Goal: Communication & Community: Answer question/provide support

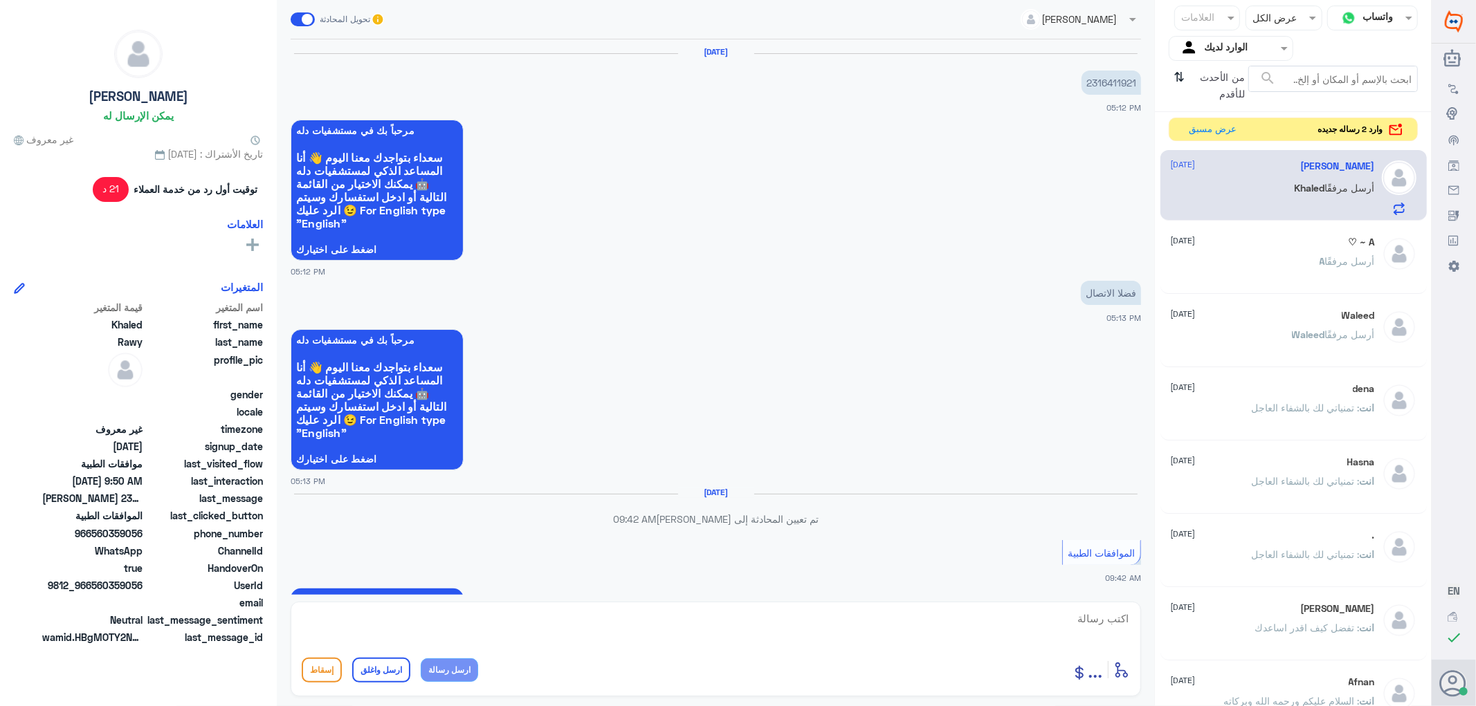
scroll to position [1278, 0]
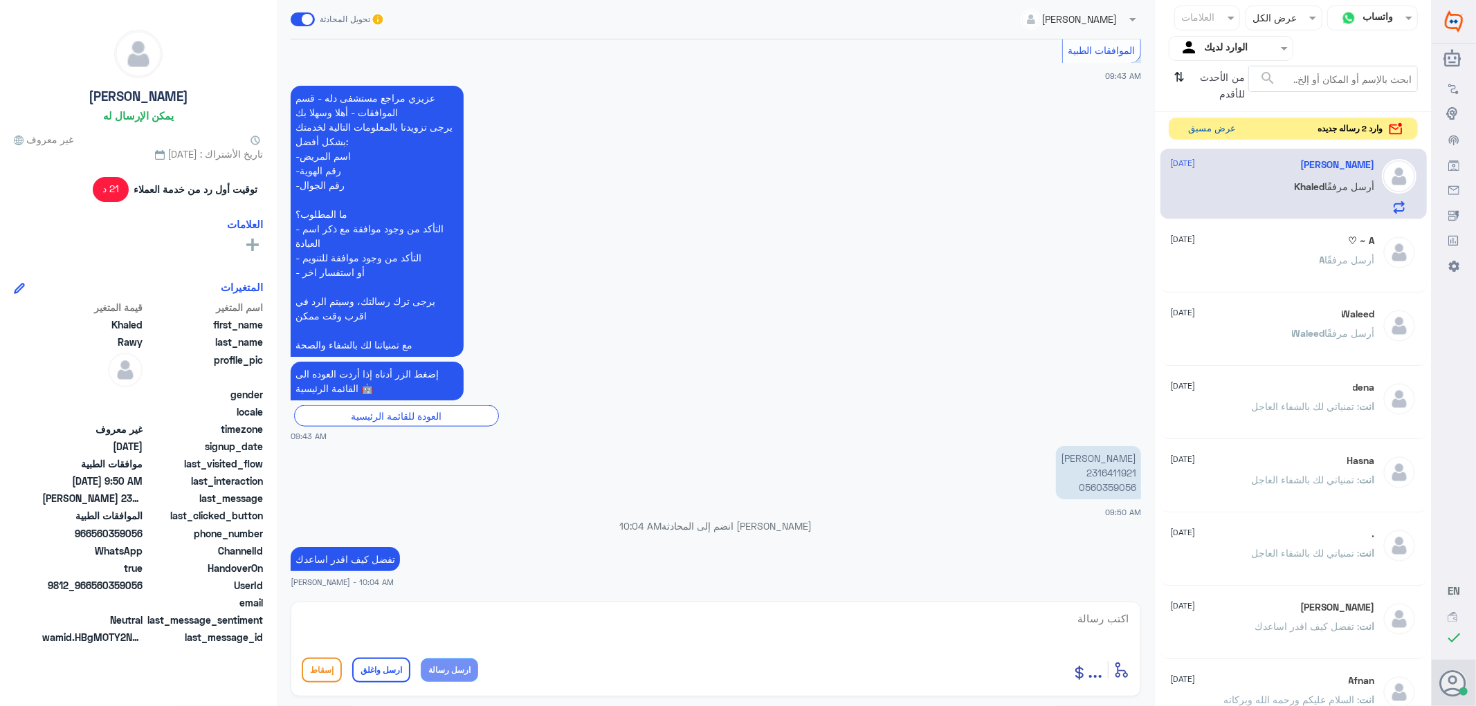
click at [1199, 129] on button "عرض مسبق" at bounding box center [1212, 128] width 58 height 21
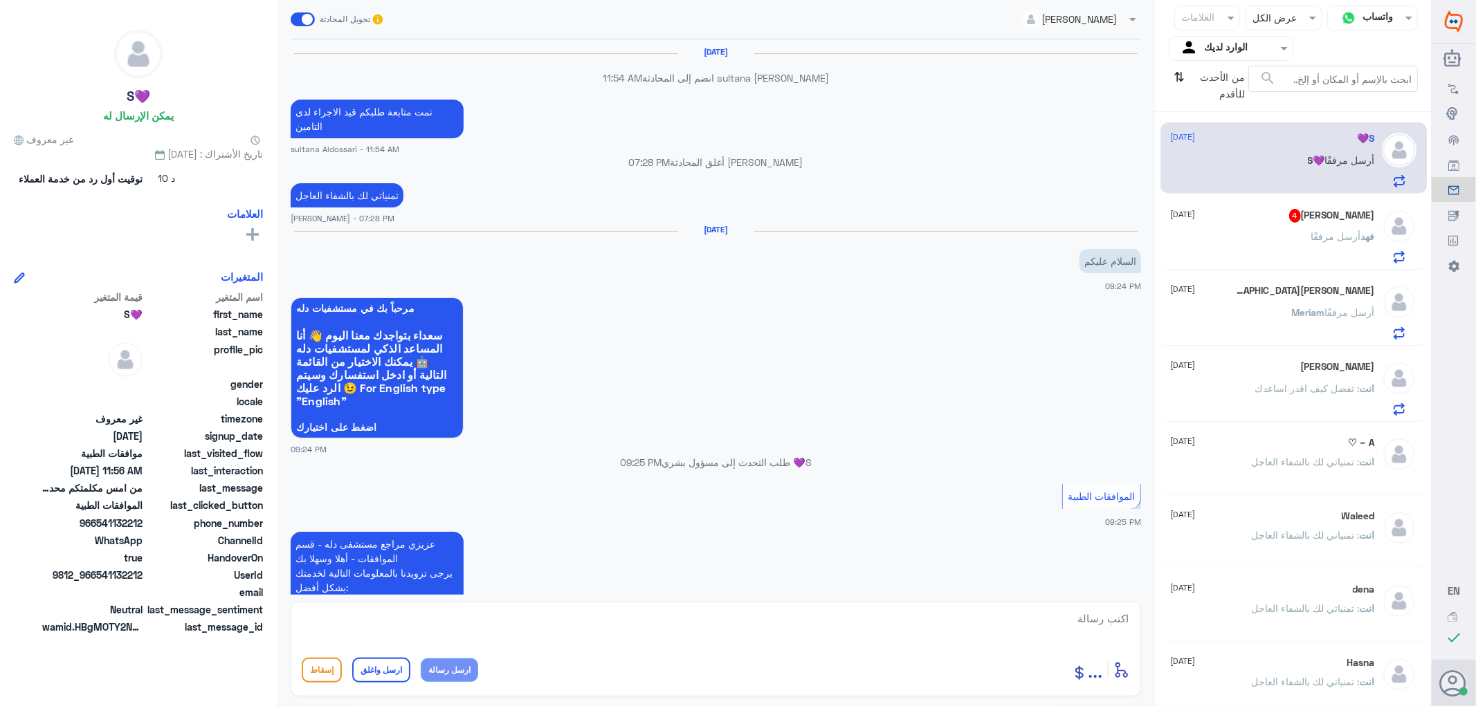
scroll to position [1310, 0]
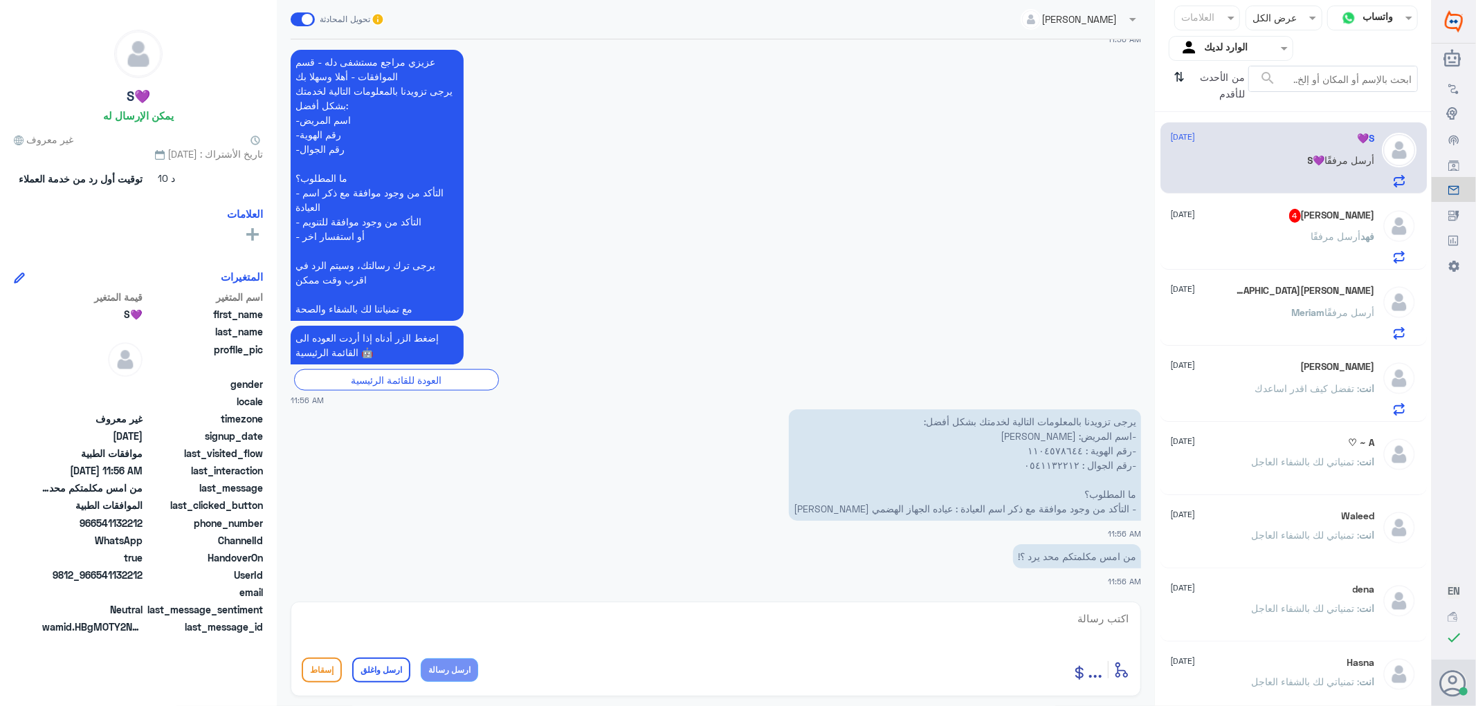
click at [1259, 233] on div "[PERSON_NAME] أرسل مرفقًا" at bounding box center [1273, 247] width 204 height 31
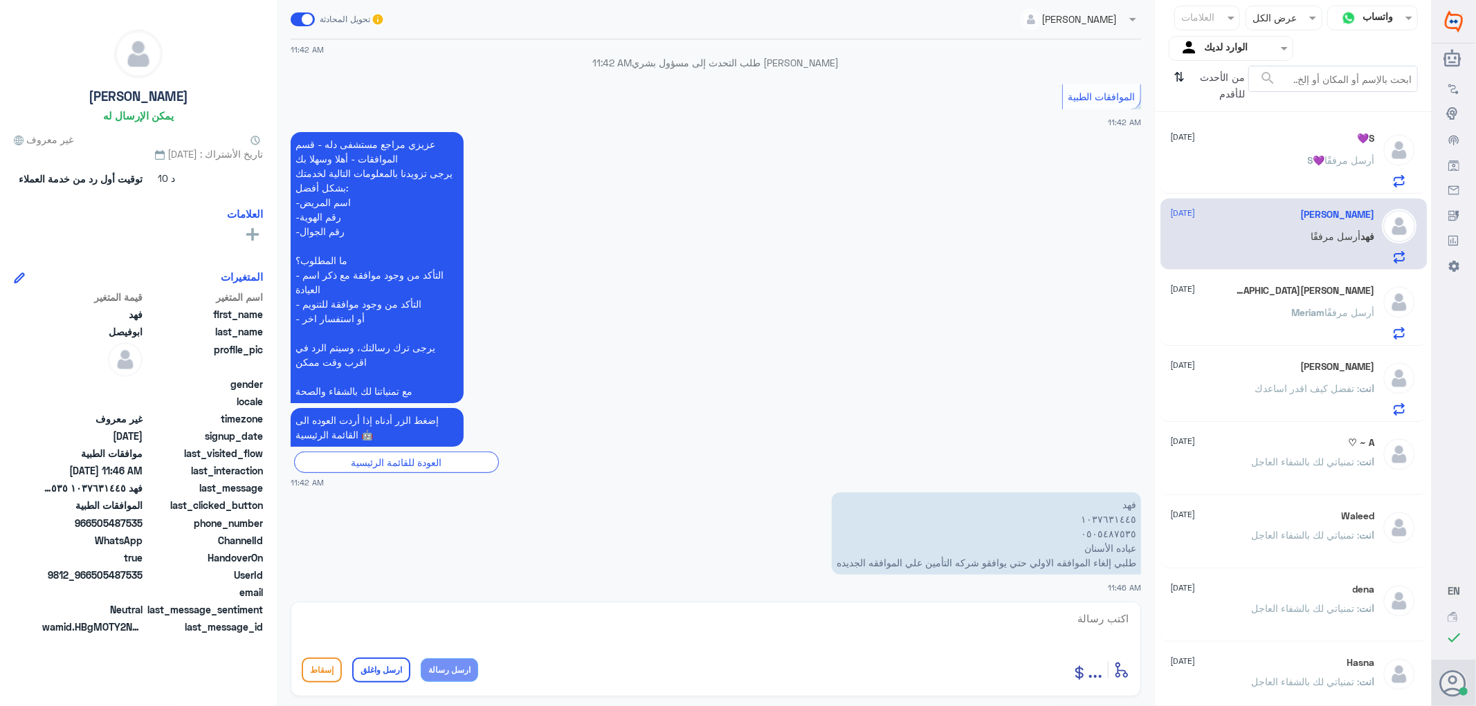
scroll to position [452, 0]
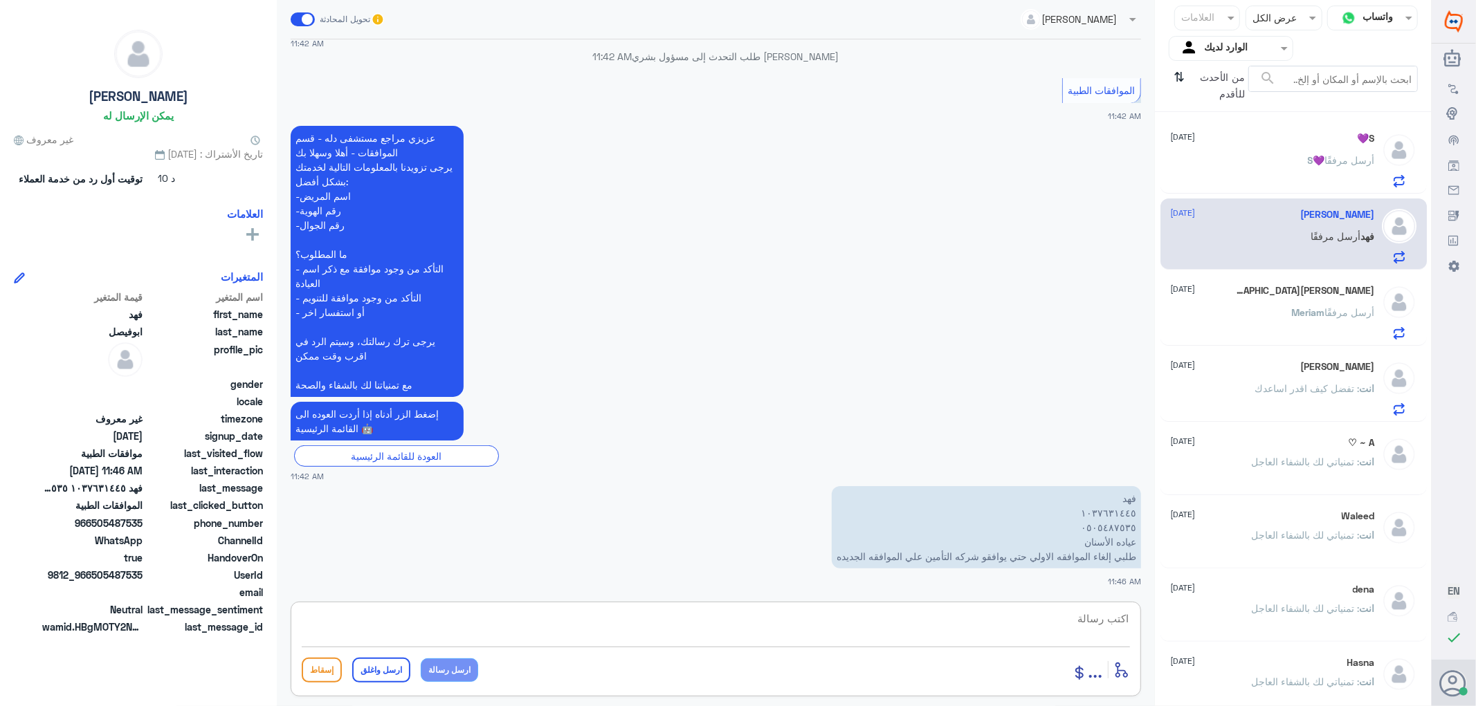
click at [1096, 621] on textarea at bounding box center [716, 626] width 828 height 34
drag, startPoint x: 1063, startPoint y: 621, endPoint x: 1275, endPoint y: 659, distance: 215.9
click at [1275, 659] on div "قناة واتساب Status × عرض الكل العلامات Agent Filter الوارد لديك search من الأحد…" at bounding box center [715, 355] width 1431 height 710
type textarea "1037631445"
click at [1105, 616] on textarea at bounding box center [716, 626] width 828 height 34
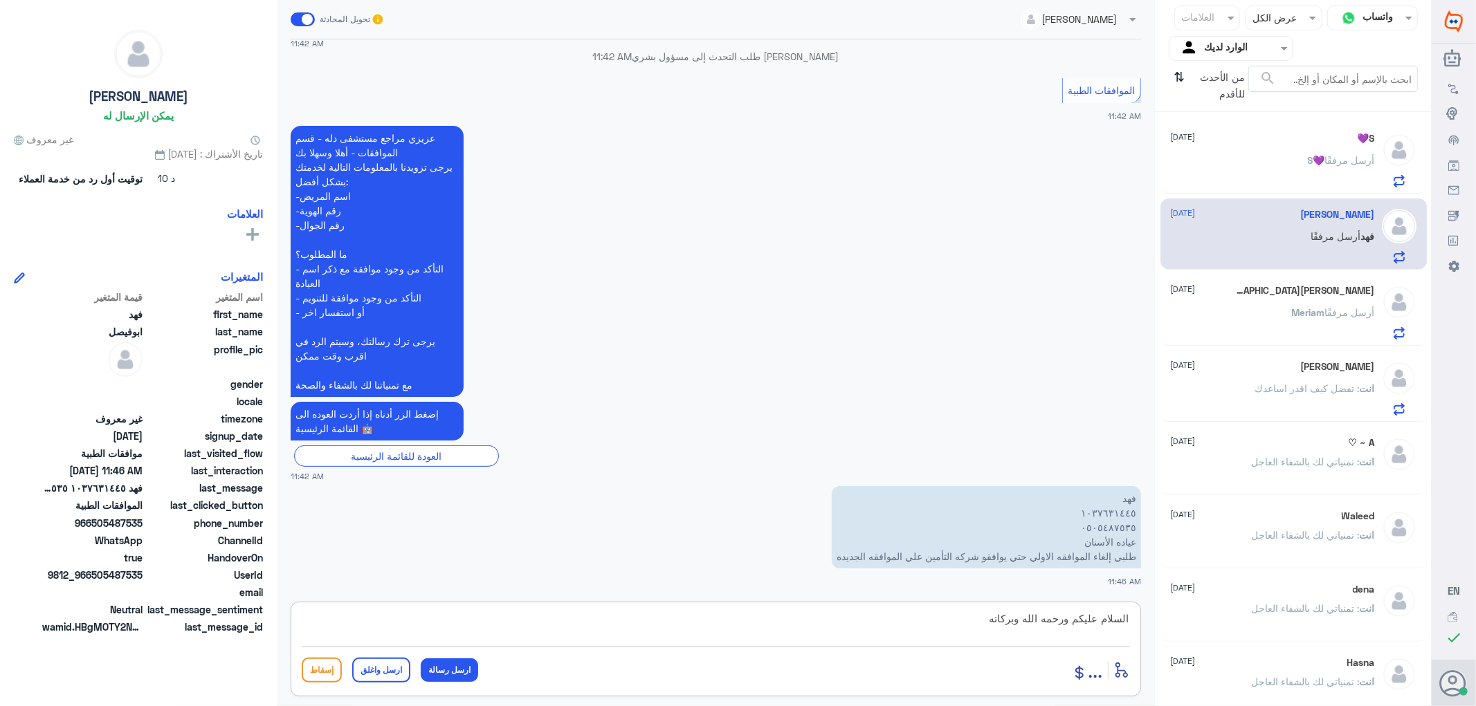
type textarea "السلام عليكم ورحمه الله وبركاته"
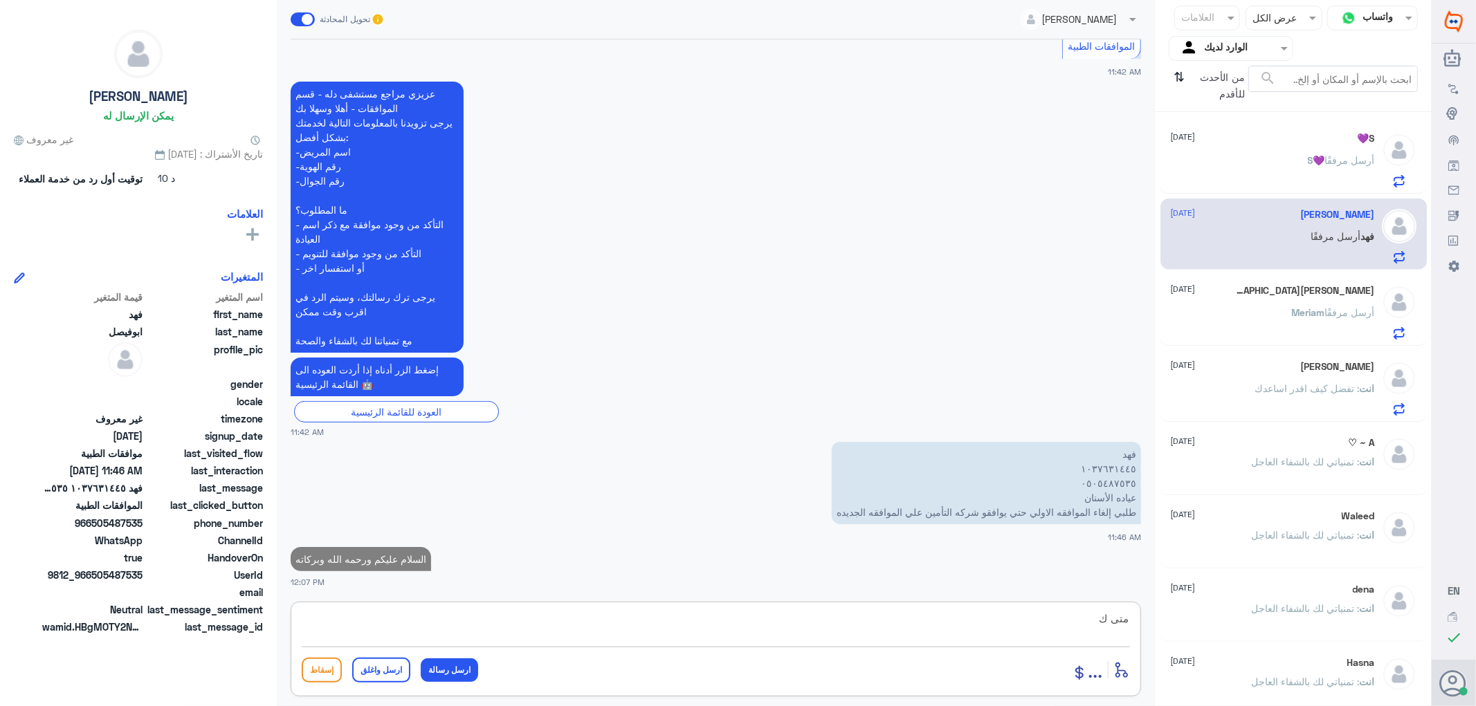
scroll to position [495, 0]
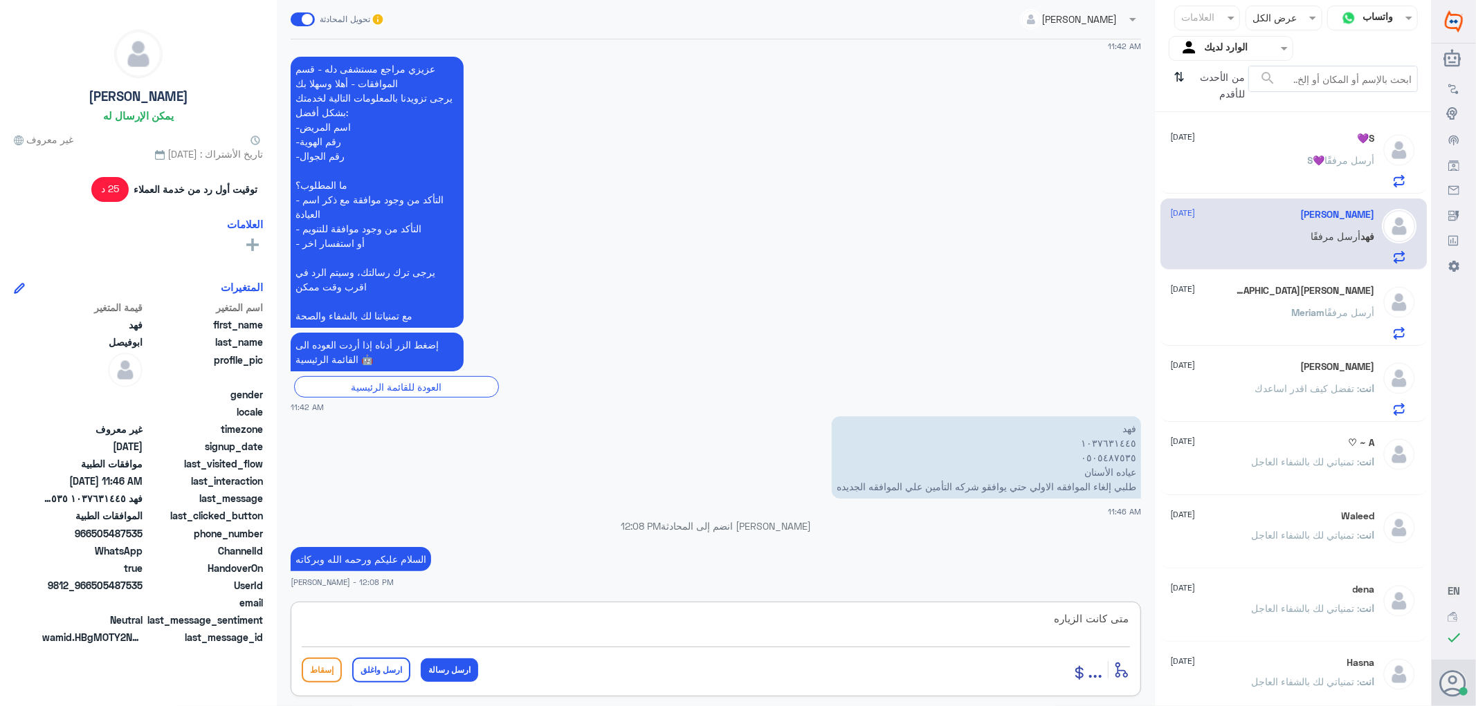
type textarea "متى كانت الزياره"
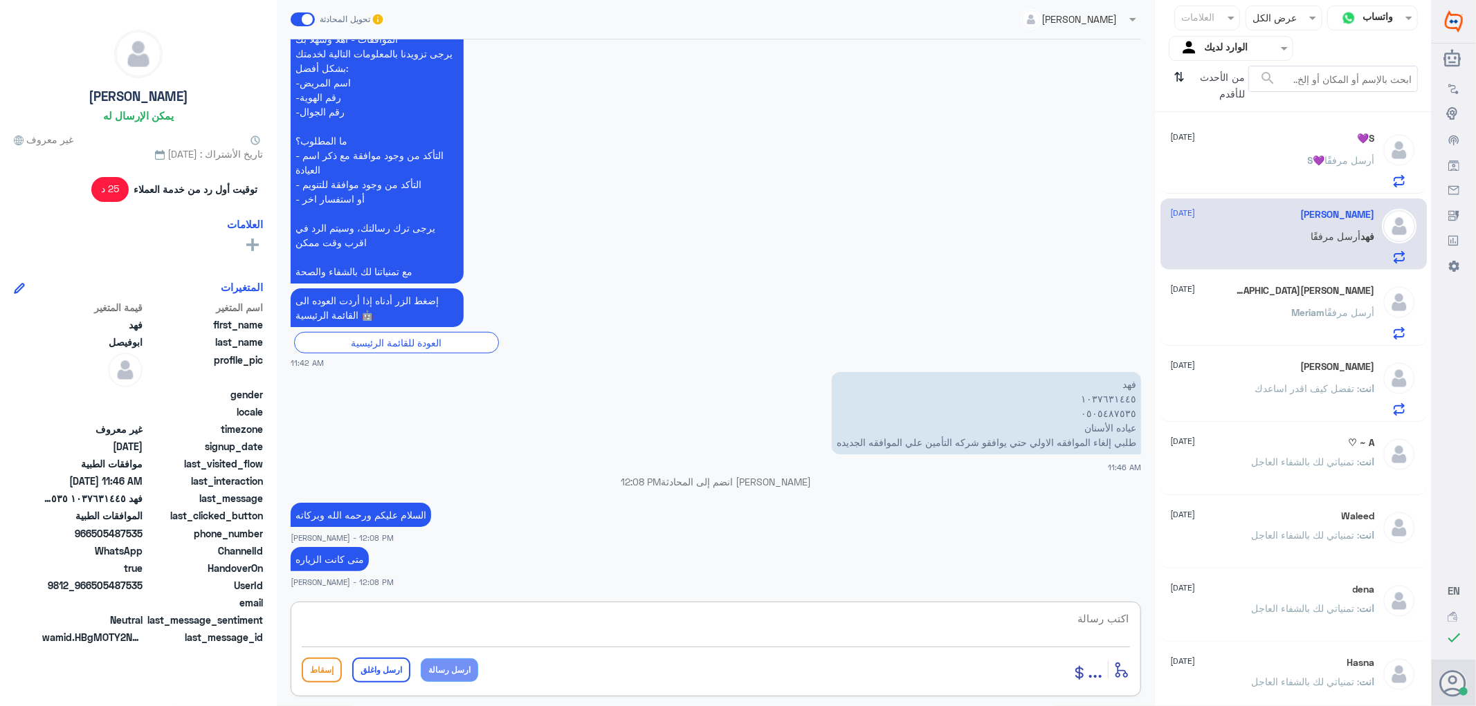
click at [1276, 173] on div "S💜 أرسل مرفقًا" at bounding box center [1273, 171] width 204 height 31
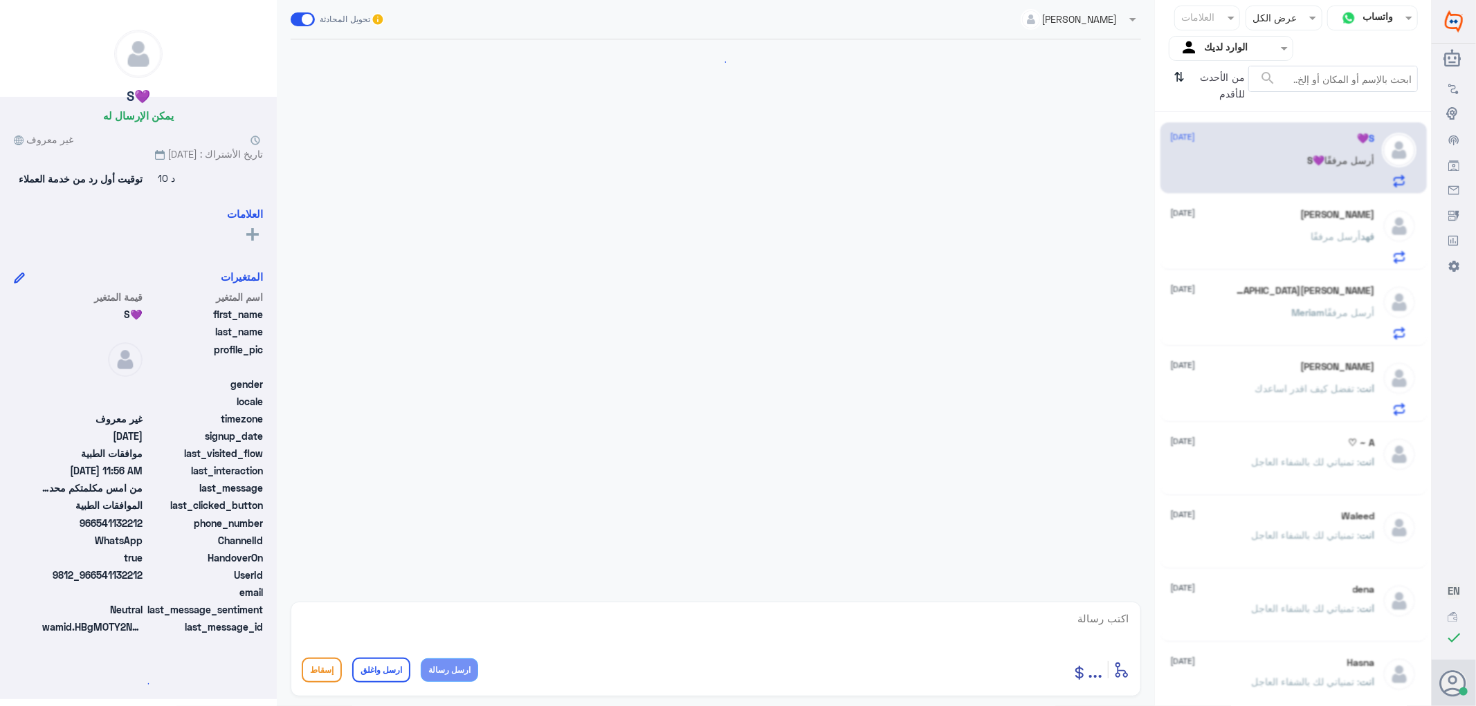
scroll to position [1310, 0]
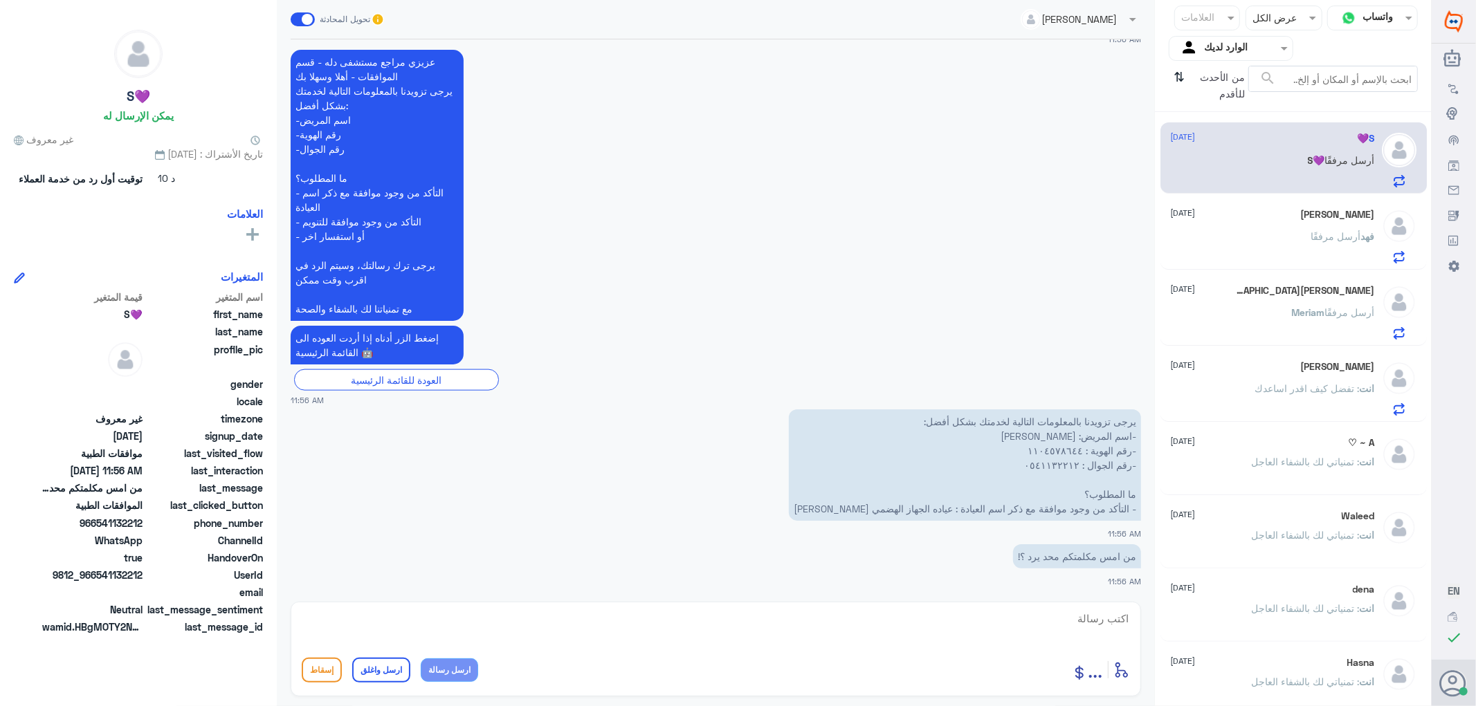
click at [1077, 621] on textarea at bounding box center [716, 626] width 828 height 34
type textarea "تفضل كيف اقدر اساعدك"
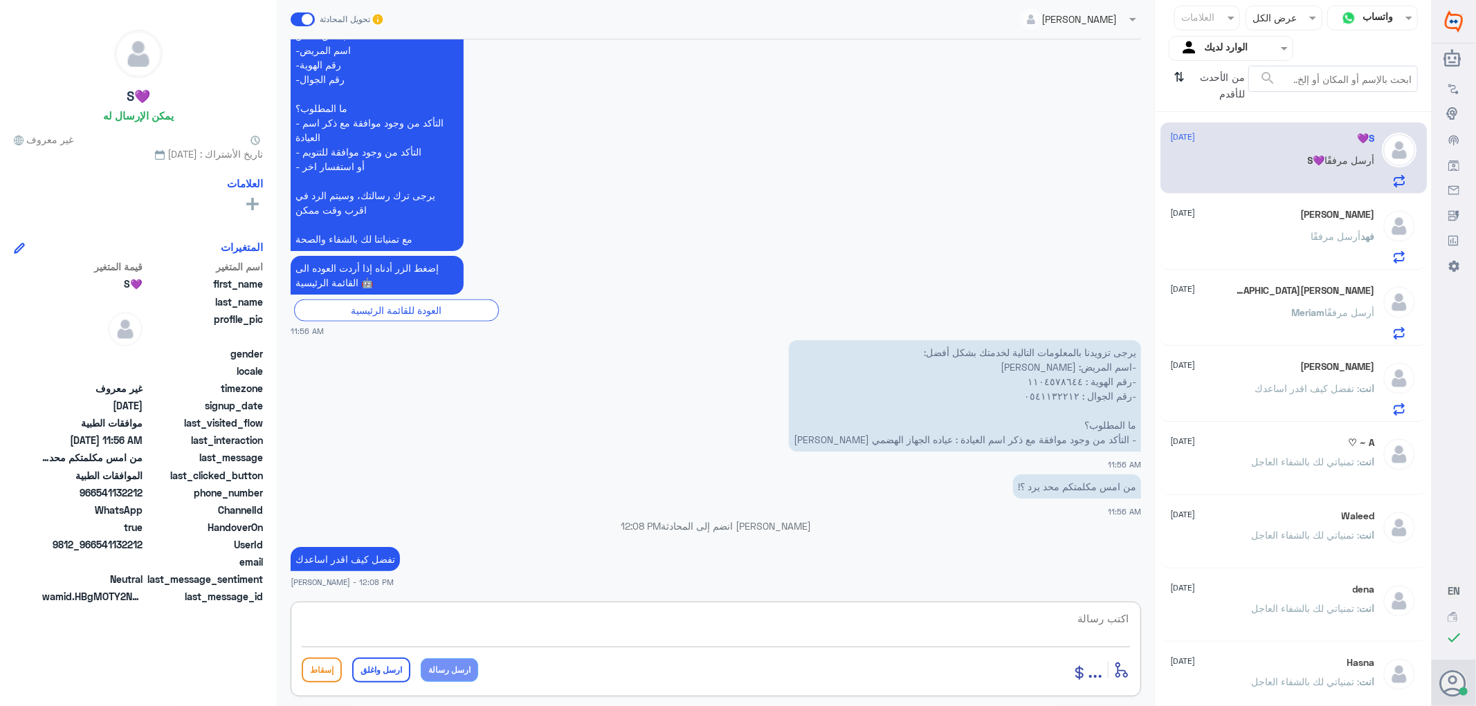
scroll to position [1351, 0]
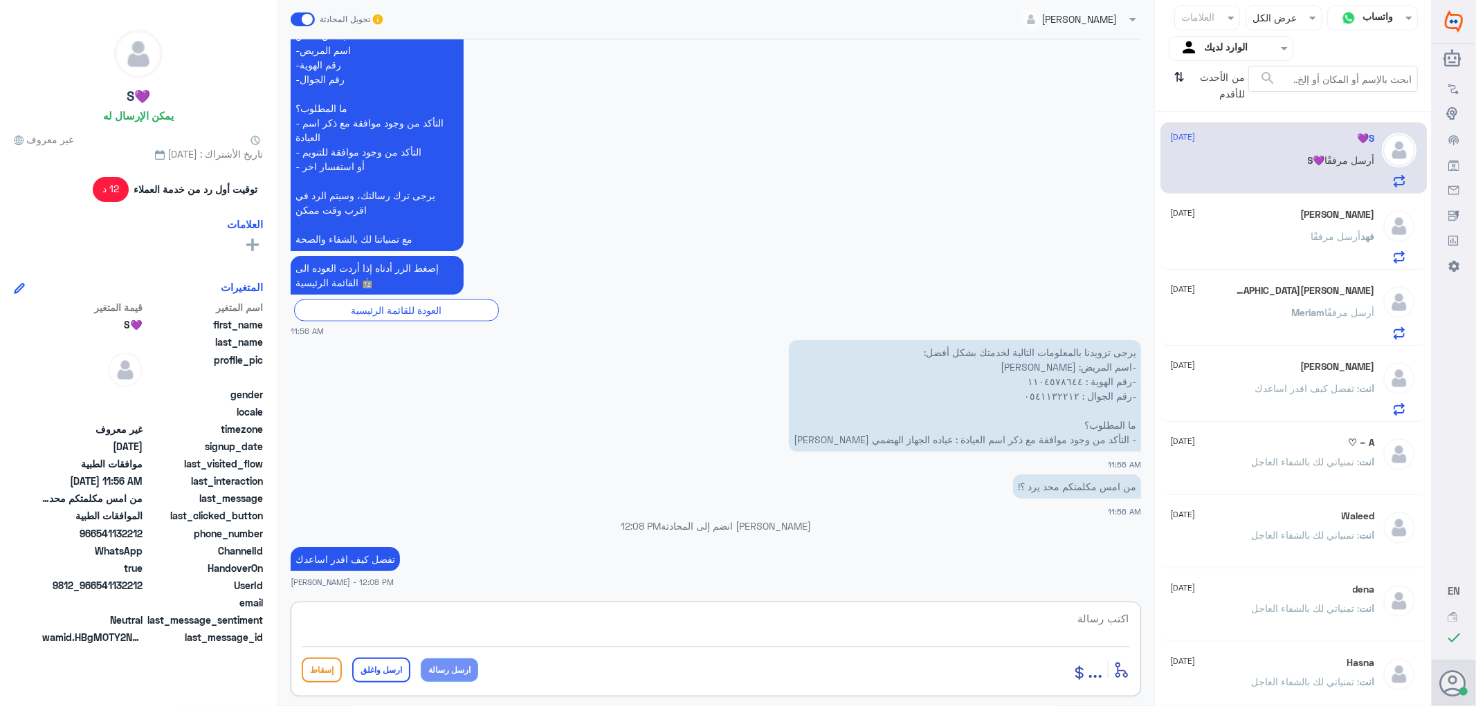
click at [1076, 609] on textarea at bounding box center [716, 626] width 828 height 34
click at [1087, 621] on textarea at bounding box center [716, 626] width 828 height 34
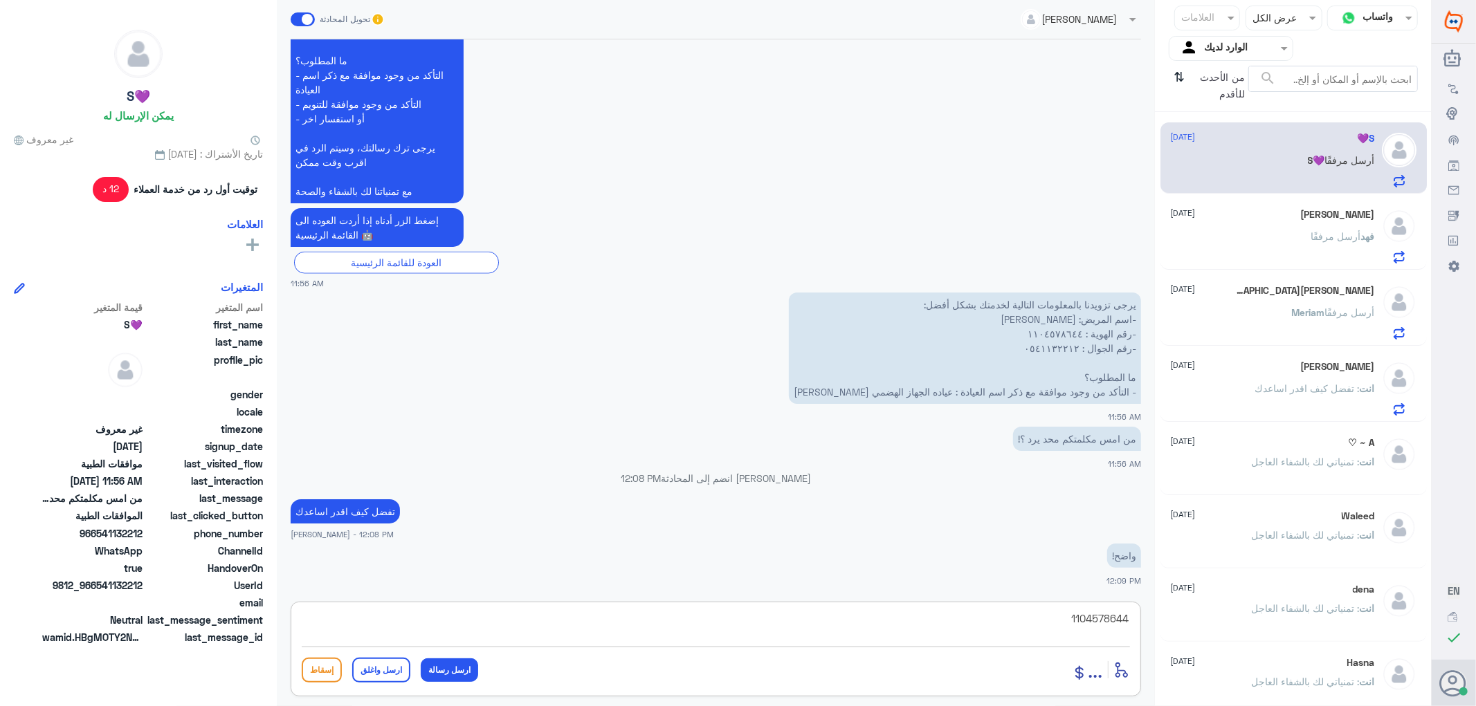
drag, startPoint x: 1126, startPoint y: 633, endPoint x: 1161, endPoint y: 641, distance: 35.6
click at [1169, 643] on div "قناة واتساب Status × عرض الكل العلامات Agent Filter الوارد لديك search من الأحد…" at bounding box center [715, 355] width 1431 height 710
type textarea "1104578644"
click at [1097, 626] on textarea at bounding box center [716, 626] width 828 height 34
click at [1103, 616] on textarea at bounding box center [716, 626] width 828 height 34
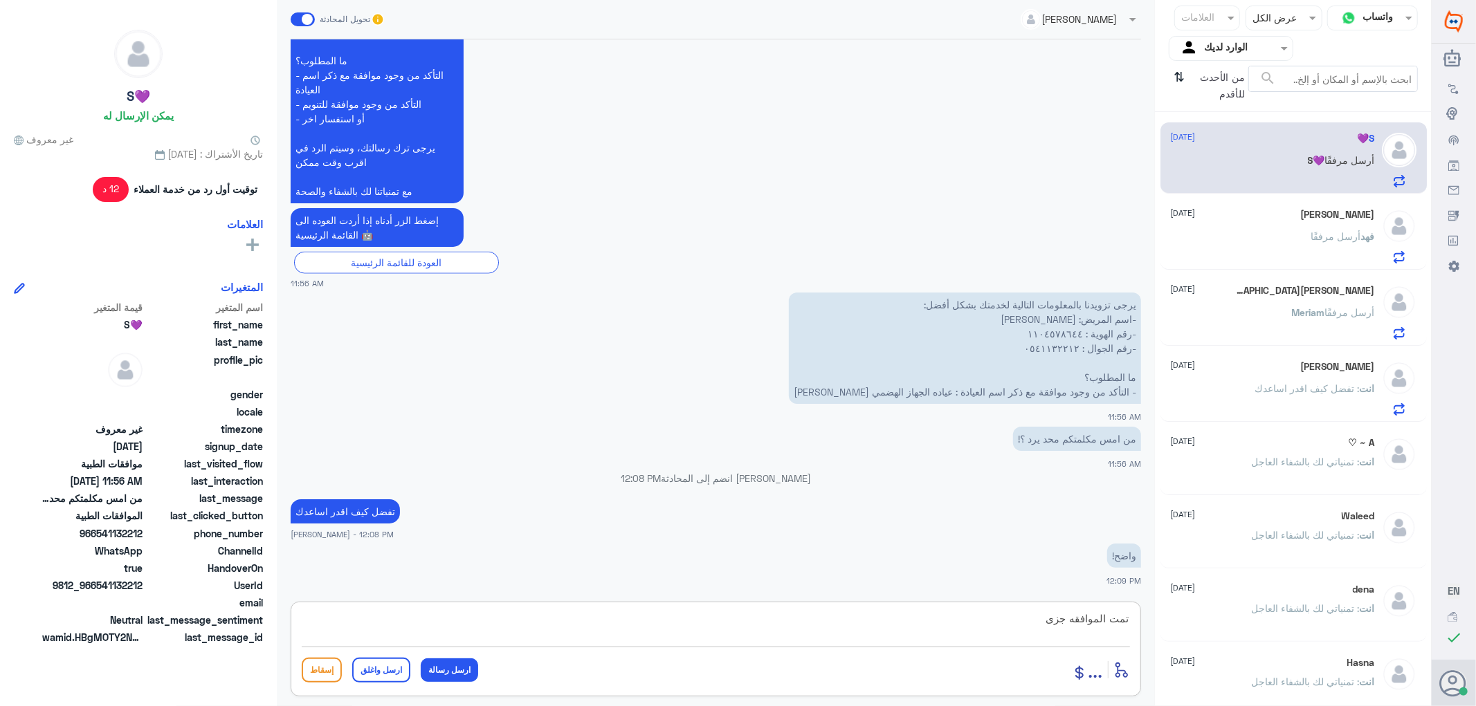
drag, startPoint x: 1042, startPoint y: 628, endPoint x: 1061, endPoint y: 627, distance: 19.4
click at [1061, 627] on textarea "تمت الموافقه جزى" at bounding box center [716, 626] width 828 height 34
paste textarea "جزئيه"
type textarea "تمت الموافقه جزئيه مع [PERSON_NAME]"
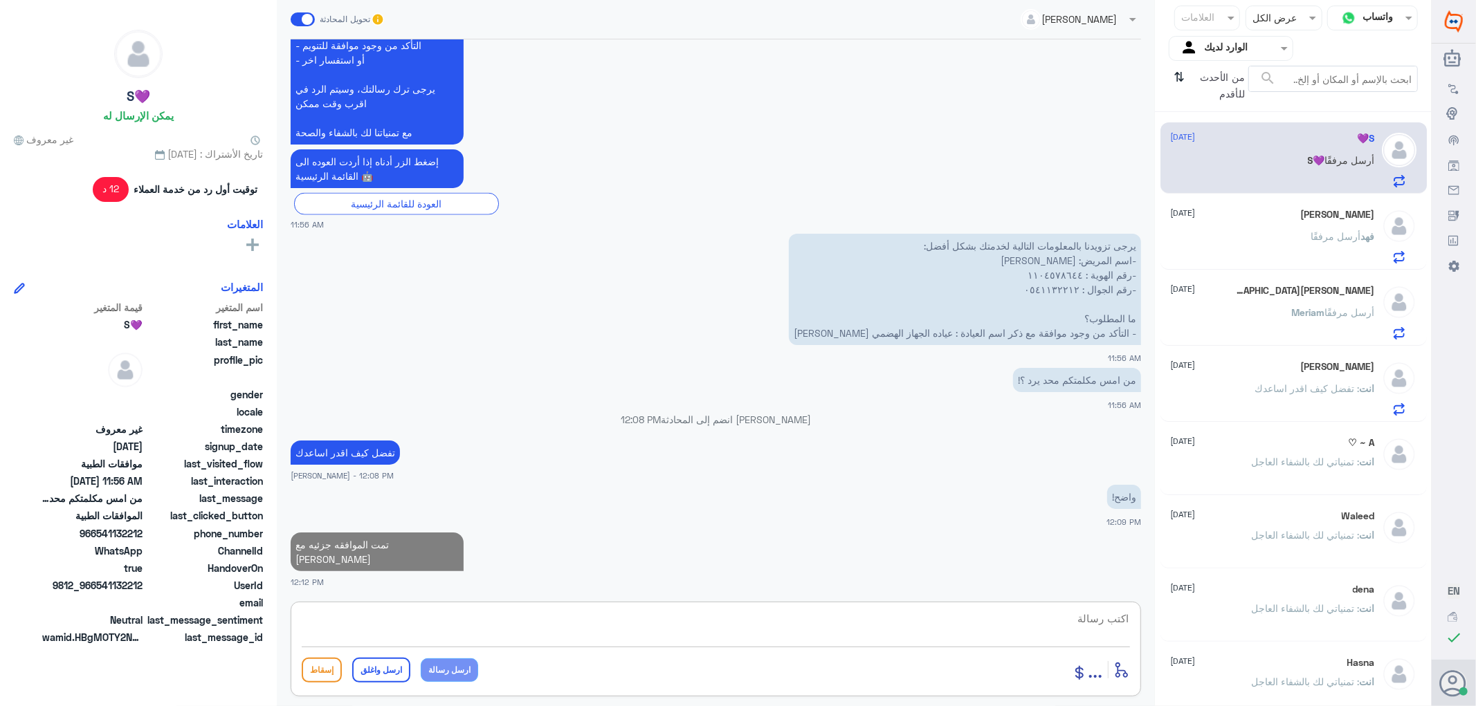
click at [1274, 246] on div "[PERSON_NAME] أرسل مرفقًا" at bounding box center [1273, 247] width 204 height 31
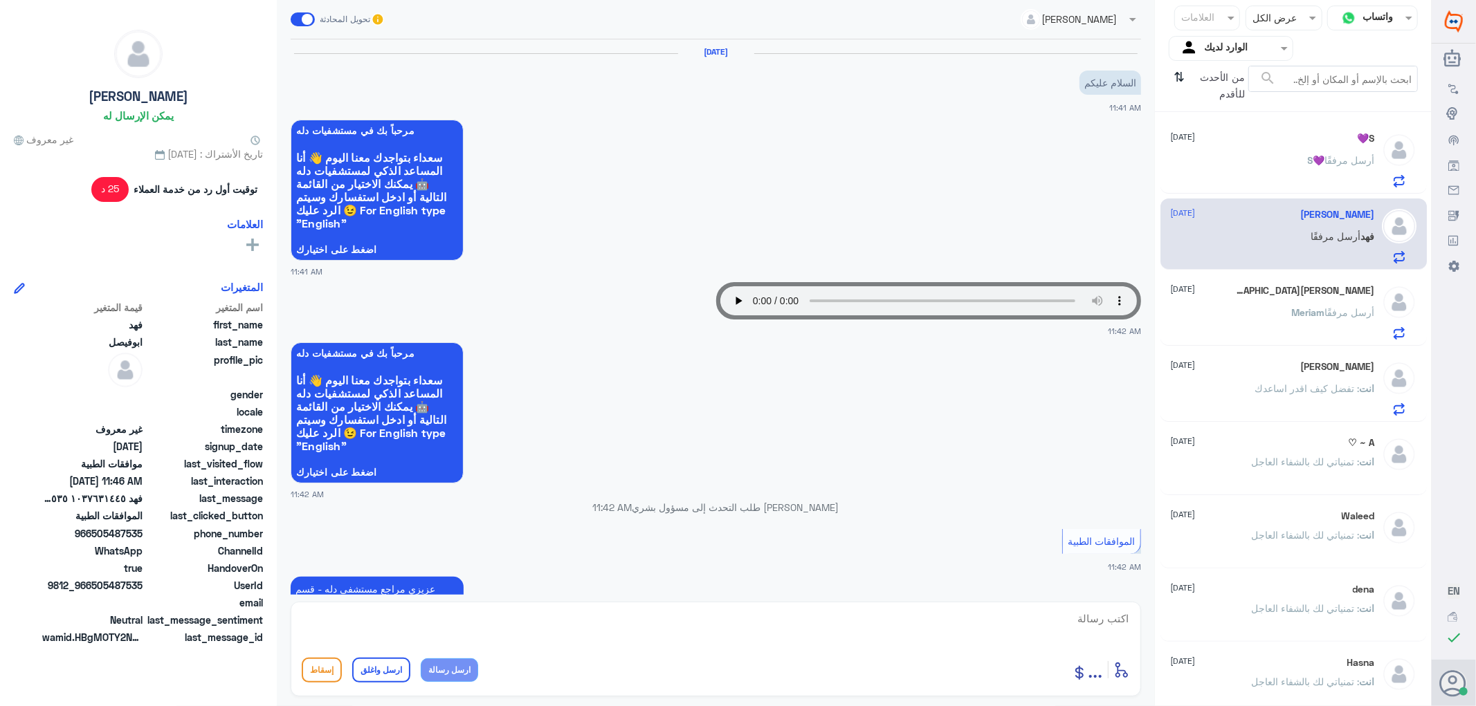
scroll to position [565, 0]
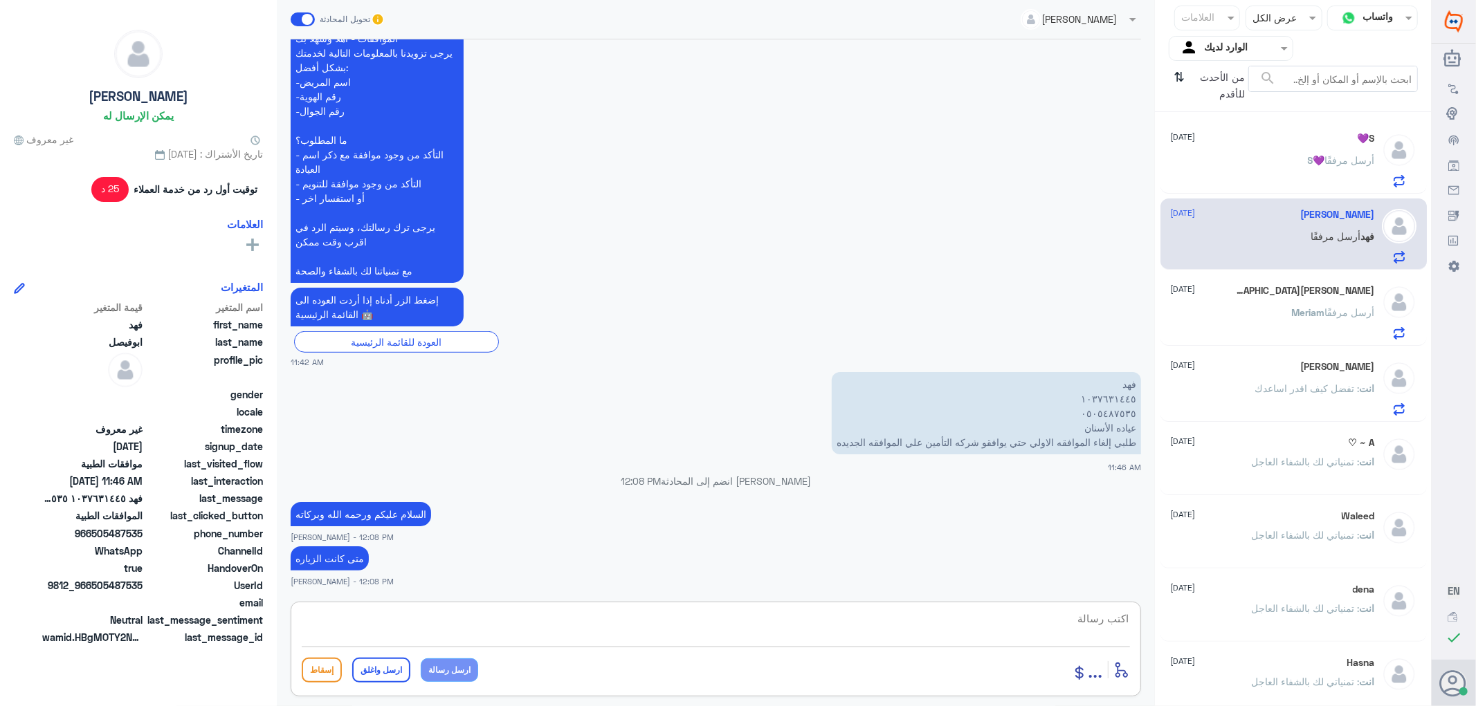
click at [1111, 624] on textarea at bounding box center [716, 626] width 828 height 34
type textarea "او زودني فضلا برقم الطلب لخدمتك بشكل اسرع"
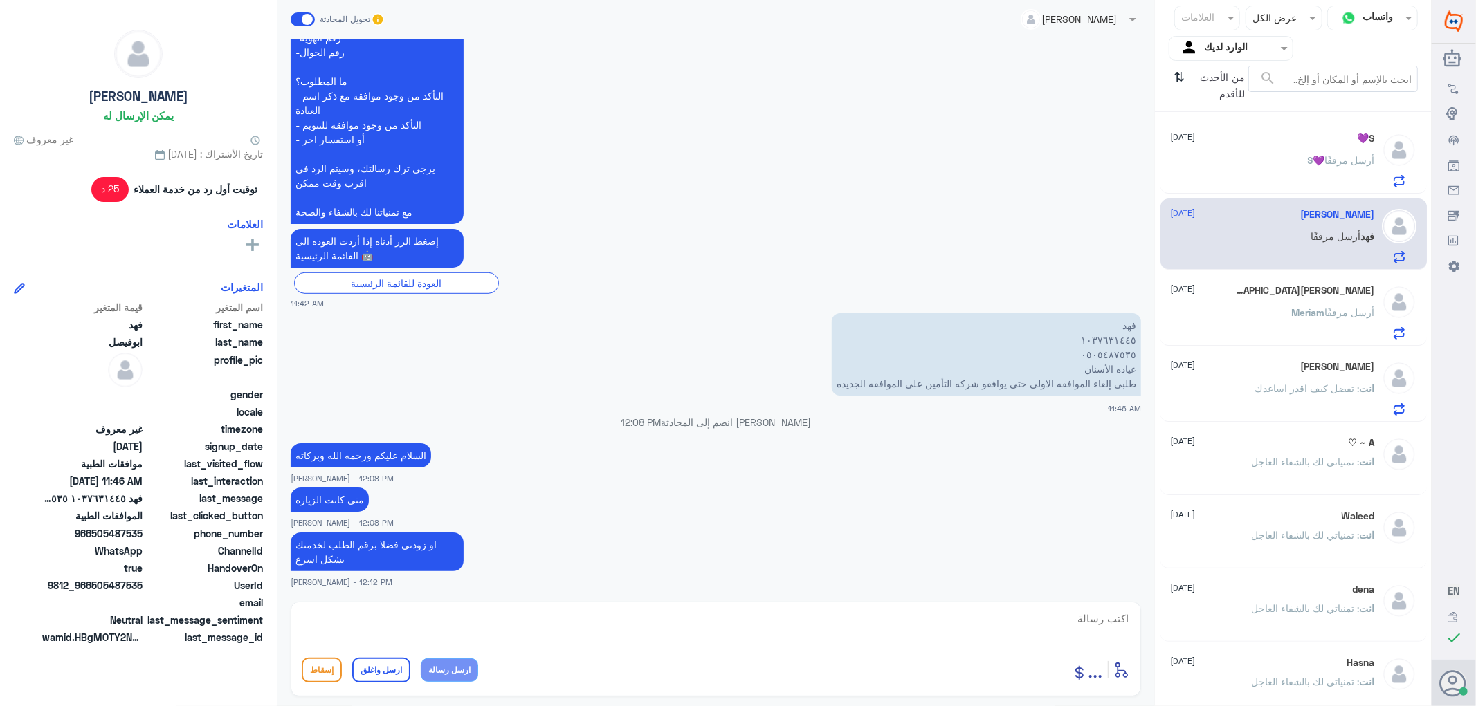
click at [1294, 151] on div "S💜 [DATE] S💜 أرسل مرفقًا" at bounding box center [1273, 160] width 204 height 55
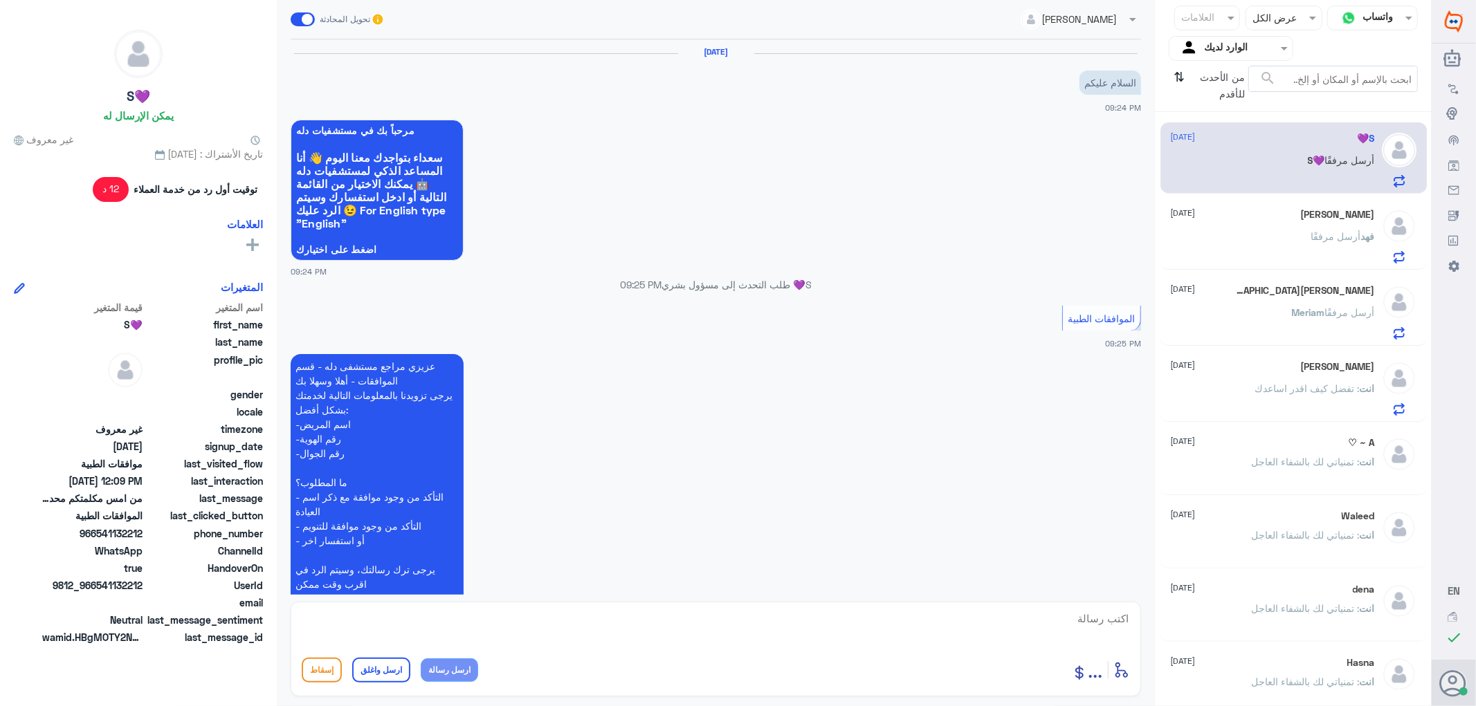
scroll to position [1307, 0]
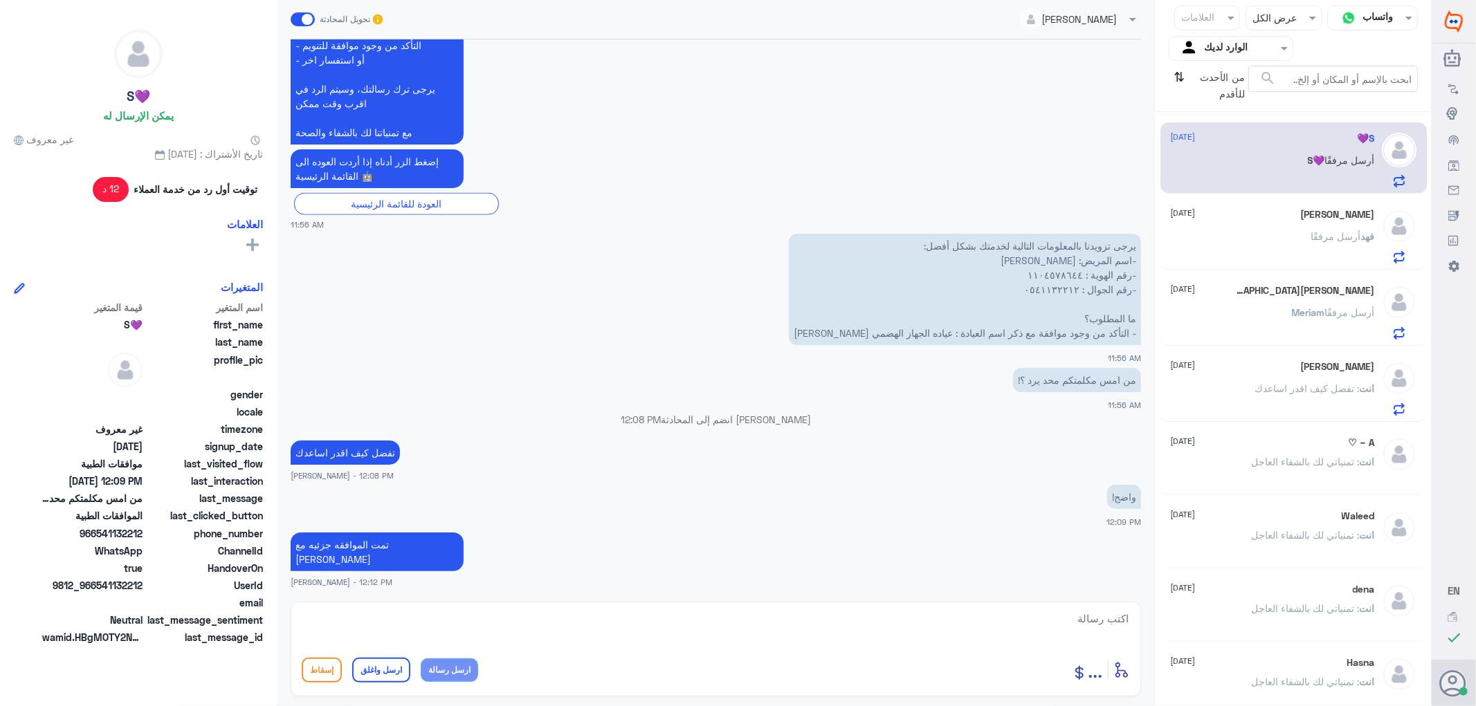
click at [1289, 232] on div "[PERSON_NAME] أرسل مرفقًا" at bounding box center [1273, 247] width 204 height 31
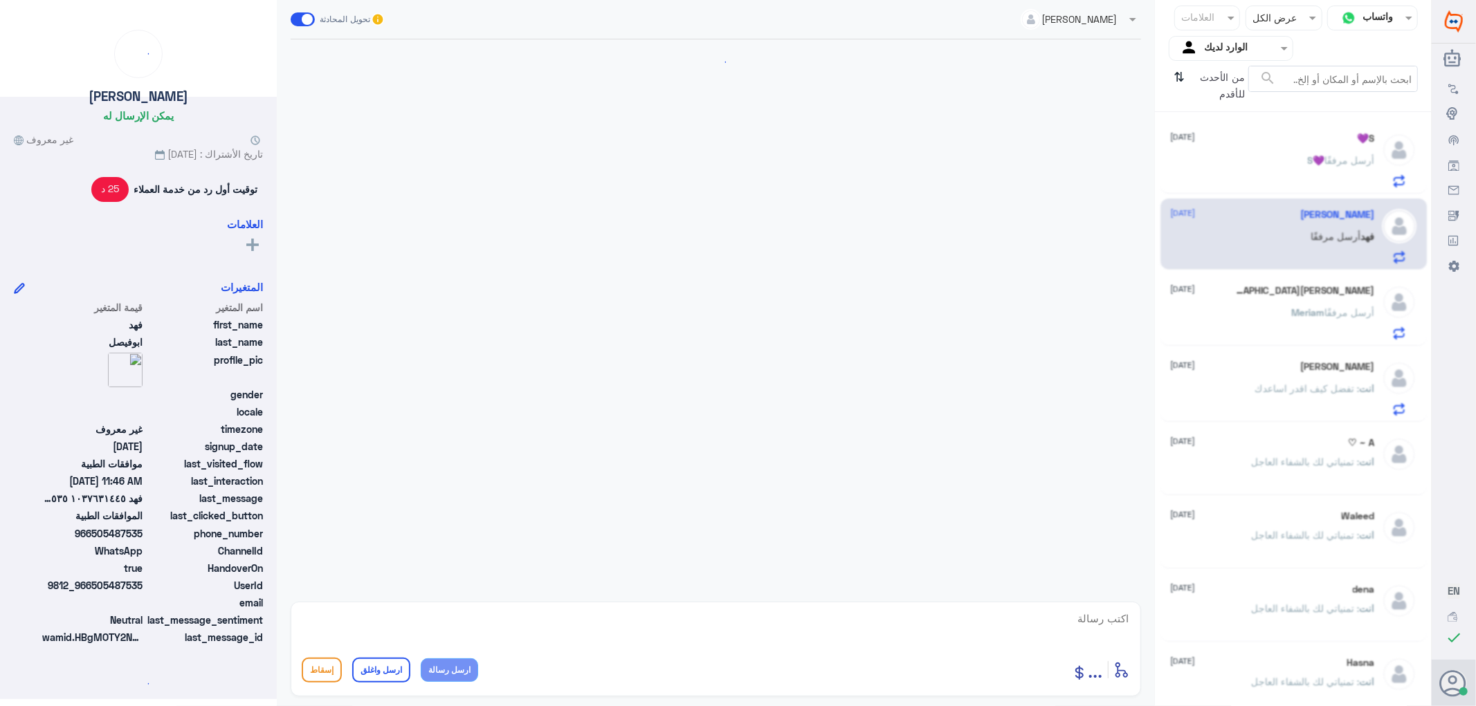
scroll to position [624, 0]
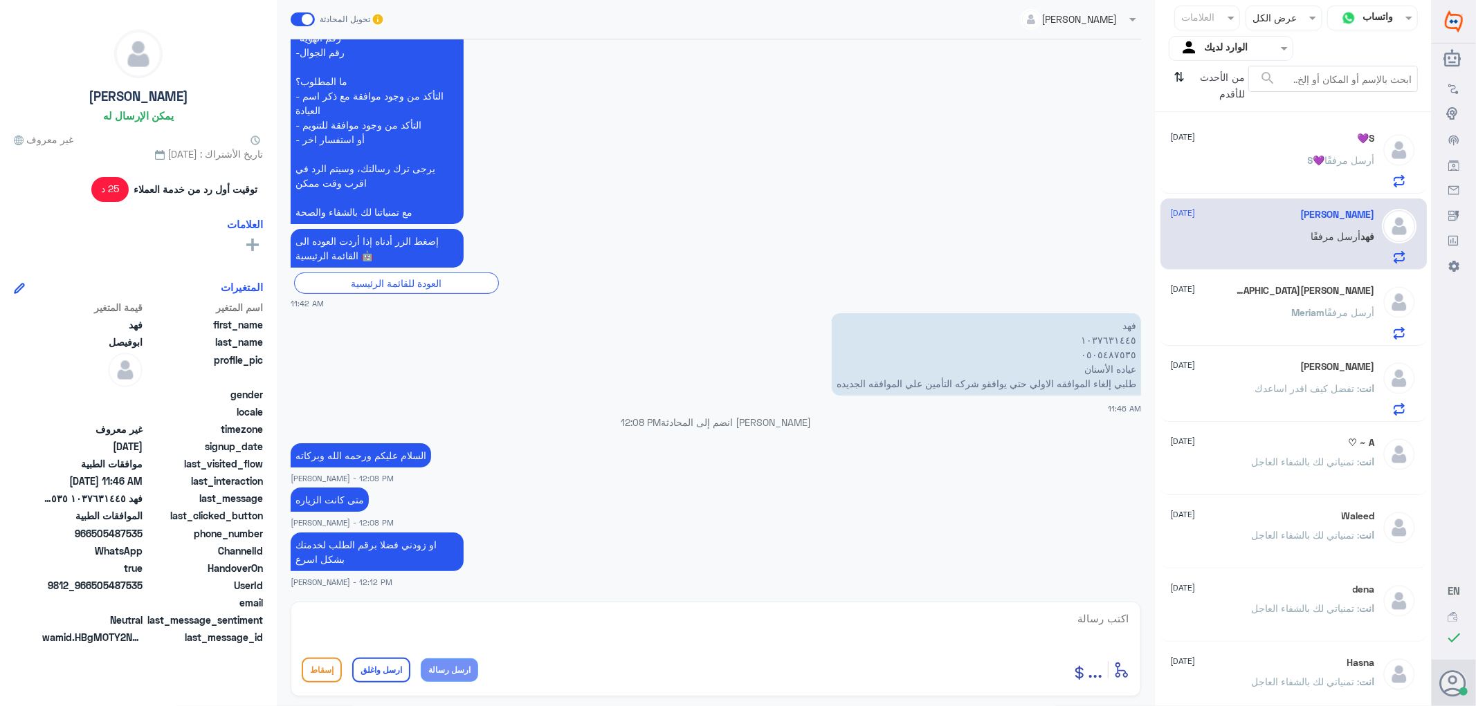
click at [1265, 296] on div "[PERSON_NAME] [DATE] [PERSON_NAME] أرسل مرفقًا" at bounding box center [1273, 312] width 204 height 55
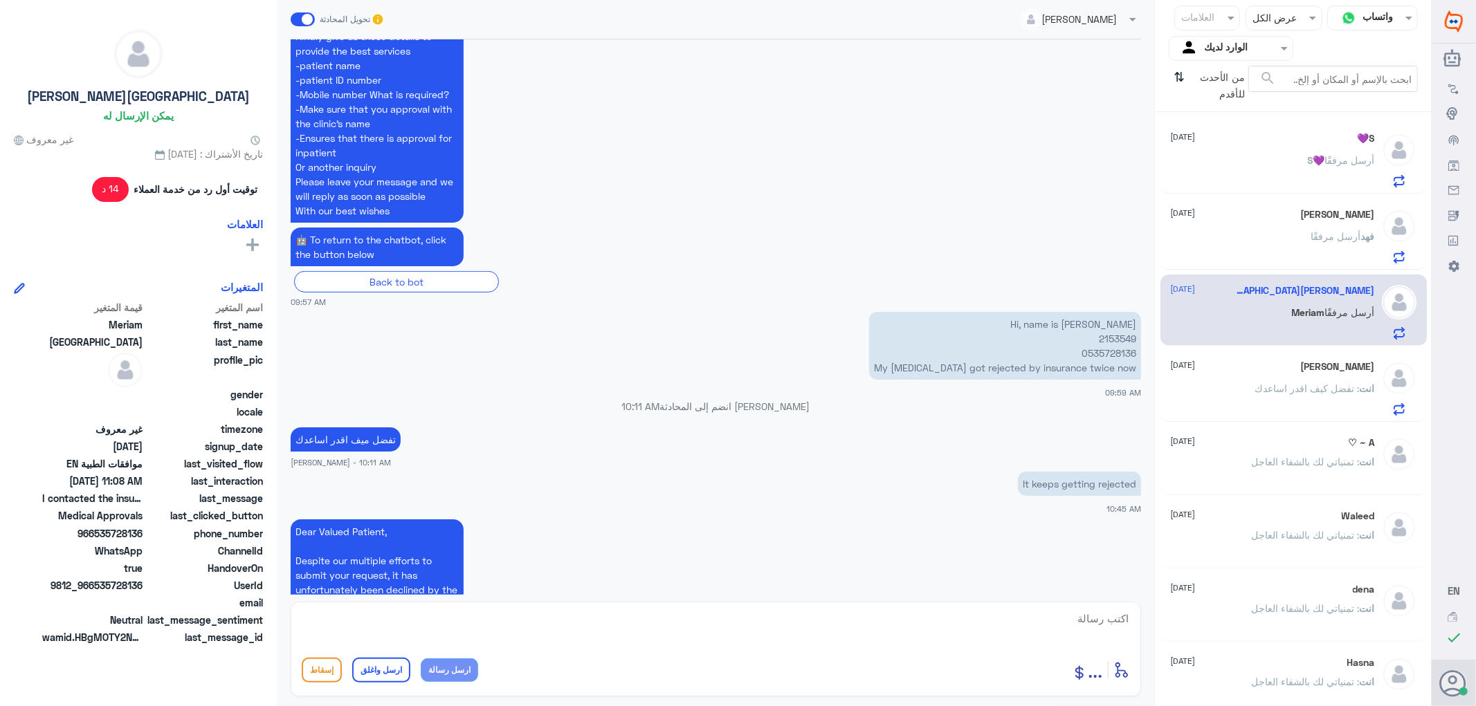
scroll to position [543, 0]
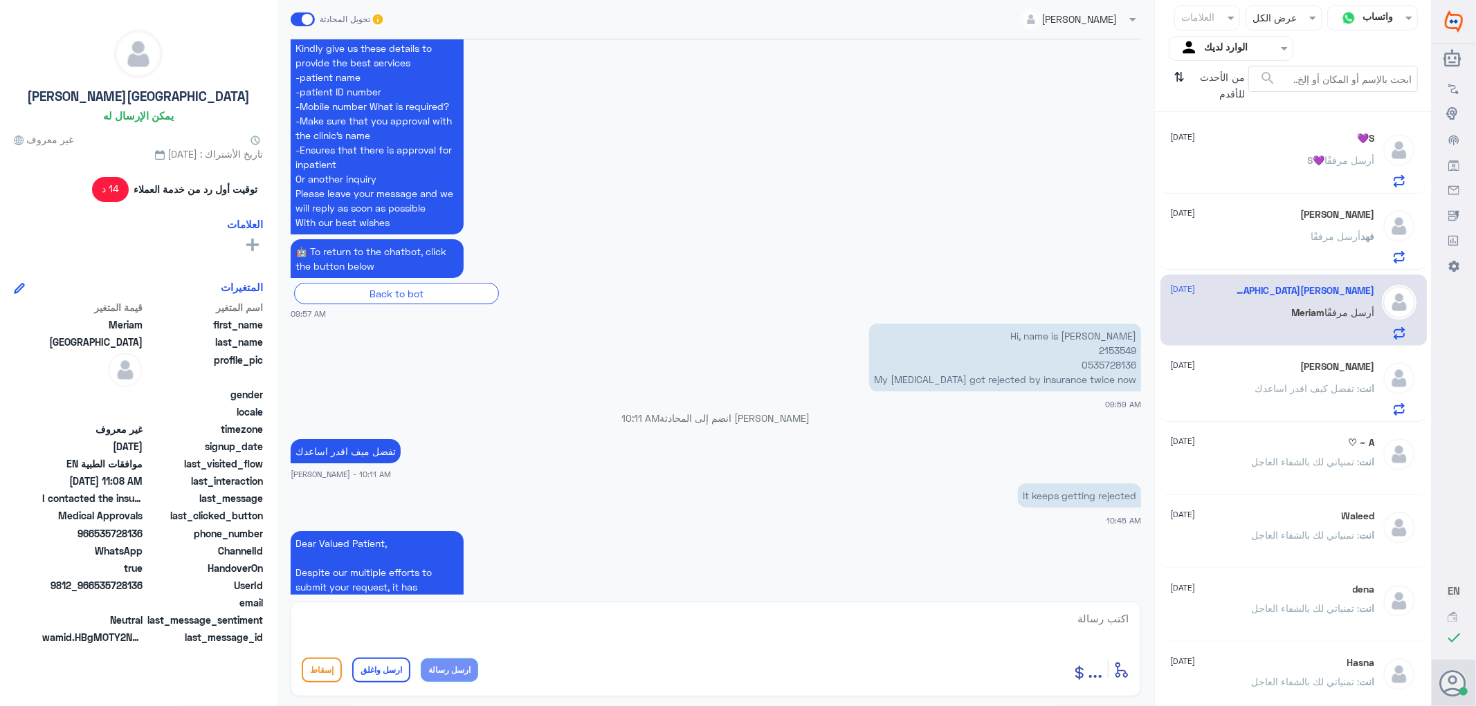
click at [1105, 353] on p "Hi, name is [PERSON_NAME] 2153549 0535728136 My [MEDICAL_DATA] got rejected by …" at bounding box center [1005, 358] width 272 height 68
copy p "2153549"
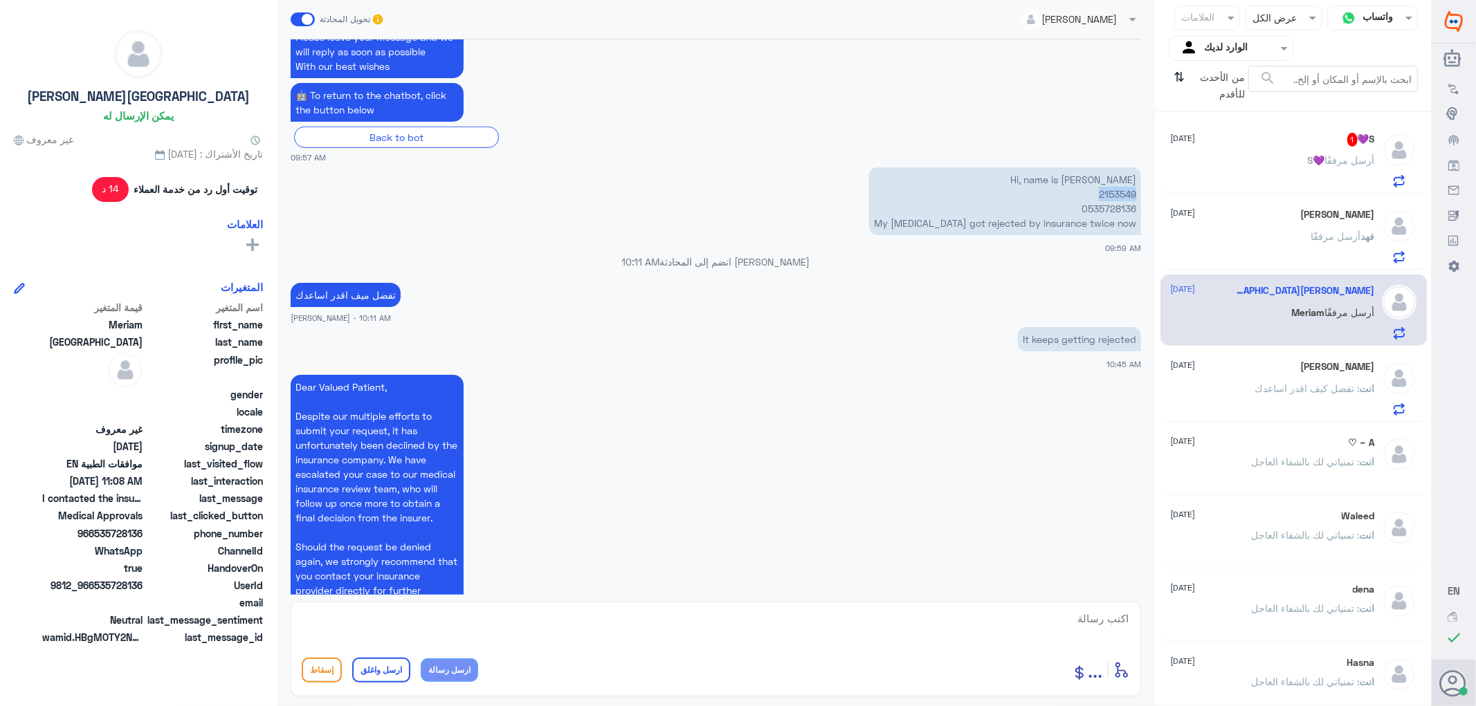
scroll to position [851, 0]
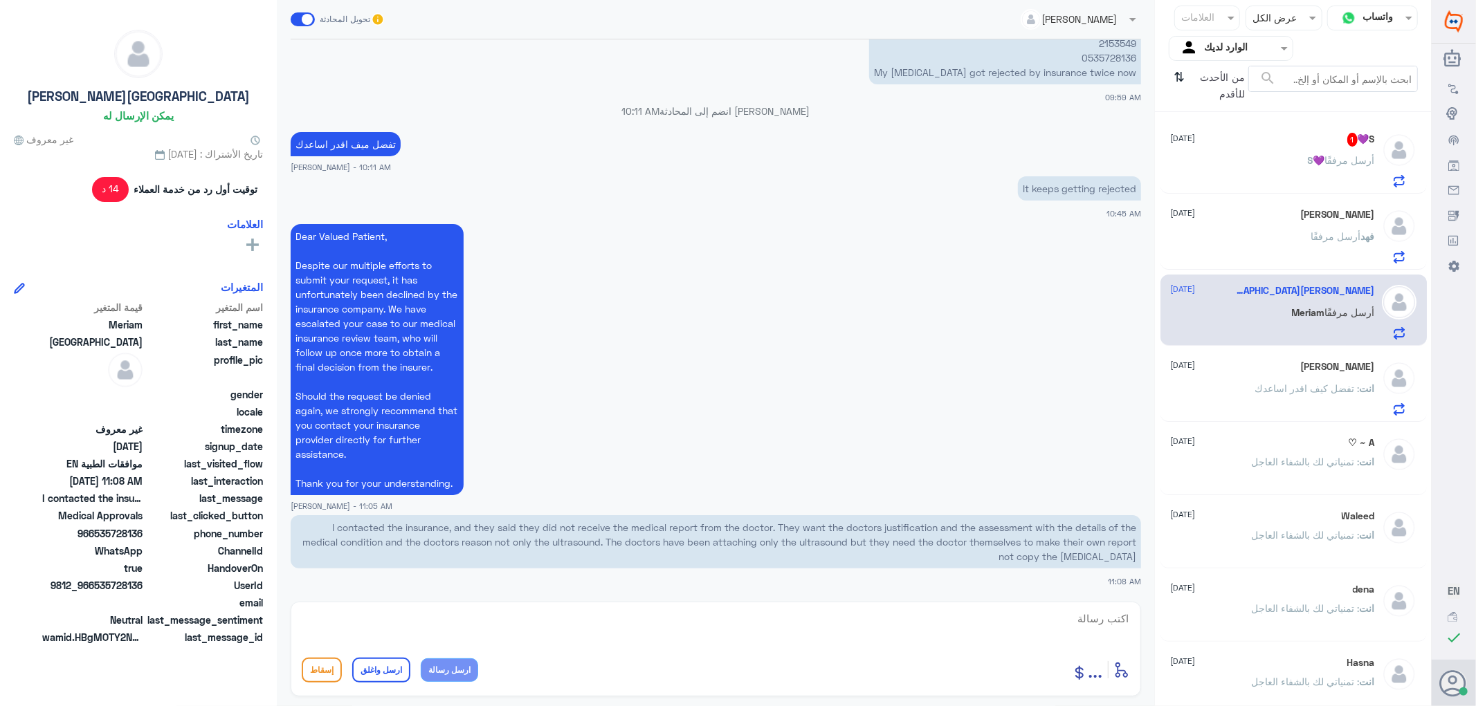
drag, startPoint x: 1315, startPoint y: 148, endPoint x: 1299, endPoint y: 160, distance: 20.2
click at [1314, 148] on div "S💜 1 [DATE] S💜 أرسل مرفقًا" at bounding box center [1273, 160] width 204 height 55
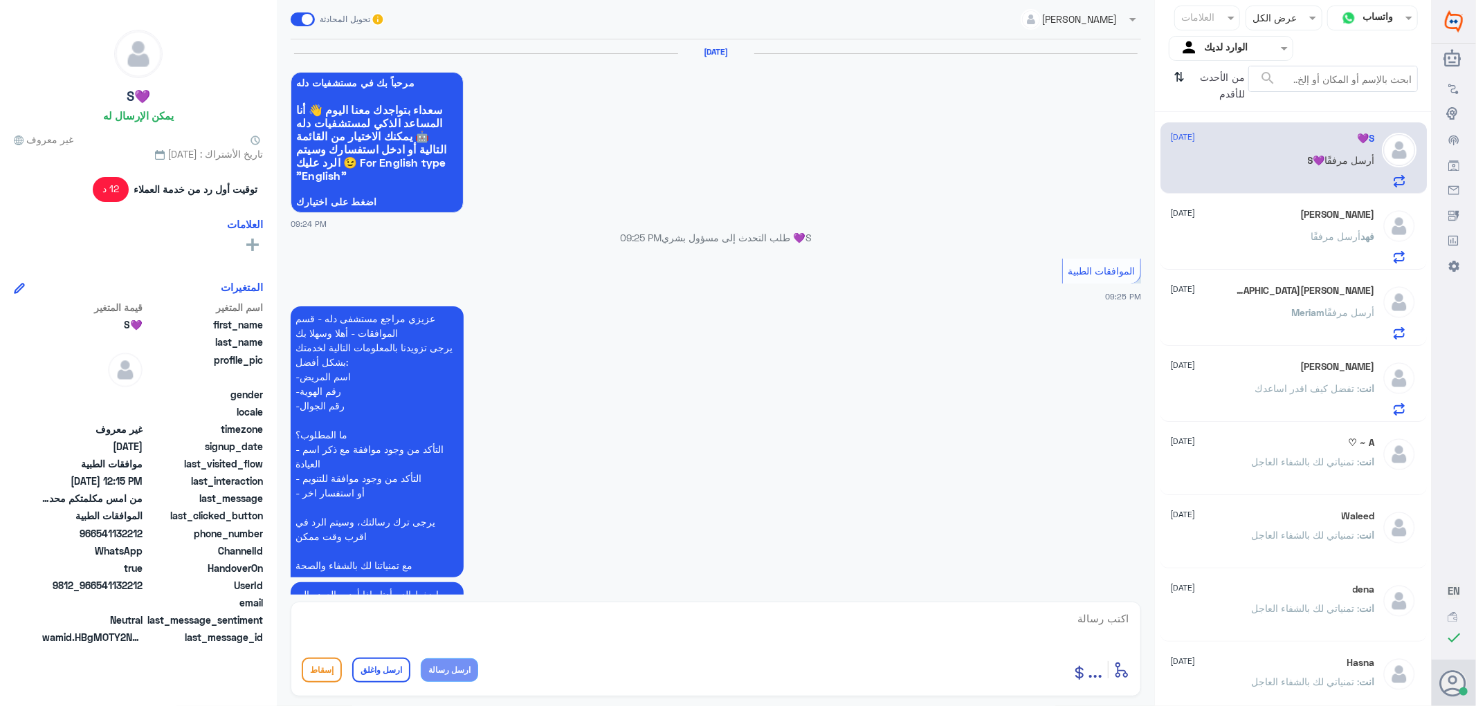
scroll to position [1322, 0]
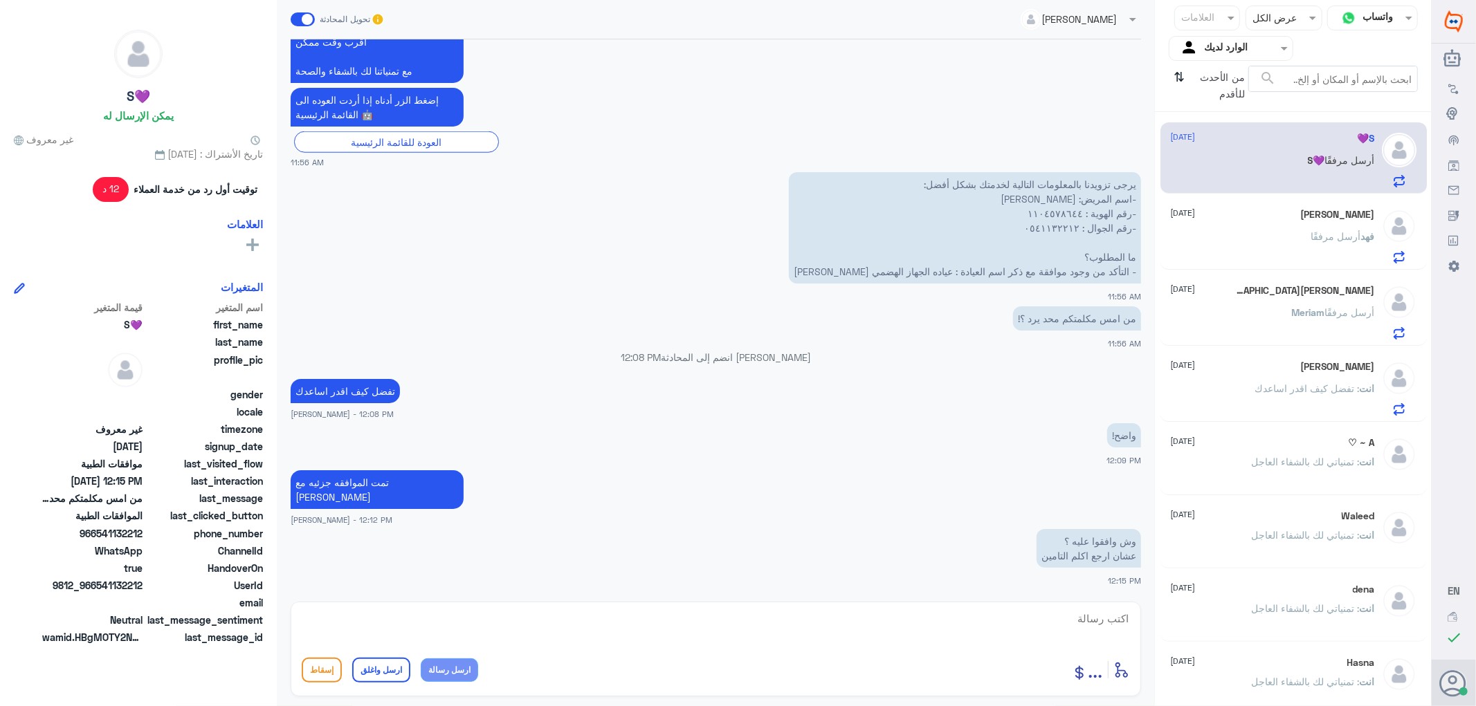
click at [1100, 612] on textarea at bounding box center [716, 626] width 828 height 34
type textarea "اللي مرفوض تحليل واحد"
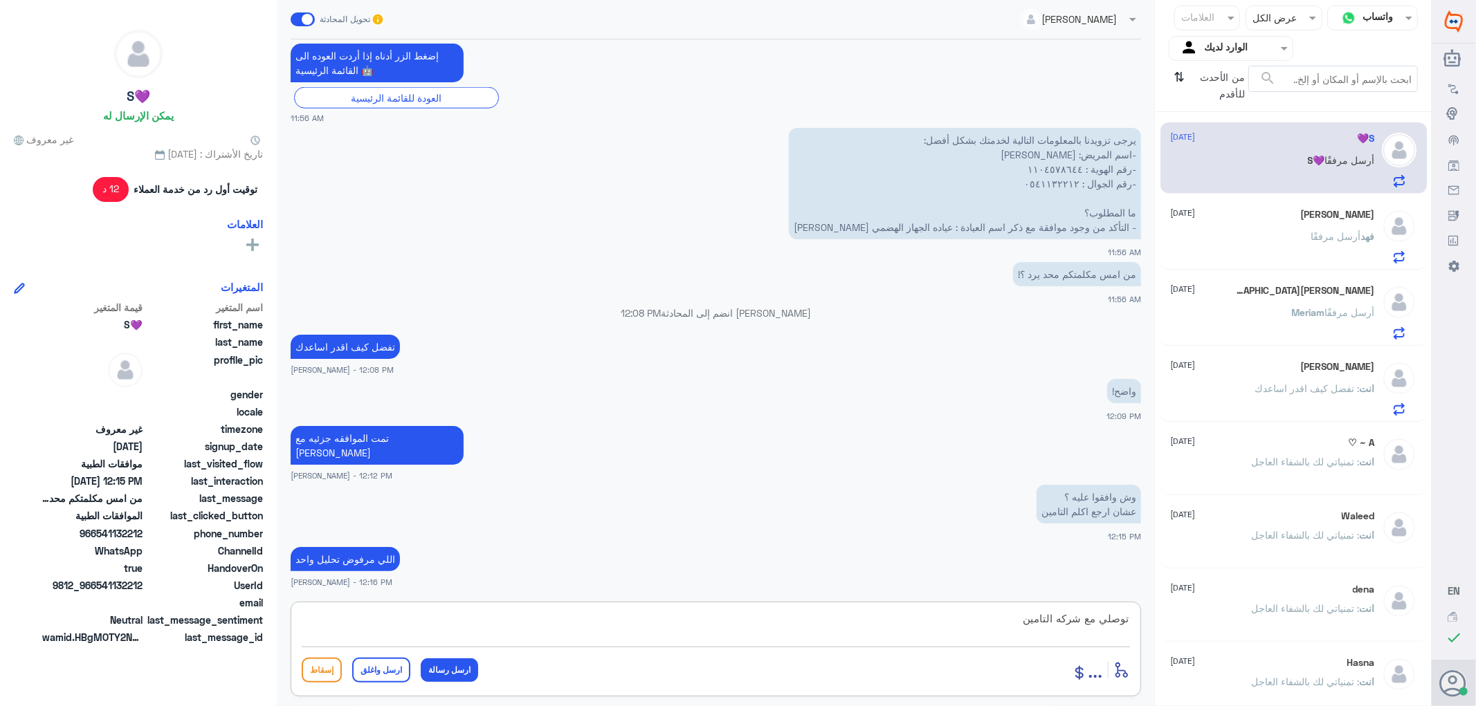
type textarea "توصلي مع شركه التامين"
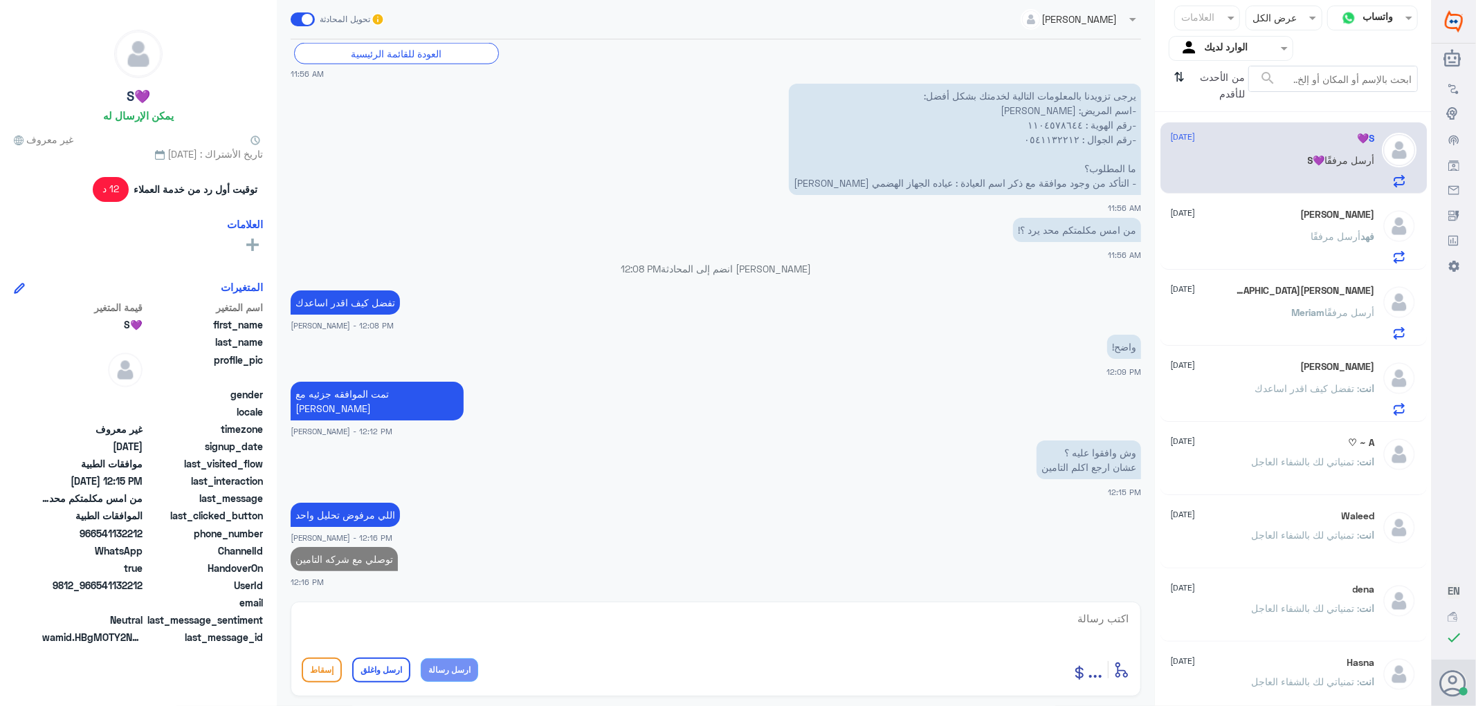
click at [1296, 244] on div "[PERSON_NAME] أرسل مرفقًا" at bounding box center [1273, 247] width 204 height 31
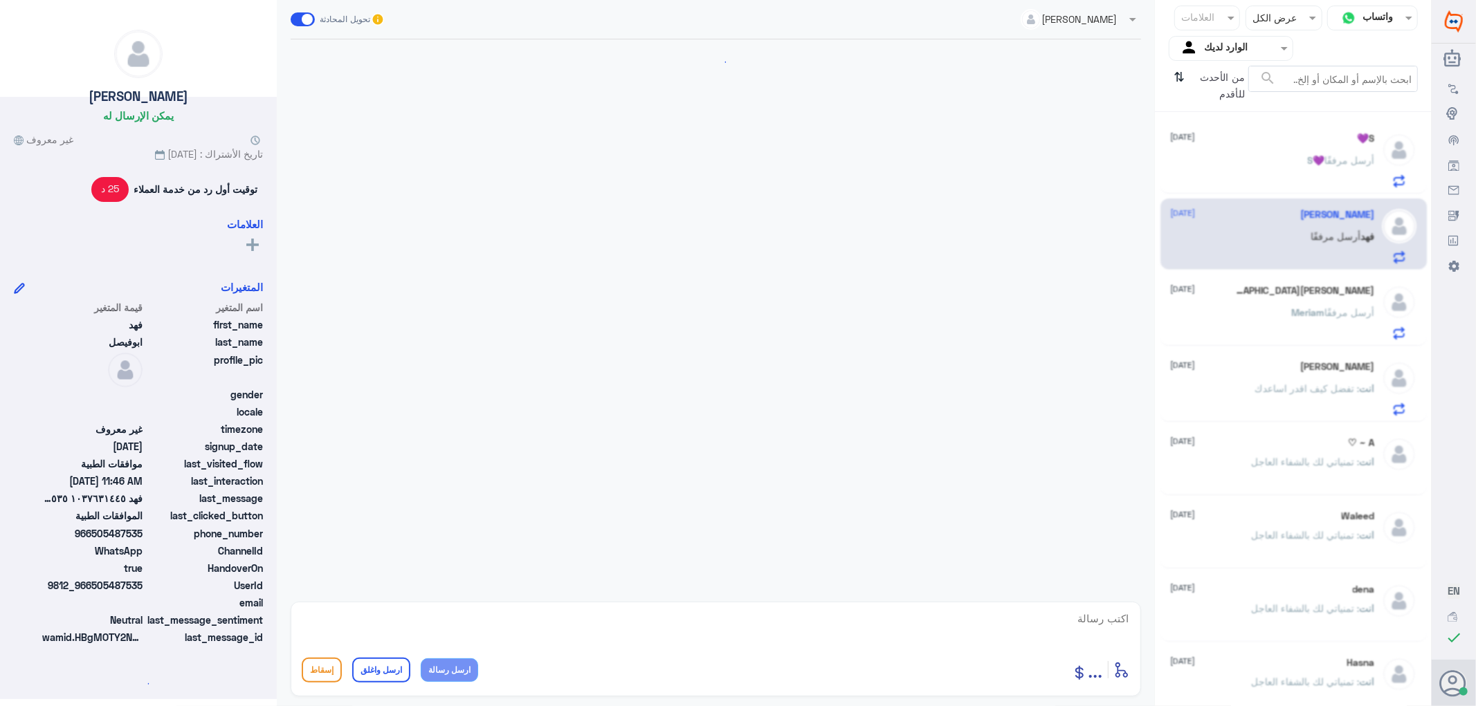
scroll to position [624, 0]
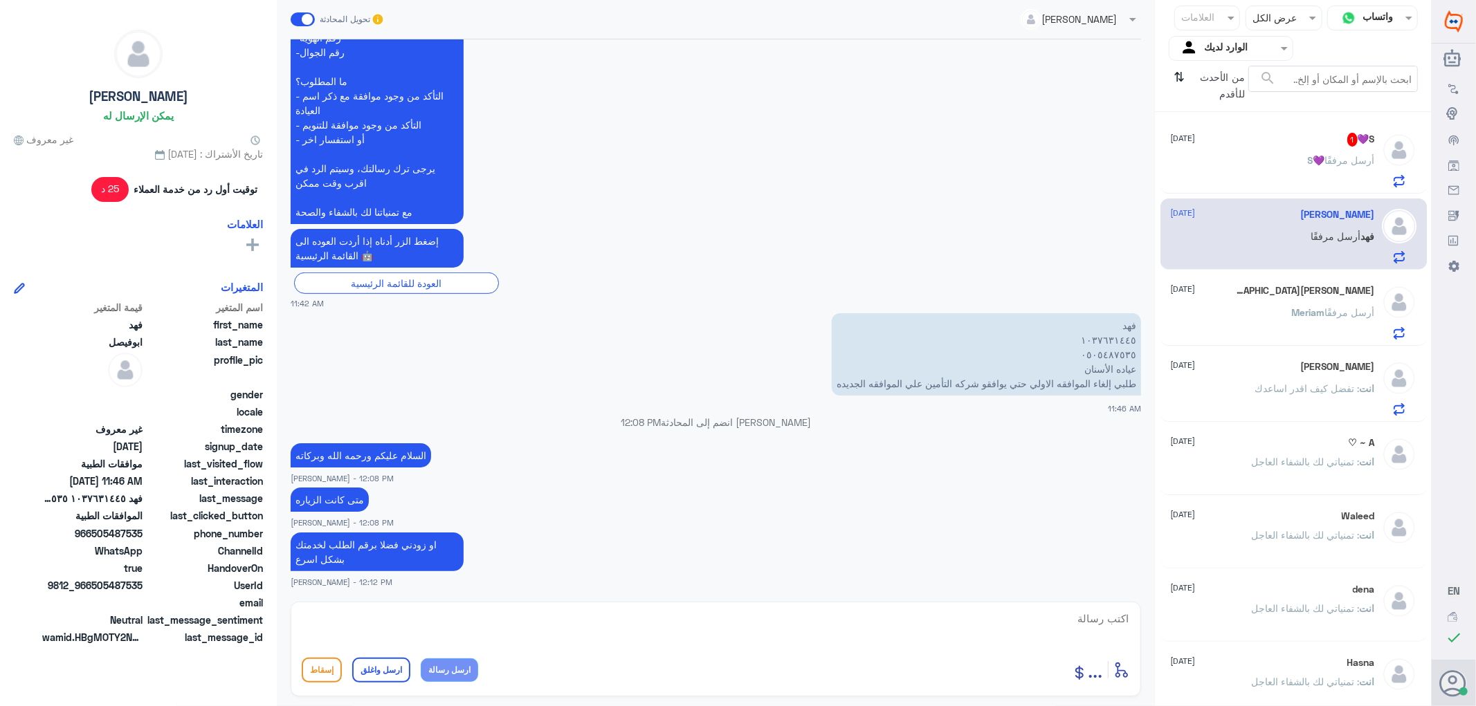
click at [1271, 156] on div "S💜 أرسل مرفقًا" at bounding box center [1273, 171] width 204 height 31
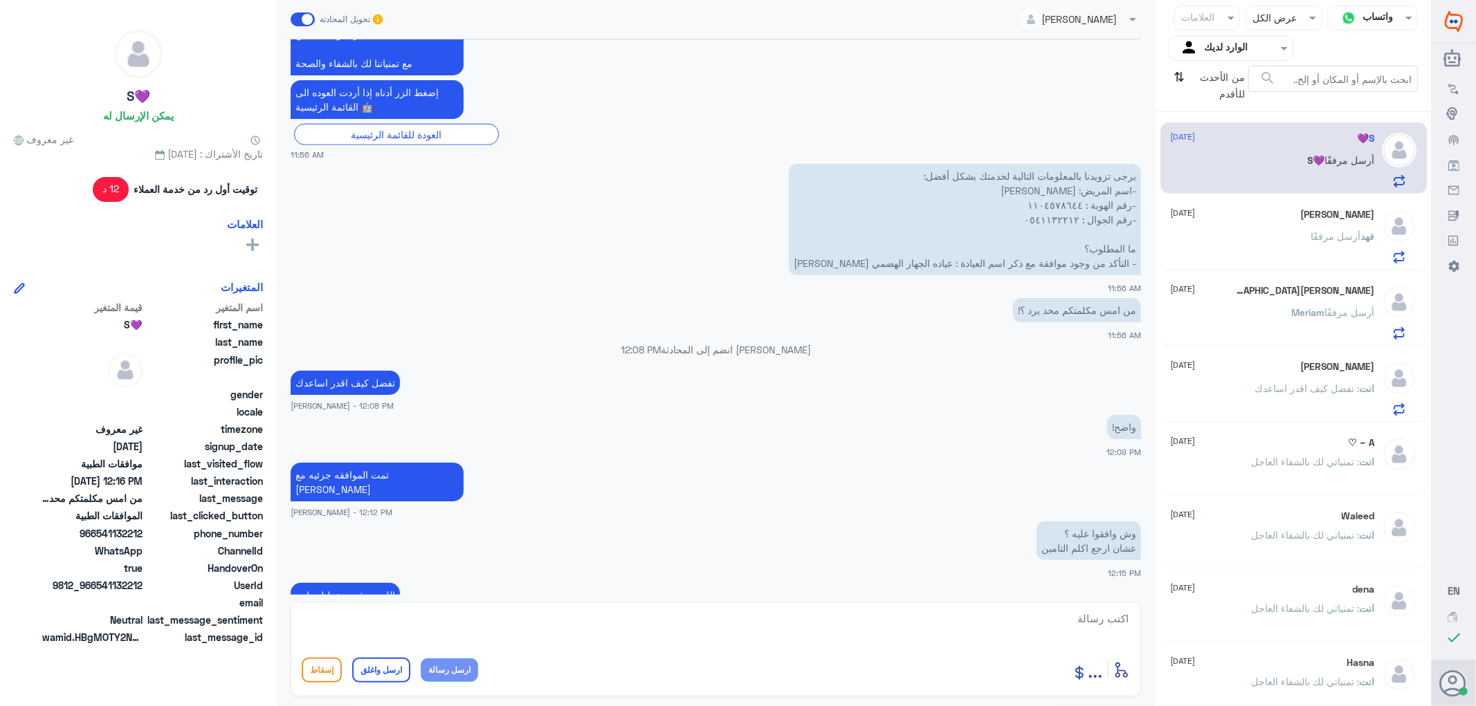
scroll to position [1117, 0]
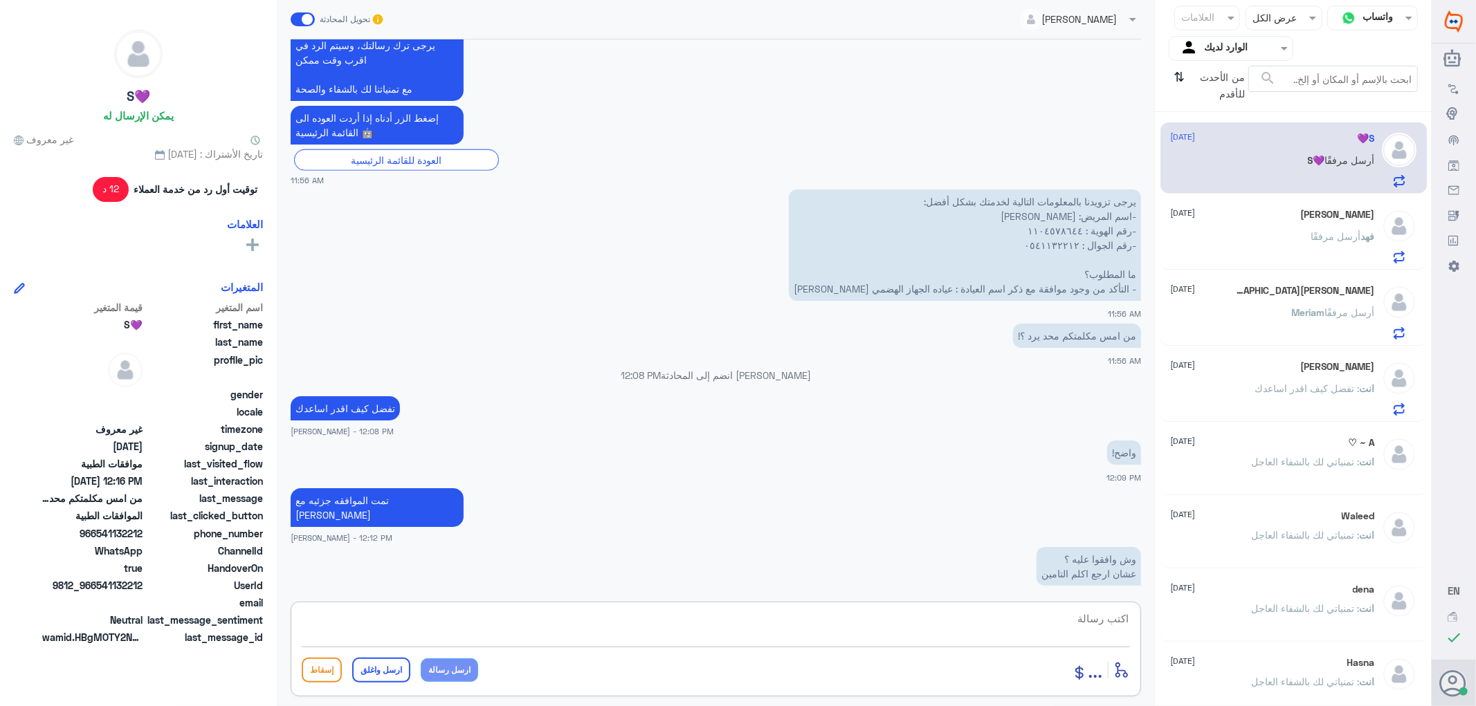
click at [1085, 623] on textarea at bounding box center [716, 626] width 828 height 34
drag, startPoint x: 1061, startPoint y: 619, endPoint x: 1224, endPoint y: 661, distance: 168.5
click at [1267, 643] on div "قناة واتساب Status × عرض الكل العلامات Agent Filter الوارد لديك search من الأحد…" at bounding box center [715, 355] width 1431 height 710
type textarea "1104578644"
paste textarea "EBV-AB ([MEDICAL_DATA] Ab)"
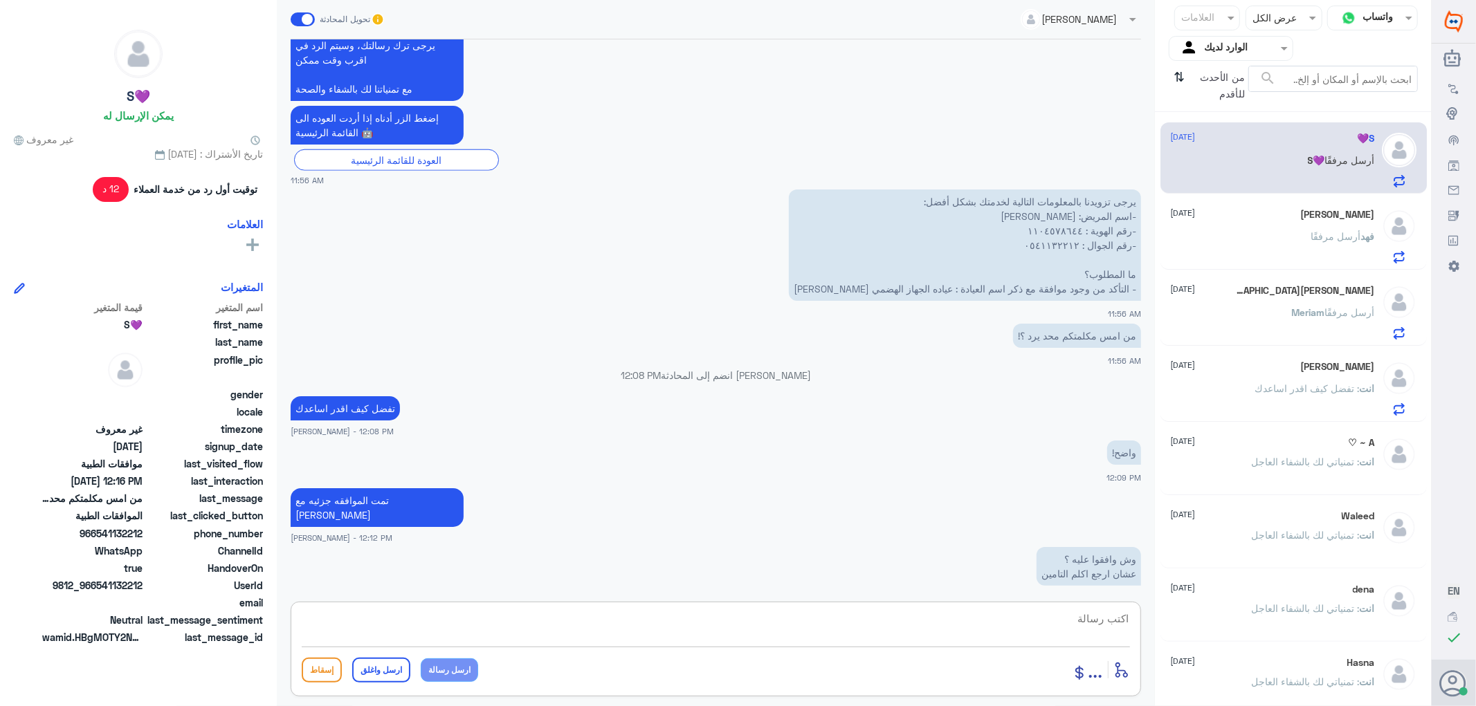
type textarea "EBV-AB ([MEDICAL_DATA] Ab)"
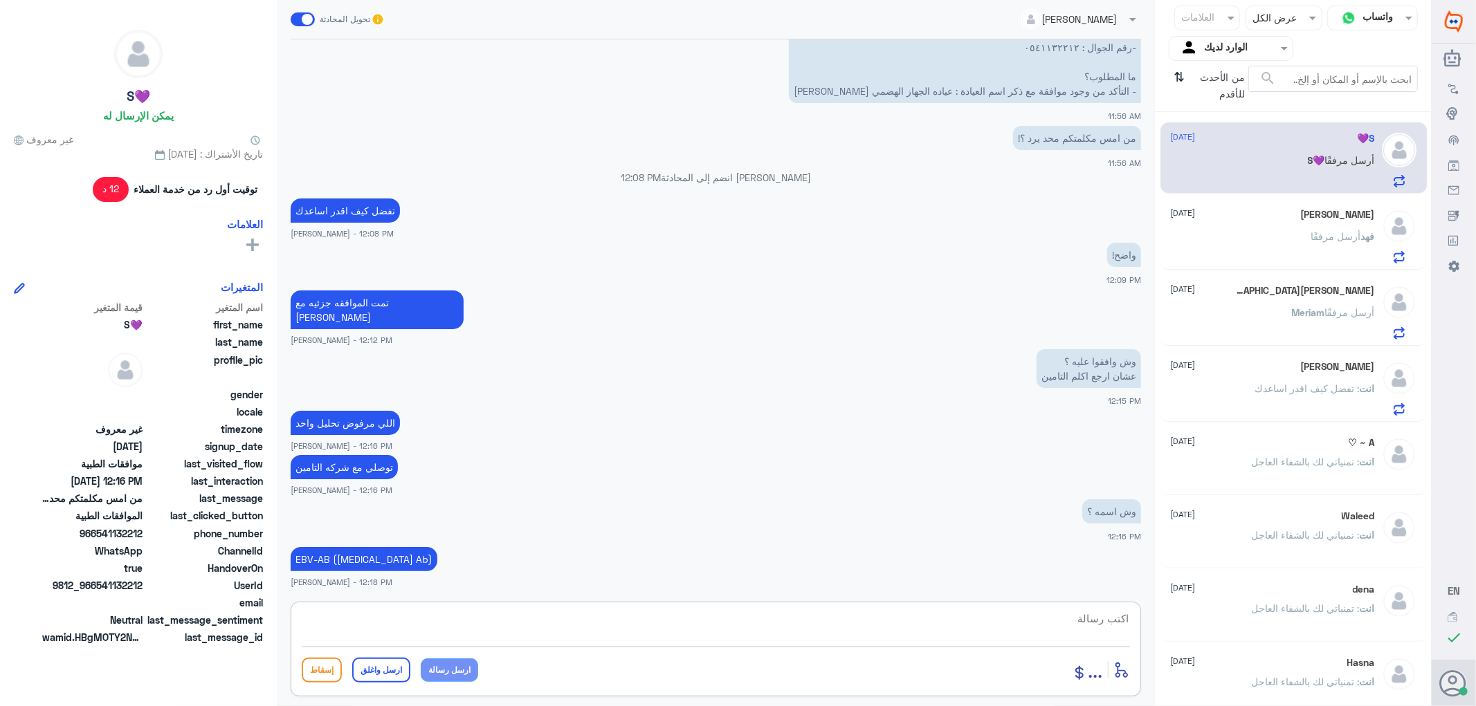
click at [1122, 614] on textarea at bounding box center [716, 626] width 828 height 34
type textarea "اسم التحليل"
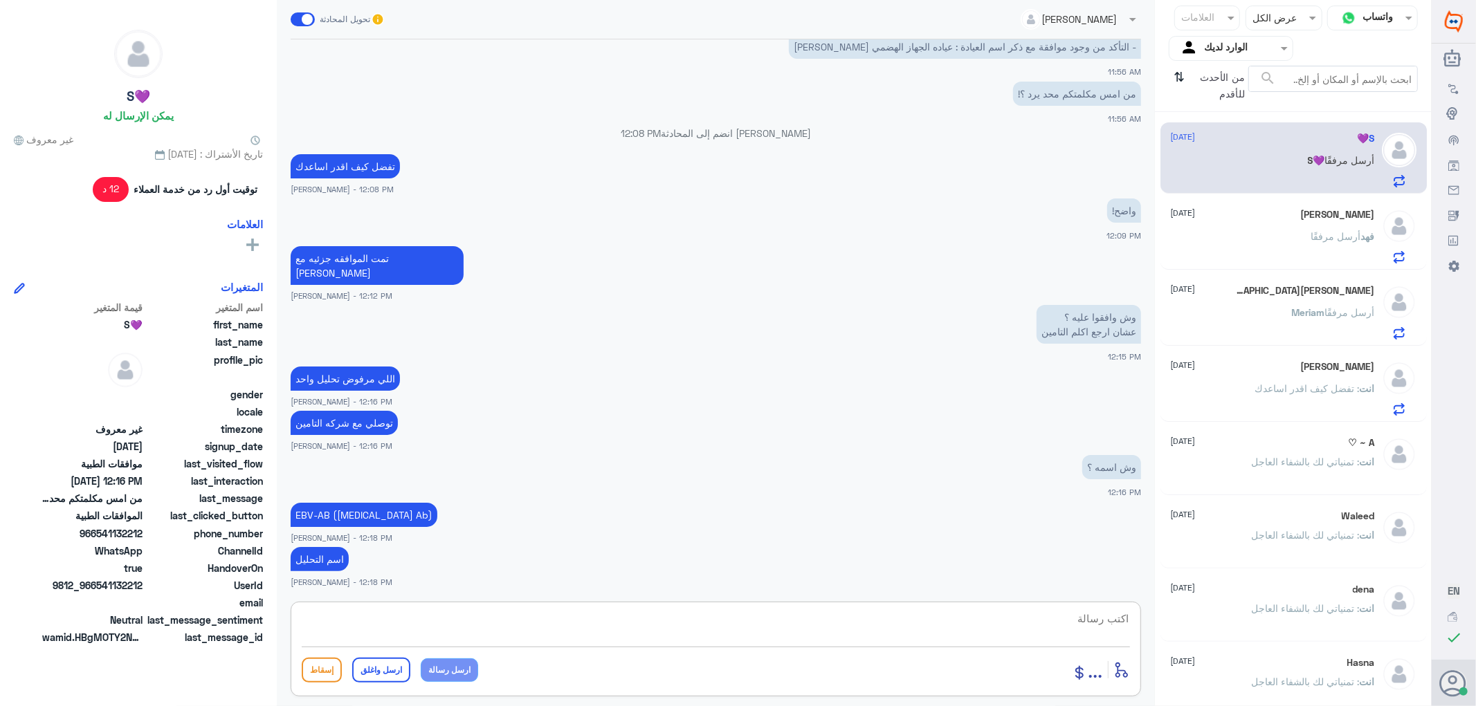
click at [1274, 231] on div "[PERSON_NAME] [DATE] [PERSON_NAME] أرسل مرفقًا" at bounding box center [1273, 236] width 204 height 55
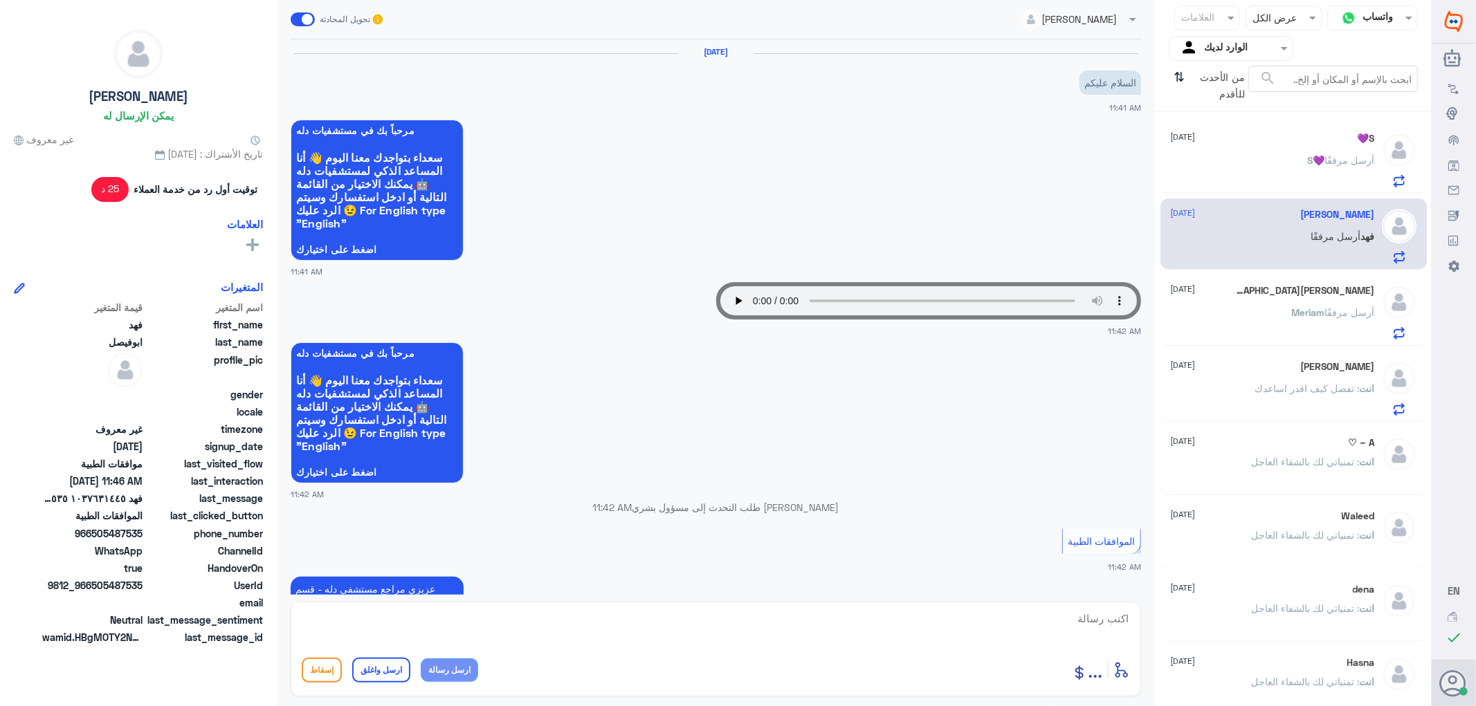
scroll to position [624, 0]
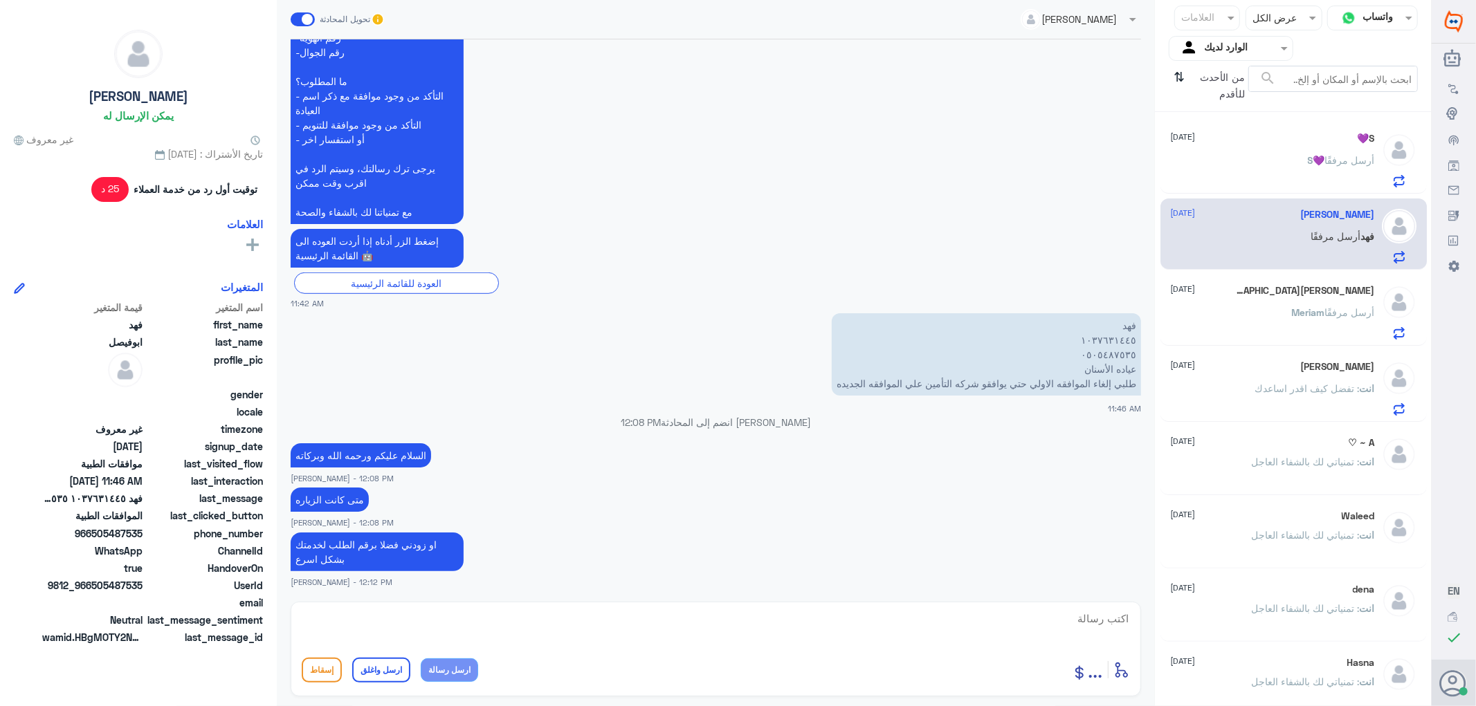
click at [1242, 300] on div "[PERSON_NAME] [DATE] [PERSON_NAME] أرسل مرفقًا" at bounding box center [1273, 312] width 204 height 55
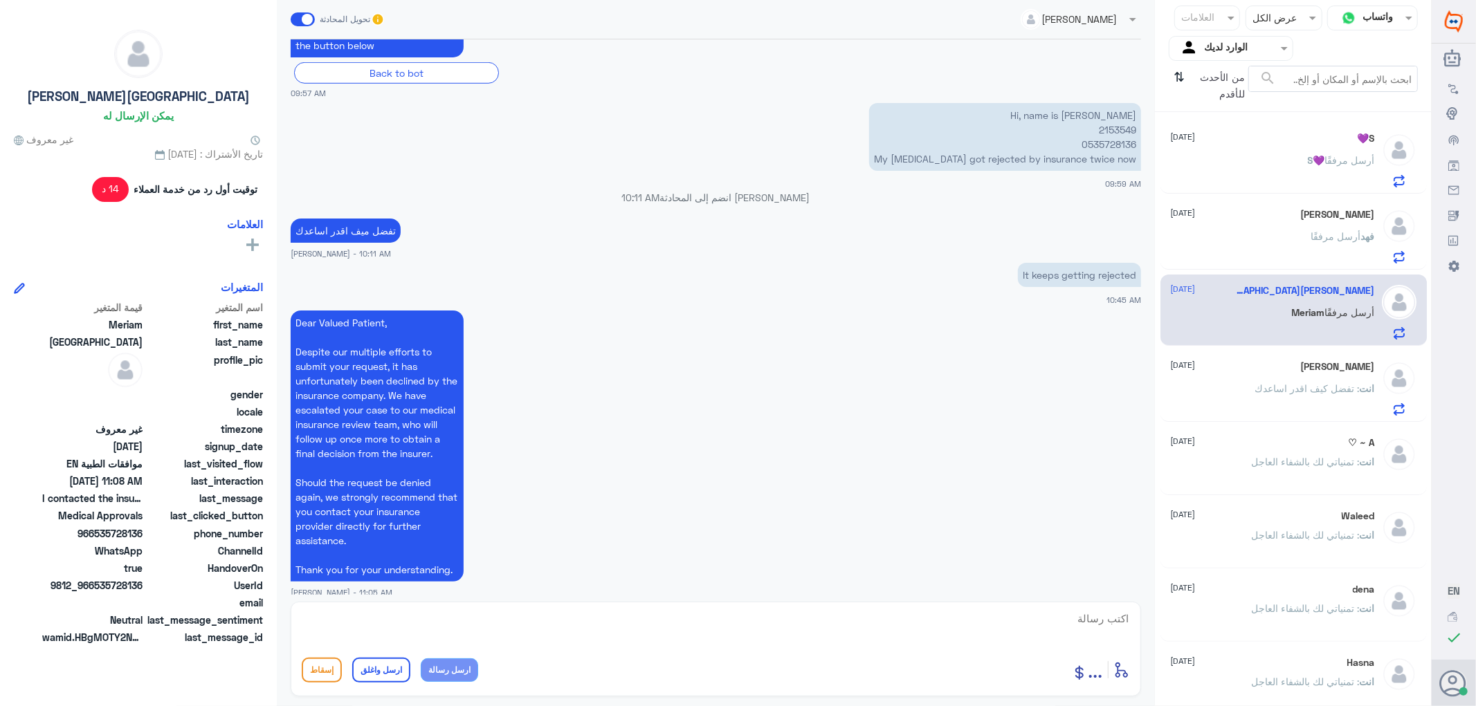
scroll to position [697, 0]
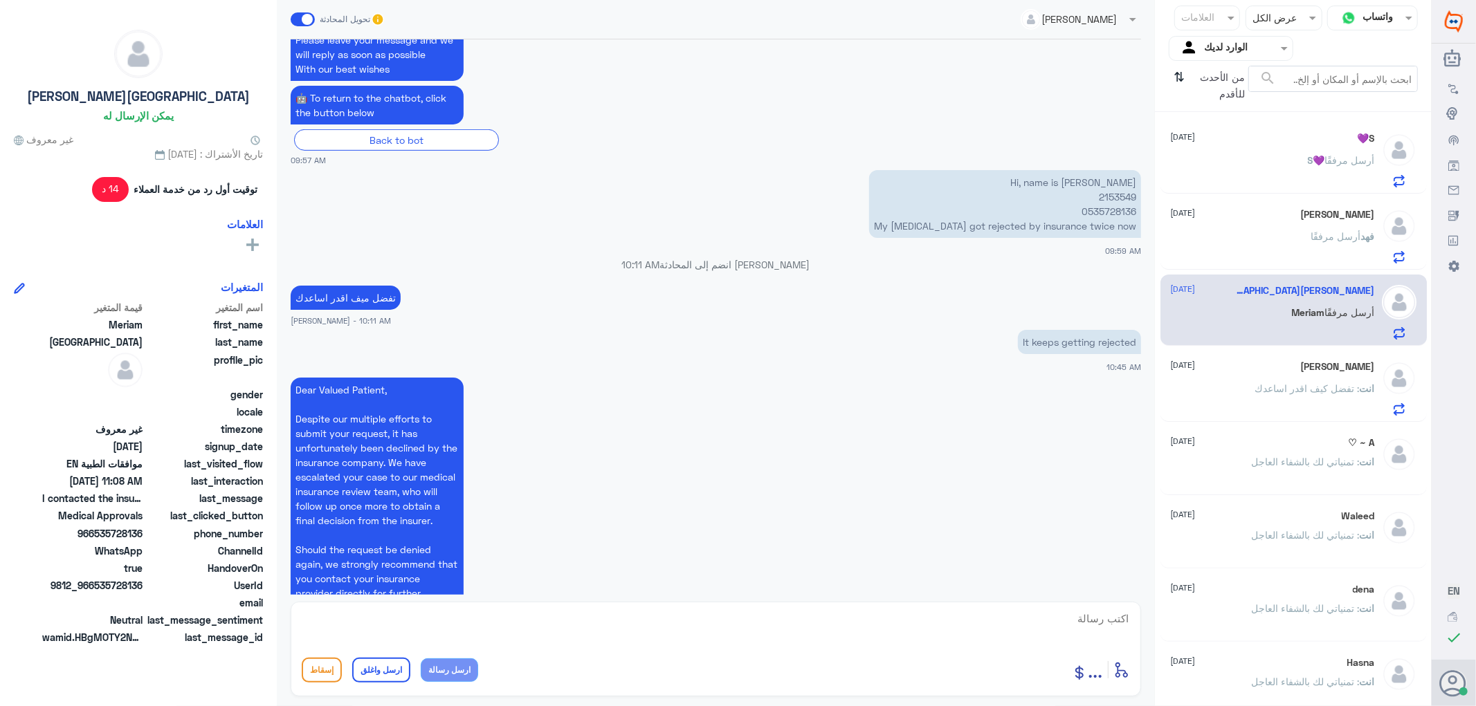
click at [1107, 196] on p "Hi, name is [PERSON_NAME] 2153549 0535728136 My [MEDICAL_DATA] got rejected by …" at bounding box center [1005, 204] width 272 height 68
copy p "2153549"
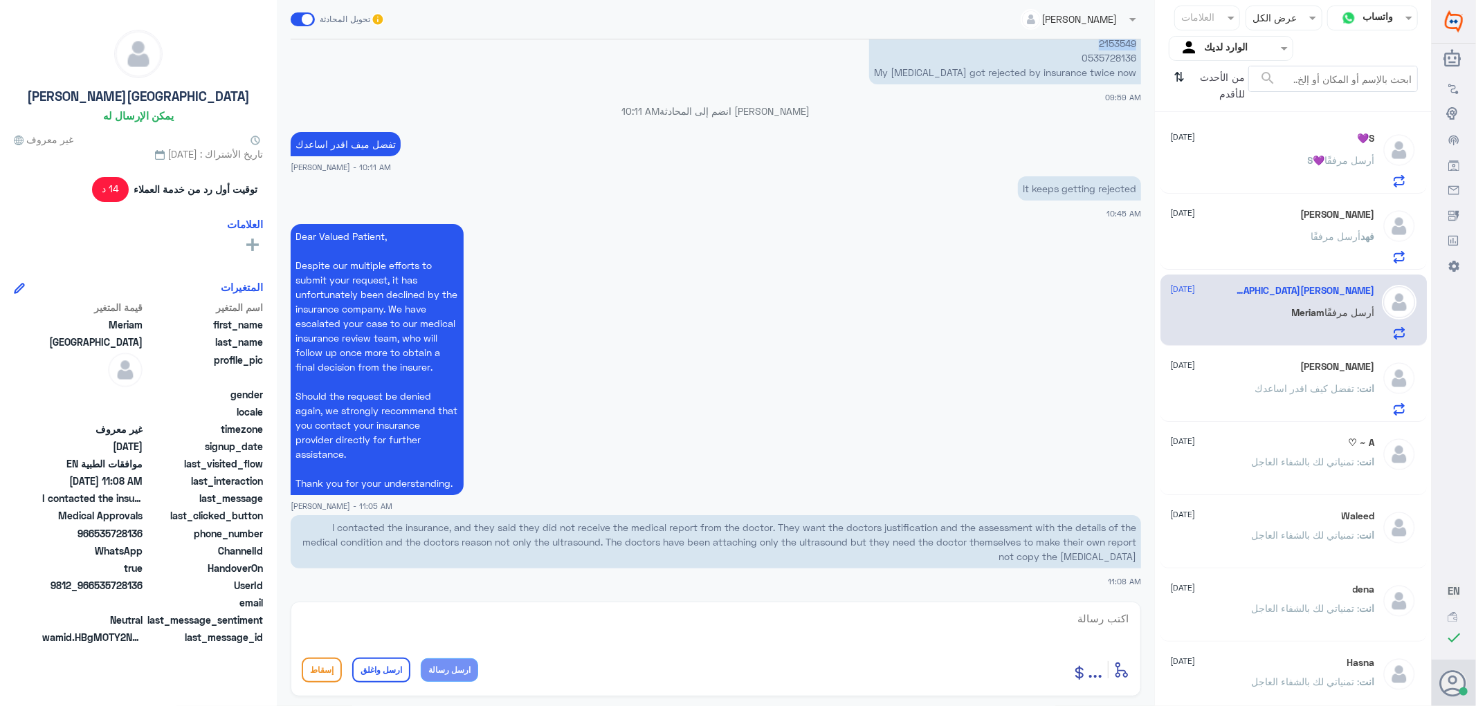
scroll to position [851, 0]
click at [1264, 241] on div "[PERSON_NAME] أرسل مرفقًا" at bounding box center [1273, 247] width 204 height 31
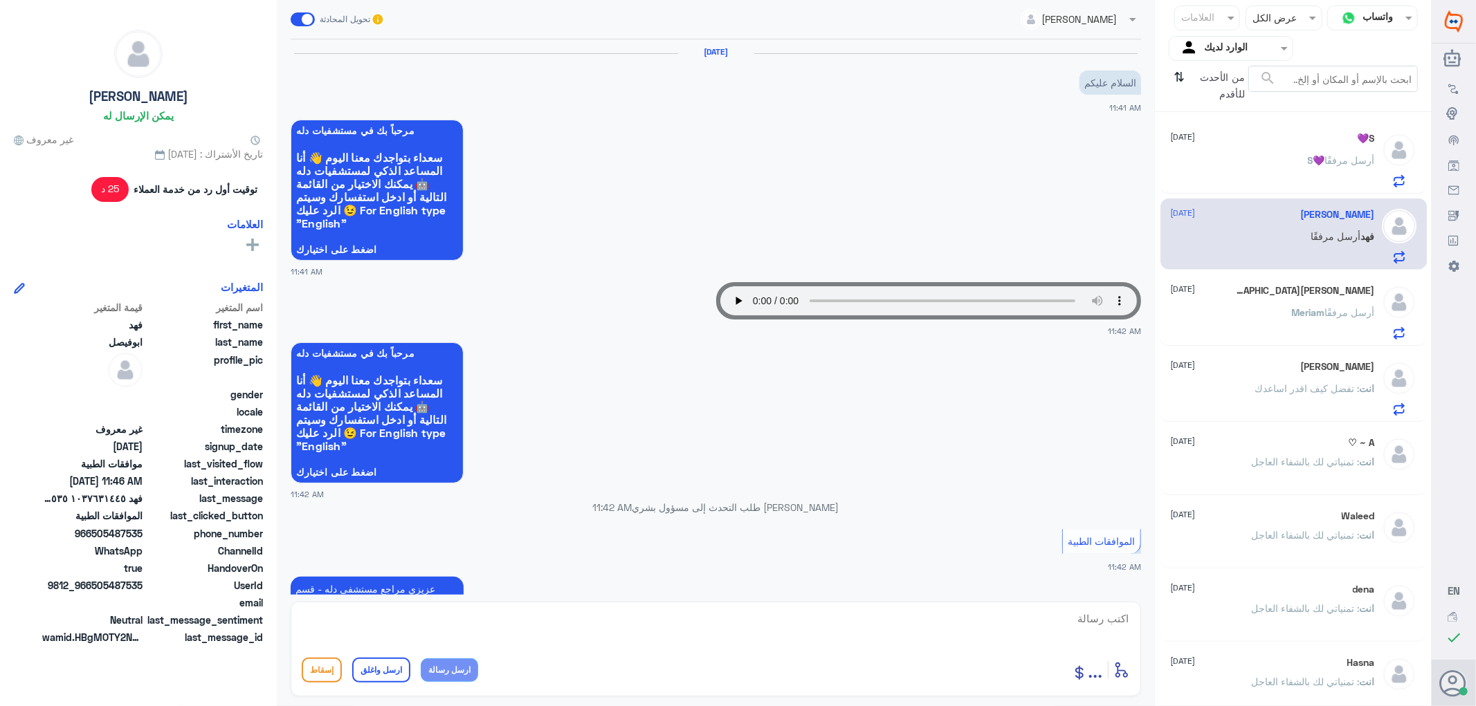
scroll to position [624, 0]
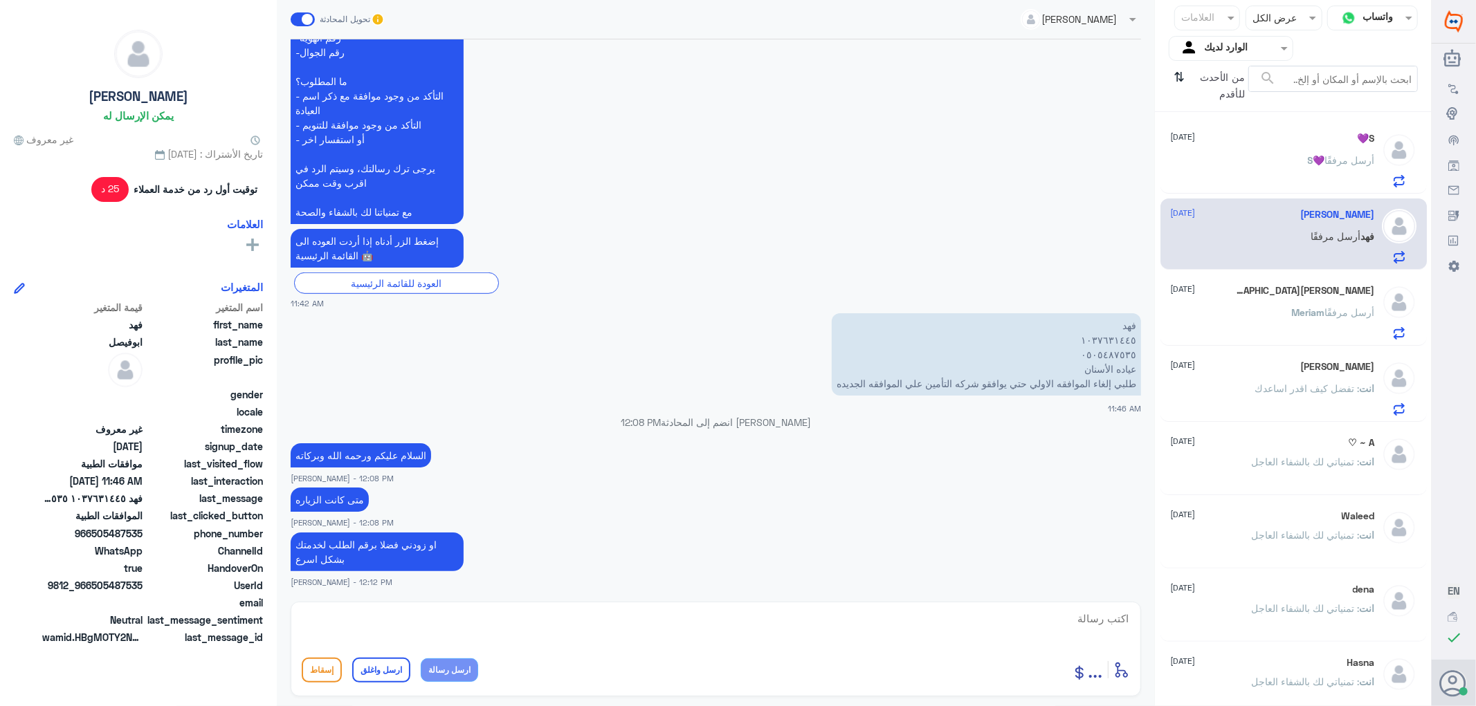
click at [1327, 156] on span "أرسل مرفقًا" at bounding box center [1350, 160] width 50 height 12
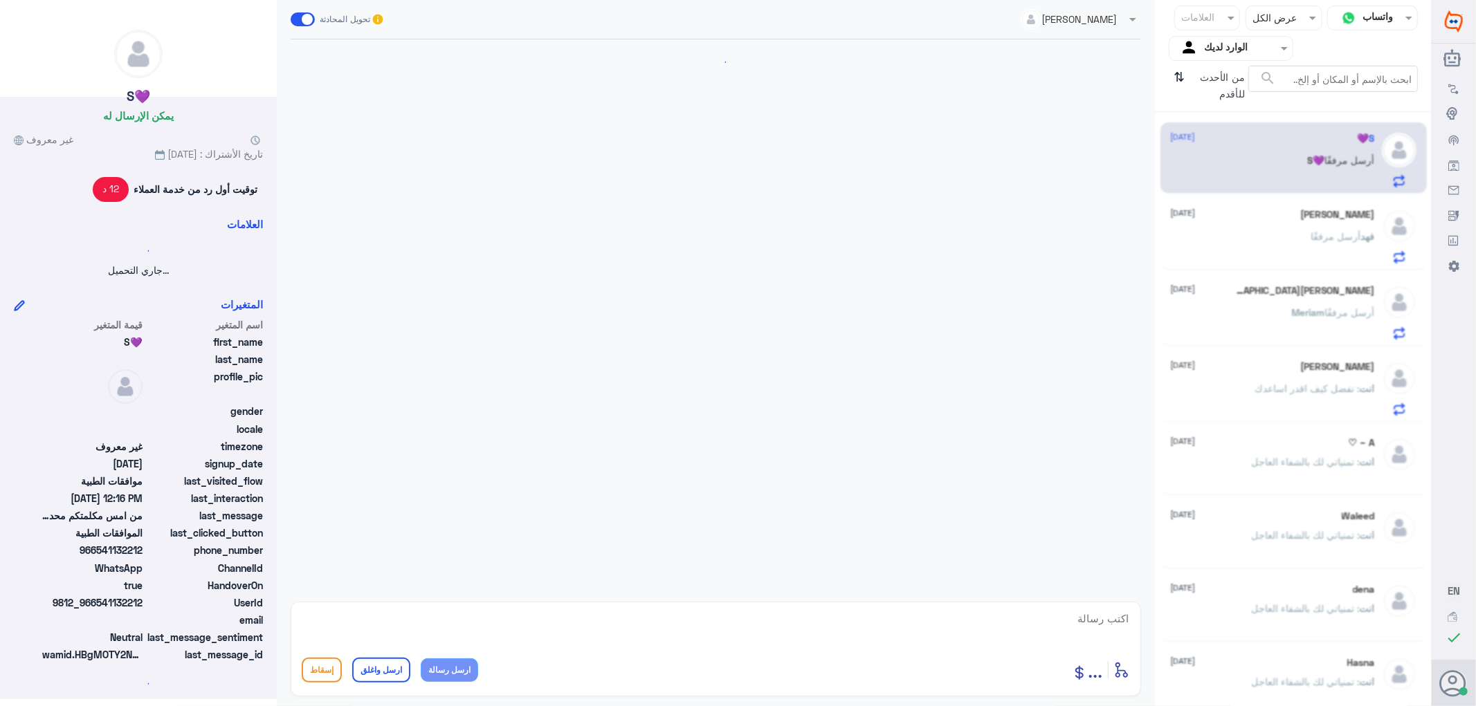
scroll to position [951, 0]
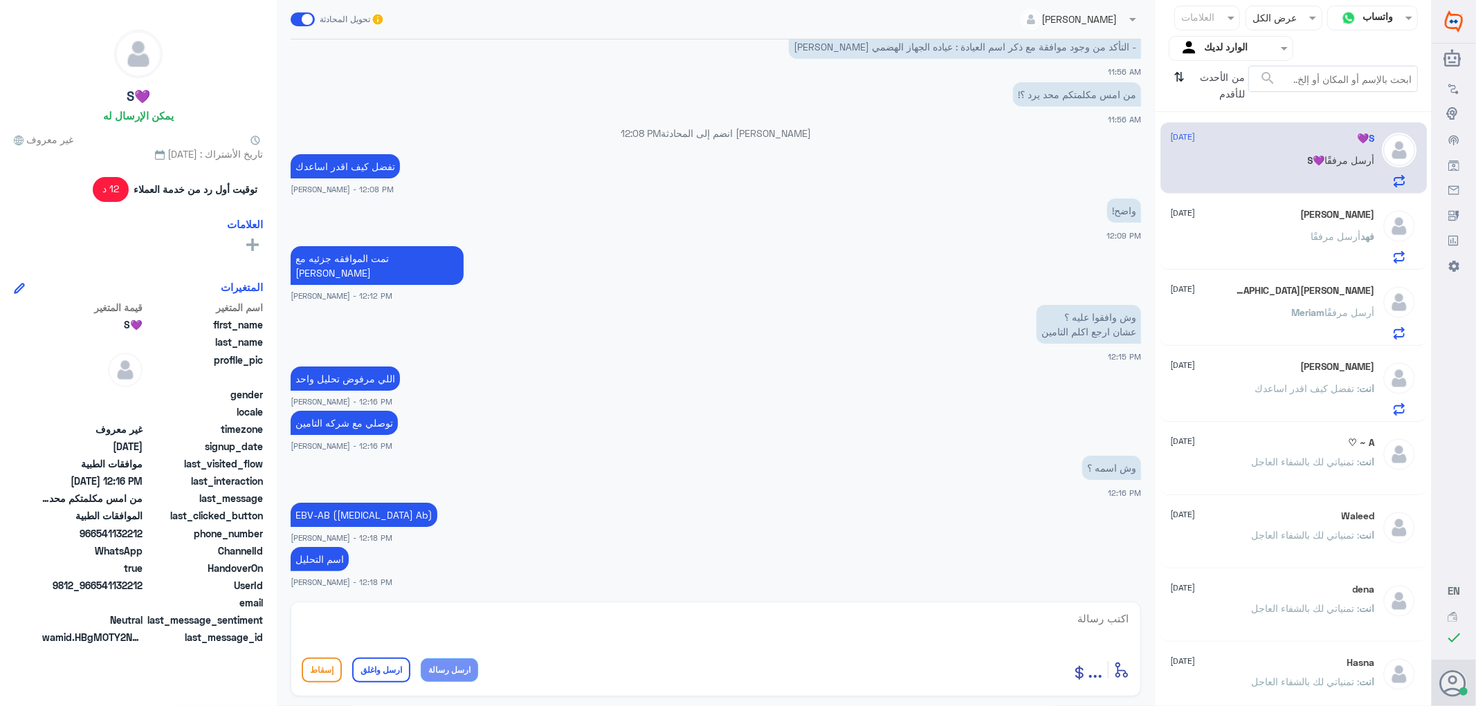
click at [1301, 223] on div "[PERSON_NAME] [DATE] [PERSON_NAME] أرسل مرفقًا" at bounding box center [1273, 236] width 204 height 55
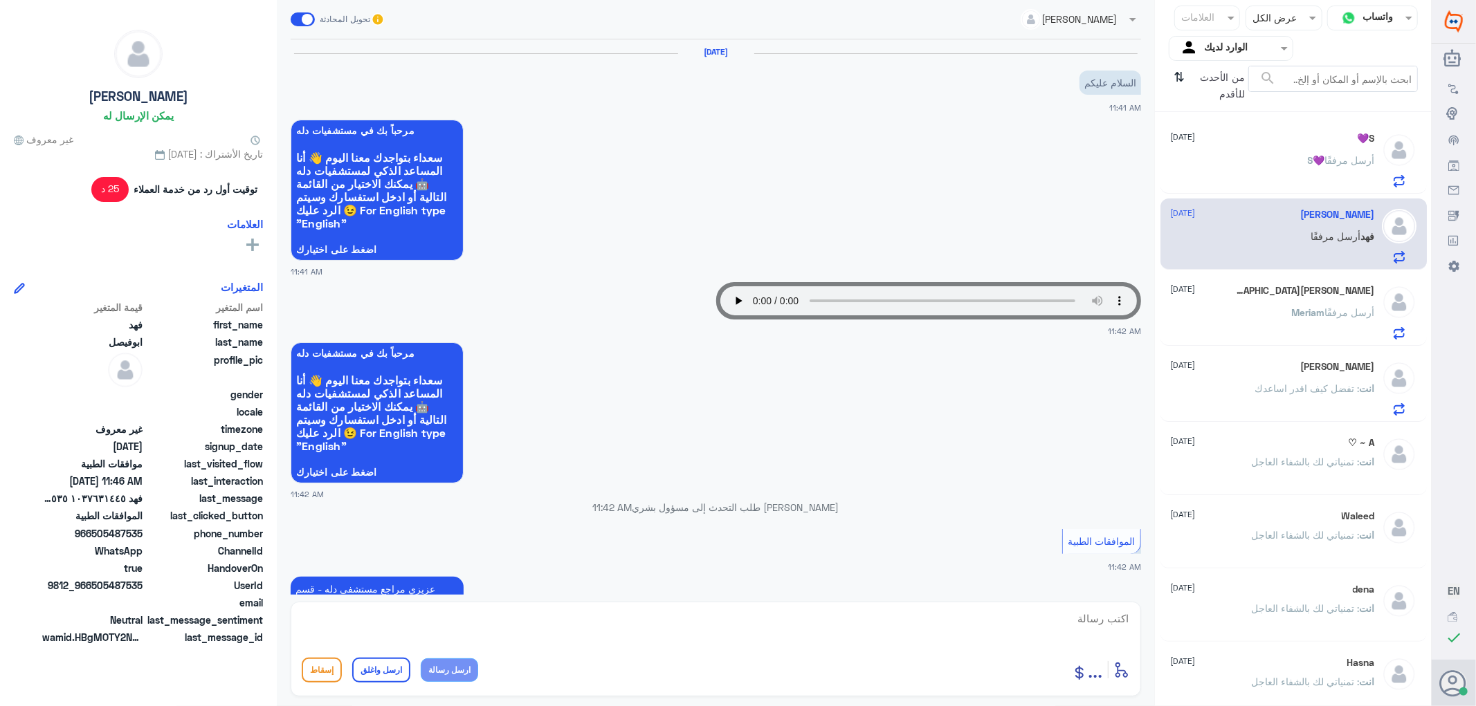
scroll to position [624, 0]
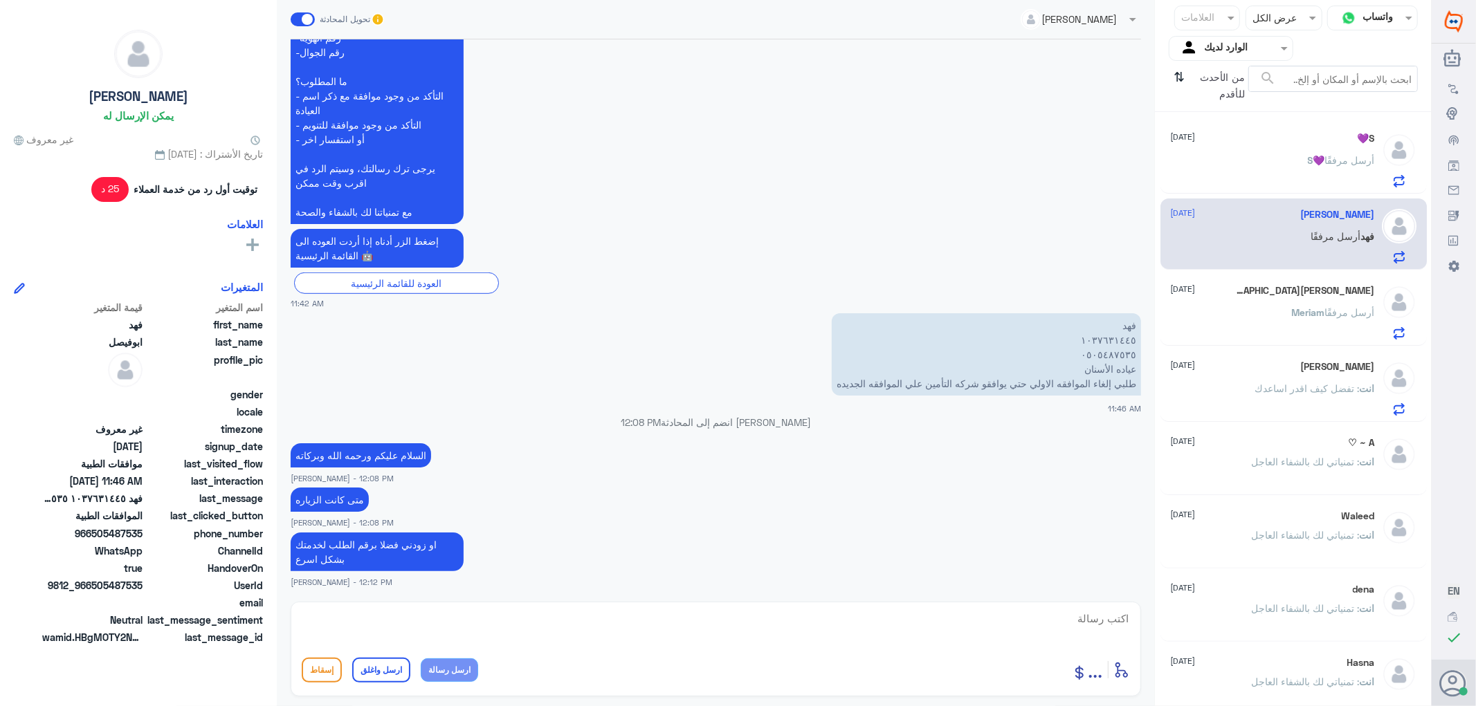
click at [1067, 618] on textarea at bounding box center [716, 626] width 828 height 34
drag, startPoint x: 1065, startPoint y: 618, endPoint x: 1420, endPoint y: 631, distance: 354.4
click at [1420, 631] on div "قناة واتساب Status × عرض الكل العلامات Agent Filter الوارد لديك search من الأحد…" at bounding box center [715, 355] width 1431 height 710
type textarea "1037631445"
click at [1247, 157] on div "S💜 أرسل مرفقًا" at bounding box center [1273, 171] width 204 height 31
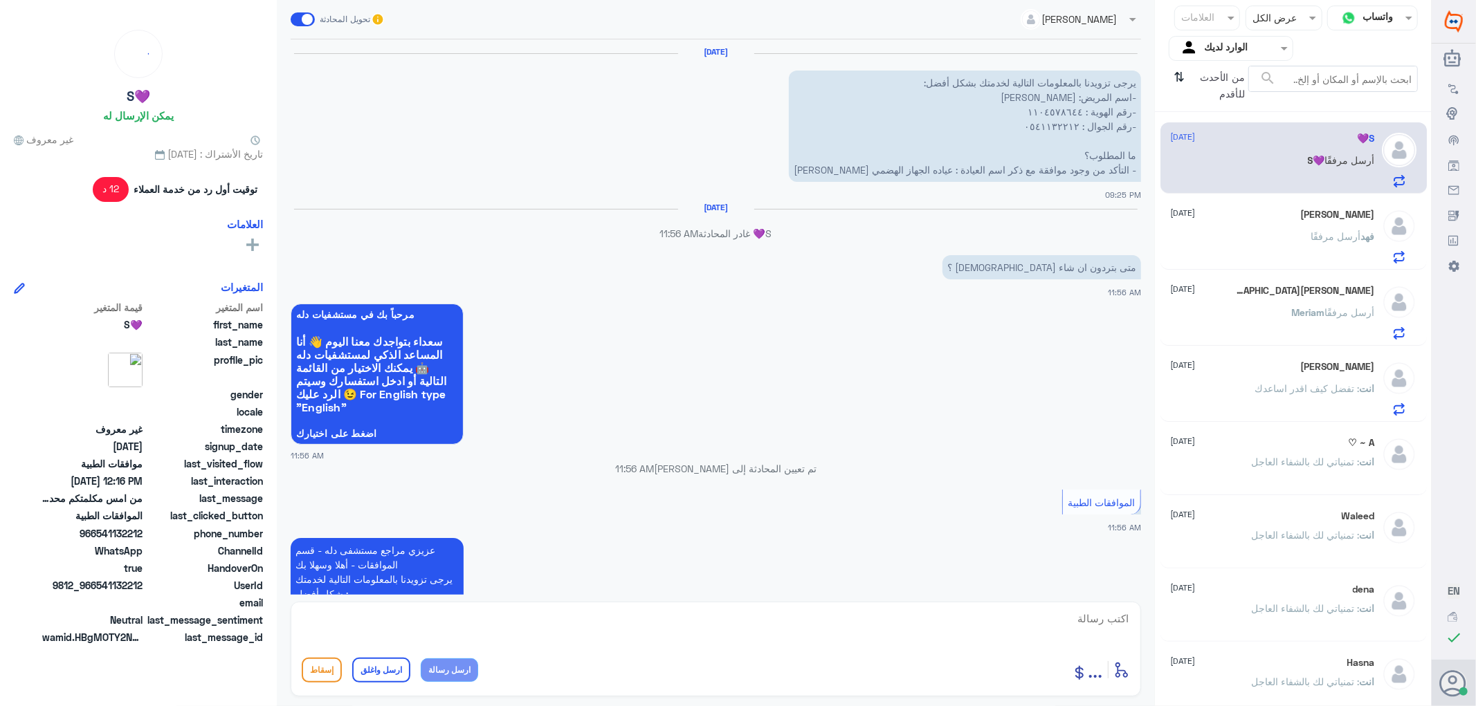
scroll to position [951, 0]
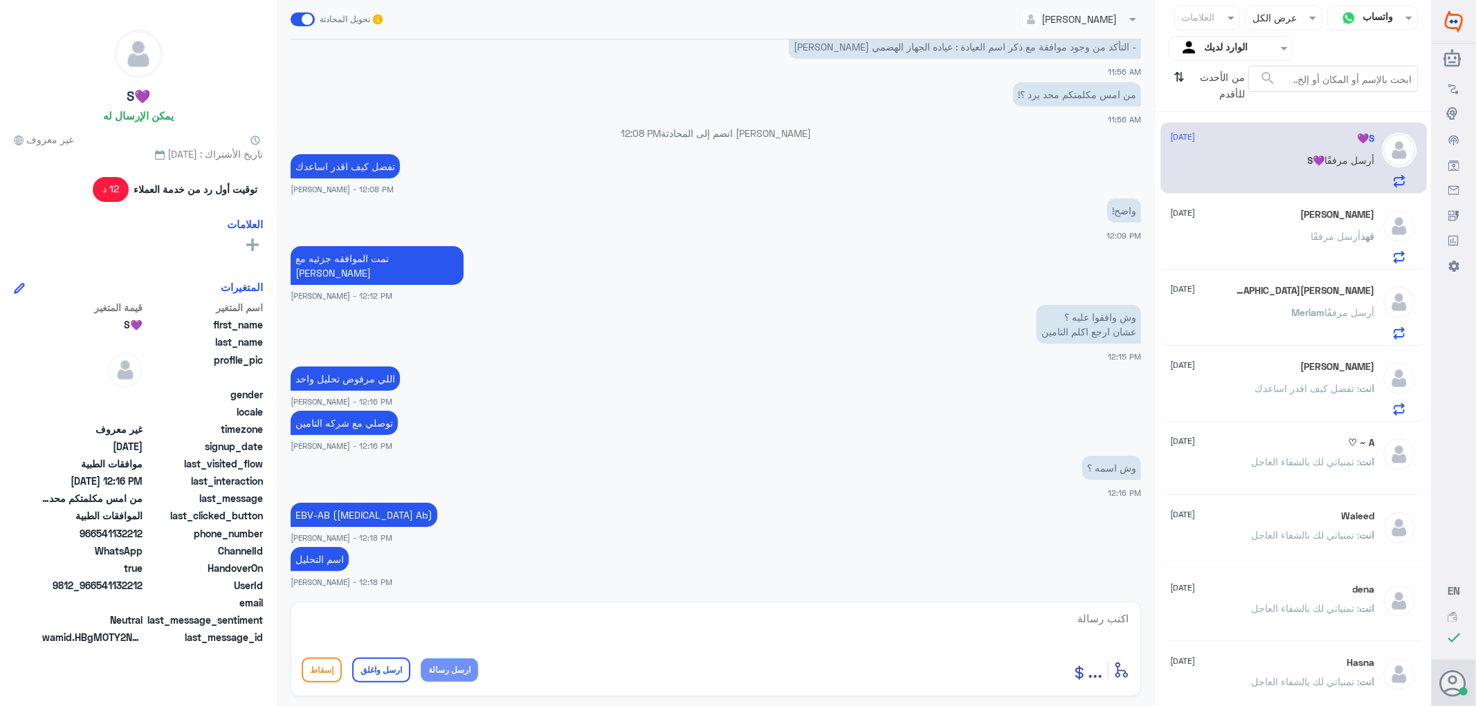
click at [1281, 258] on div "[PERSON_NAME] أرسل مرفقًا" at bounding box center [1273, 247] width 204 height 31
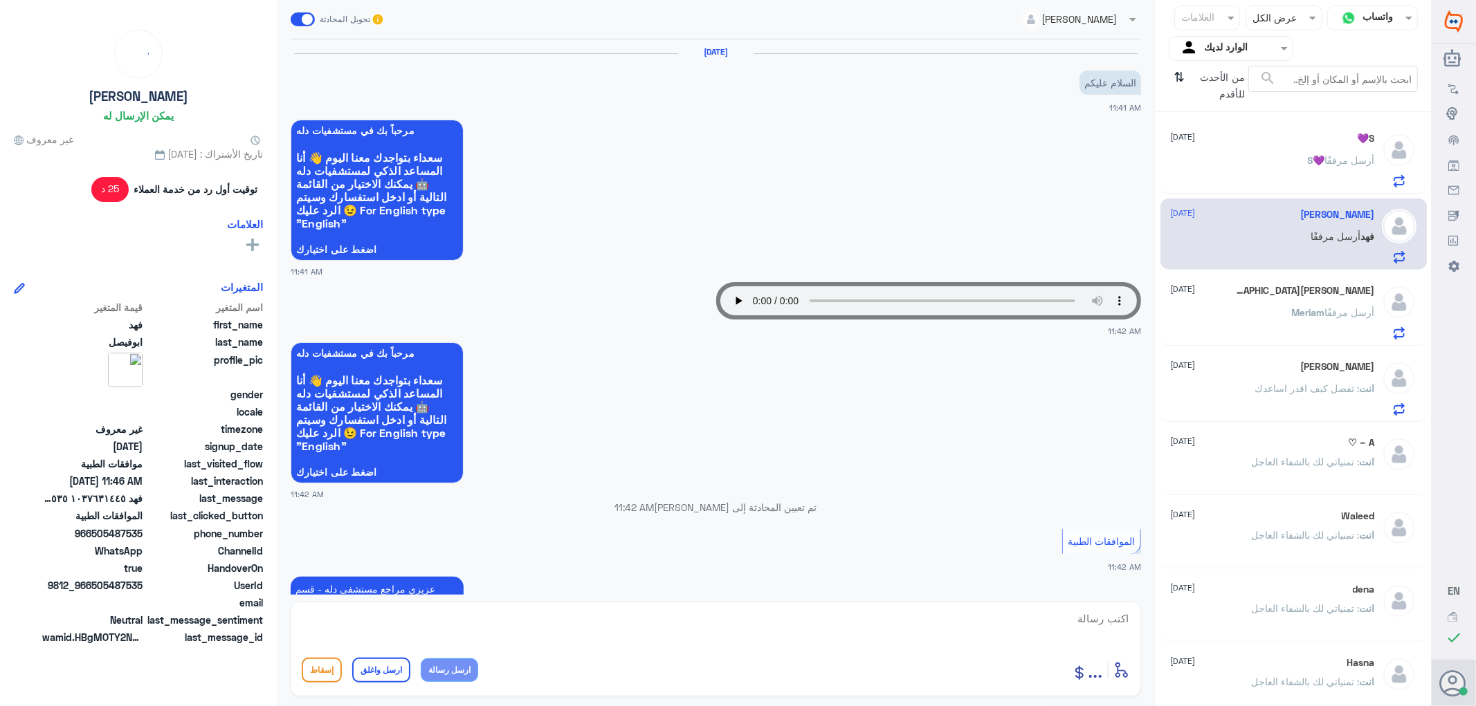
click at [1272, 306] on div "[PERSON_NAME] [DATE] [PERSON_NAME] أرسل مرفقًا" at bounding box center [1273, 312] width 204 height 55
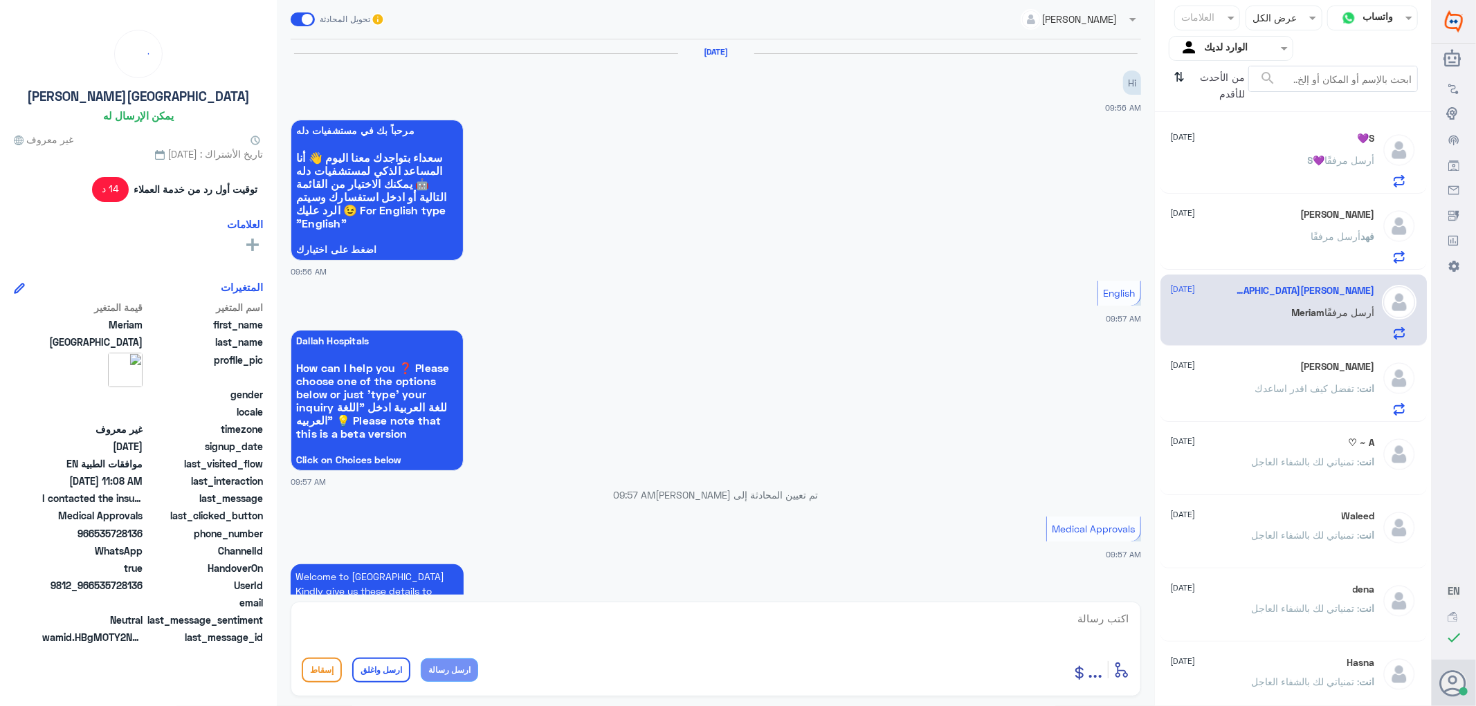
scroll to position [851, 0]
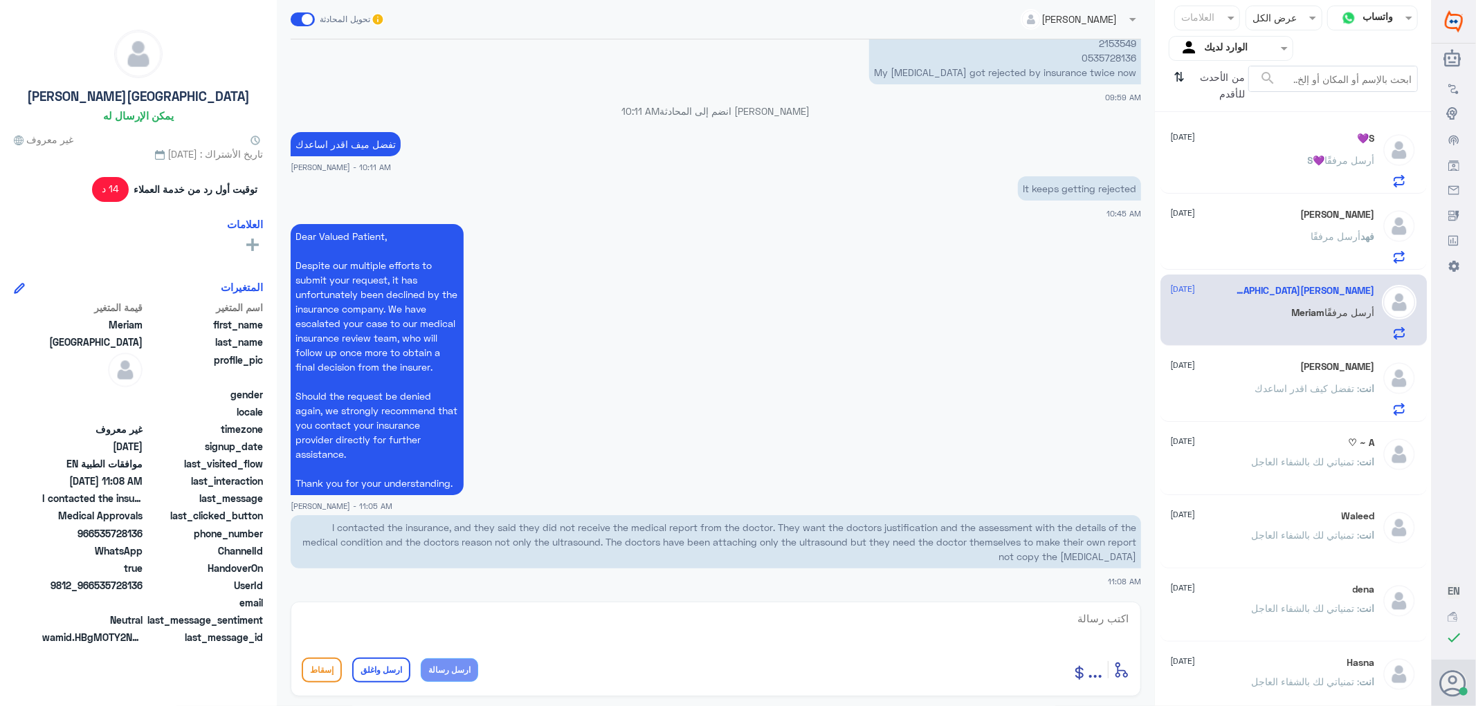
click at [1307, 389] on span ": تفضل كيف اقدر اساعدك" at bounding box center [1307, 389] width 104 height 12
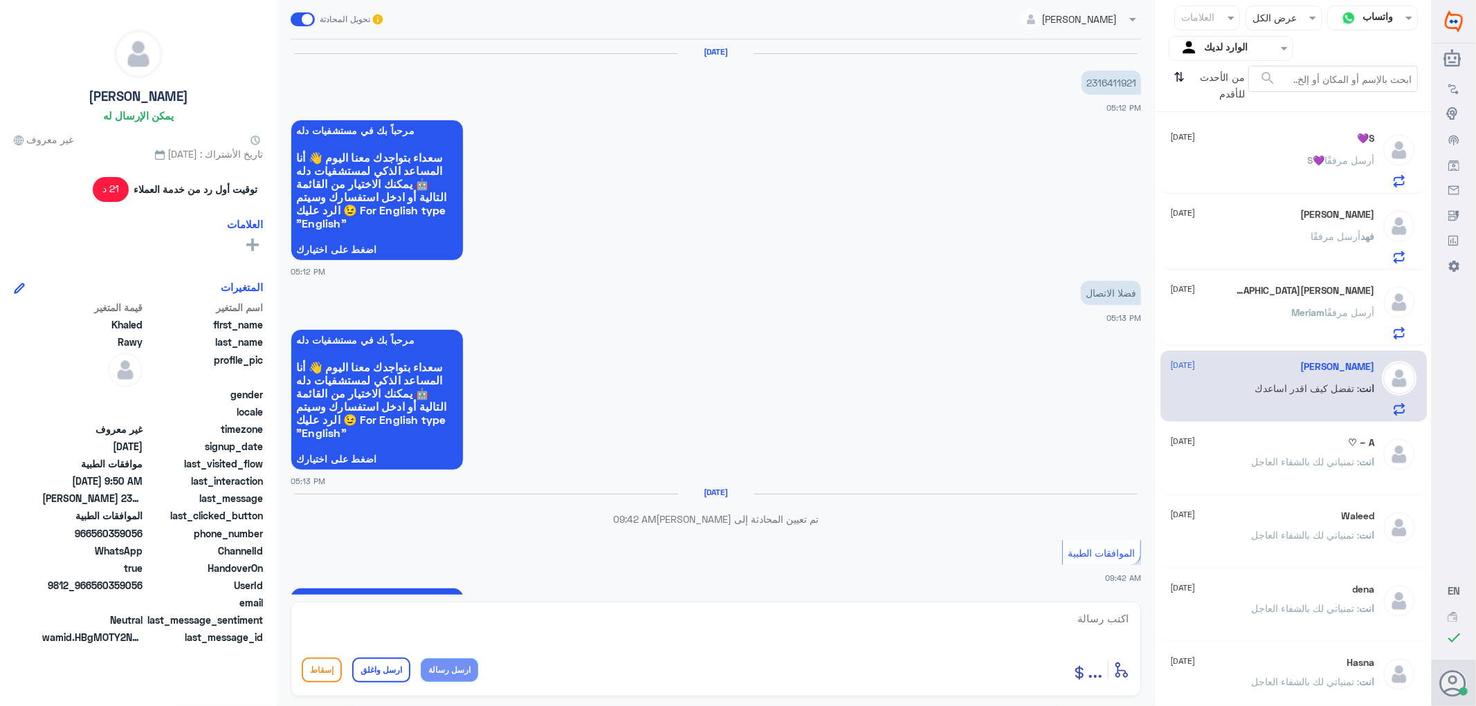
scroll to position [1278, 0]
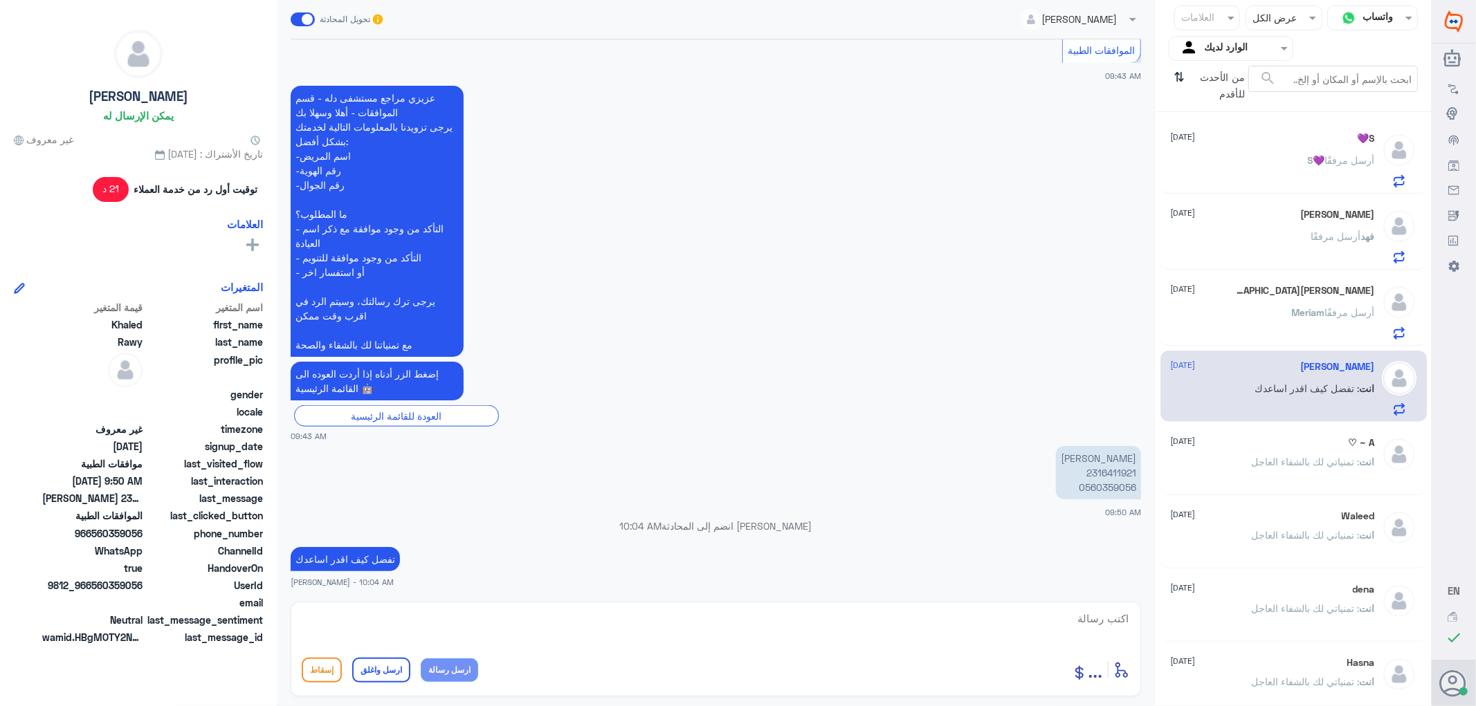
click at [1274, 461] on span ": تمنياتي لك بالشفاء العاجل" at bounding box center [1305, 462] width 108 height 12
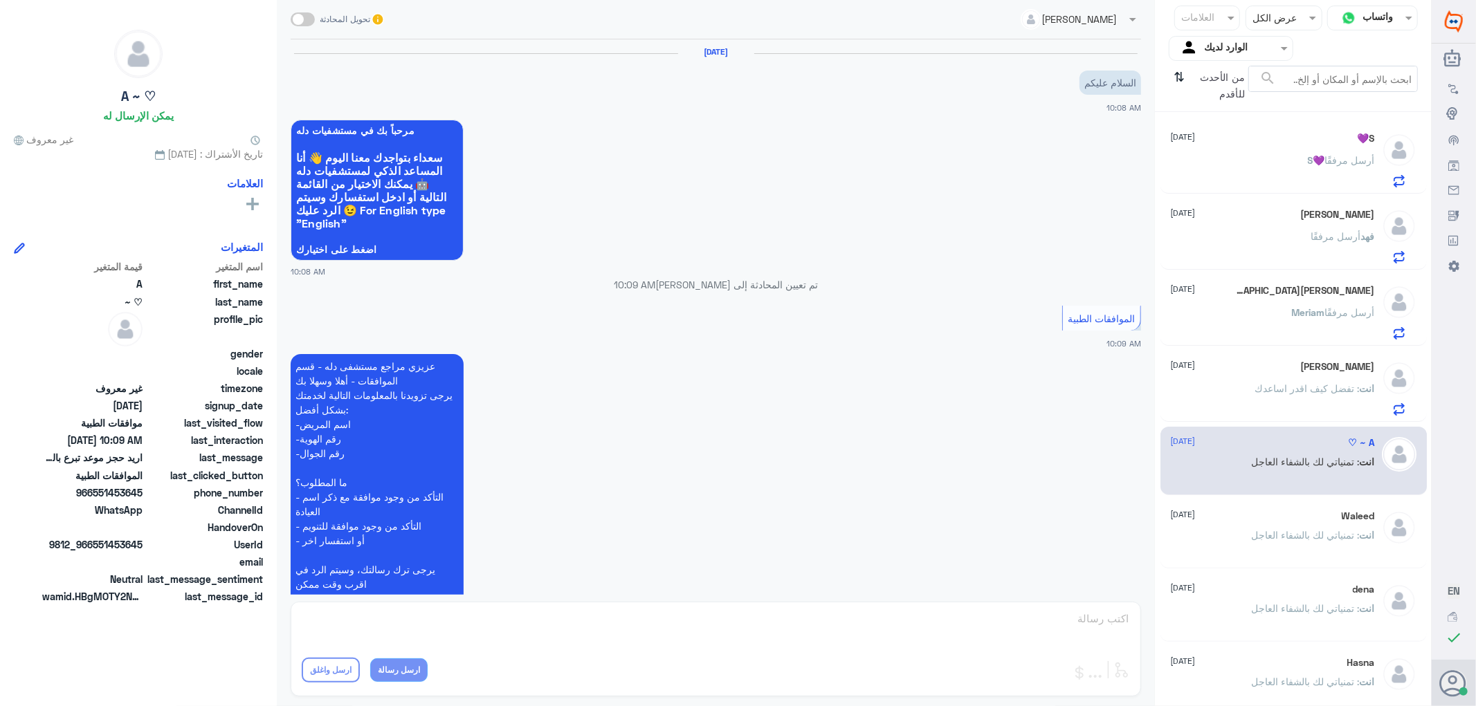
scroll to position [323, 0]
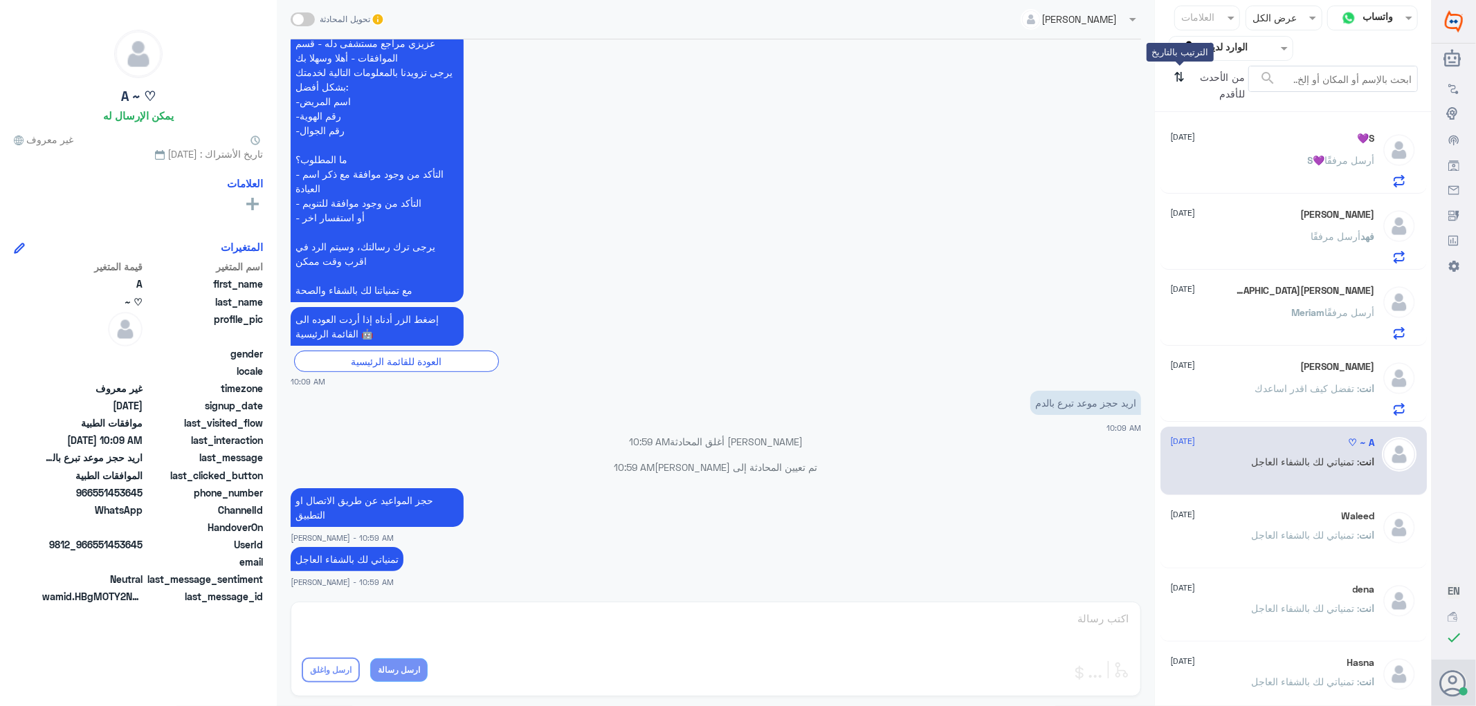
click at [1176, 76] on icon "⇅" at bounding box center [1179, 83] width 11 height 35
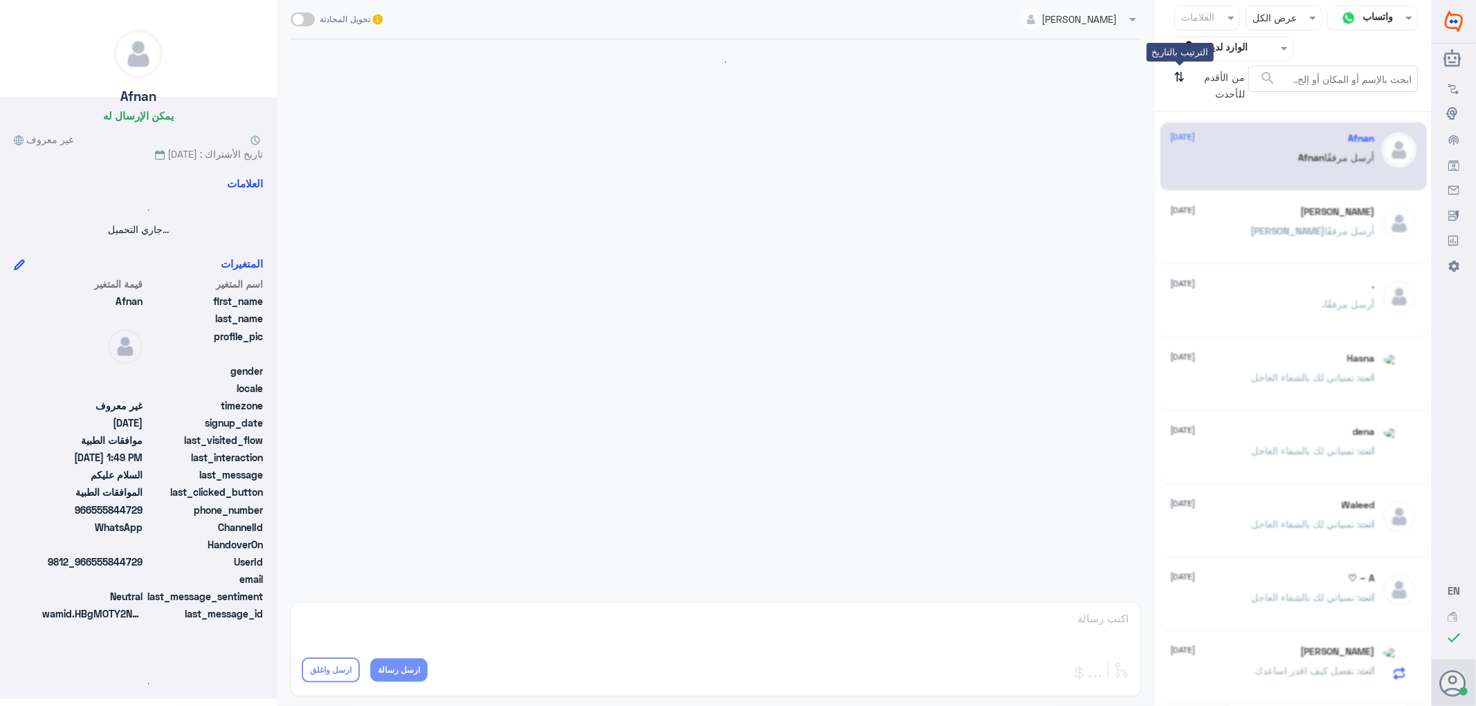
scroll to position [182, 0]
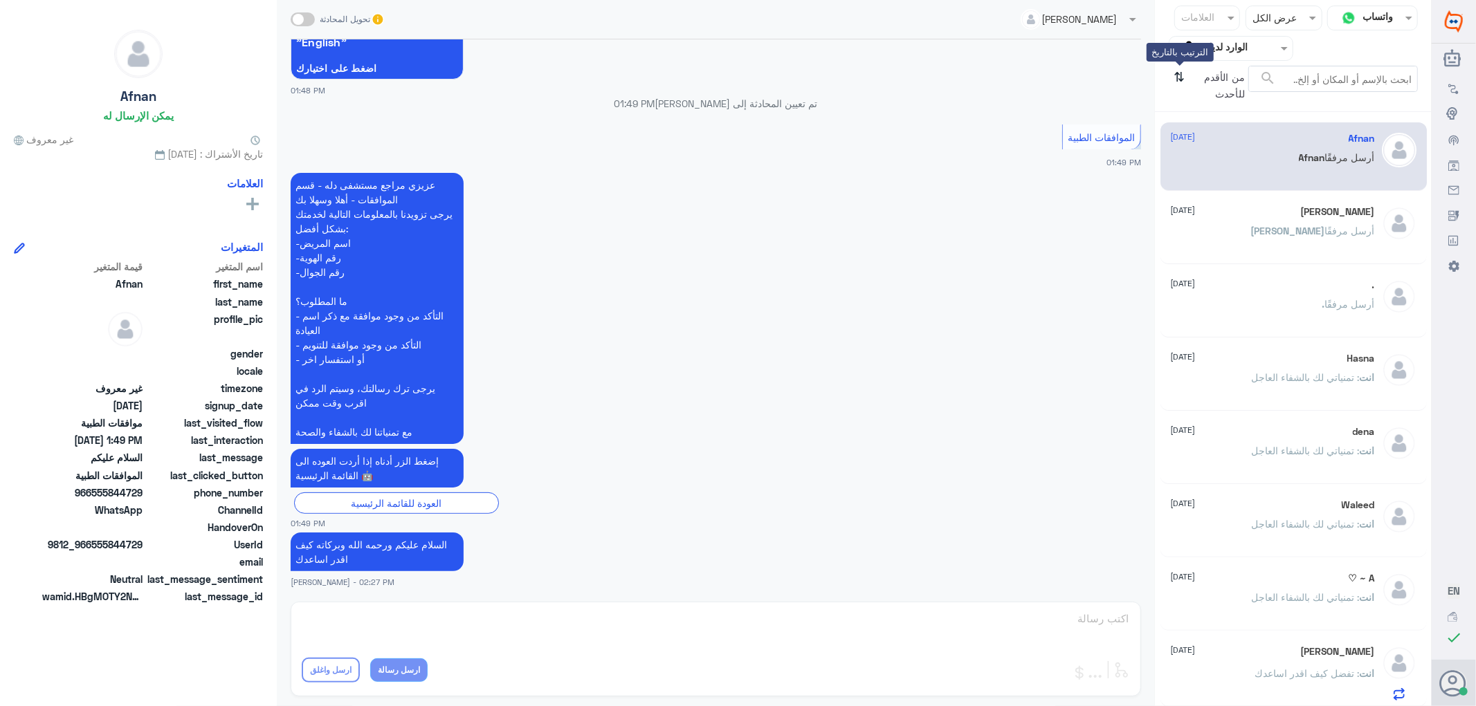
click at [1176, 76] on icon "⇅" at bounding box center [1179, 83] width 11 height 35
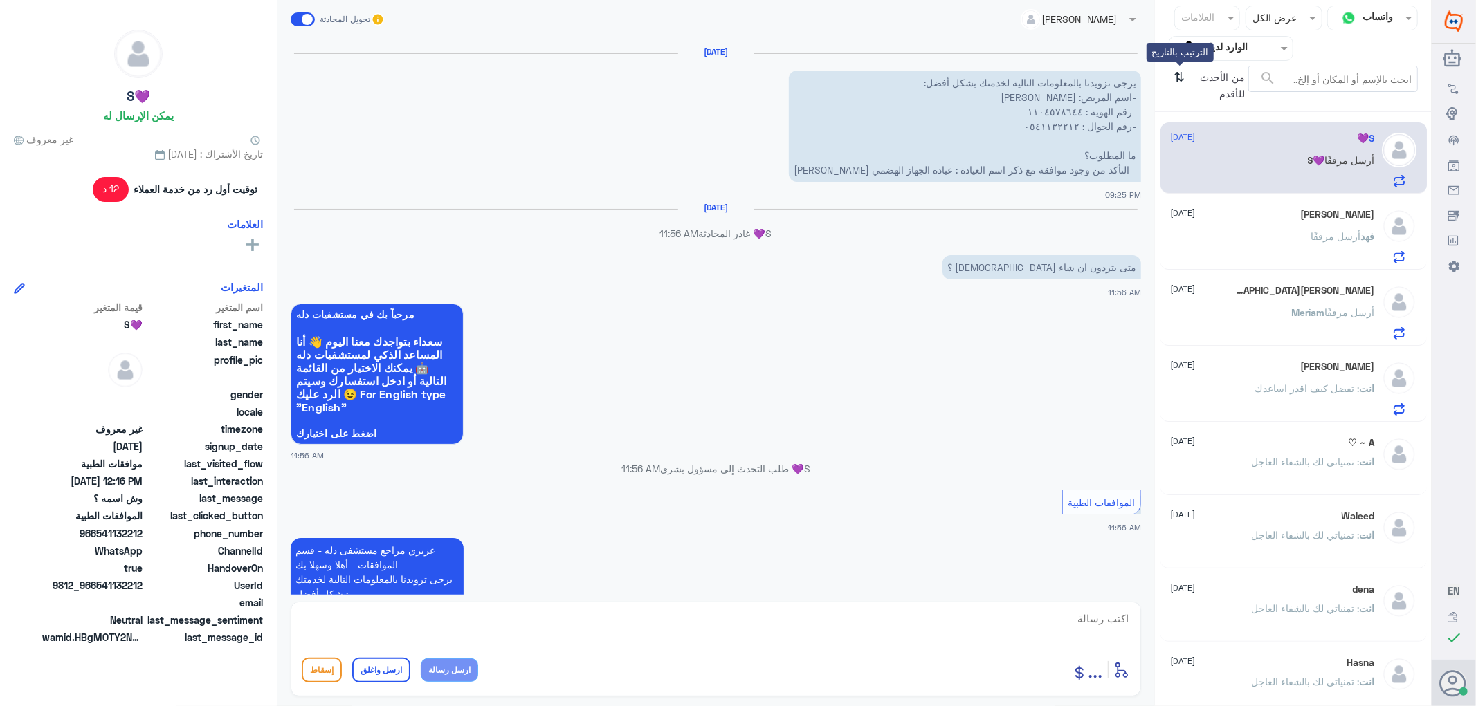
scroll to position [951, 0]
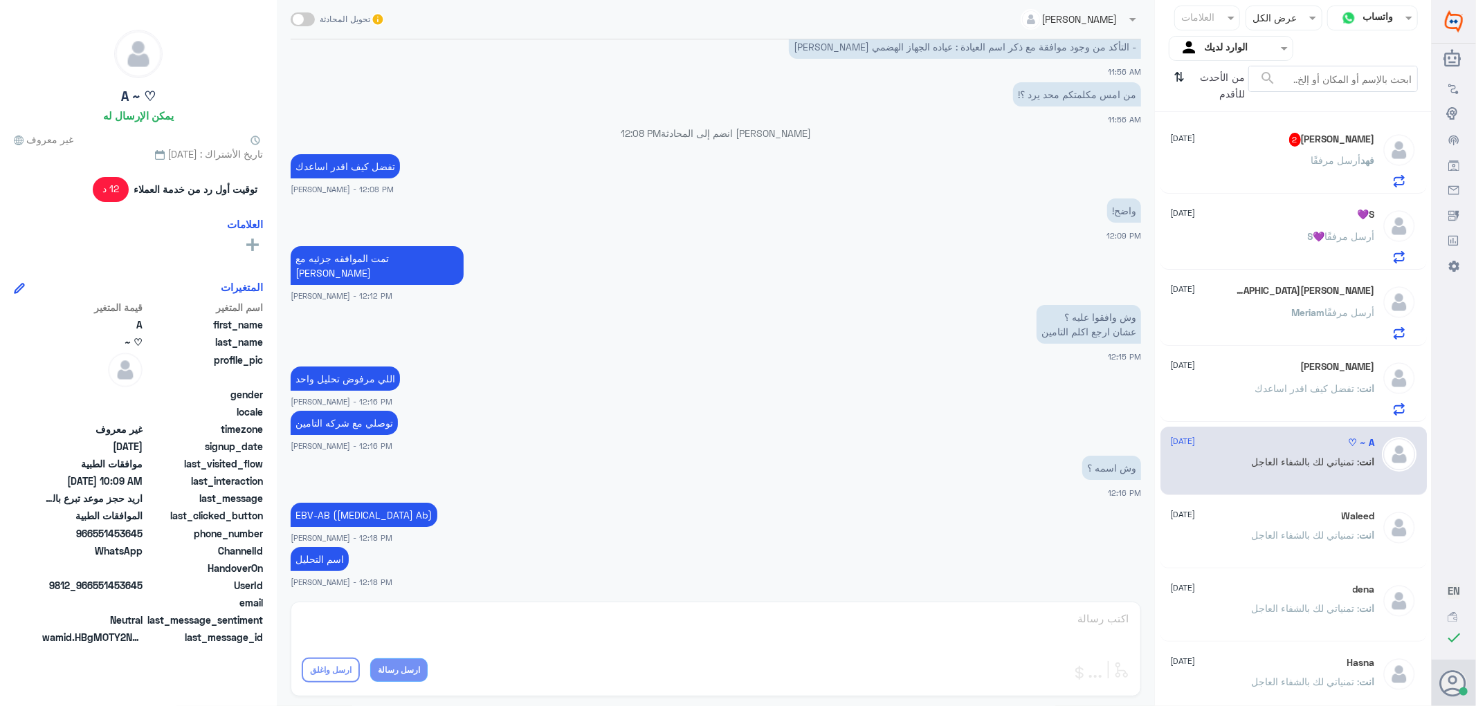
click at [1283, 154] on div "[PERSON_NAME] 2 [DATE] [PERSON_NAME] أرسل مرفقًا" at bounding box center [1273, 160] width 204 height 55
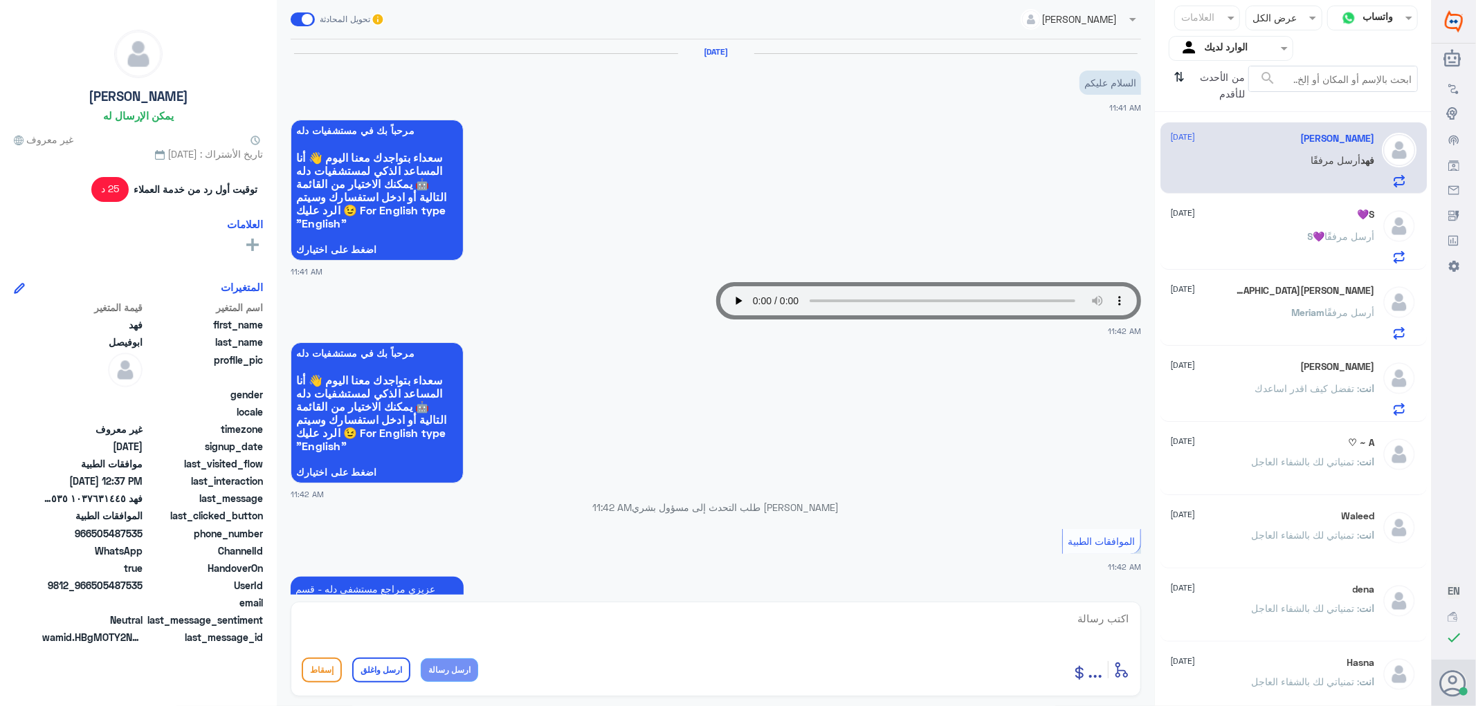
scroll to position [733, 0]
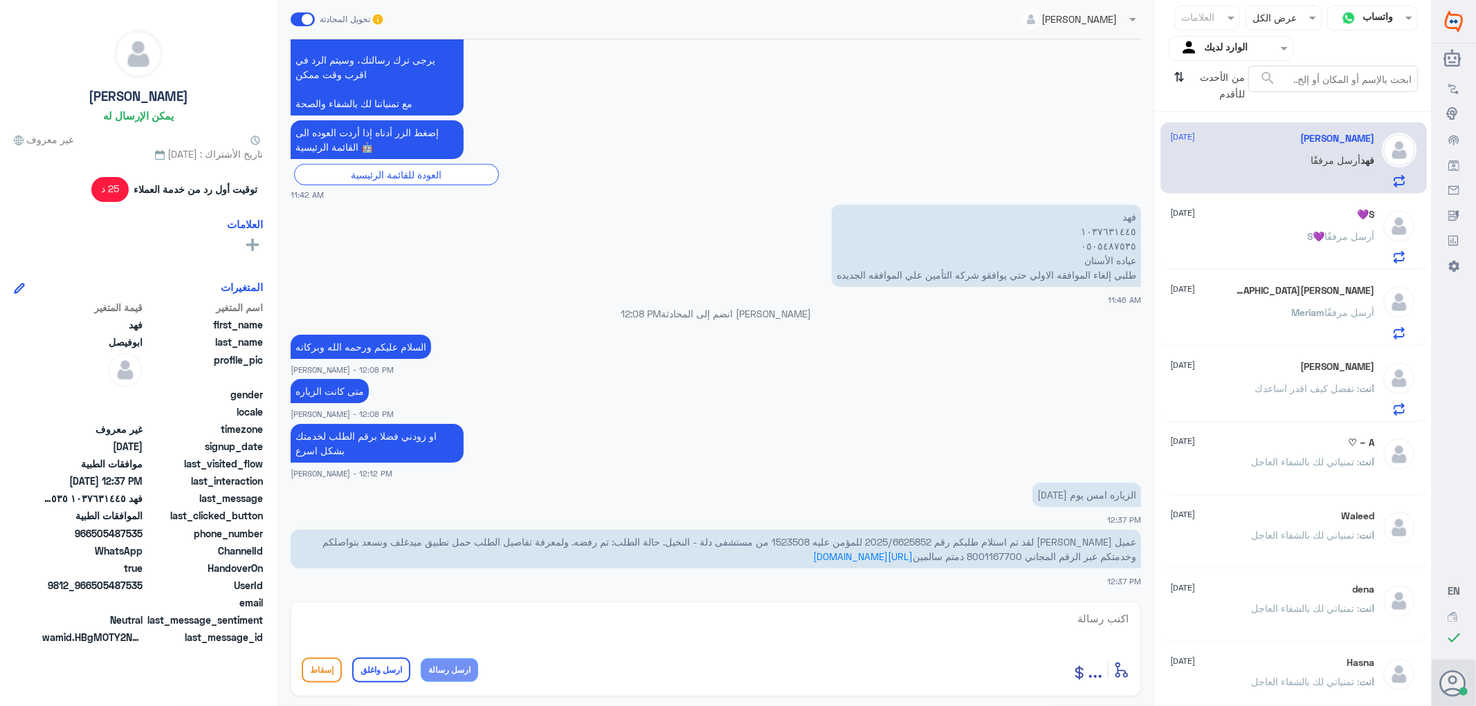
click at [920, 540] on span "عميل [PERSON_NAME] لقد تم استلام طلبكم رقم 2025/6625852 للمؤمن عليه 1523508 من …" at bounding box center [729, 549] width 814 height 26
drag, startPoint x: 930, startPoint y: 540, endPoint x: 971, endPoint y: 540, distance: 40.1
click at [971, 540] on span "عميل [PERSON_NAME] لقد تم استلام طلبكم رقم 2025/6625852 للمؤمن عليه 1523508 من …" at bounding box center [729, 549] width 814 height 26
copy span "6625852"
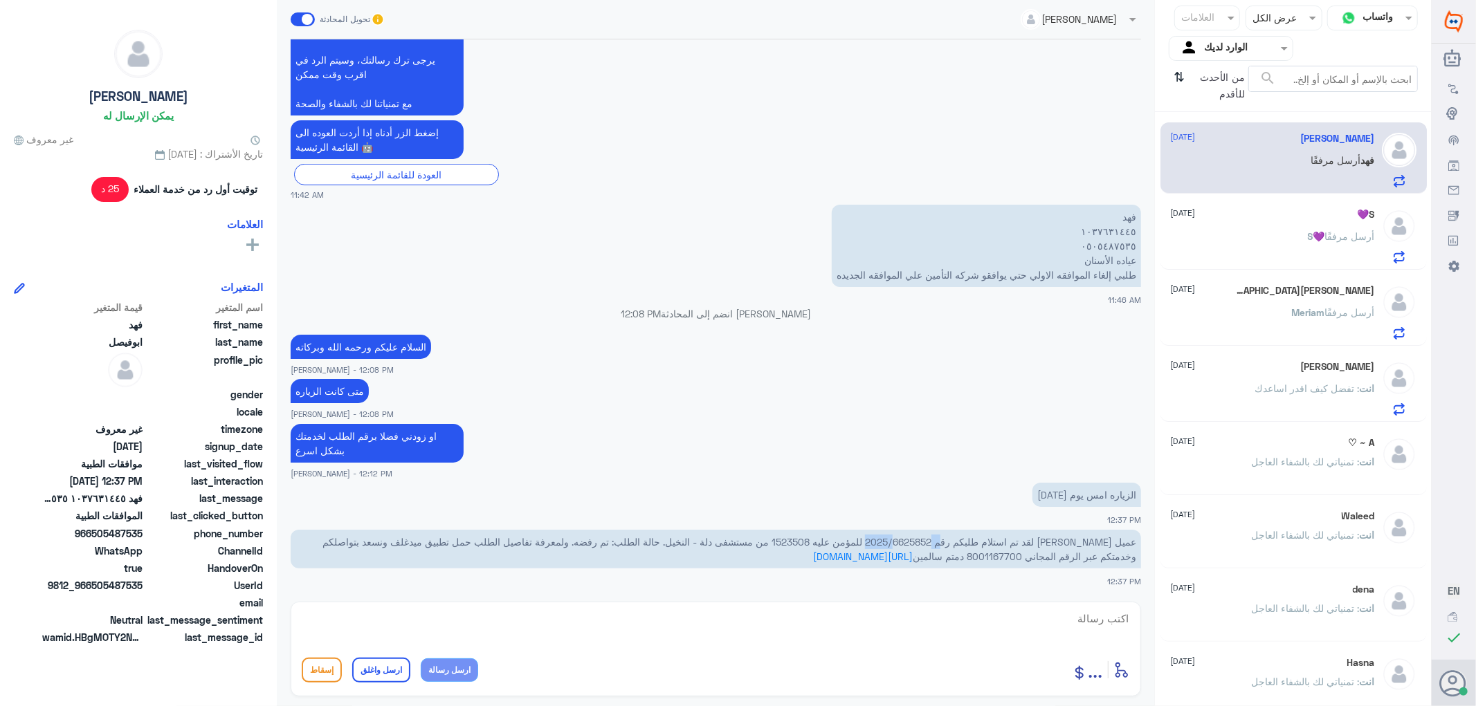
click at [937, 541] on span "عميل [PERSON_NAME] لقد تم استلام طلبكم رقم 2025/6625852 للمؤمن عليه 1523508 من …" at bounding box center [729, 549] width 814 height 26
click at [1284, 232] on div "S💜 أرسل مرفقًا" at bounding box center [1273, 247] width 204 height 31
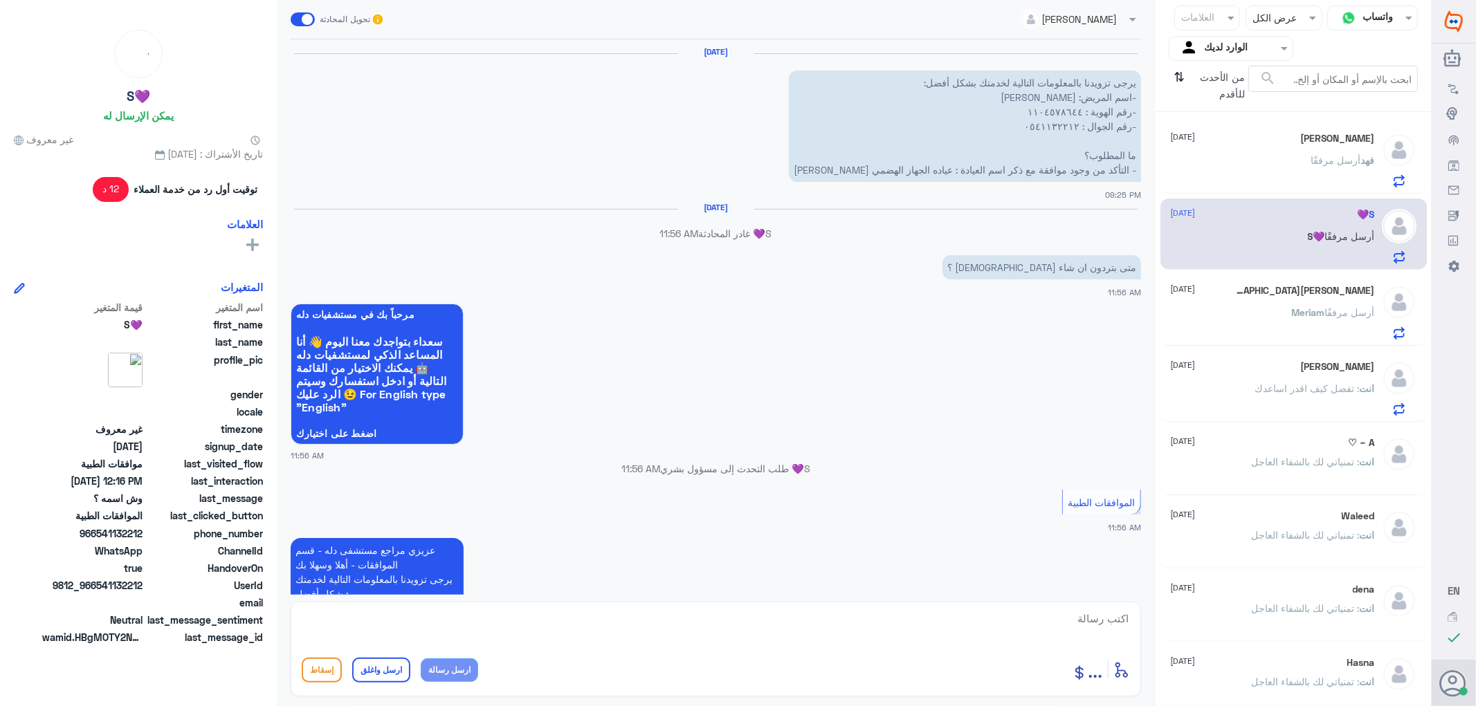
scroll to position [951, 0]
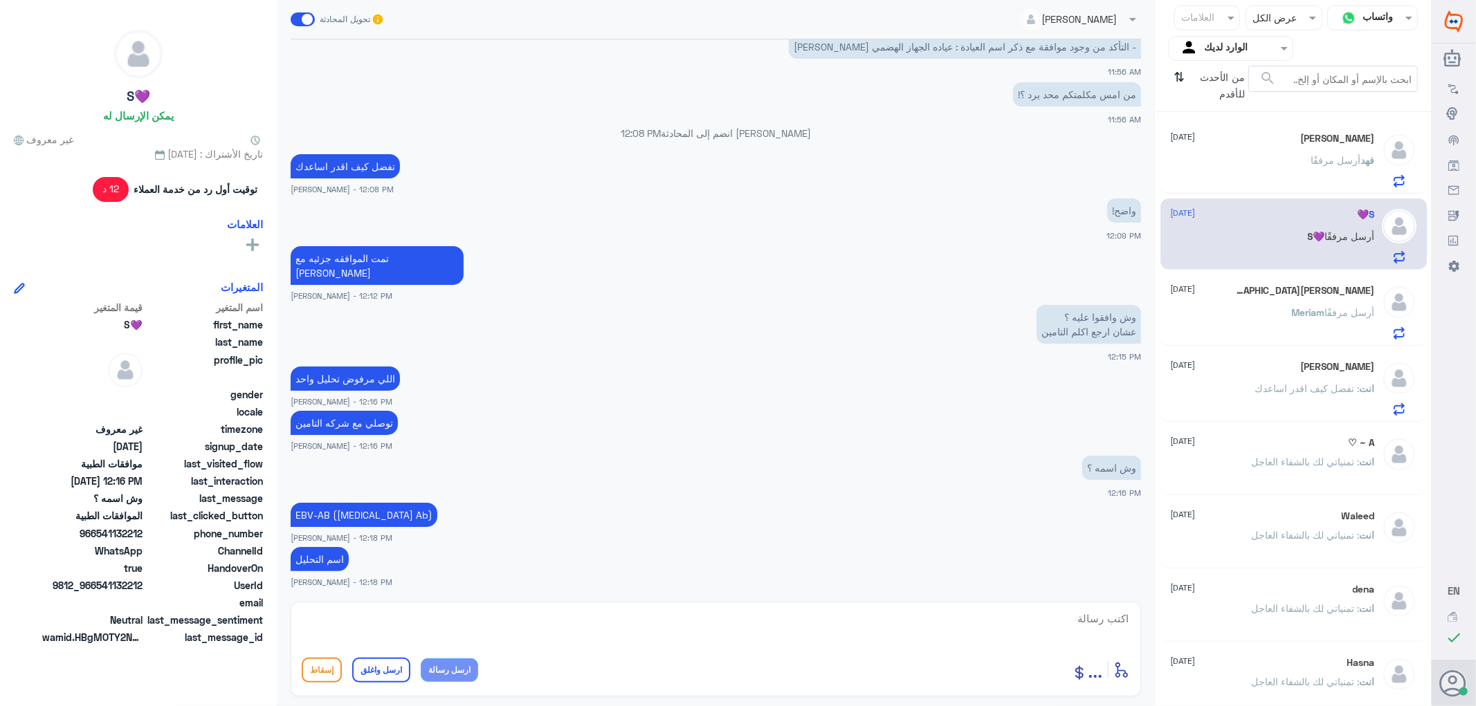
click at [1260, 307] on div "[PERSON_NAME] [DATE] [PERSON_NAME] أرسل مرفقًا" at bounding box center [1273, 312] width 204 height 55
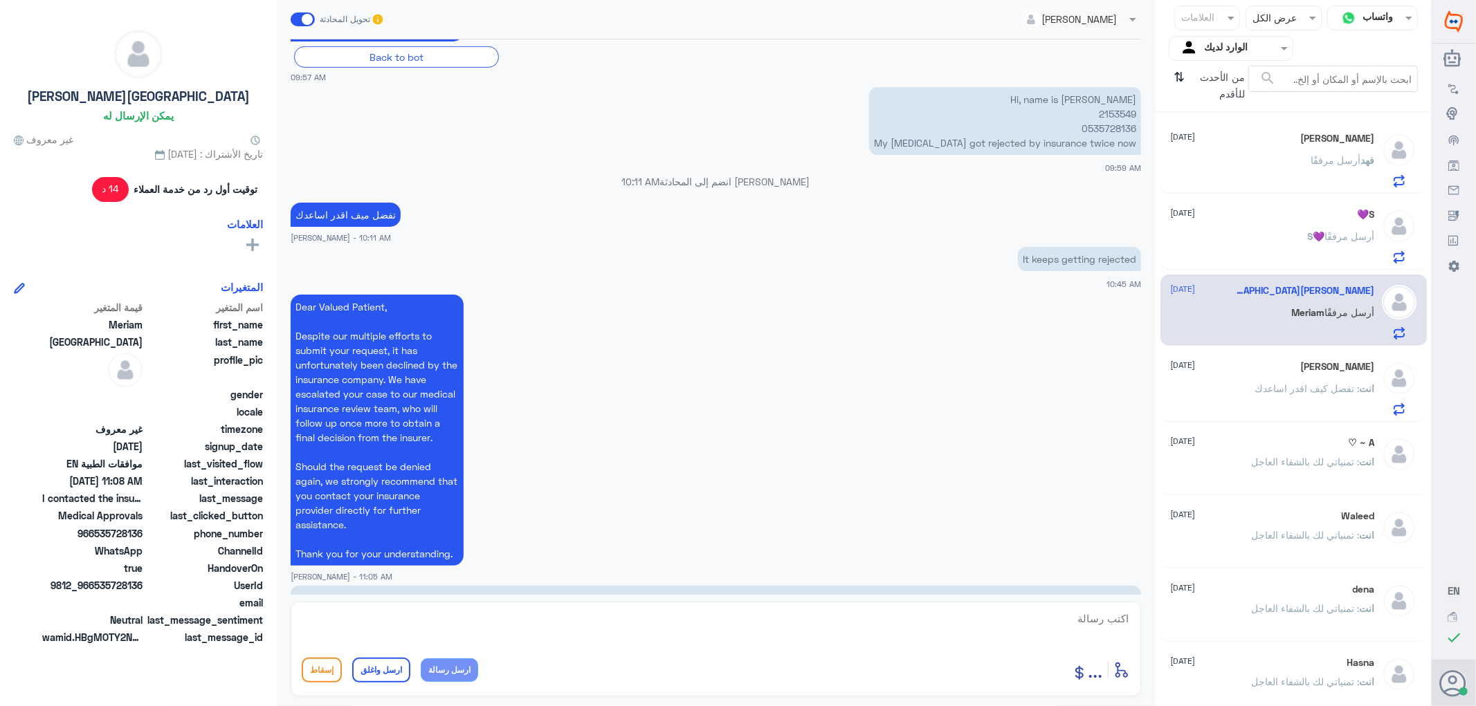
scroll to position [697, 0]
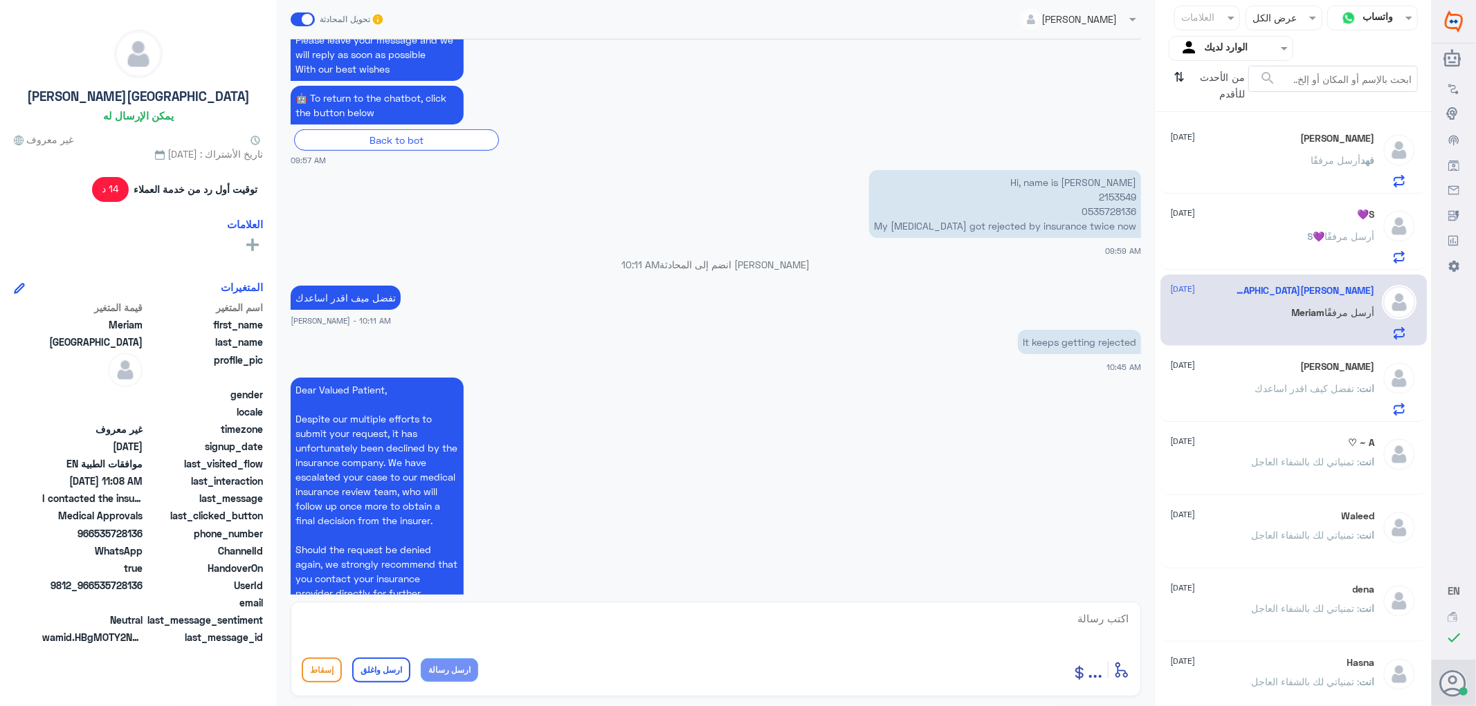
click at [1248, 156] on div "[PERSON_NAME] أرسل مرفقًا" at bounding box center [1273, 171] width 204 height 31
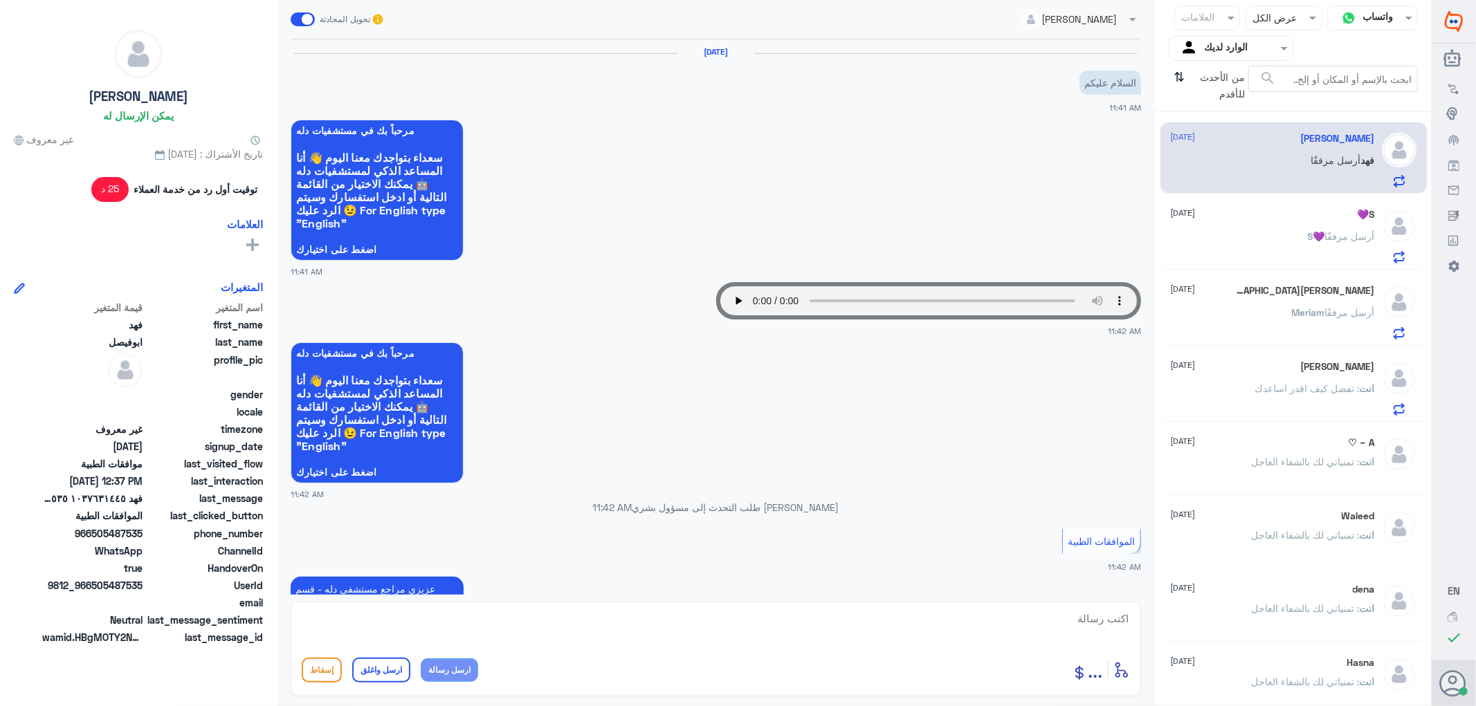
scroll to position [733, 0]
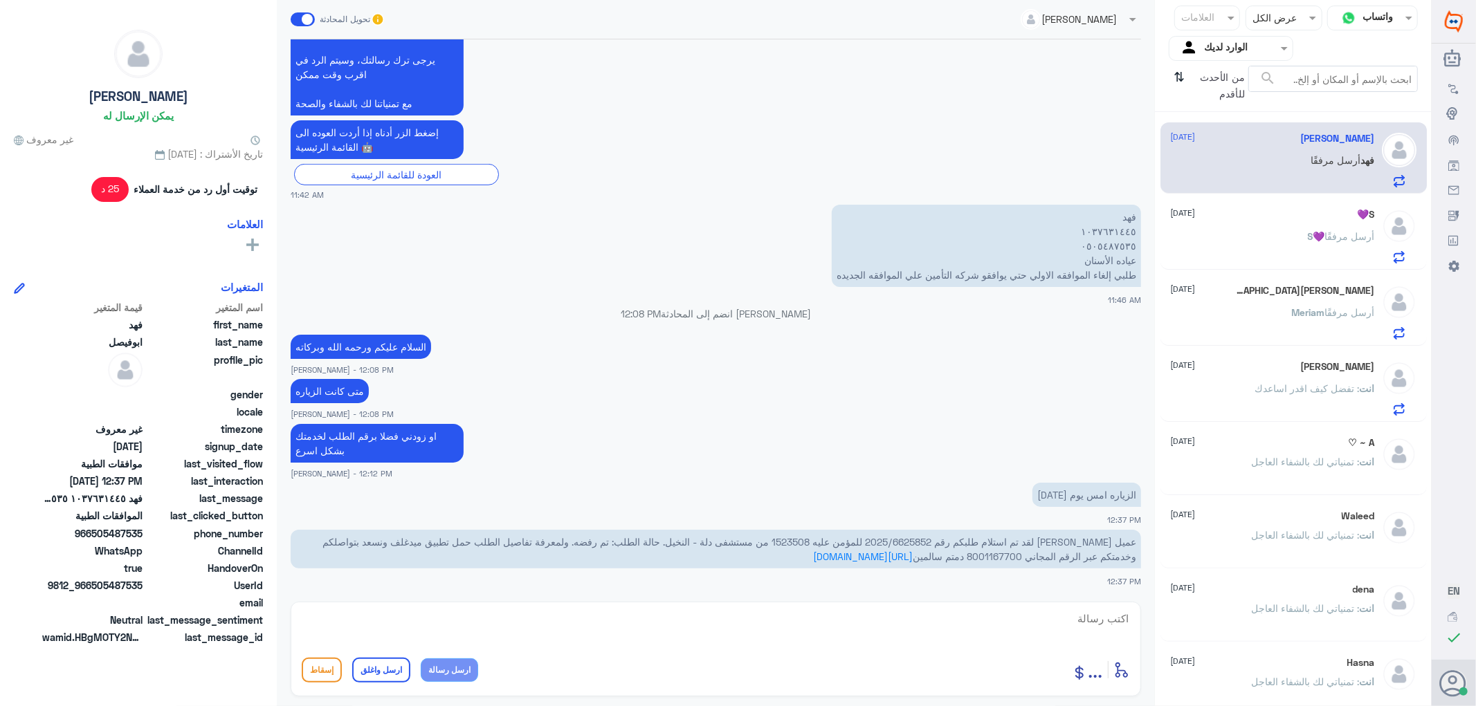
click at [1298, 224] on div "S💜 [DATE] S💜 أرسل مرفقًا" at bounding box center [1273, 236] width 204 height 55
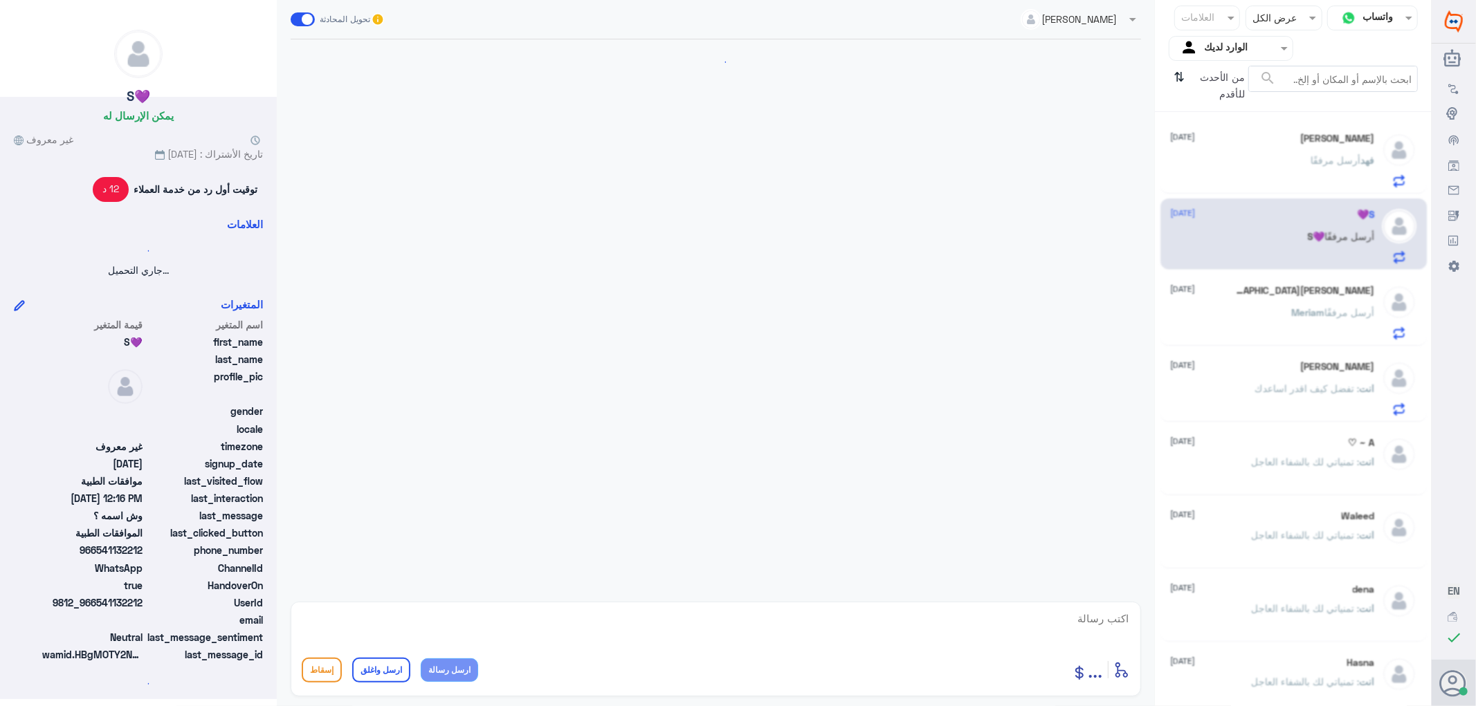
scroll to position [951, 0]
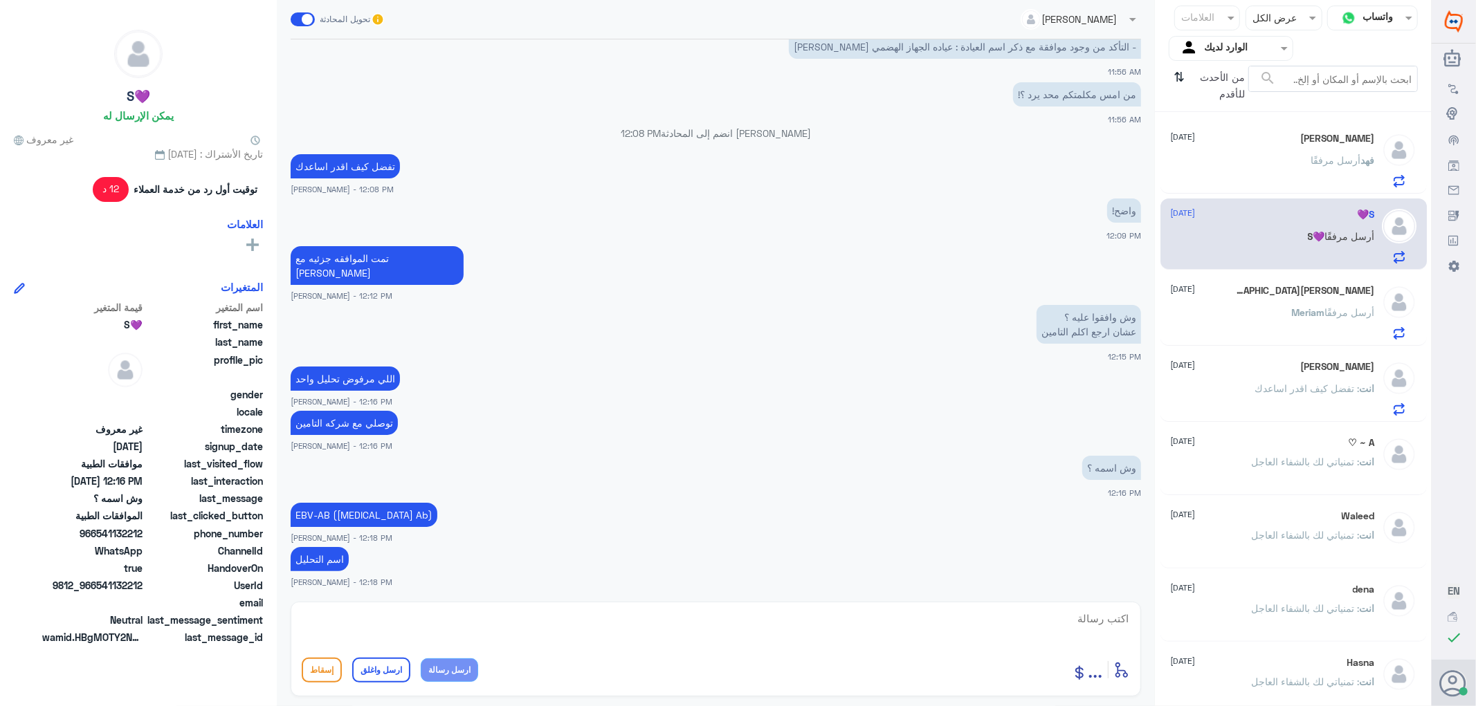
drag, startPoint x: 1283, startPoint y: 166, endPoint x: 1262, endPoint y: 153, distance: 25.2
click at [1283, 166] on div "[PERSON_NAME] أرسل مرفقًا" at bounding box center [1273, 171] width 204 height 31
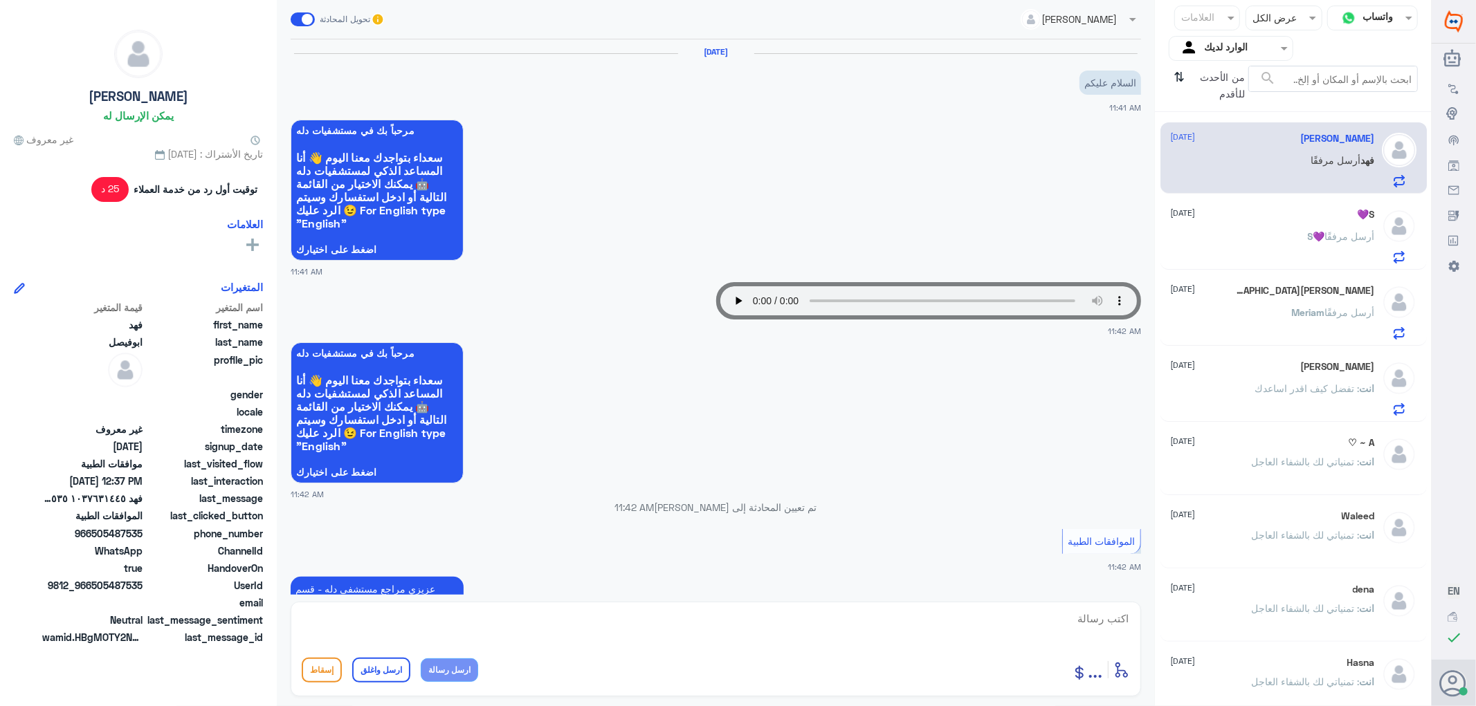
scroll to position [733, 0]
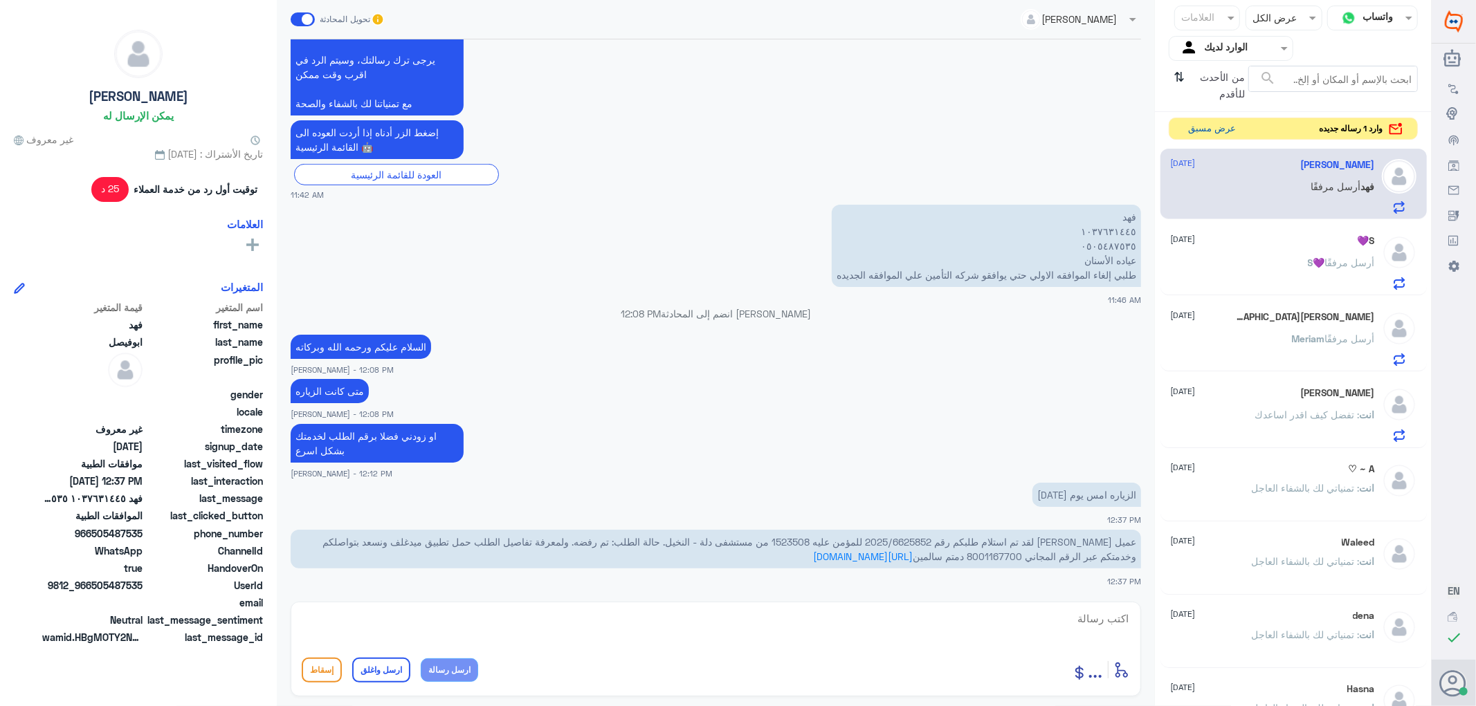
click at [1193, 132] on button "عرض مسبق" at bounding box center [1212, 128] width 58 height 21
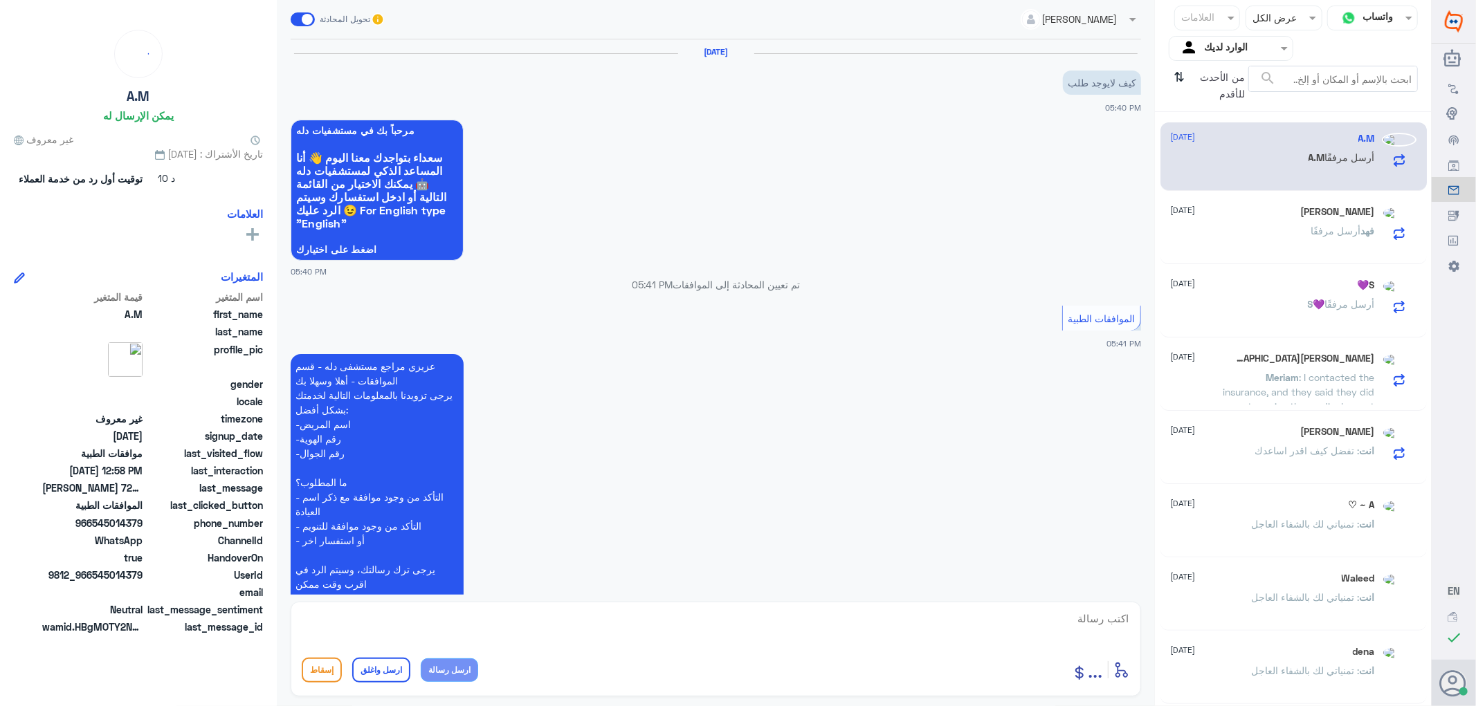
scroll to position [1235, 0]
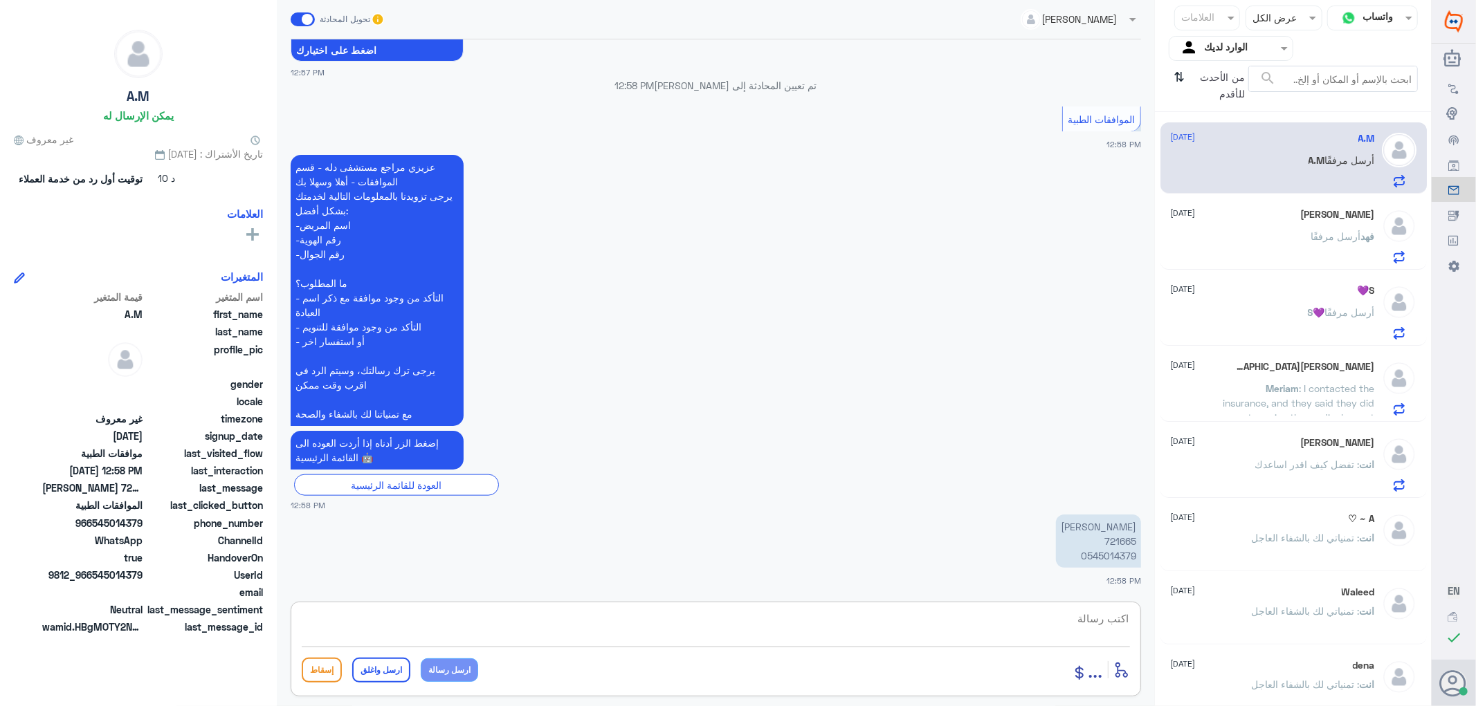
click at [1104, 620] on textarea at bounding box center [716, 626] width 828 height 34
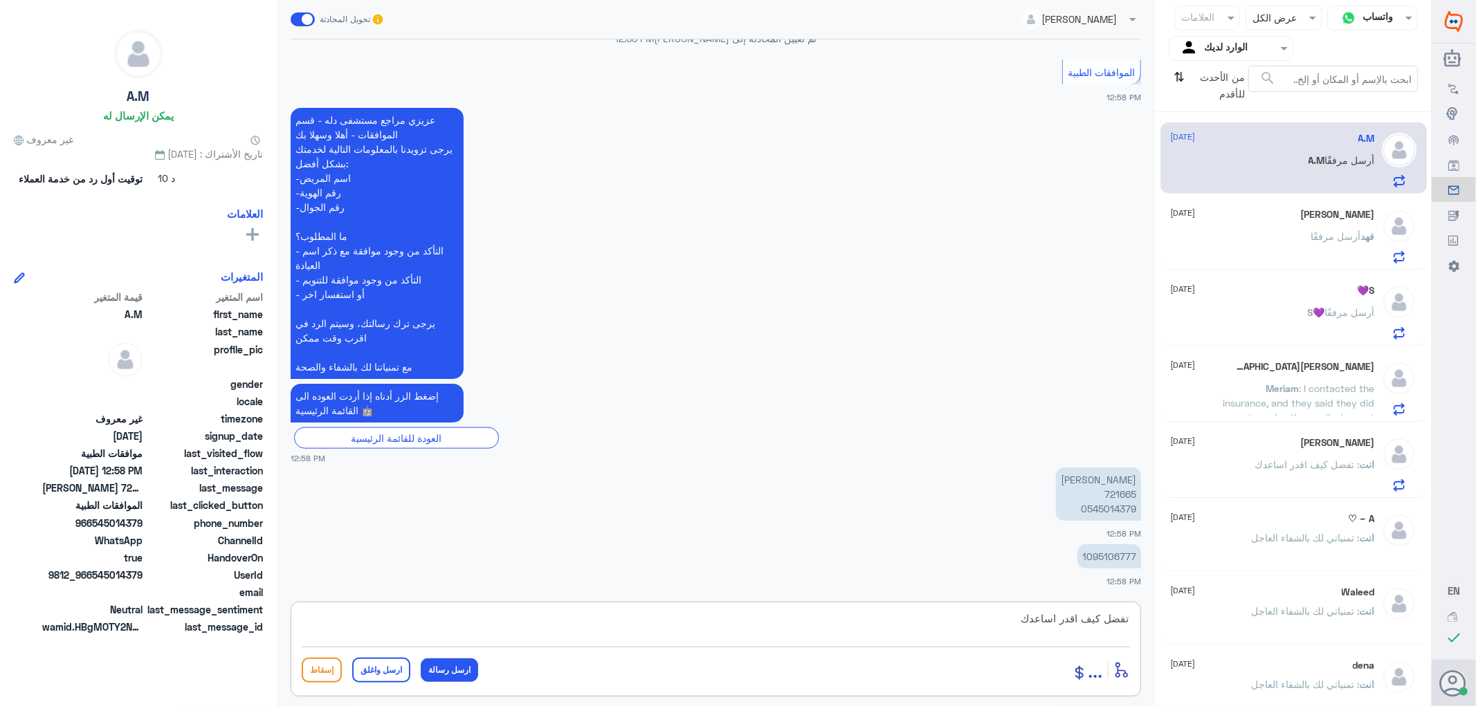
type textarea "تفضل كيف اقدر اساعدك"
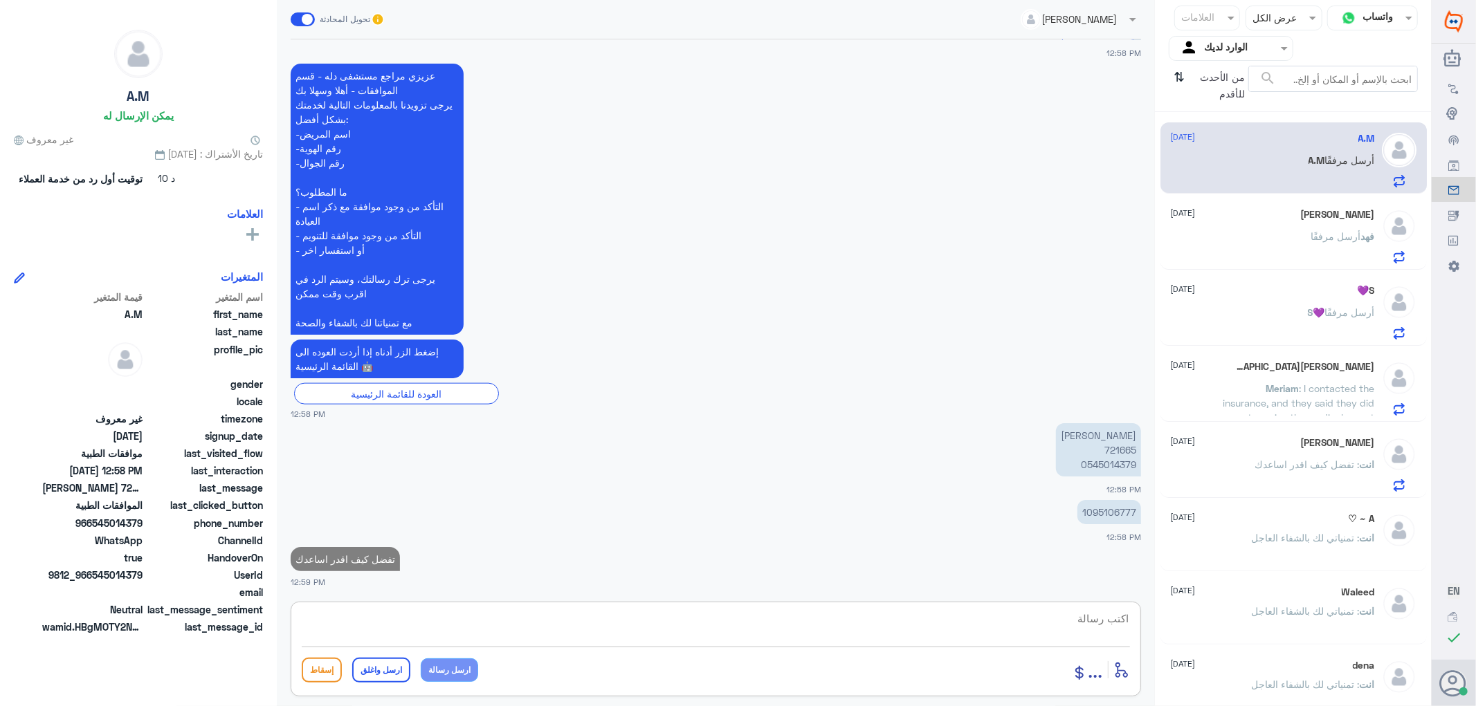
click at [1108, 452] on div "[DATE] كيف لايوجد طلب 05:40 PM مرحباً بك في مستشفيات دله سعداء بتواجدك معنا [DA…" at bounding box center [716, 317] width 864 height 556
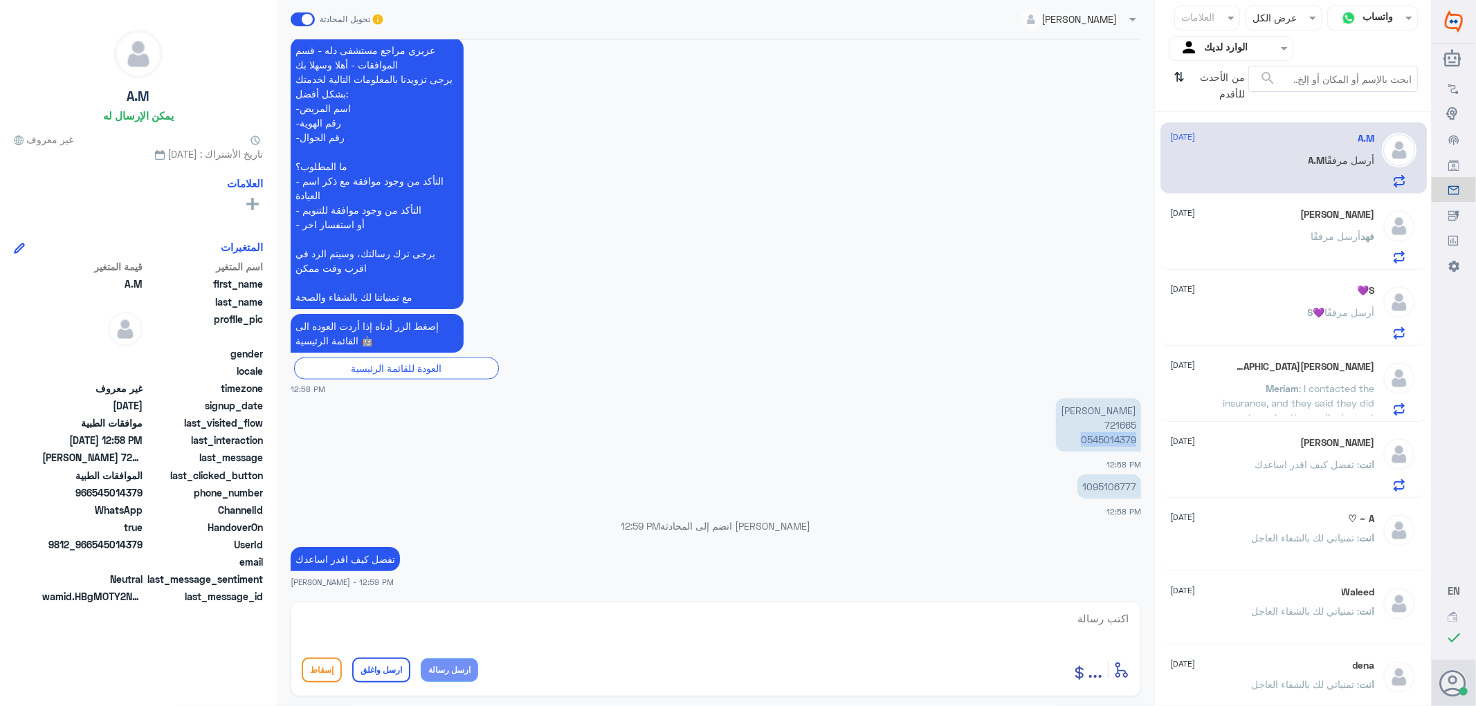
click at [1108, 452] on div "[DATE] كيف لايوجد طلب 05:40 PM مرحباً بك في مستشفيات دله سعداء بتواجدك معنا [DA…" at bounding box center [716, 317] width 864 height 556
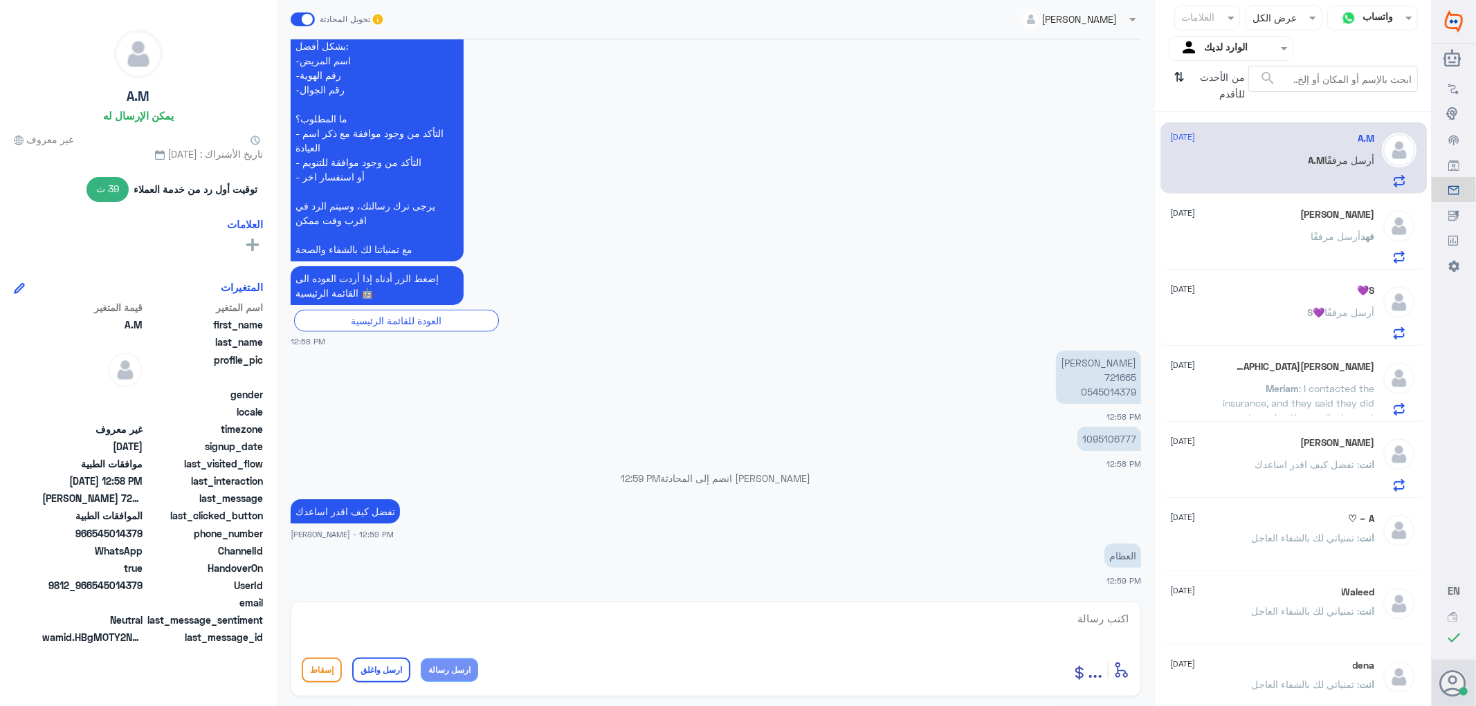
click at [1116, 374] on p "[PERSON_NAME] 721665 0545014379" at bounding box center [1098, 377] width 85 height 53
copy p "721665"
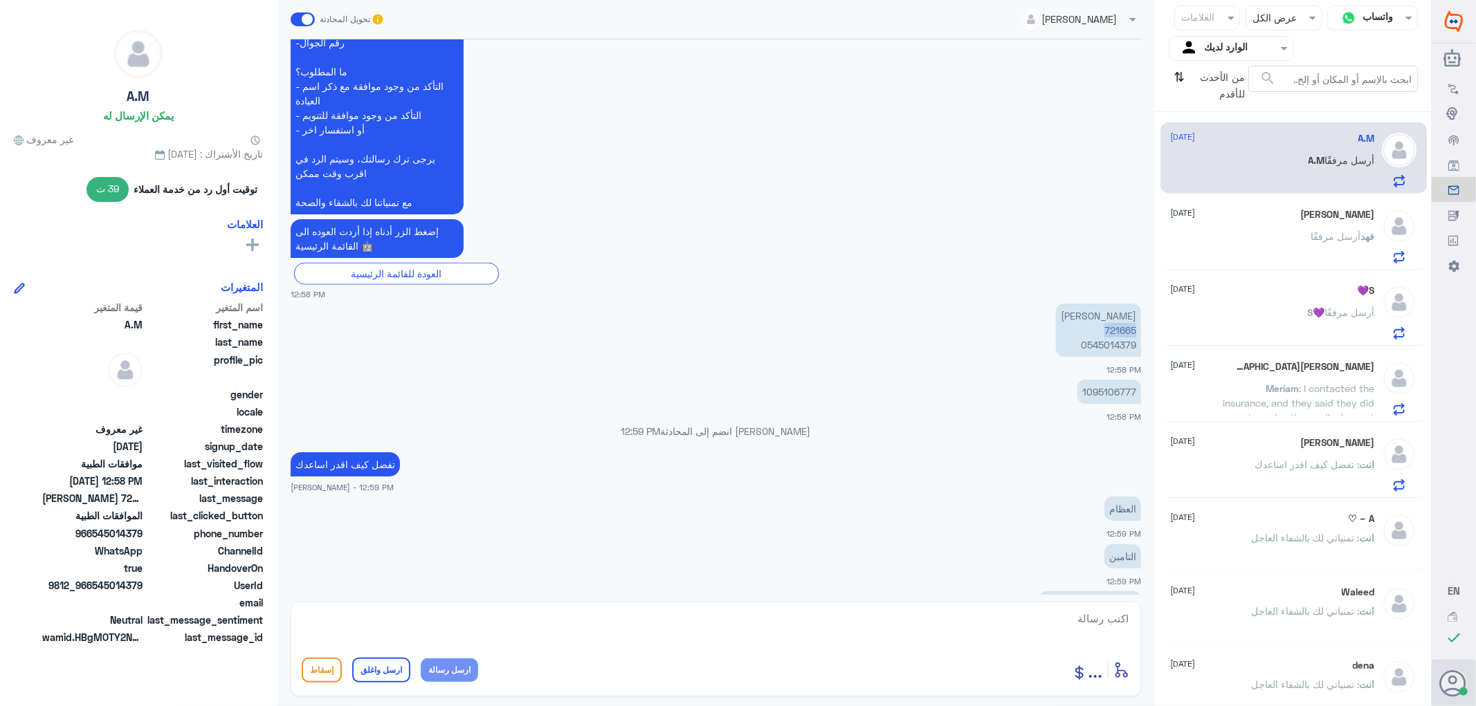
scroll to position [1469, 0]
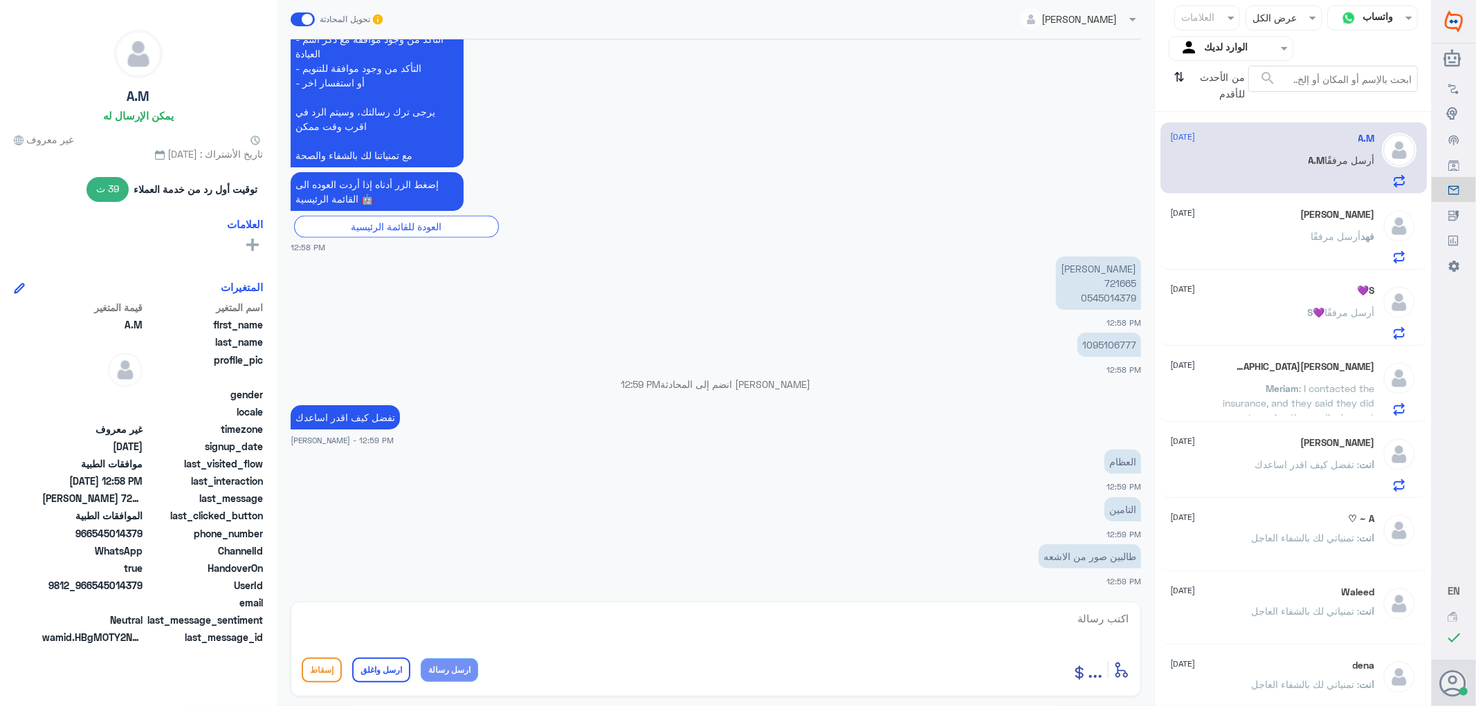
click at [1105, 614] on textarea at bounding box center [716, 626] width 828 height 34
type textarea "ب"
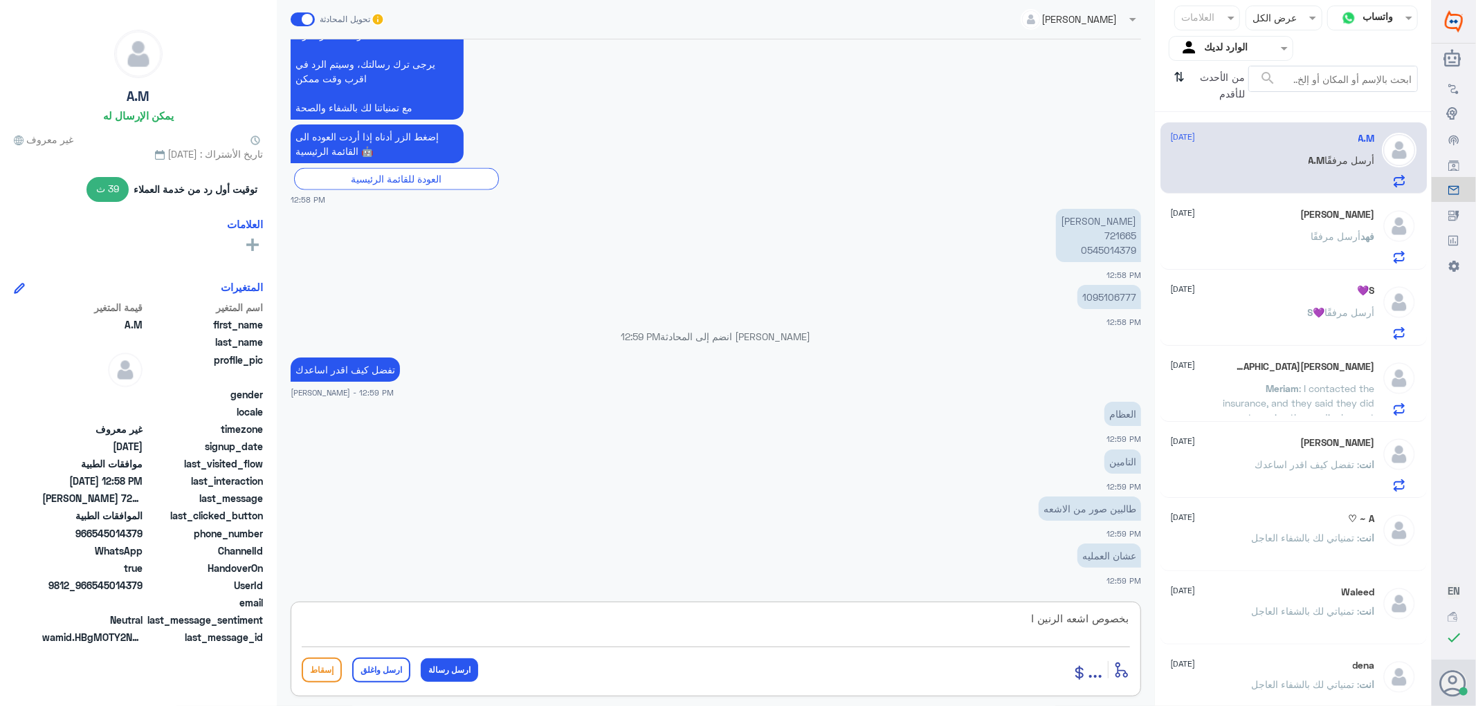
type textarea "بخصوص اشعه الرنين"
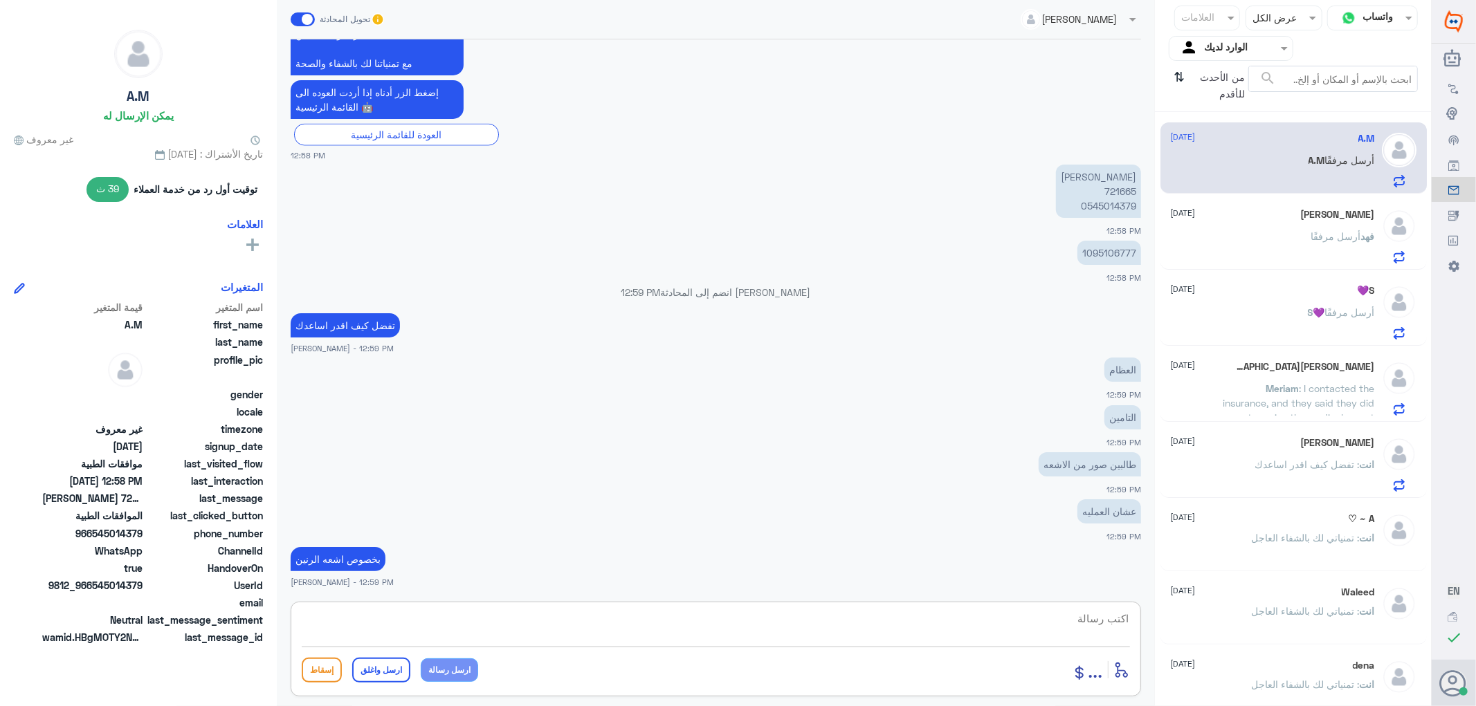
click at [1108, 189] on p "[PERSON_NAME] 721665 0545014379" at bounding box center [1098, 191] width 85 height 53
copy p "721665"
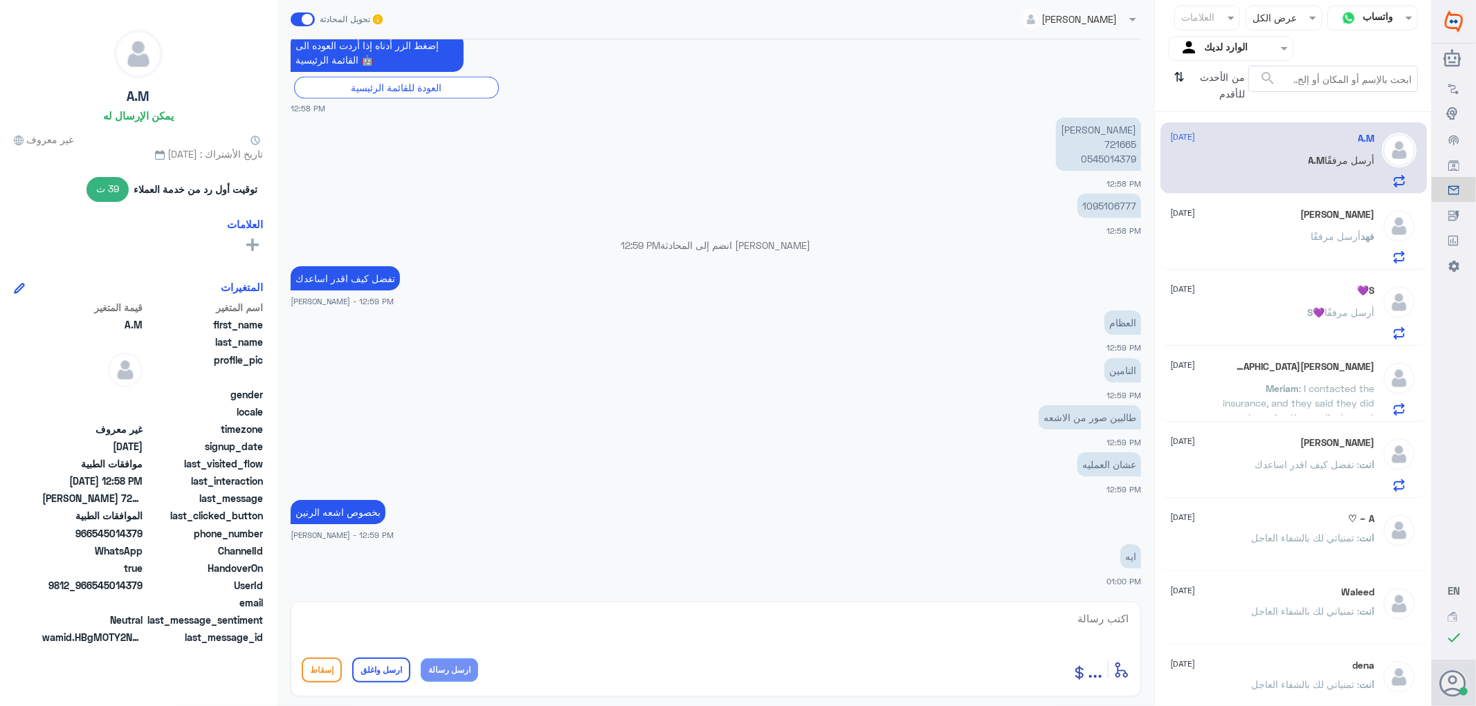
click at [1122, 617] on textarea at bounding box center [716, 626] width 828 height 34
paste textarea "تمنياتي لك بالشفاء العاجل"
type textarea "تم ارفاق تقرير الاشعه /تمنياتي لك بالشفاء العاجل"
click at [368, 672] on button "ارسل واغلق" at bounding box center [381, 670] width 58 height 25
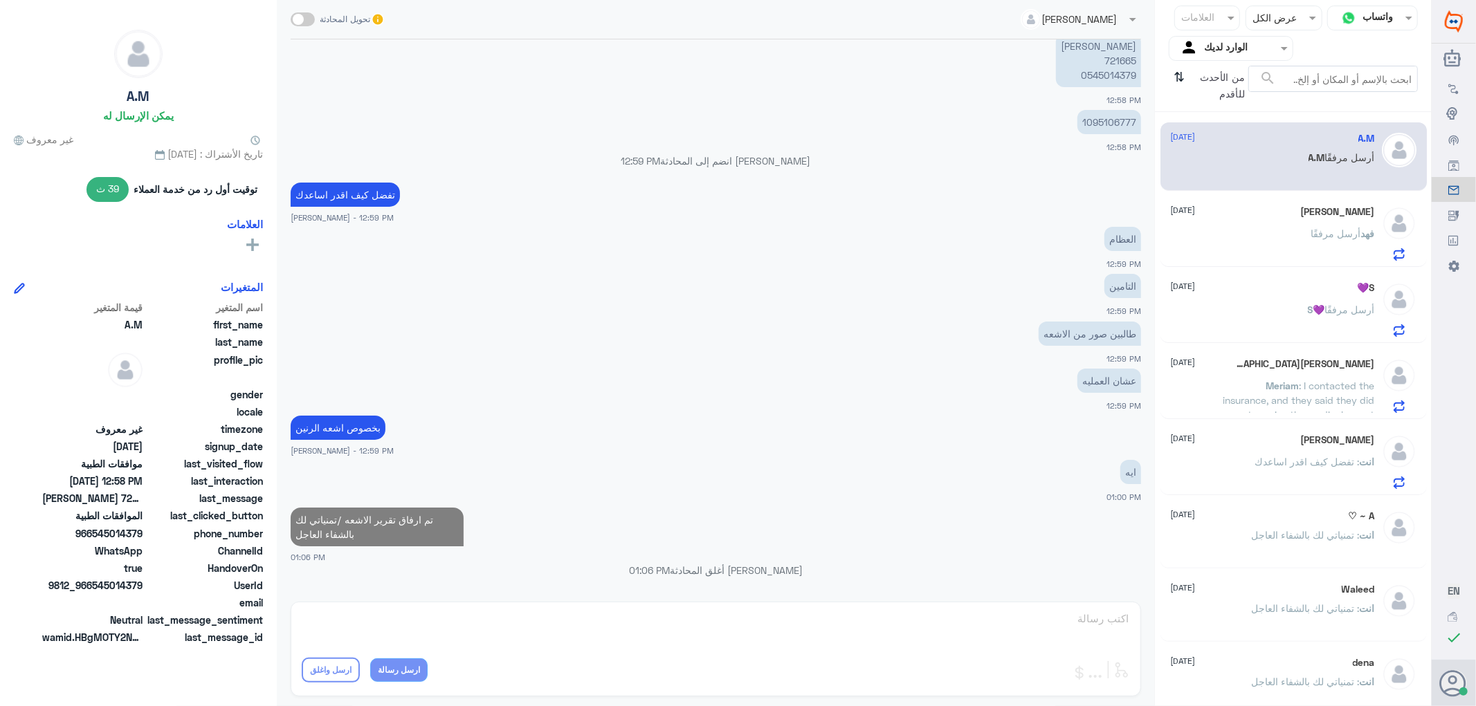
click at [1269, 220] on div "[PERSON_NAME] [DATE] [PERSON_NAME] أرسل مرفقًا" at bounding box center [1273, 233] width 204 height 55
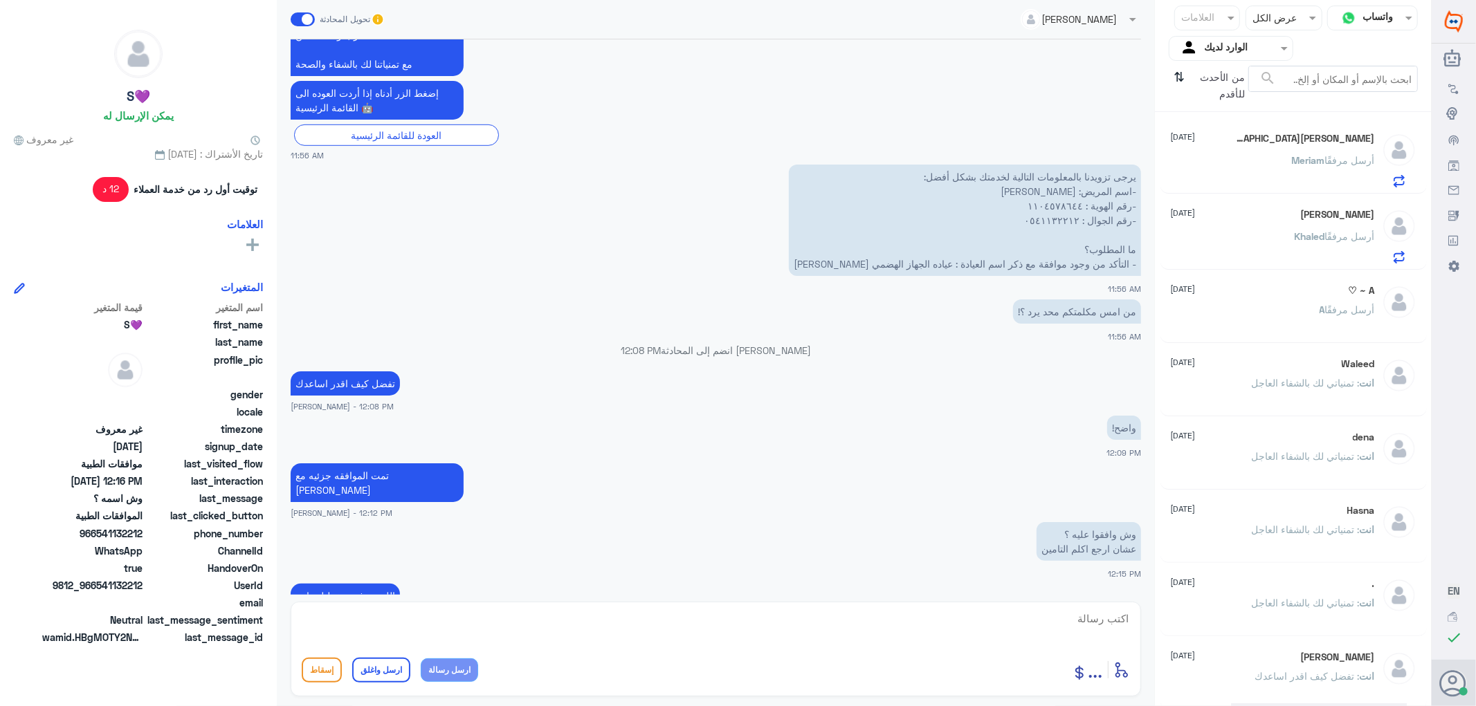
scroll to position [951, 0]
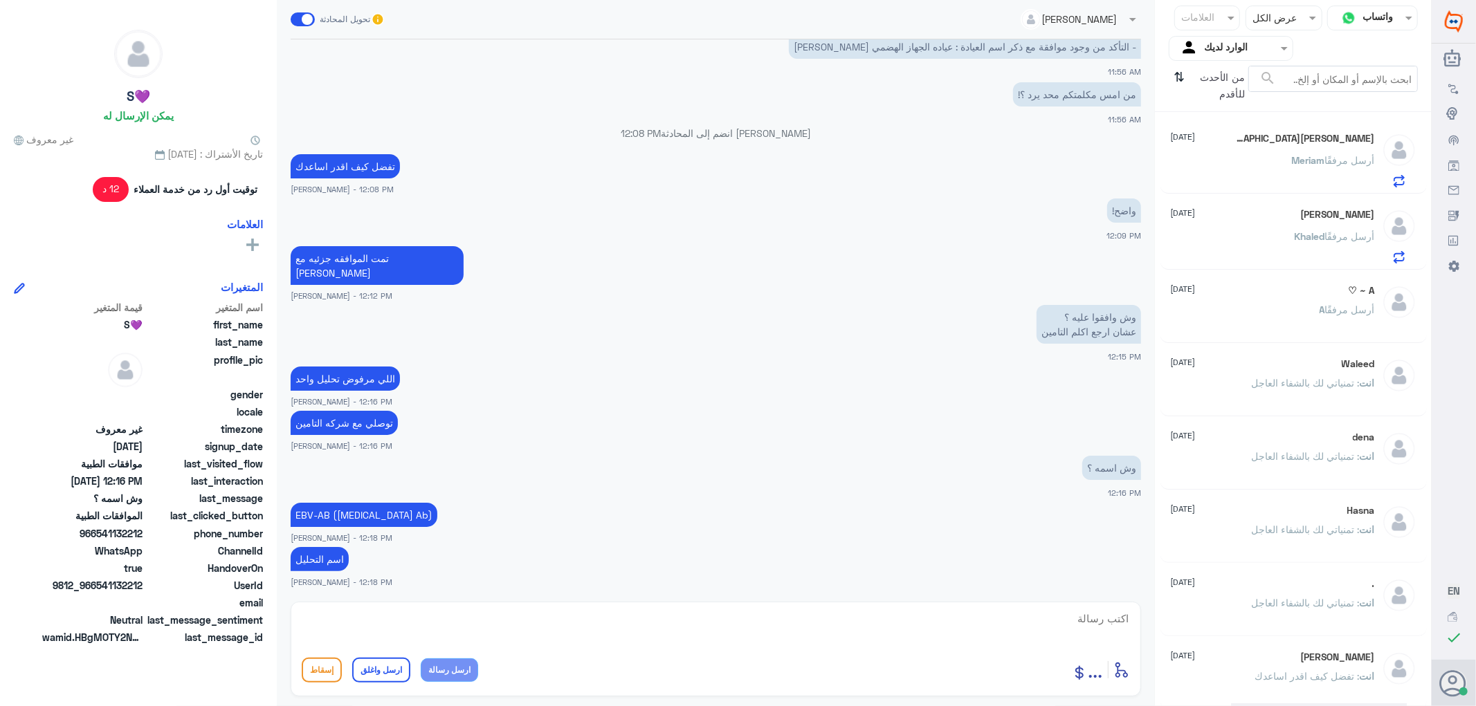
click at [1297, 144] on div "[PERSON_NAME] [DATE] [PERSON_NAME] أرسل مرفقًا" at bounding box center [1273, 160] width 204 height 55
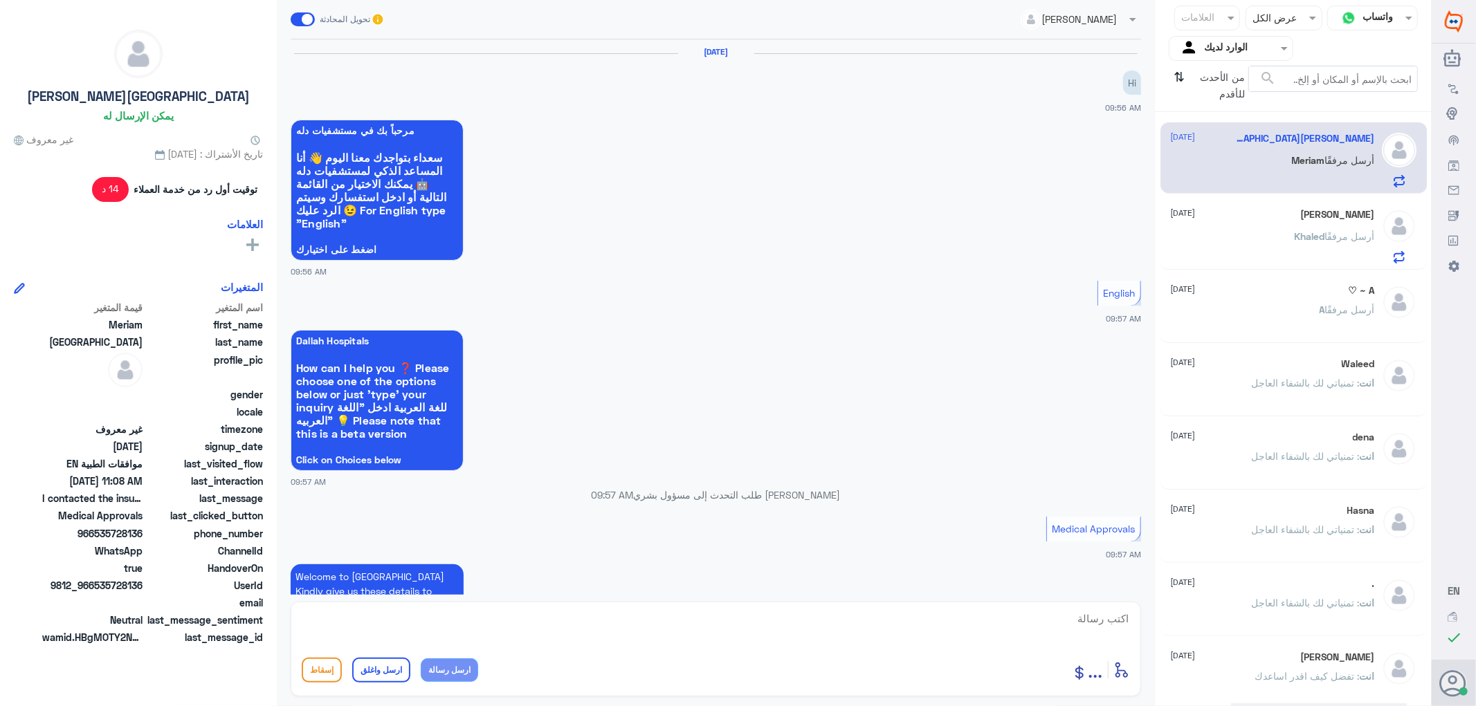
scroll to position [851, 0]
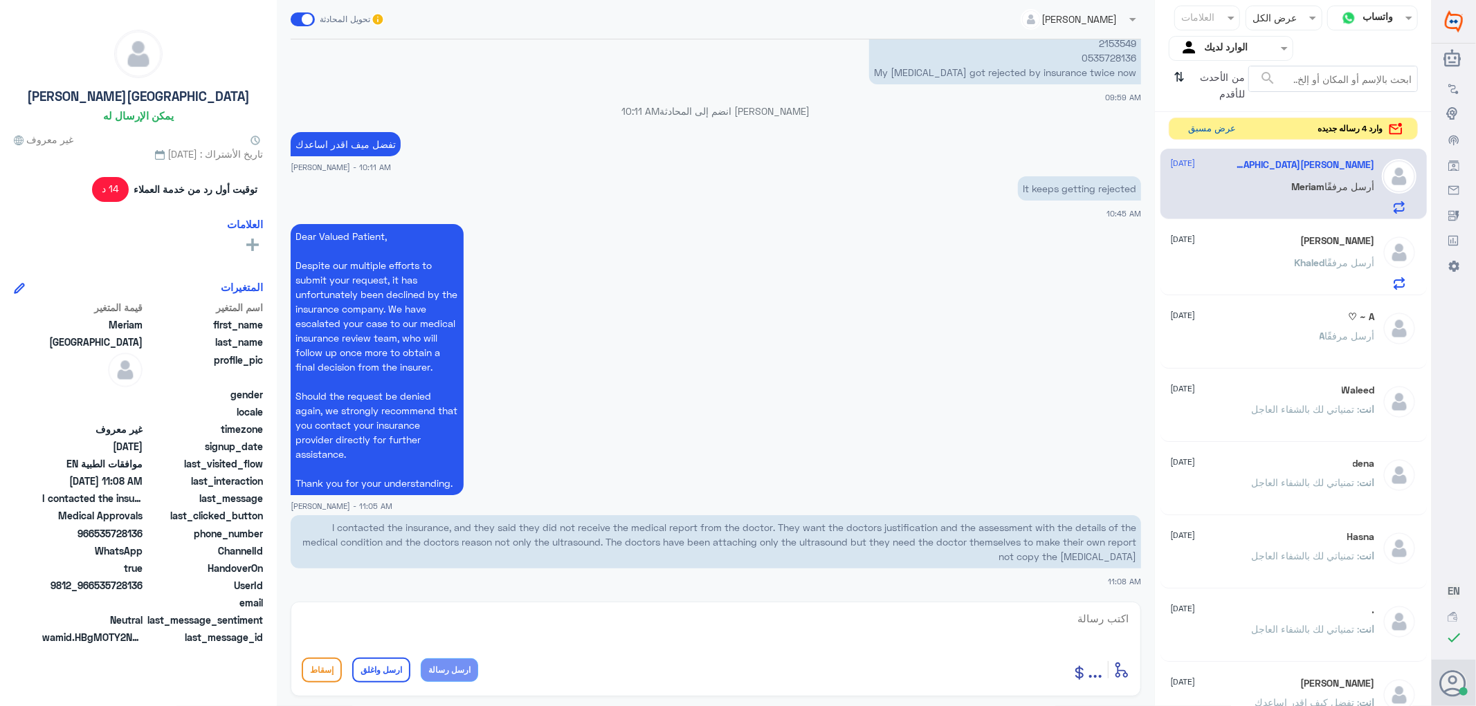
click at [1191, 137] on button "عرض مسبق" at bounding box center [1212, 128] width 58 height 21
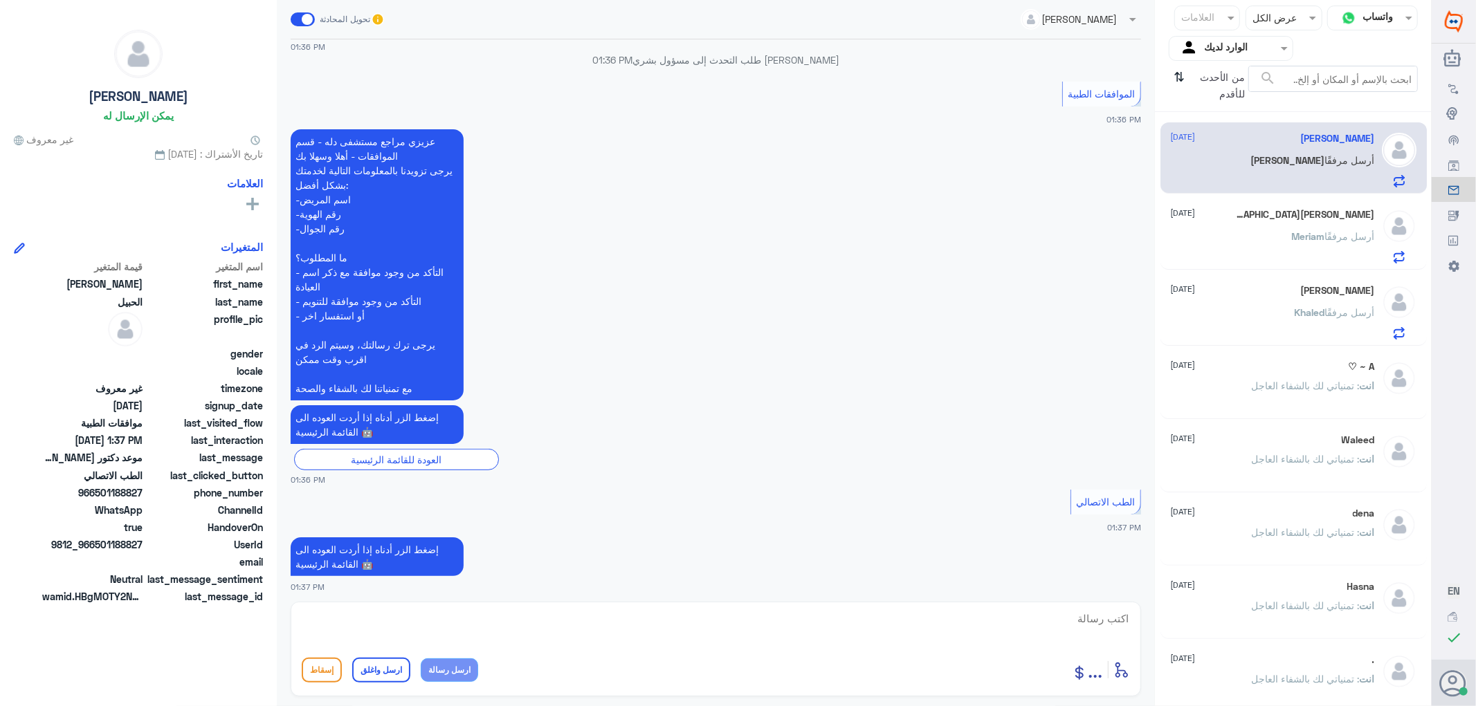
scroll to position [440, 0]
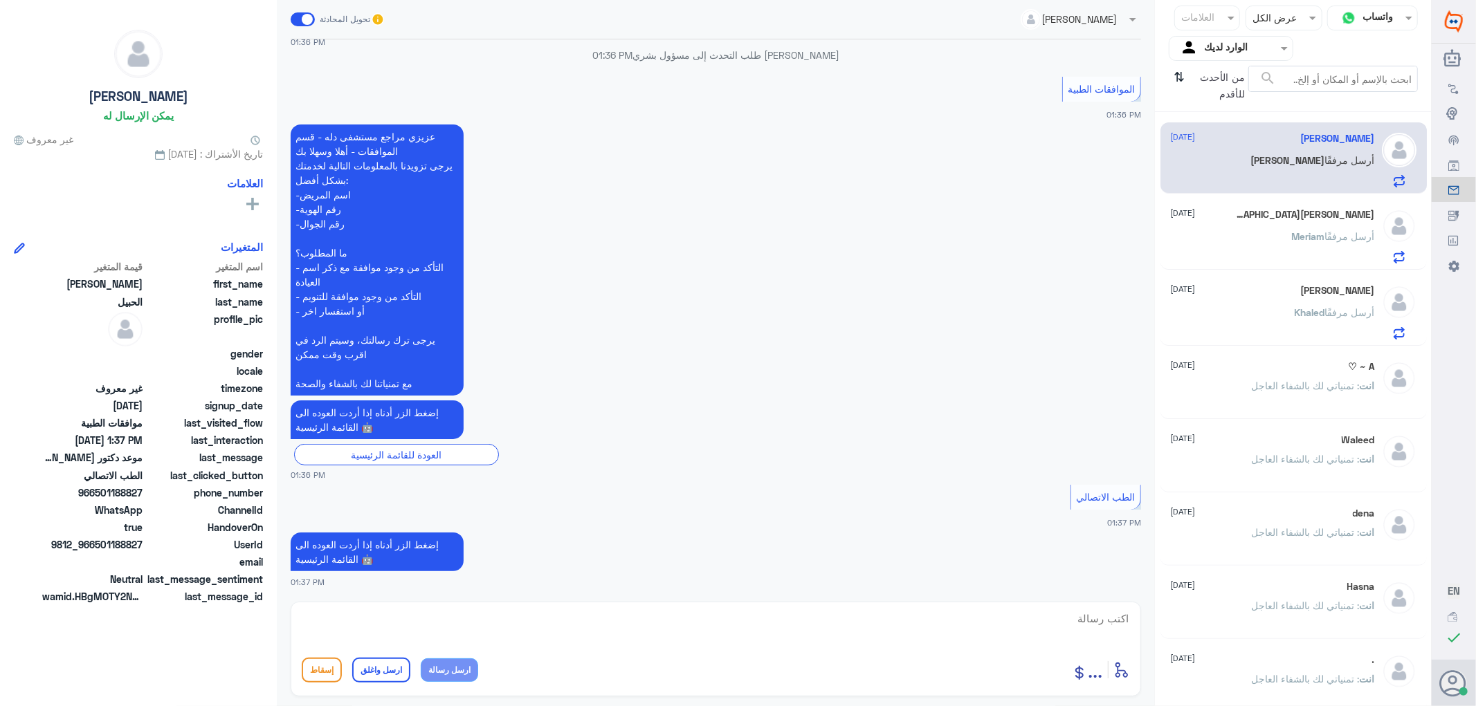
click at [1267, 228] on div "[PERSON_NAME] [DATE] [PERSON_NAME] أرسل مرفقًا" at bounding box center [1273, 236] width 204 height 55
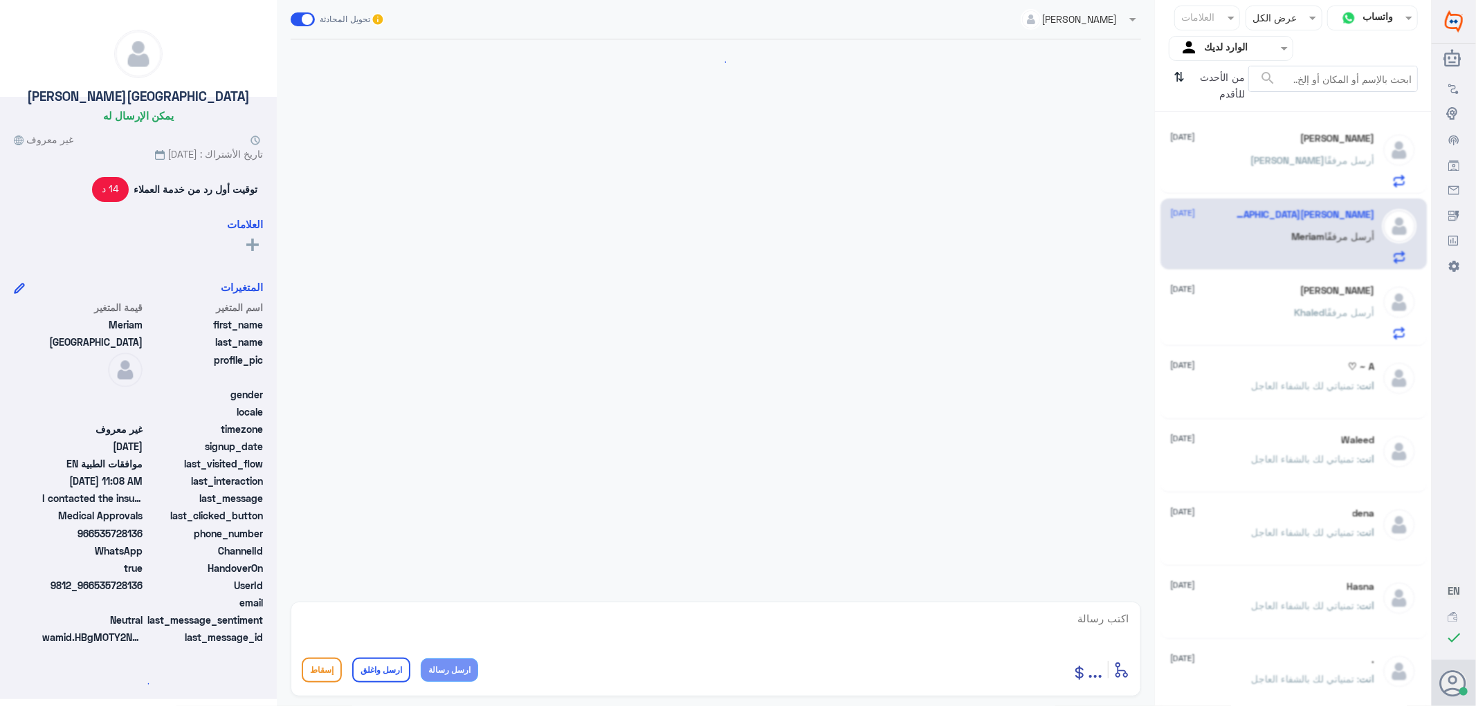
scroll to position [851, 0]
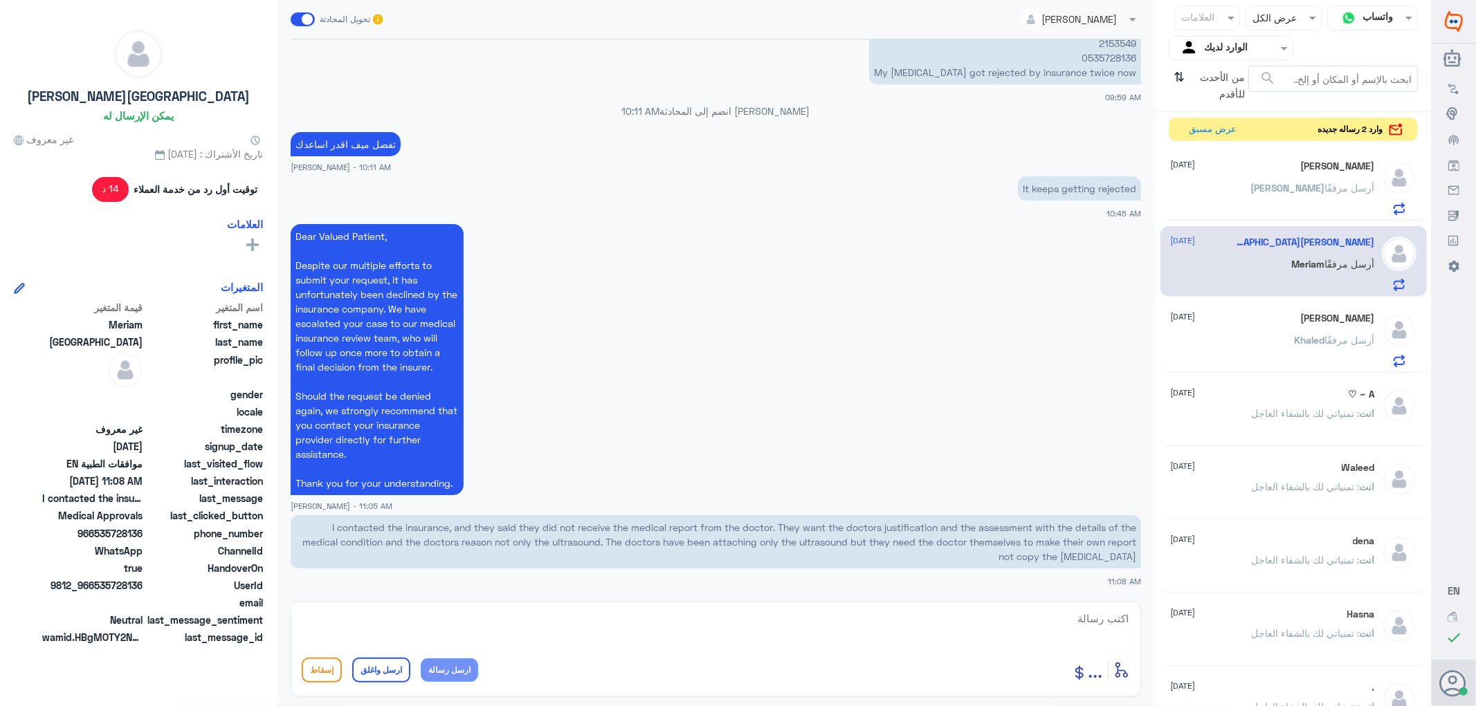
click at [1225, 176] on div "[PERSON_NAME] [DATE] [PERSON_NAME] أرسل مرفقًا" at bounding box center [1273, 187] width 204 height 55
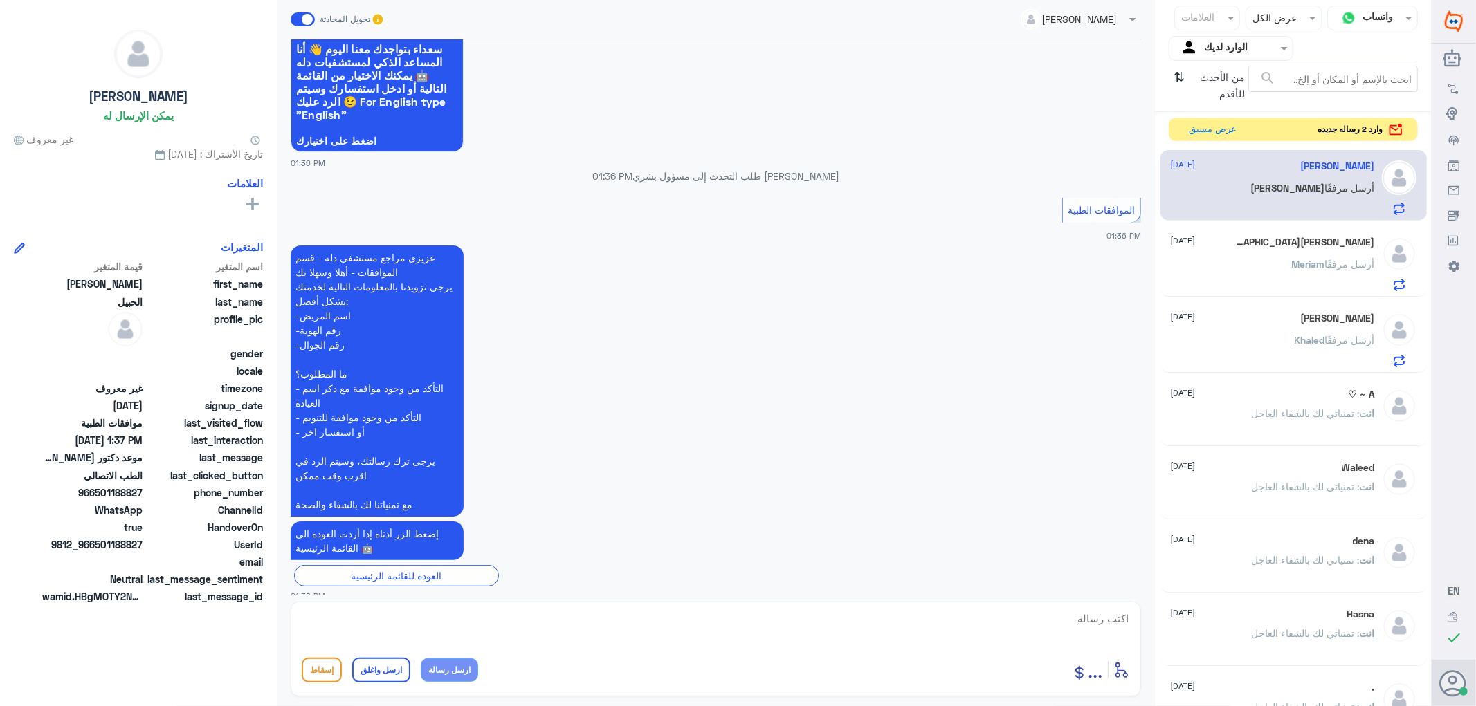
scroll to position [55, 0]
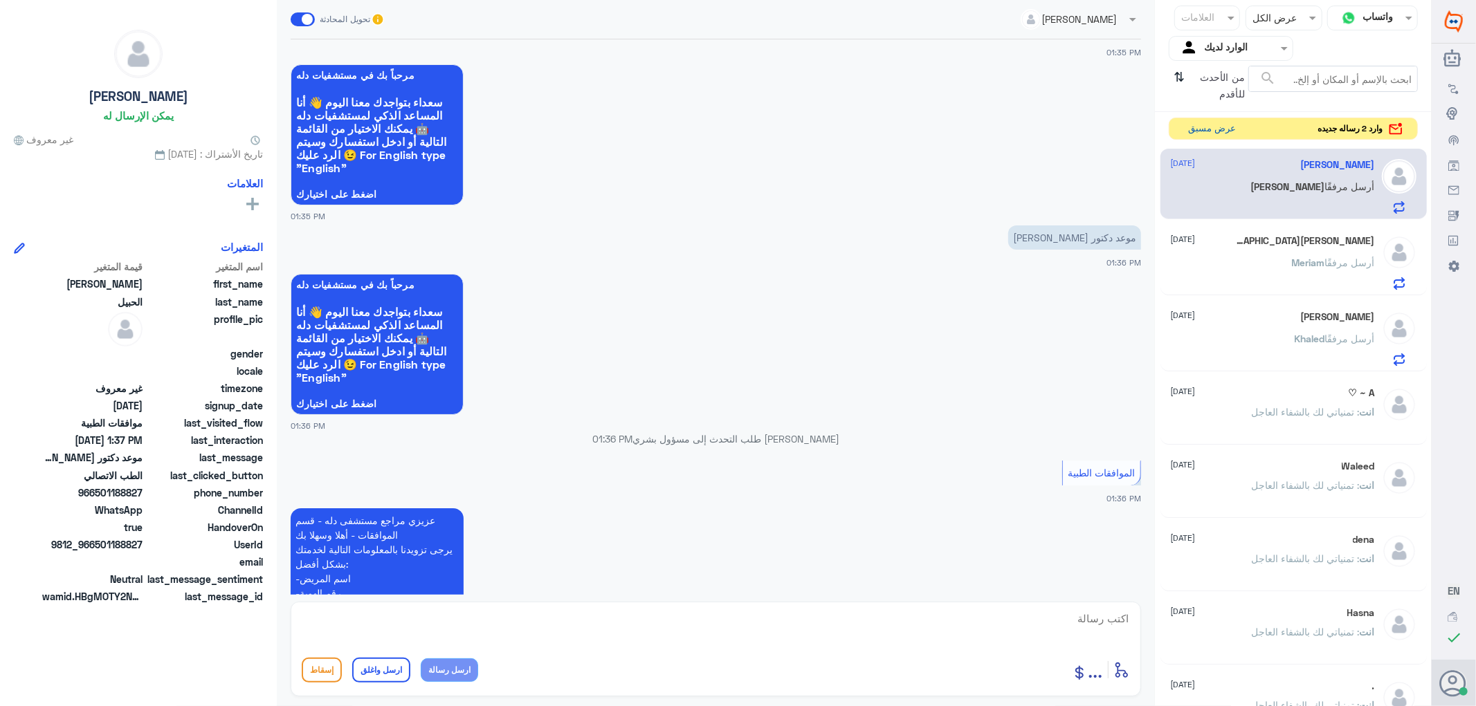
click at [1204, 131] on button "عرض مسبق" at bounding box center [1212, 128] width 58 height 21
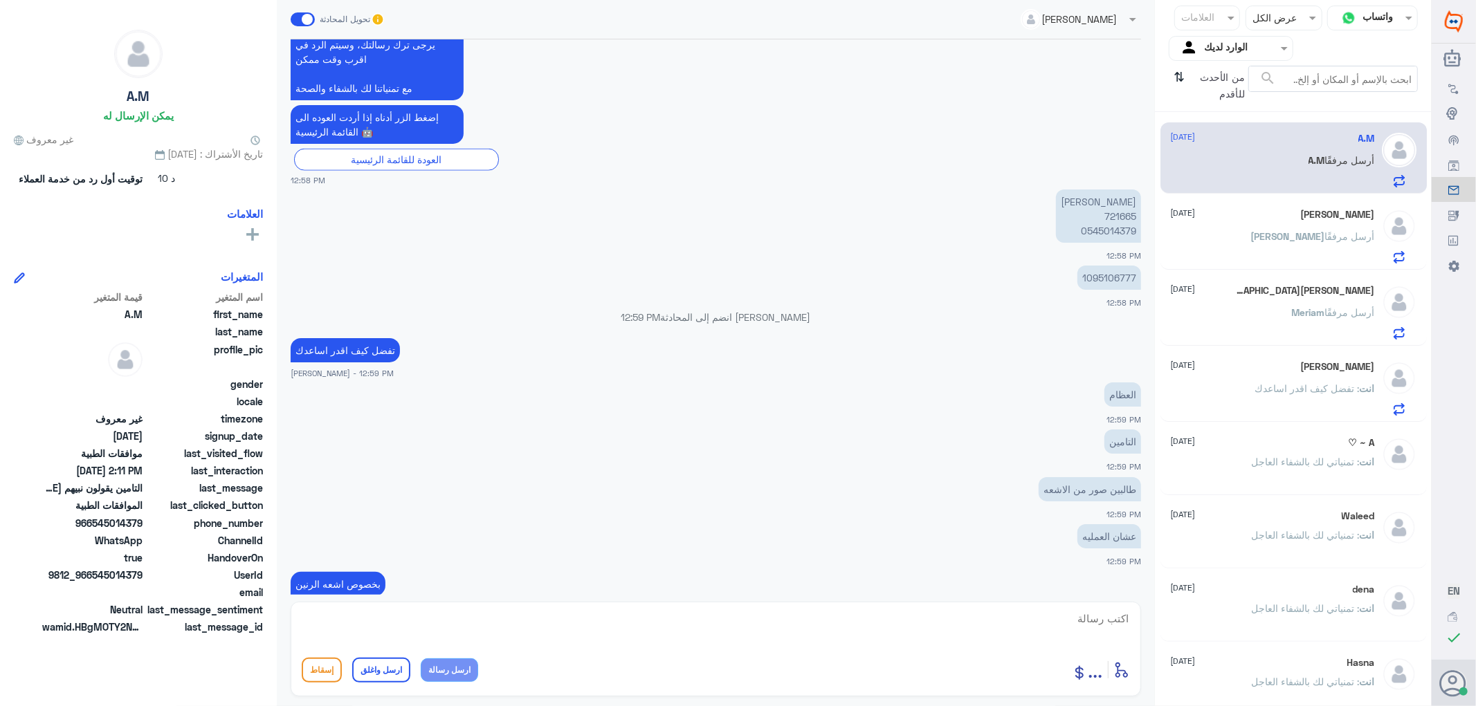
scroll to position [1327, 0]
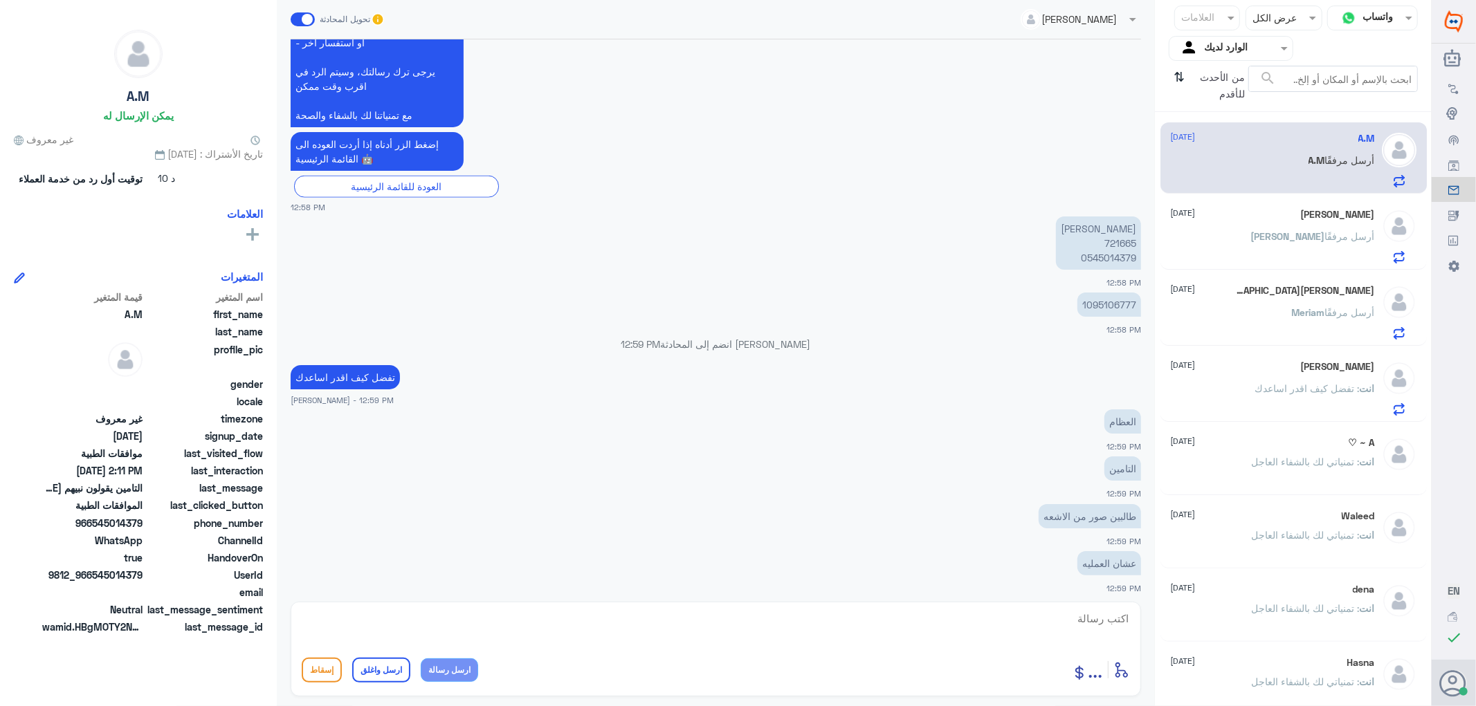
click at [1117, 299] on p "1095106777" at bounding box center [1109, 305] width 64 height 24
copy p "1095106777"
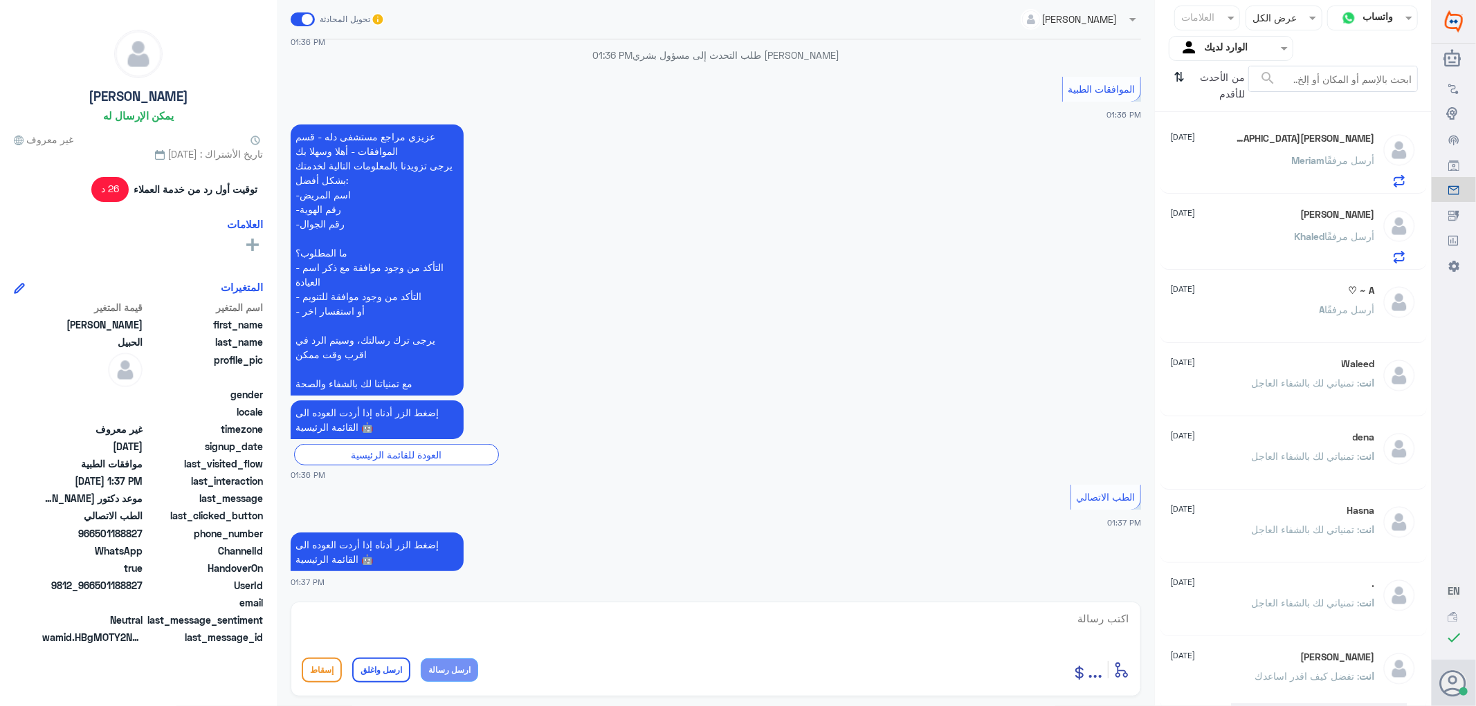
scroll to position [439, 0]
click at [1180, 73] on icon "⇅" at bounding box center [1179, 83] width 11 height 35
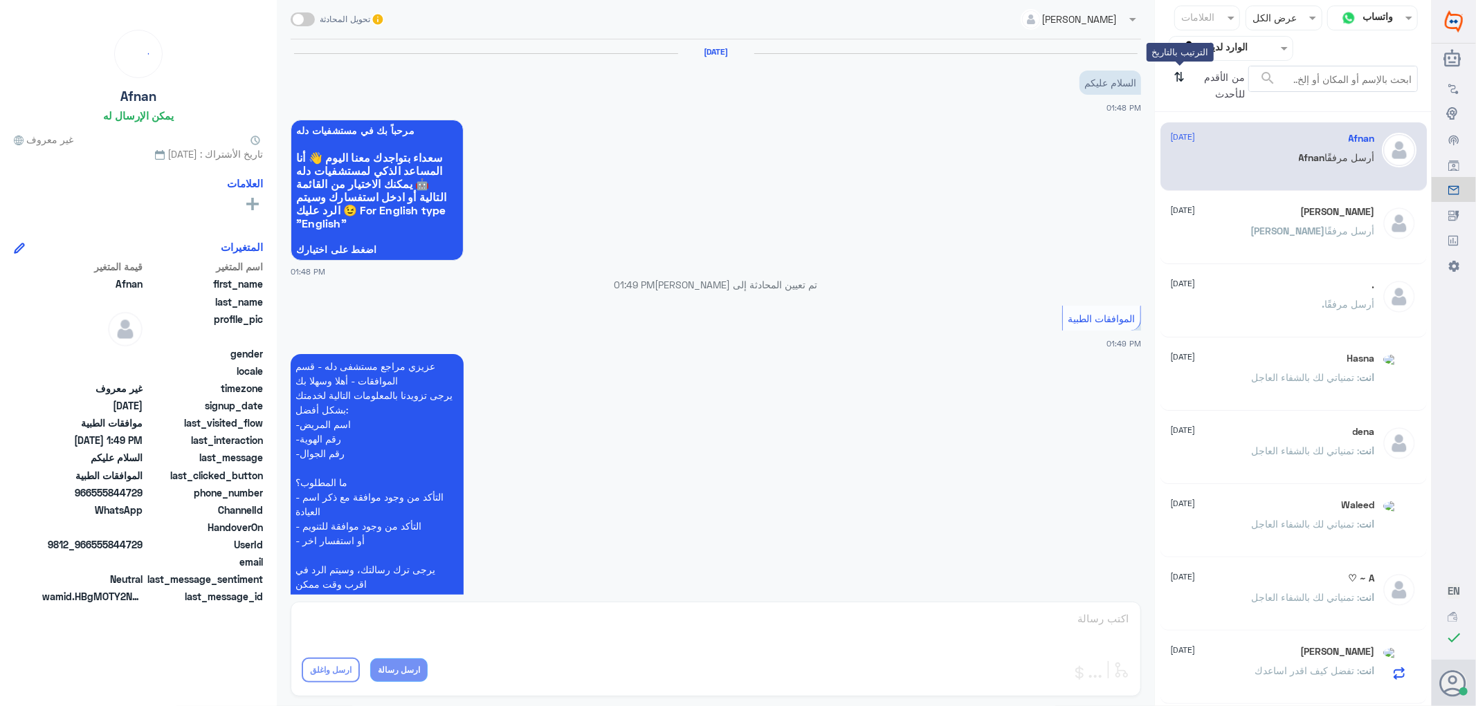
scroll to position [182, 0]
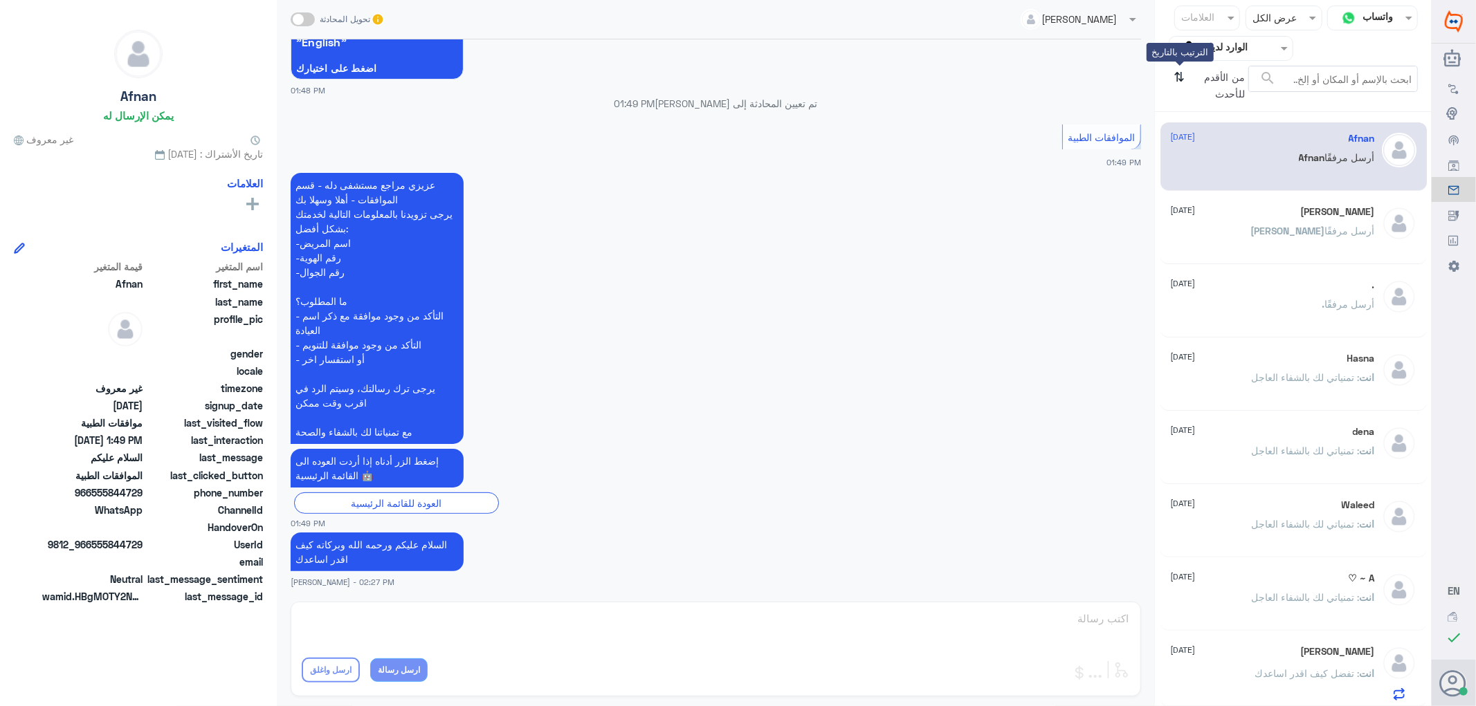
click at [1180, 73] on icon "⇅" at bounding box center [1179, 83] width 11 height 35
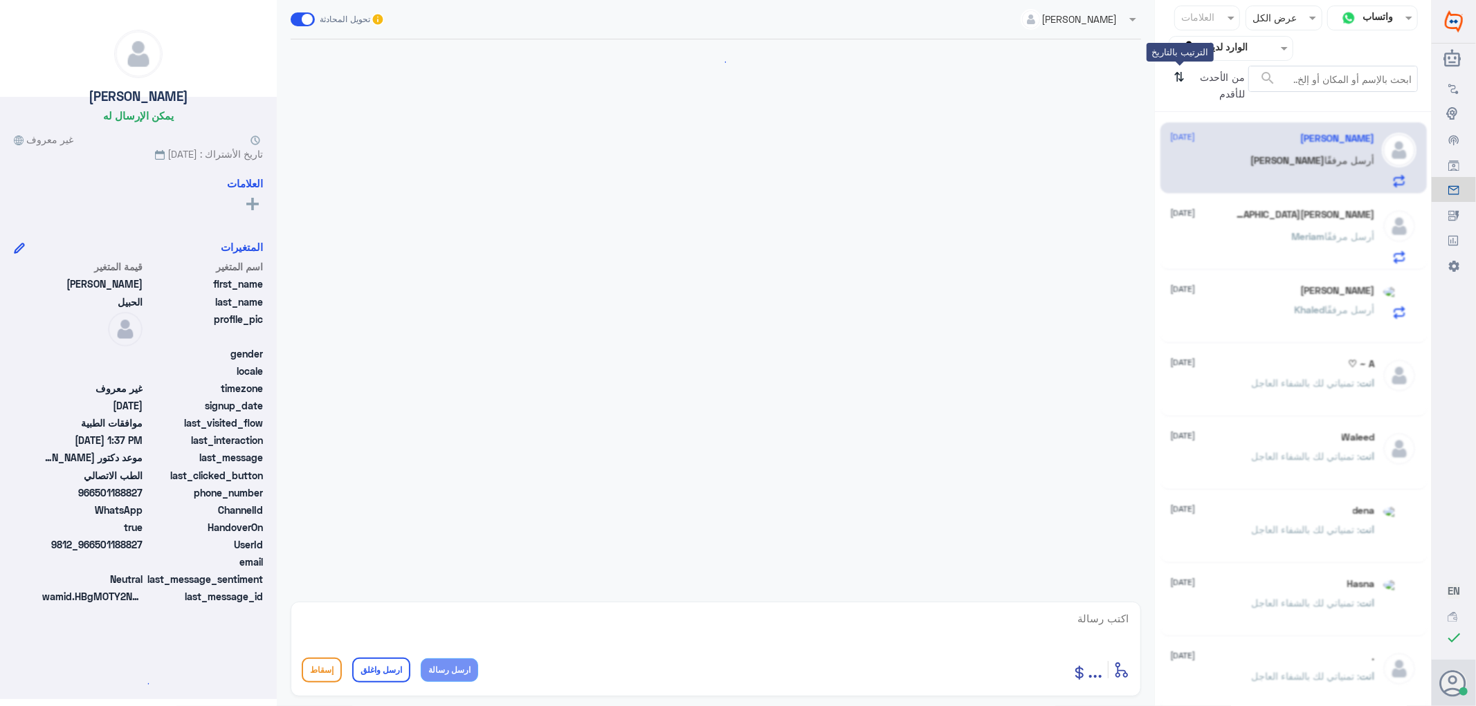
scroll to position [439, 0]
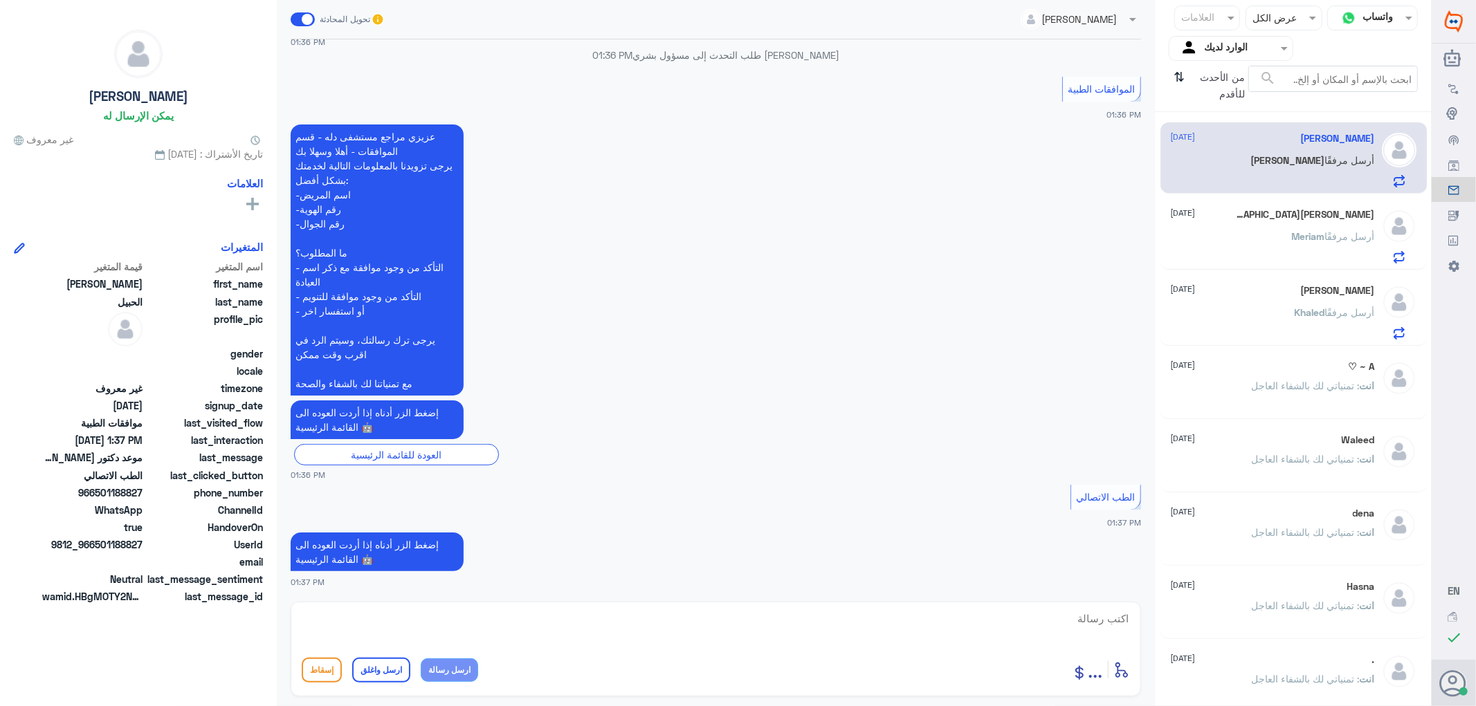
click at [1330, 237] on span "أرسل مرفقًا" at bounding box center [1350, 236] width 50 height 12
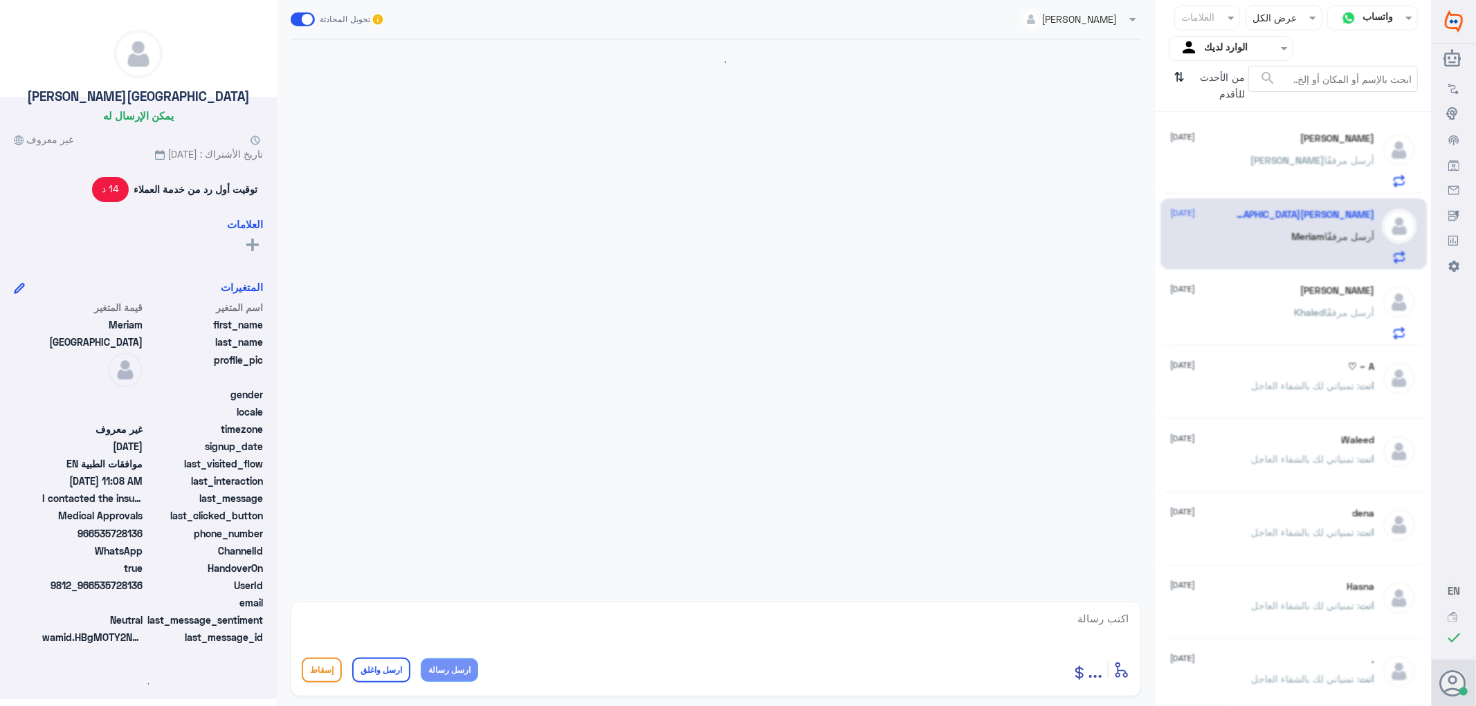
scroll to position [851, 0]
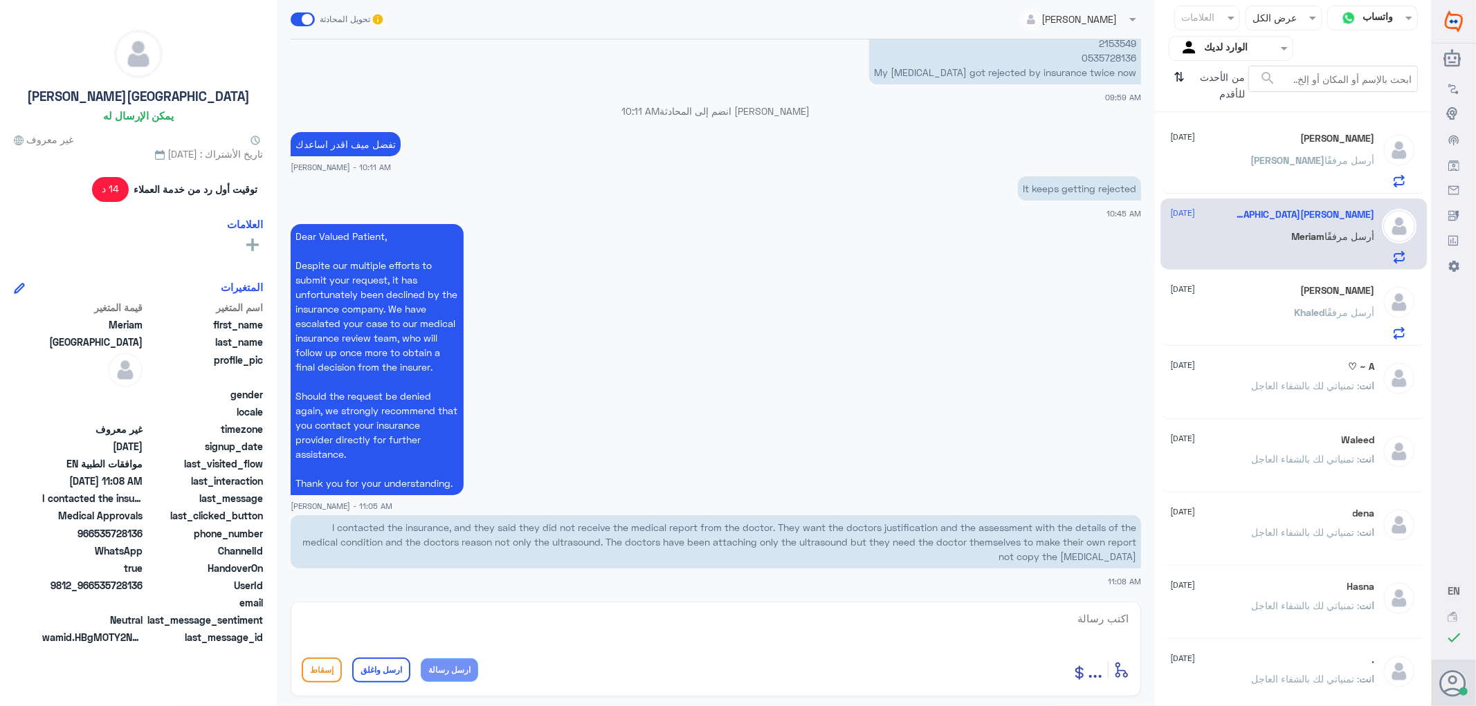
click at [1298, 314] on span "Khaled" at bounding box center [1309, 312] width 30 height 12
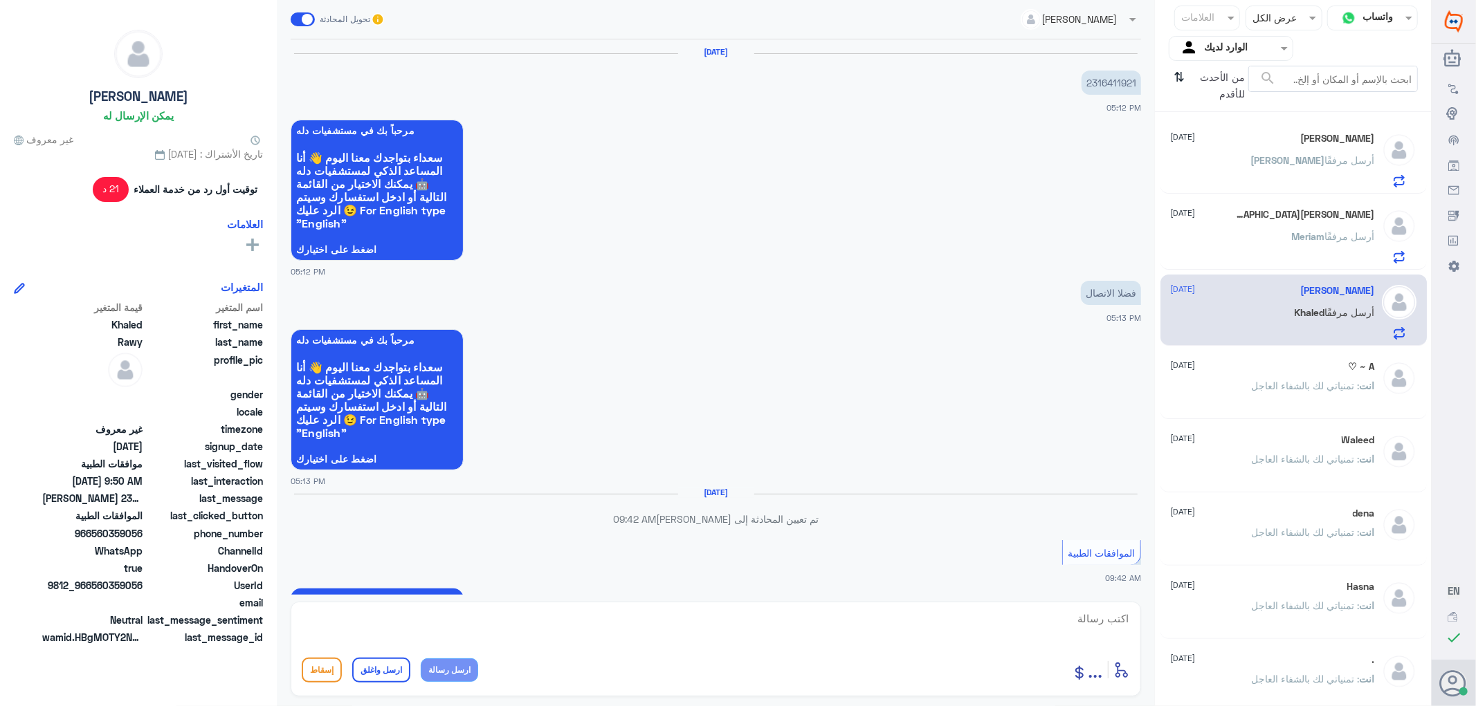
scroll to position [1278, 0]
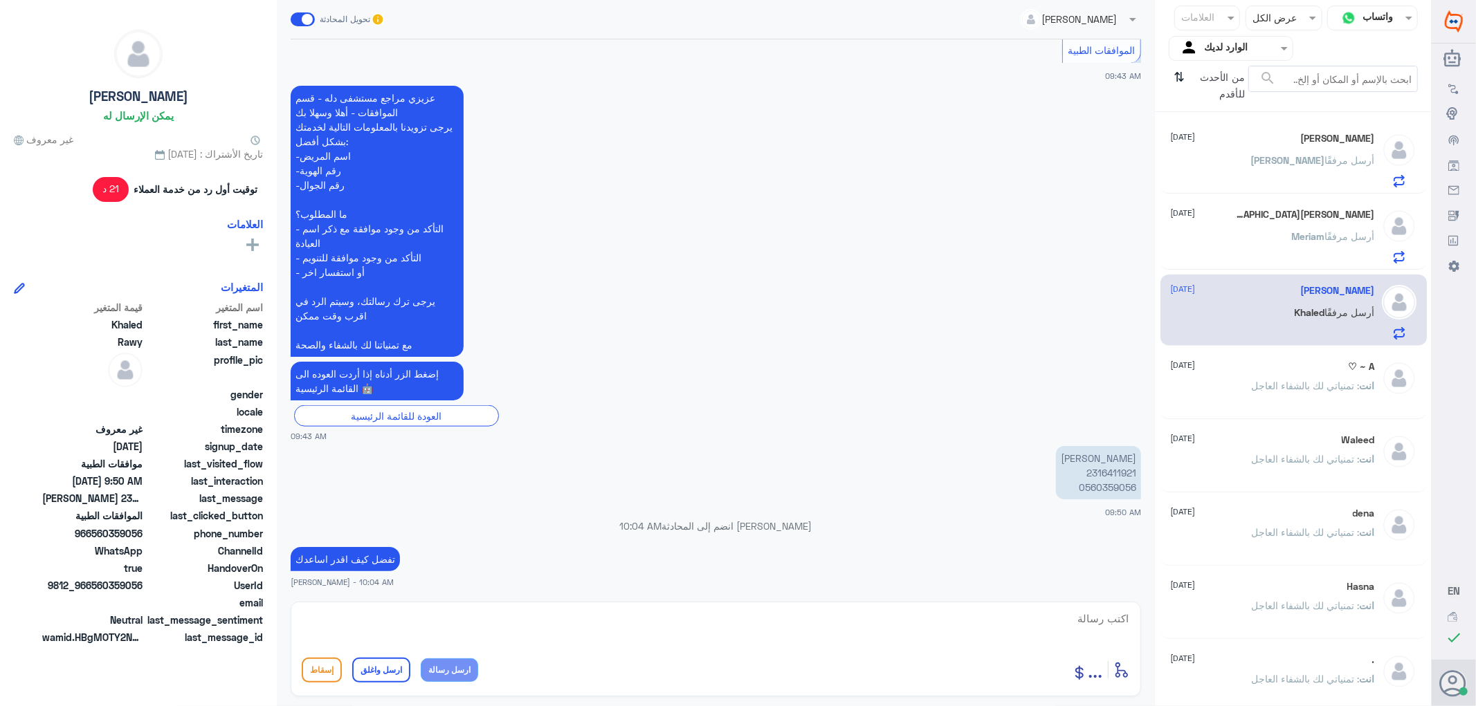
click at [1310, 383] on span ": تمنياتي لك بالشفاء العاجل" at bounding box center [1305, 386] width 108 height 12
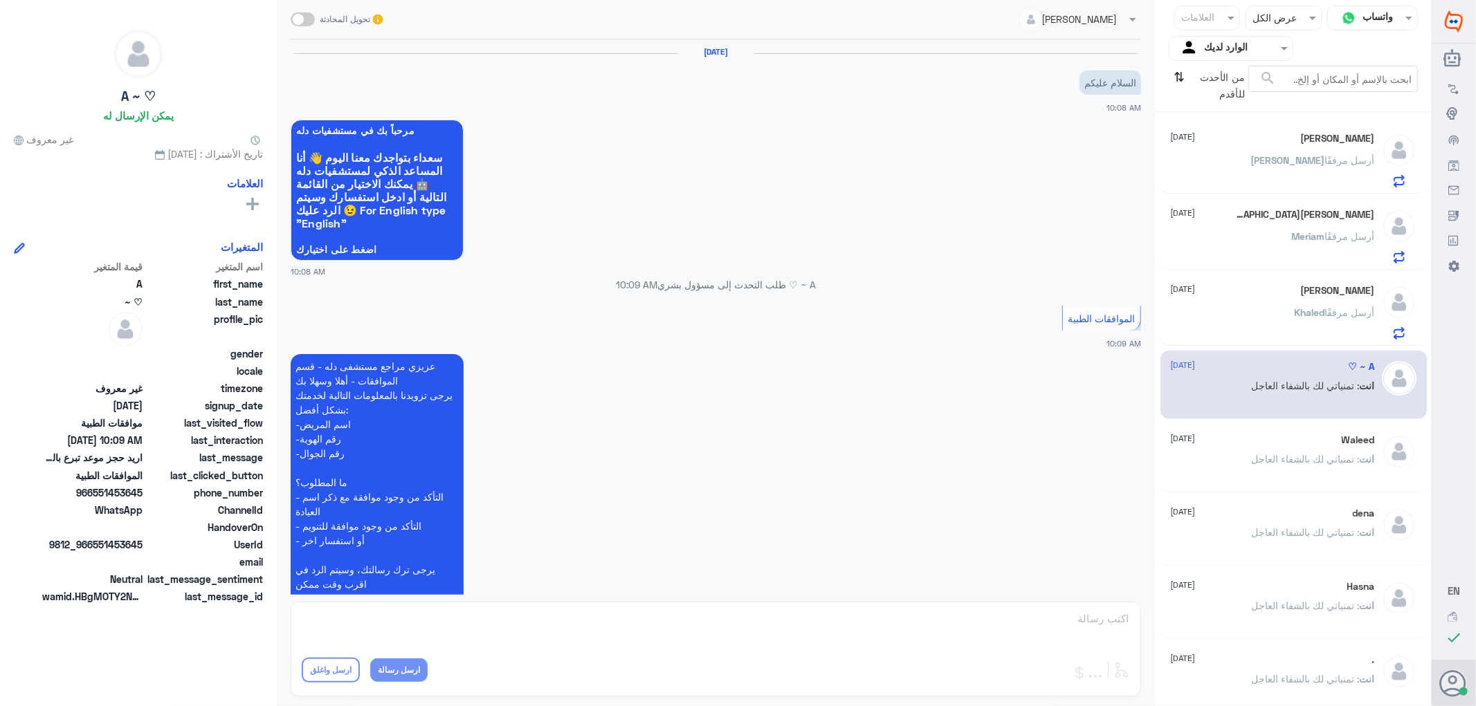
scroll to position [323, 0]
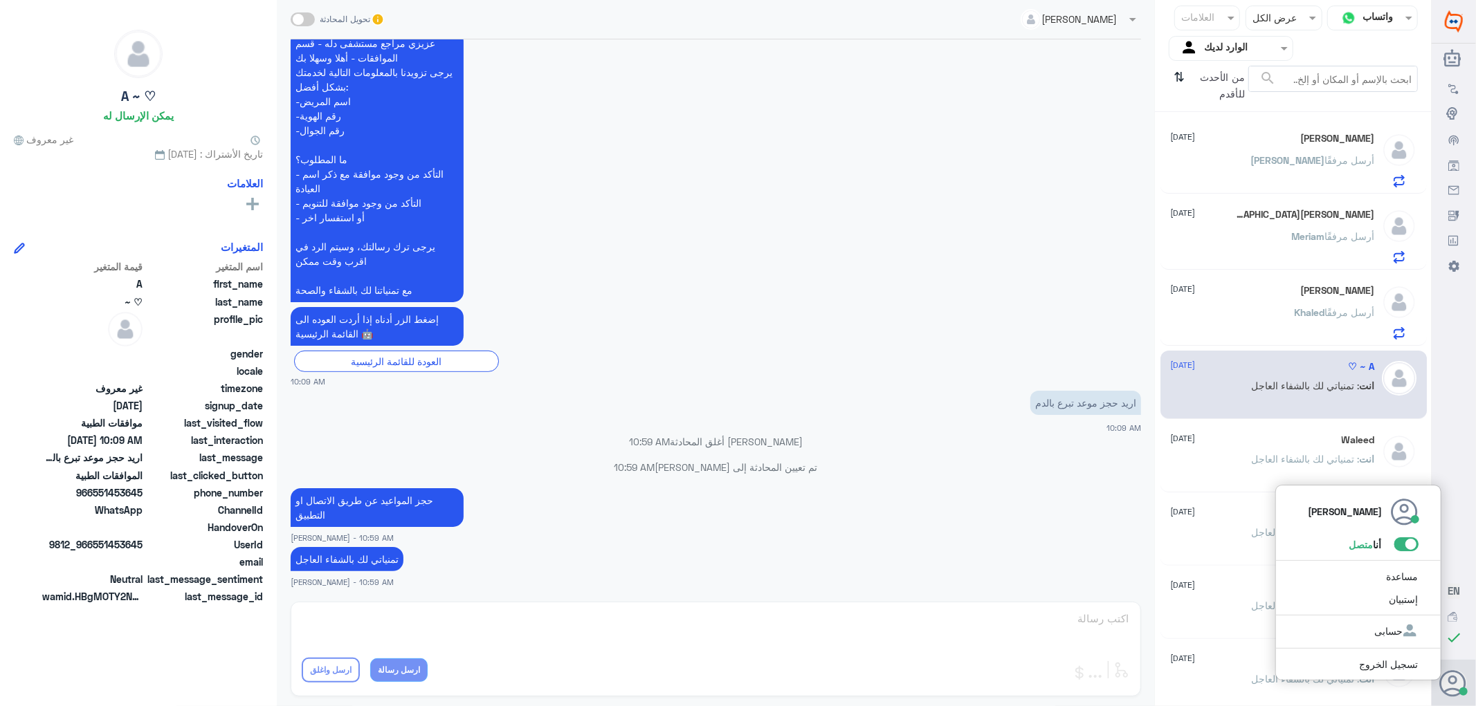
click at [1411, 545] on span at bounding box center [1406, 545] width 24 height 14
click at [0, 0] on input "checkbox" at bounding box center [0, 0] width 0 height 0
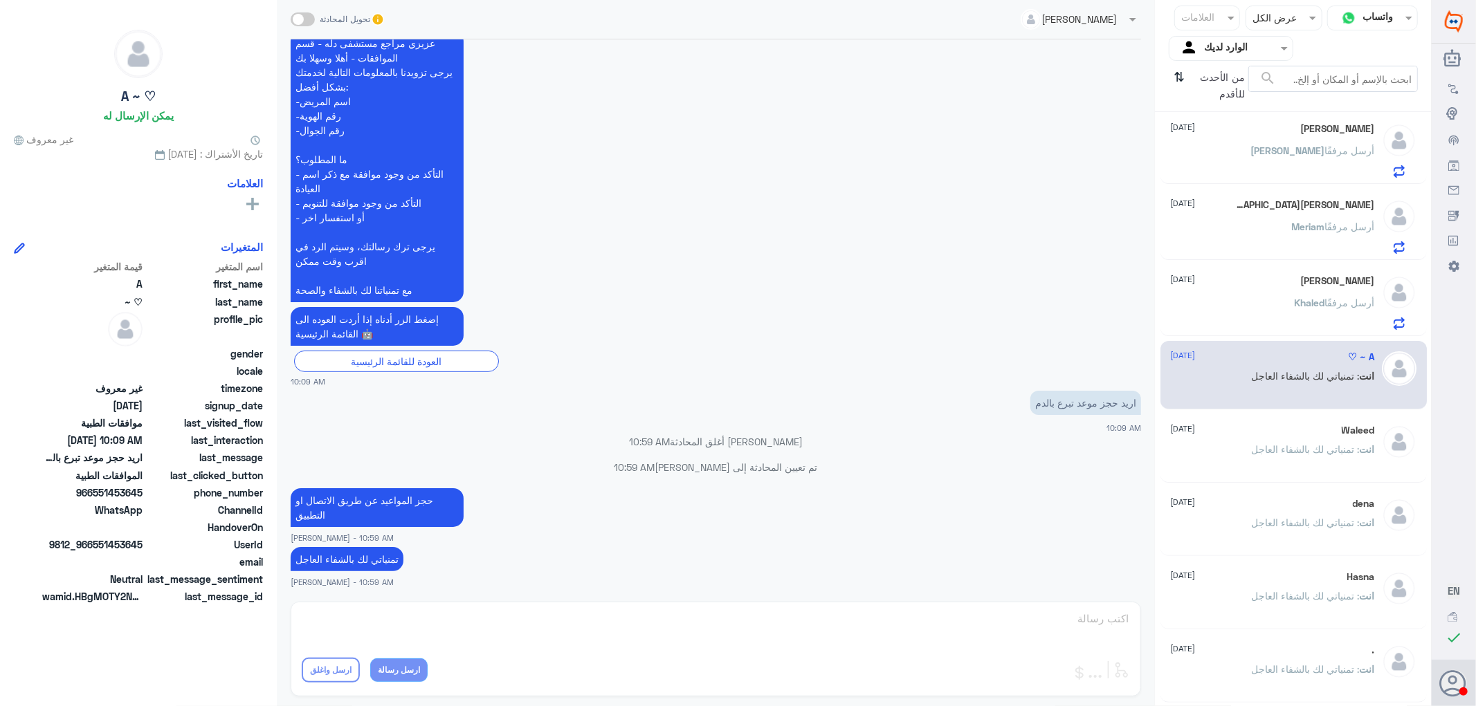
scroll to position [0, 0]
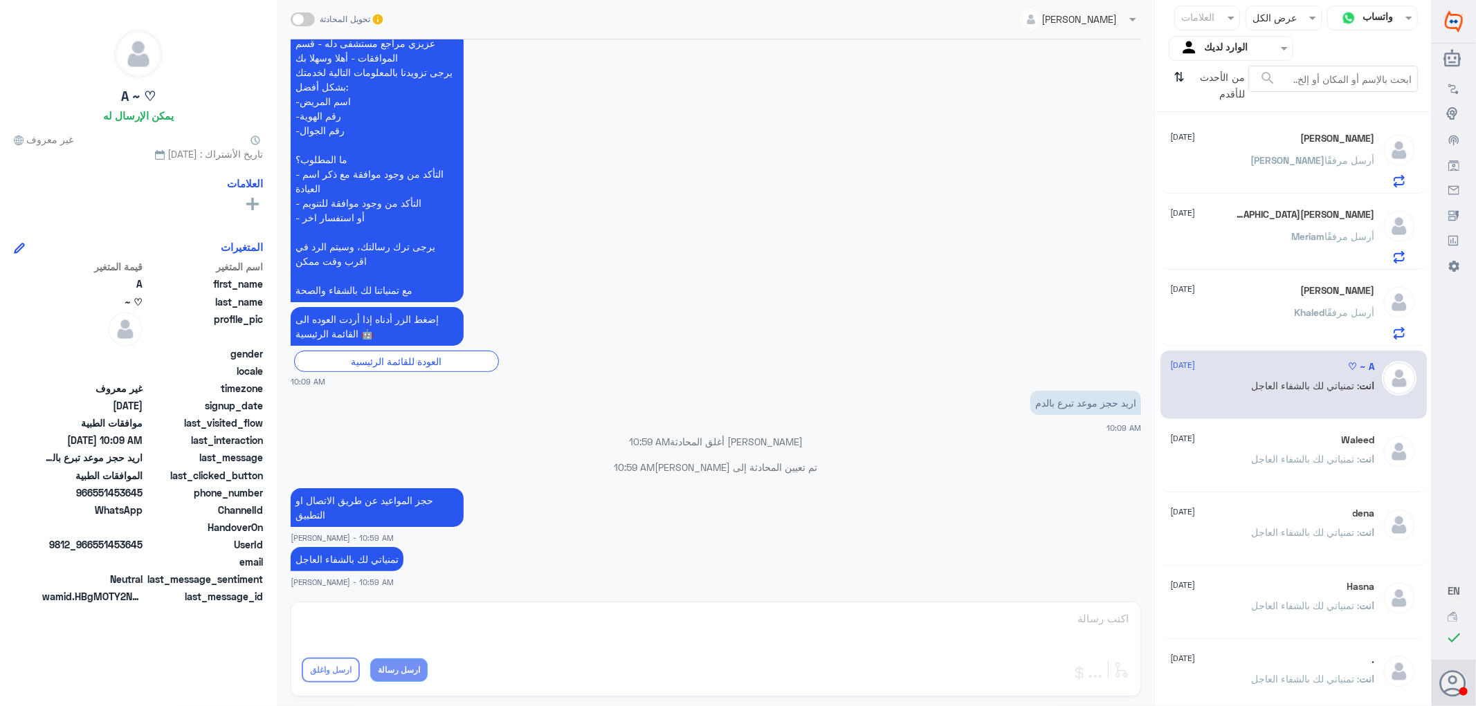
click at [1289, 166] on div "[PERSON_NAME] أرسل مرفقًا" at bounding box center [1273, 171] width 204 height 31
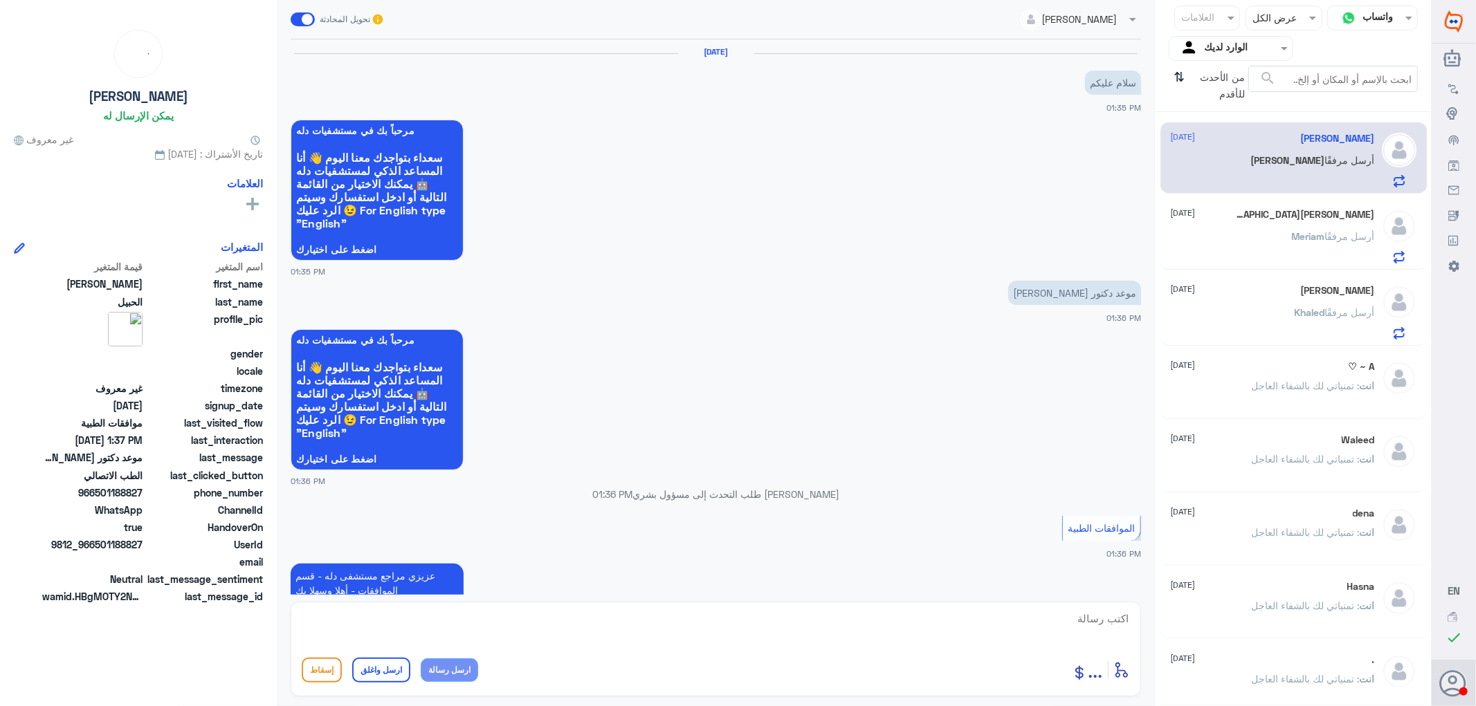
scroll to position [439, 0]
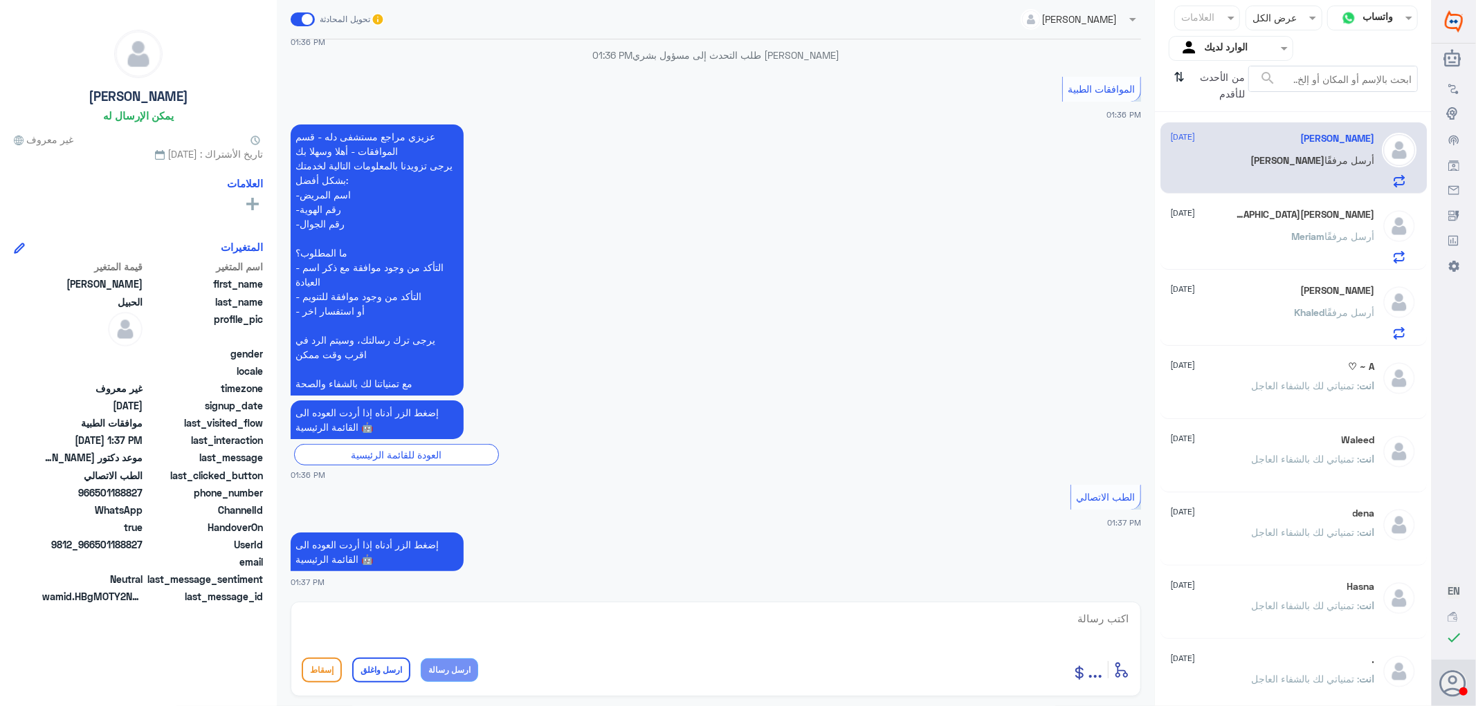
click at [1283, 235] on div "[PERSON_NAME] أرسل مرفقًا" at bounding box center [1273, 247] width 204 height 31
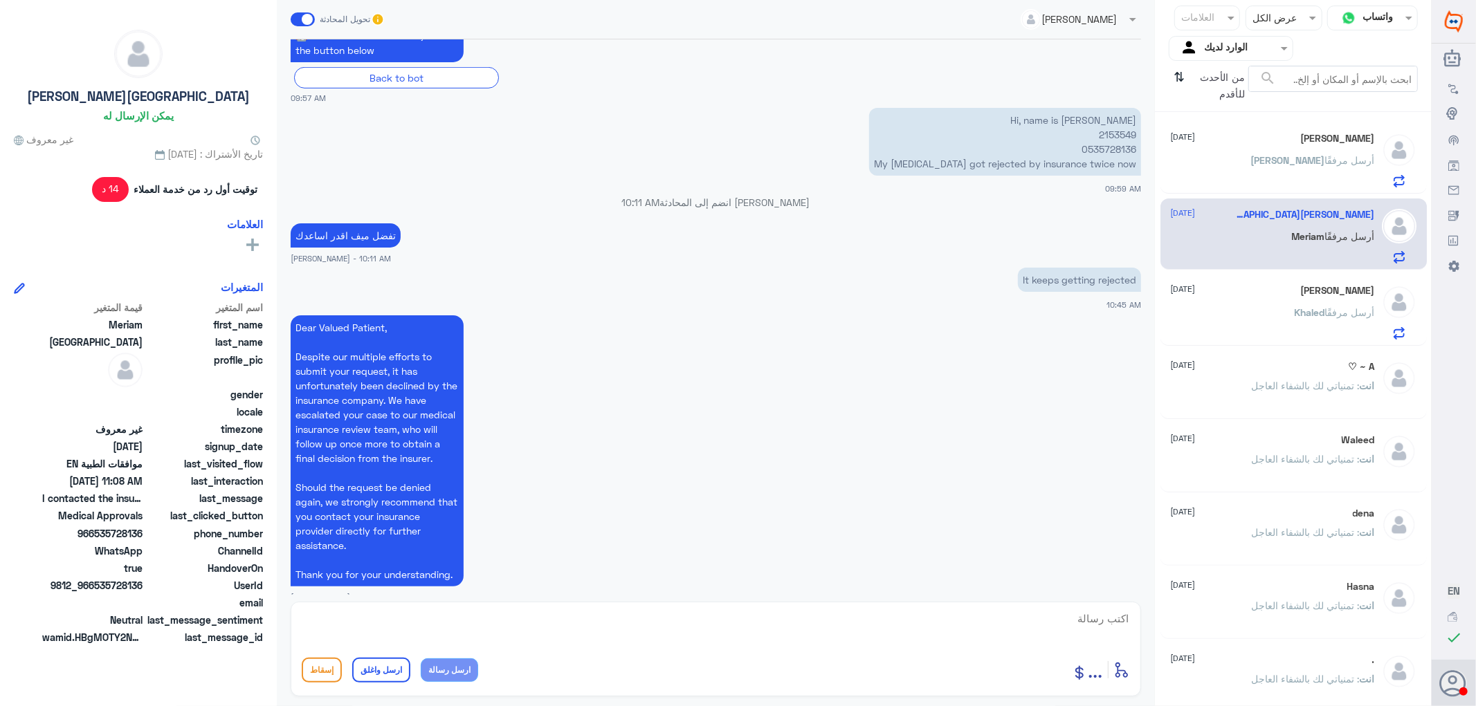
scroll to position [620, 0]
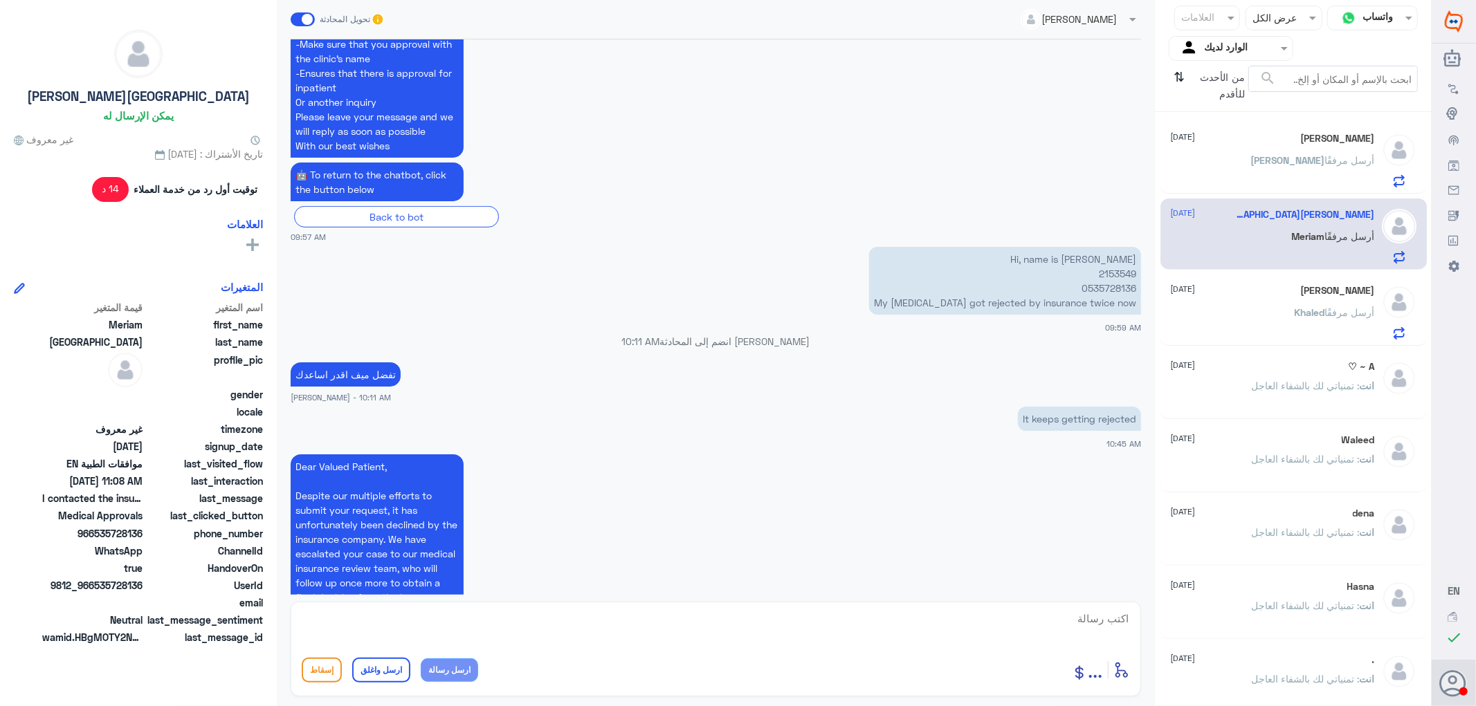
click at [1102, 268] on p "Hi, name is [PERSON_NAME] 2153549 0535728136 My [MEDICAL_DATA] got rejected by …" at bounding box center [1005, 281] width 272 height 68
copy p "2153549"
click at [1049, 620] on textarea at bounding box center [716, 626] width 828 height 34
paste textarea "Service is not covered under the member policy."
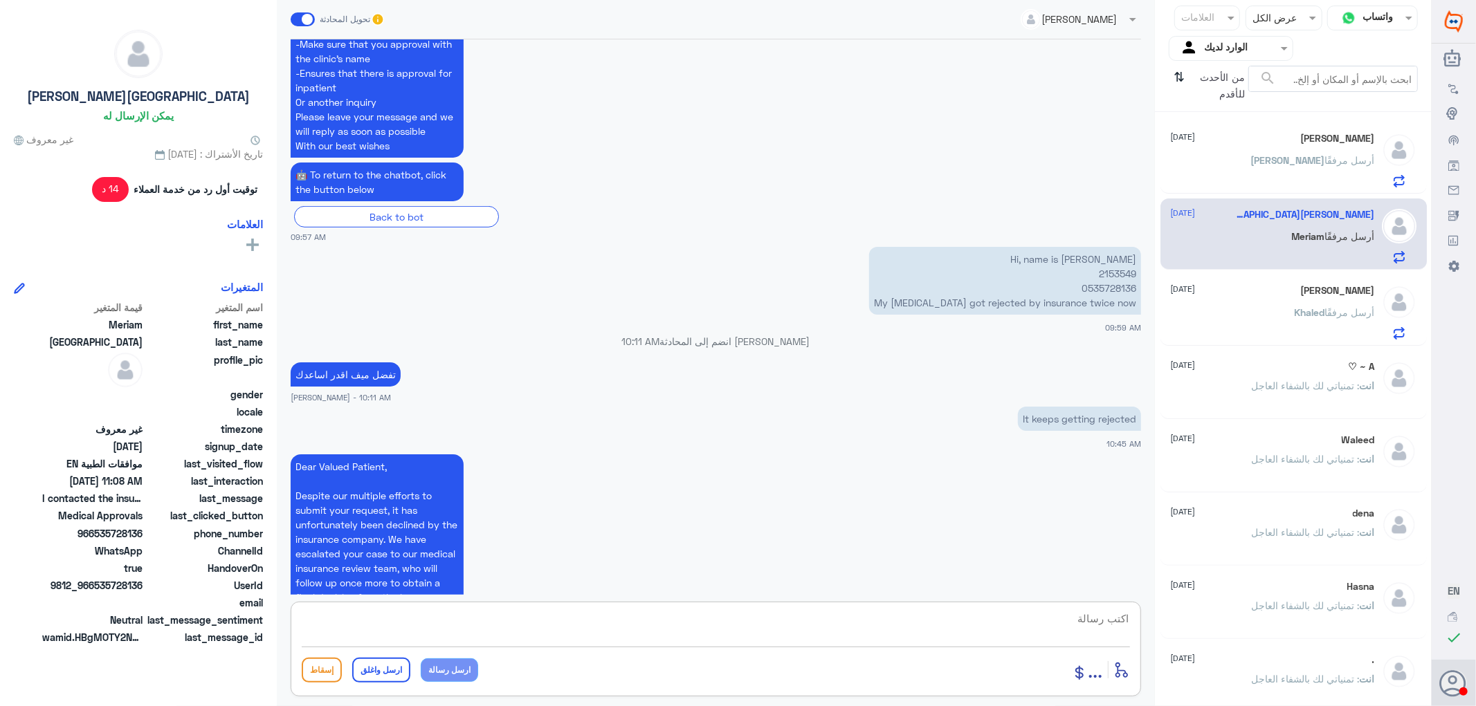
type textarea "Service is not covered under the member policy."
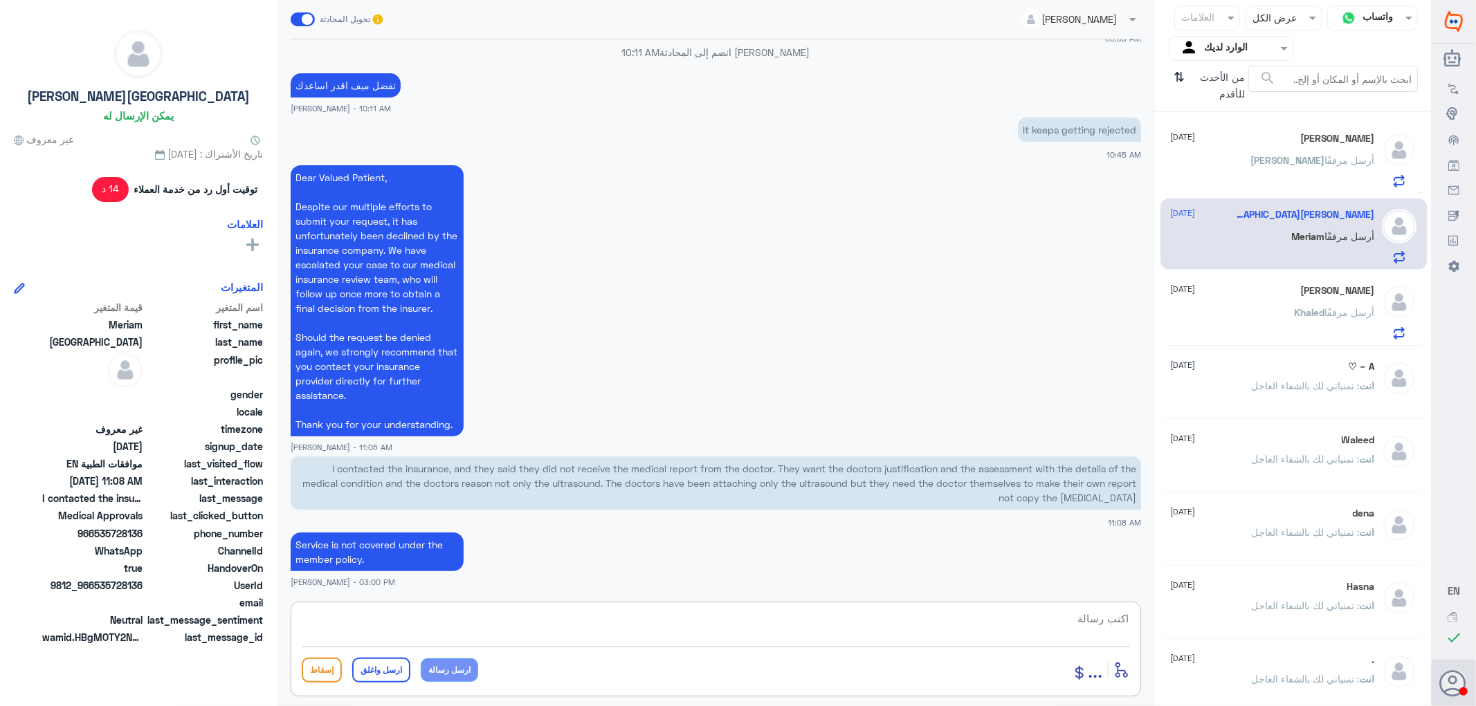
click at [1310, 147] on div "[PERSON_NAME] [DATE] [PERSON_NAME] أرسل مرفقًا" at bounding box center [1273, 160] width 204 height 55
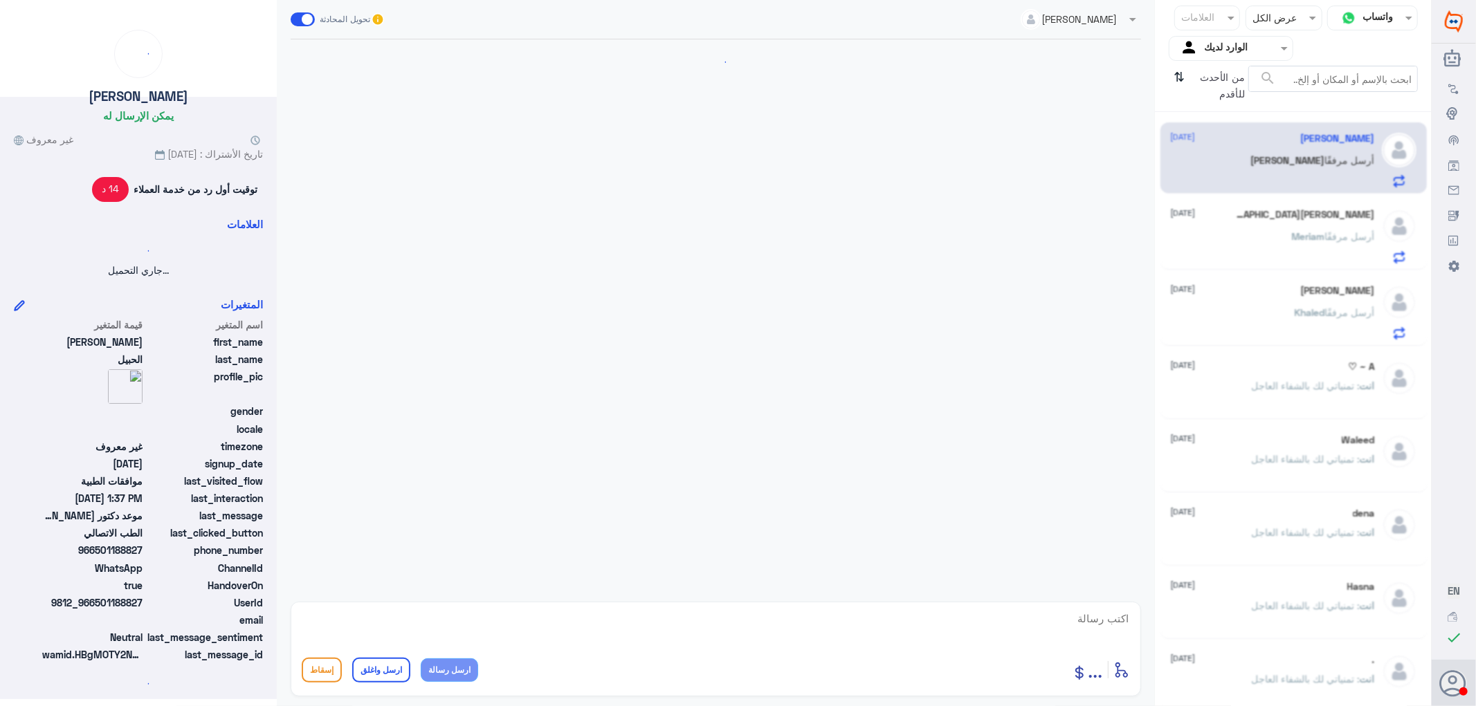
click at [1307, 293] on div "[PERSON_NAME] [DATE]" at bounding box center [1273, 291] width 204 height 12
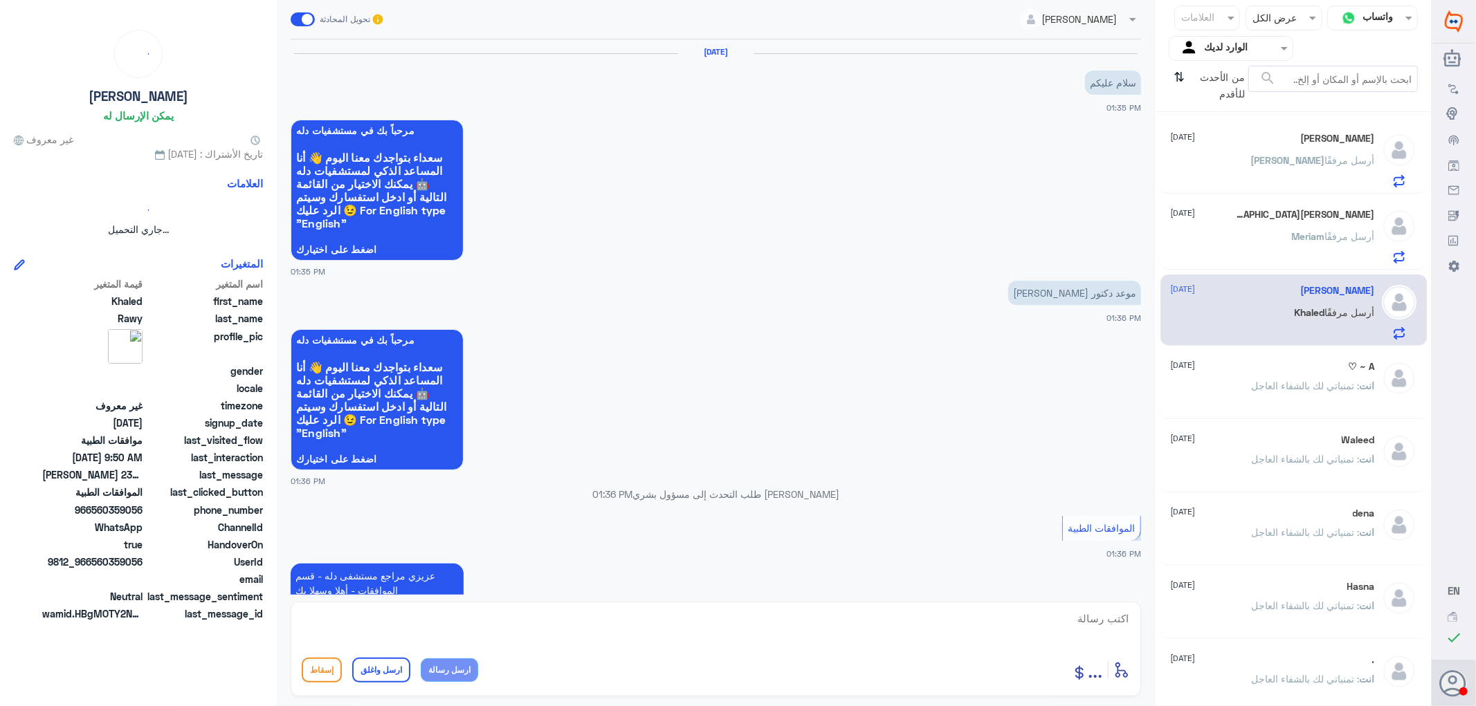
scroll to position [439, 0]
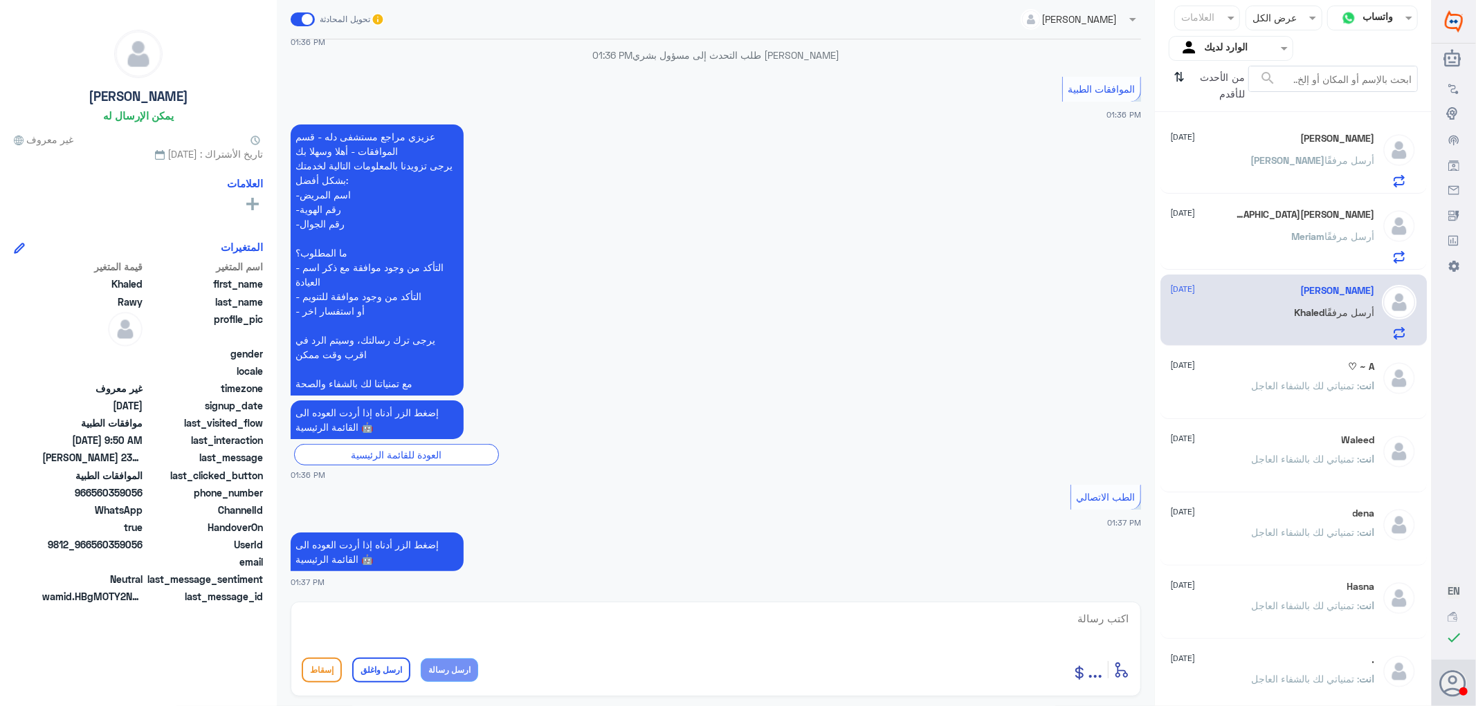
click at [1278, 385] on span ": تمنياتي لك بالشفاء العاجل" at bounding box center [1305, 386] width 108 height 12
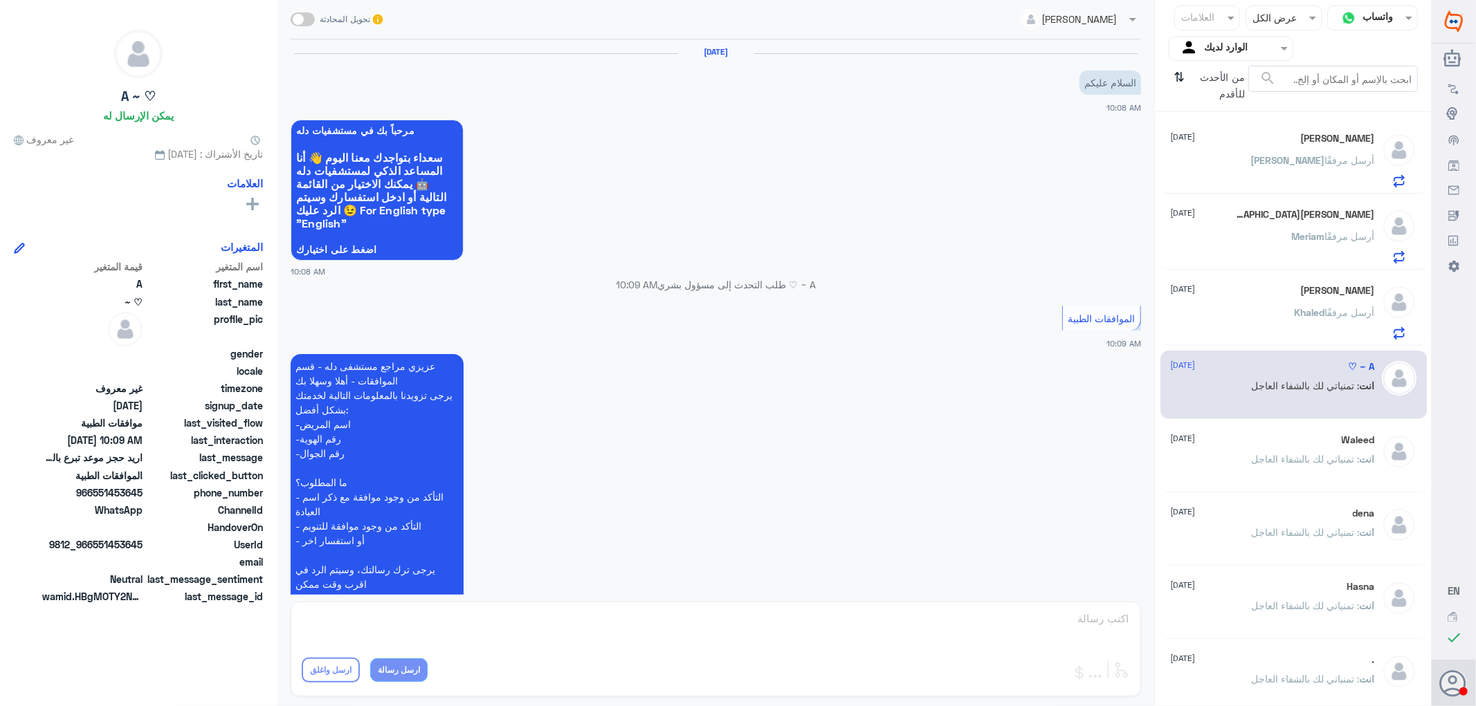
scroll to position [323, 0]
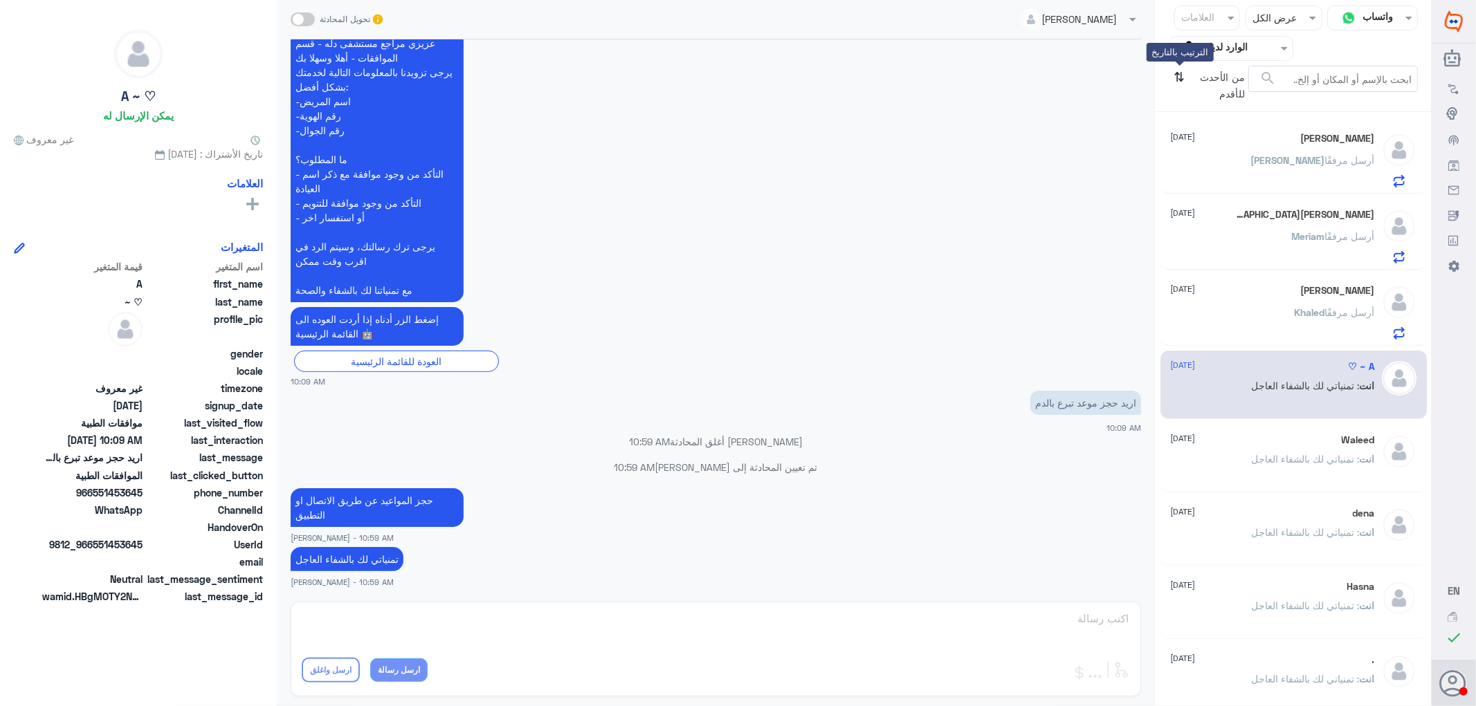
click at [1183, 76] on icon "⇅" at bounding box center [1179, 83] width 11 height 35
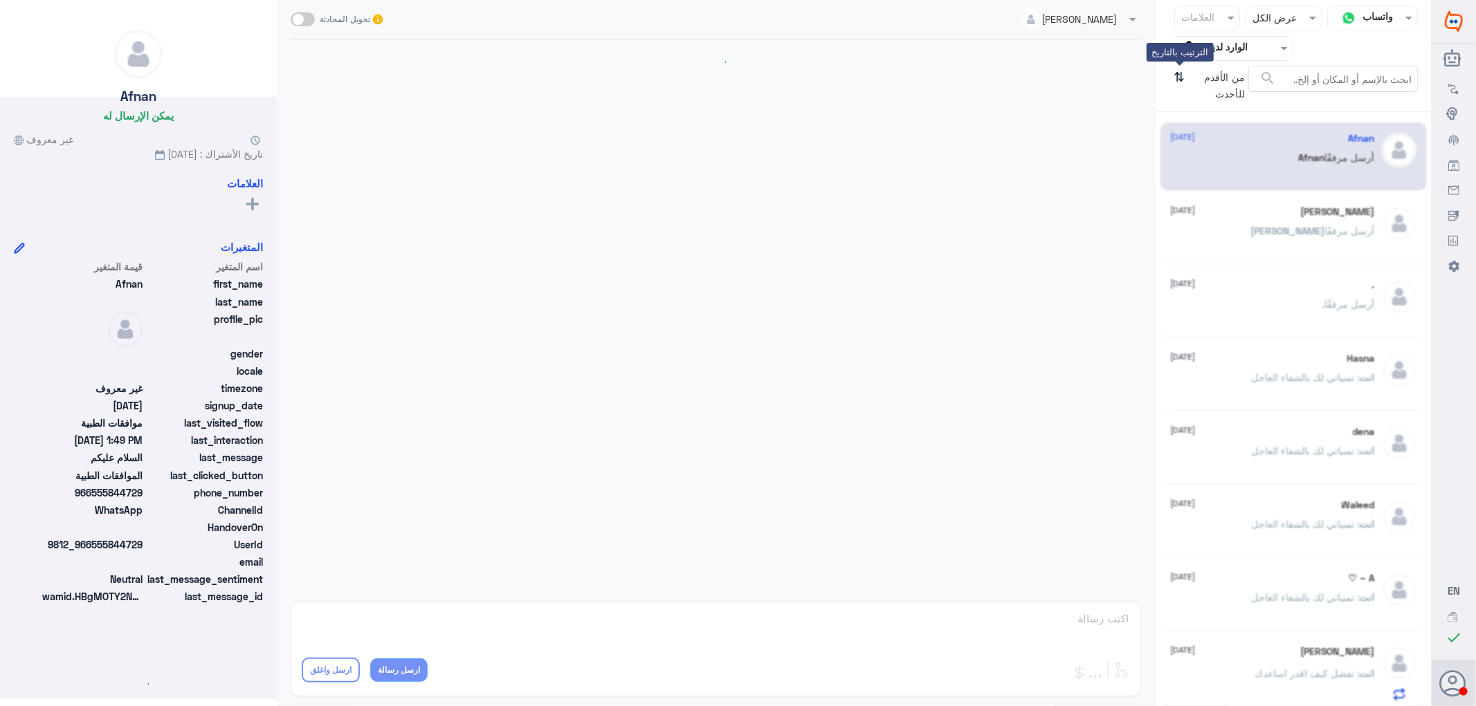
scroll to position [182, 0]
click at [1180, 77] on icon "⇅" at bounding box center [1179, 83] width 11 height 35
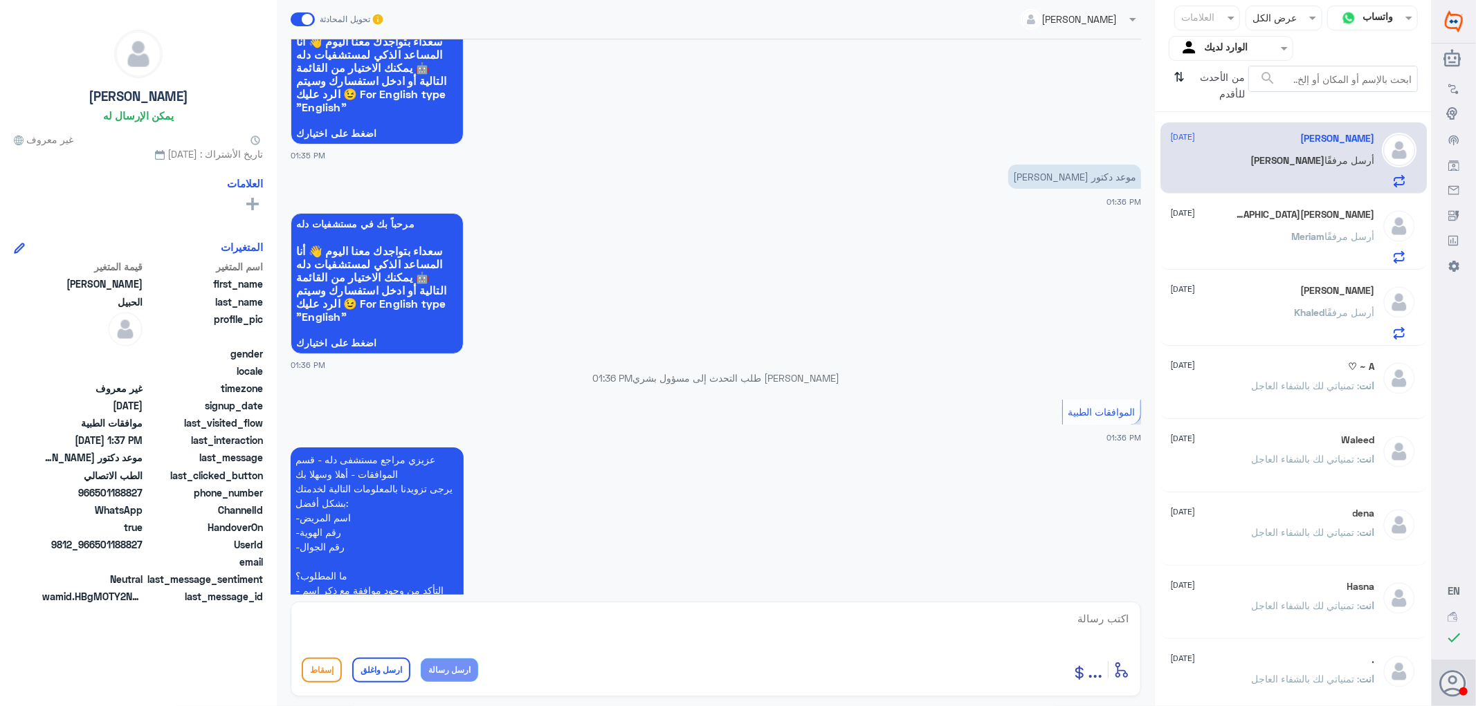
scroll to position [0, 0]
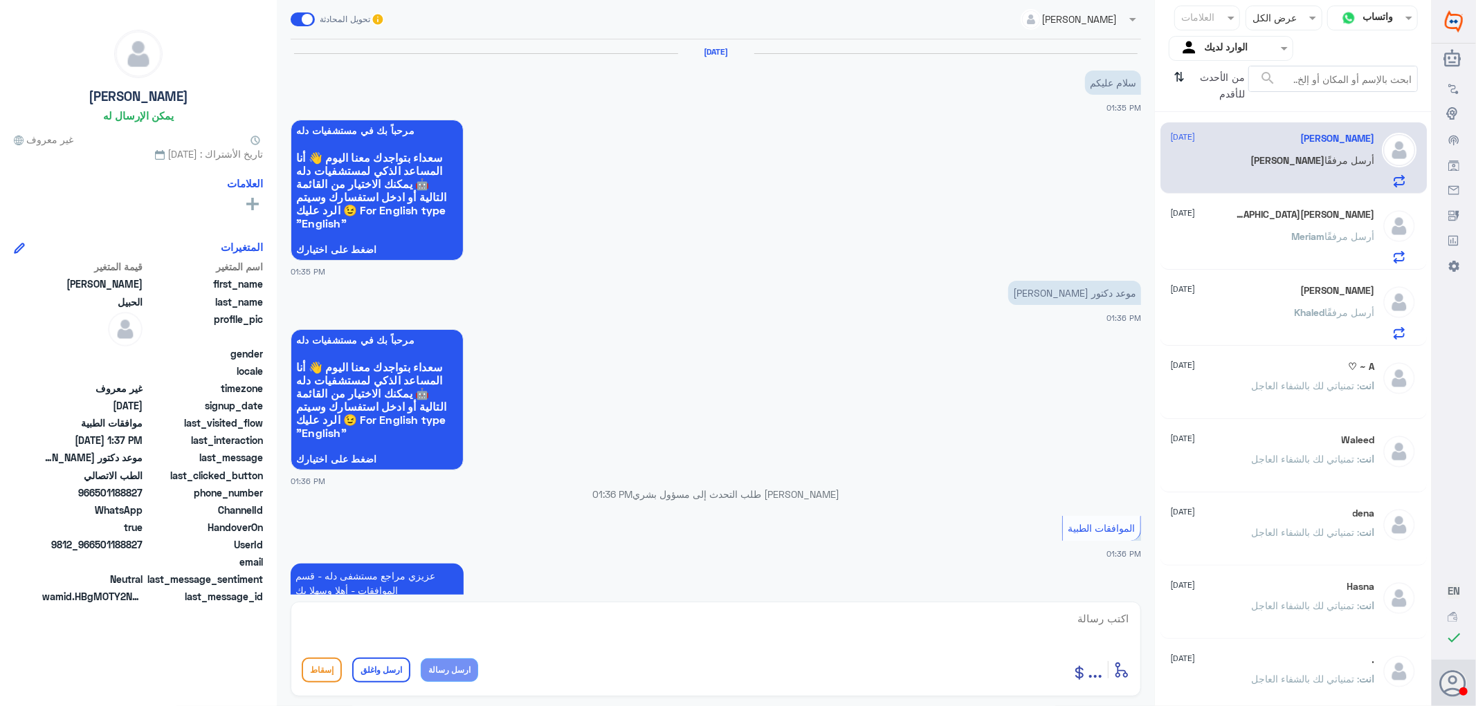
click at [307, 16] on span at bounding box center [303, 19] width 24 height 14
click at [0, 0] on input "checkbox" at bounding box center [0, 0] width 0 height 0
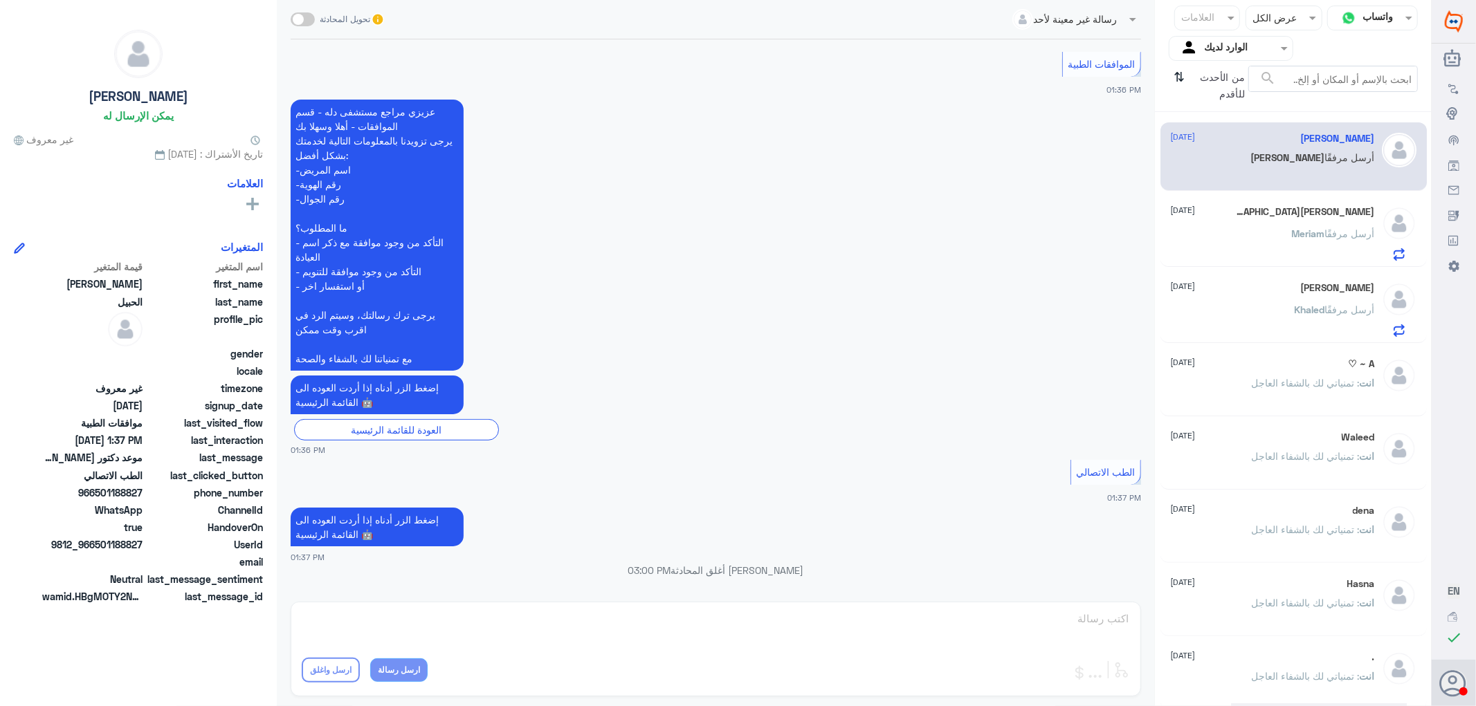
click at [307, 16] on span at bounding box center [303, 19] width 24 height 14
click at [0, 0] on input "checkbox" at bounding box center [0, 0] width 0 height 0
click at [1082, 21] on input "text" at bounding box center [1081, 18] width 92 height 16
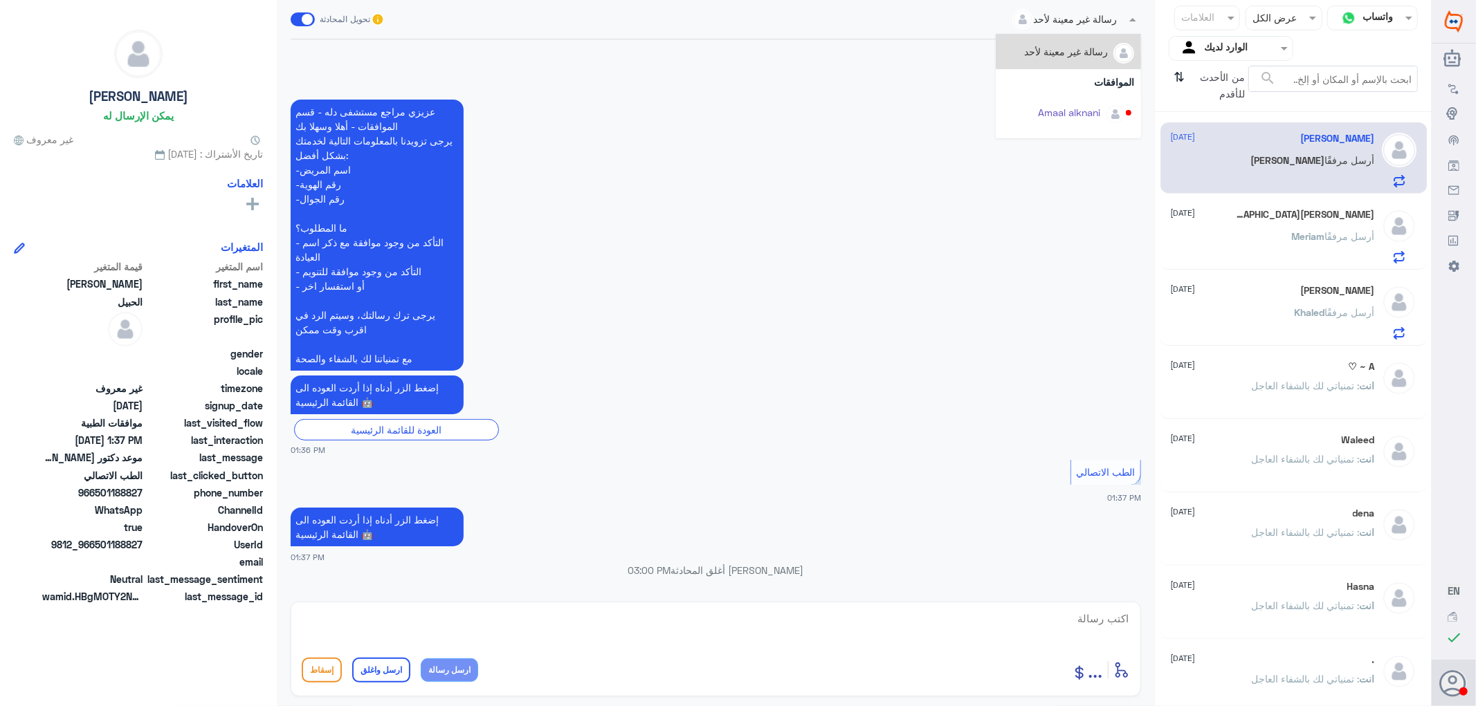
click at [1077, 51] on div "رسالة غير معينة لأحد" at bounding box center [1067, 51] width 84 height 15
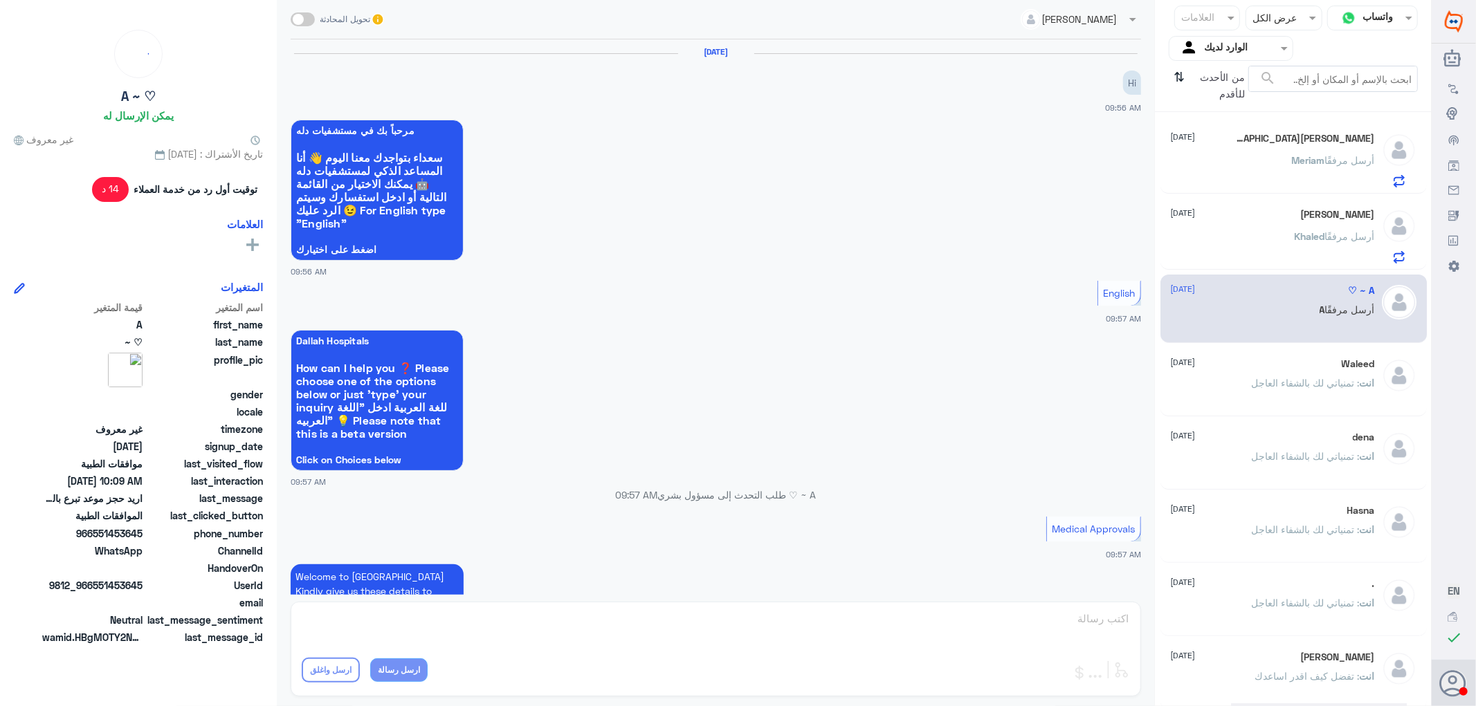
scroll to position [910, 0]
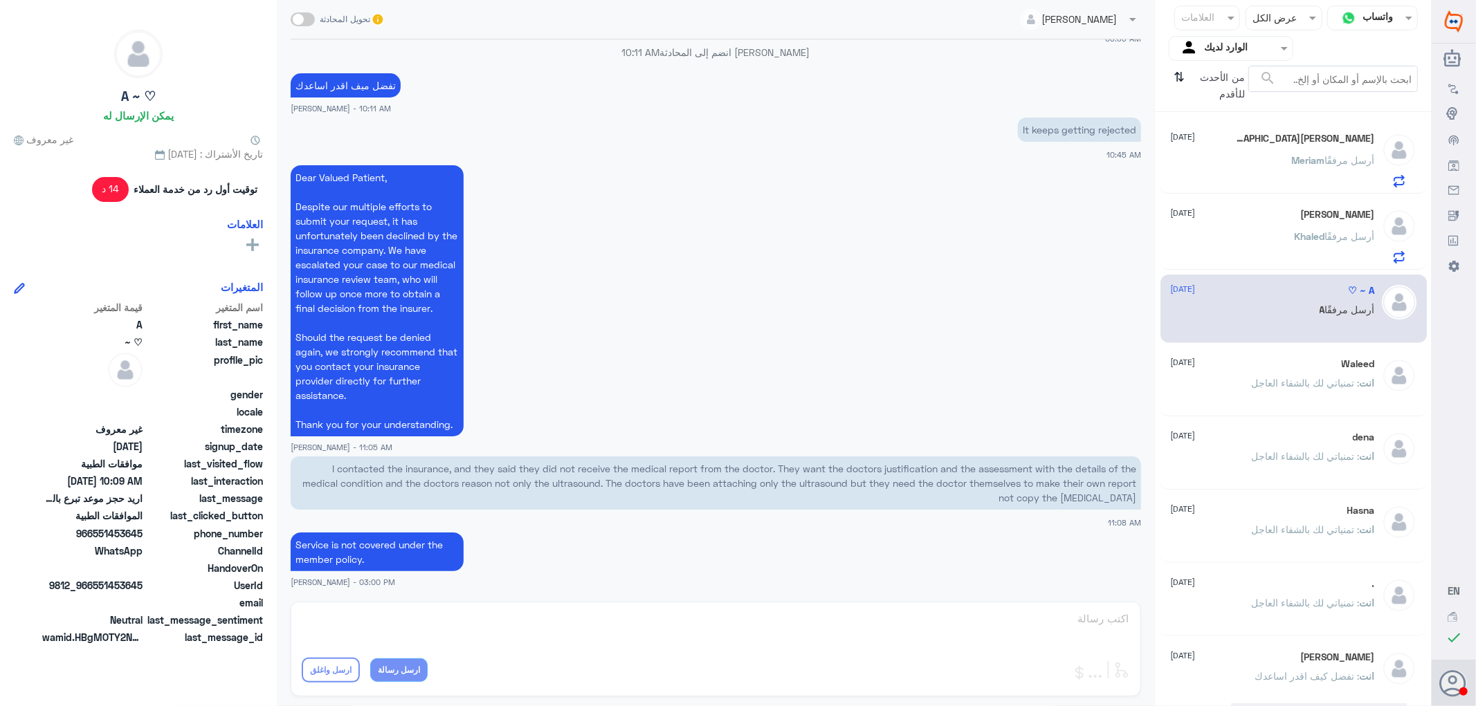
click at [1263, 369] on div "Waleed [DATE]" at bounding box center [1273, 364] width 204 height 12
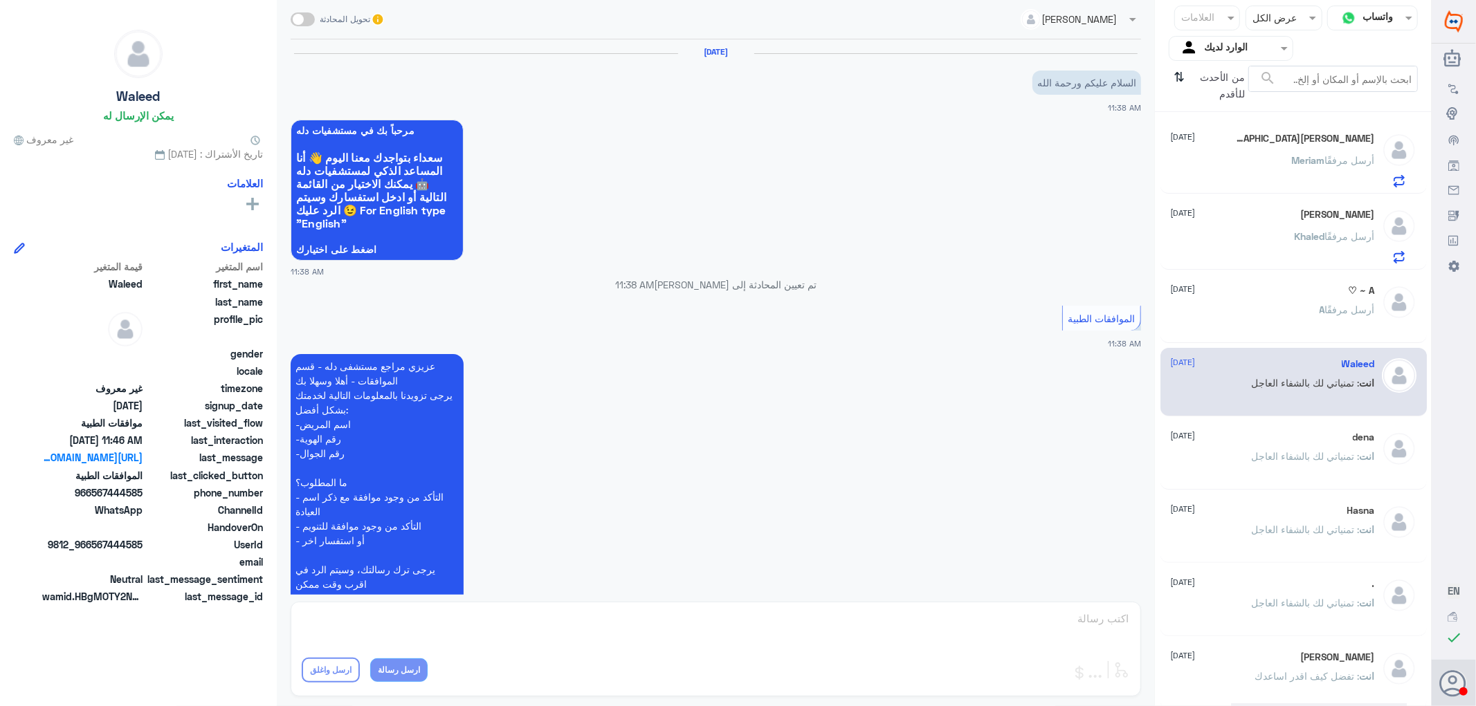
scroll to position [603, 0]
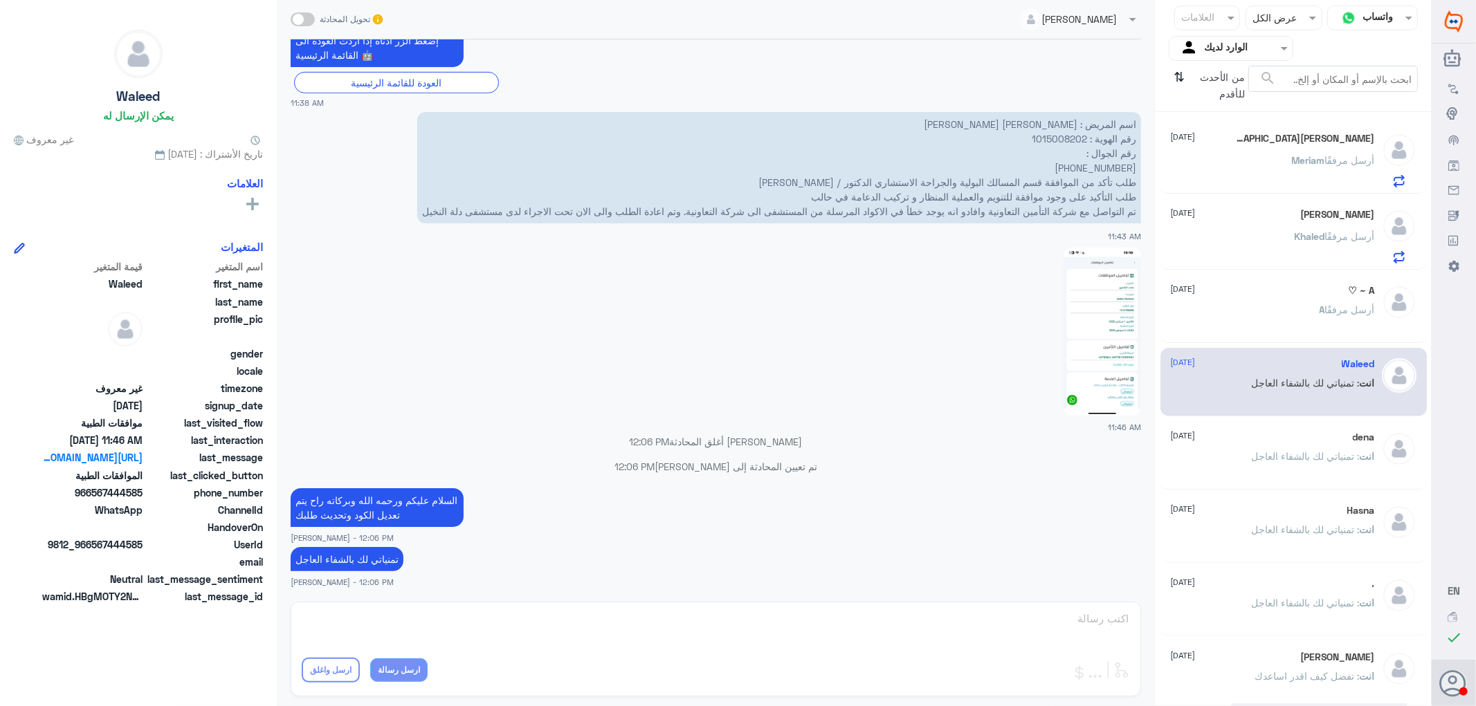
click at [1251, 450] on span ": تمنياتي لك بالشفاء العاجل" at bounding box center [1305, 456] width 108 height 12
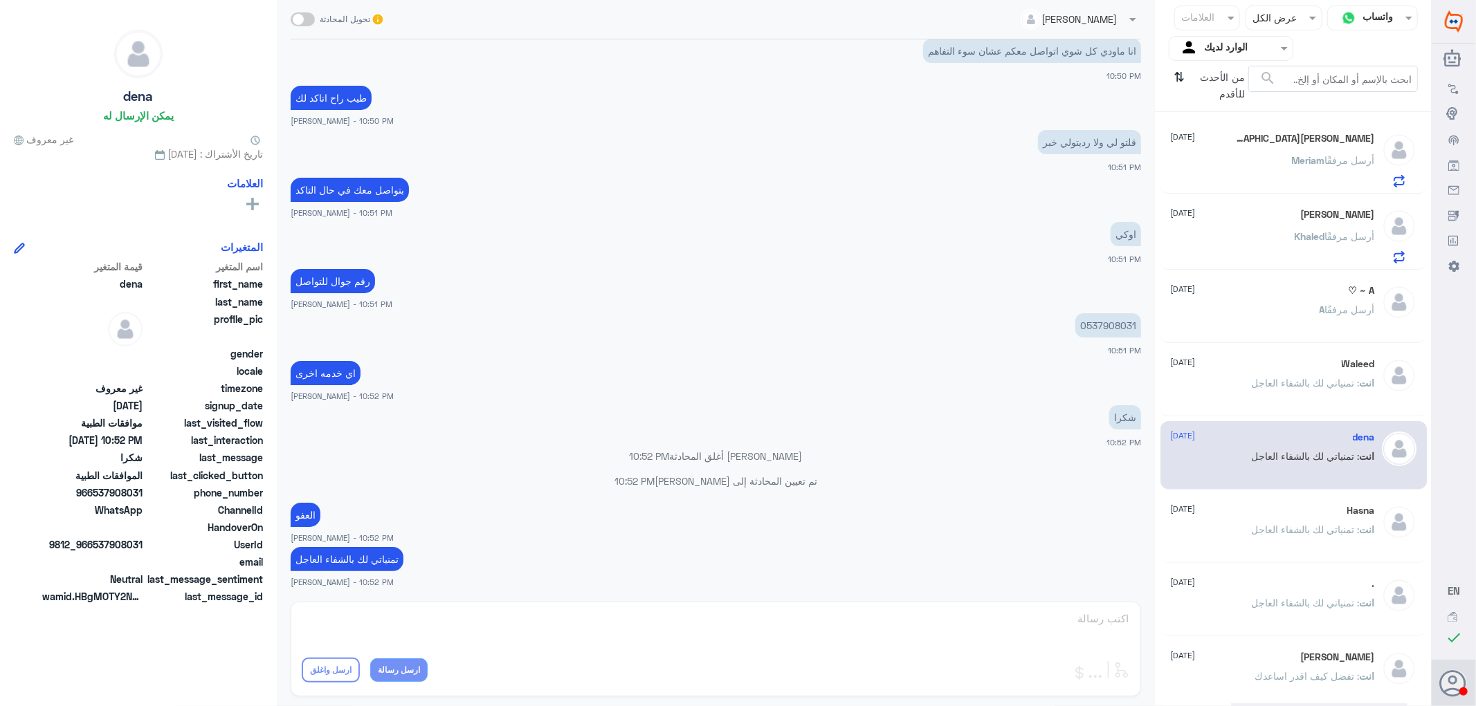
click at [1322, 224] on div "[PERSON_NAME] [DATE] [PERSON_NAME] أرسل مرفقًا" at bounding box center [1273, 236] width 204 height 55
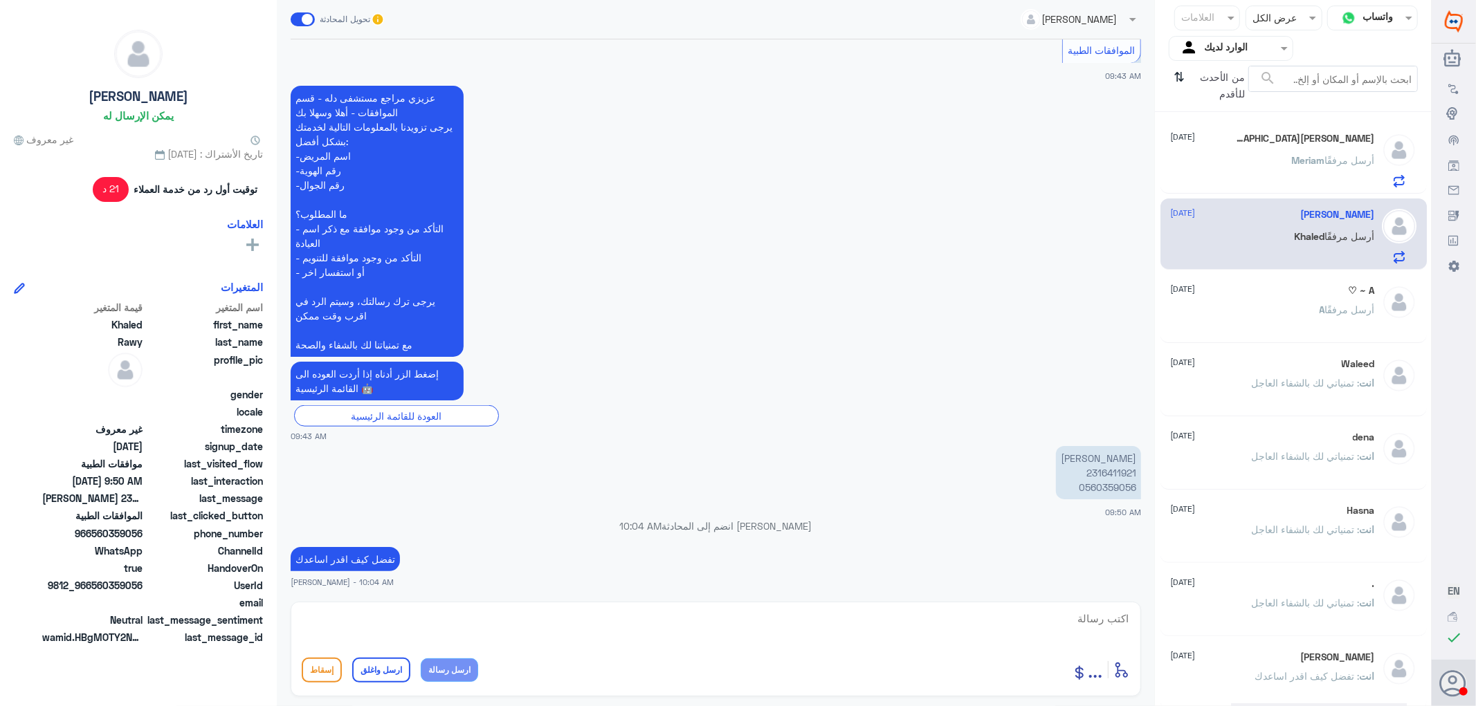
click at [1248, 157] on div "[PERSON_NAME] أرسل مرفقًا" at bounding box center [1273, 171] width 204 height 31
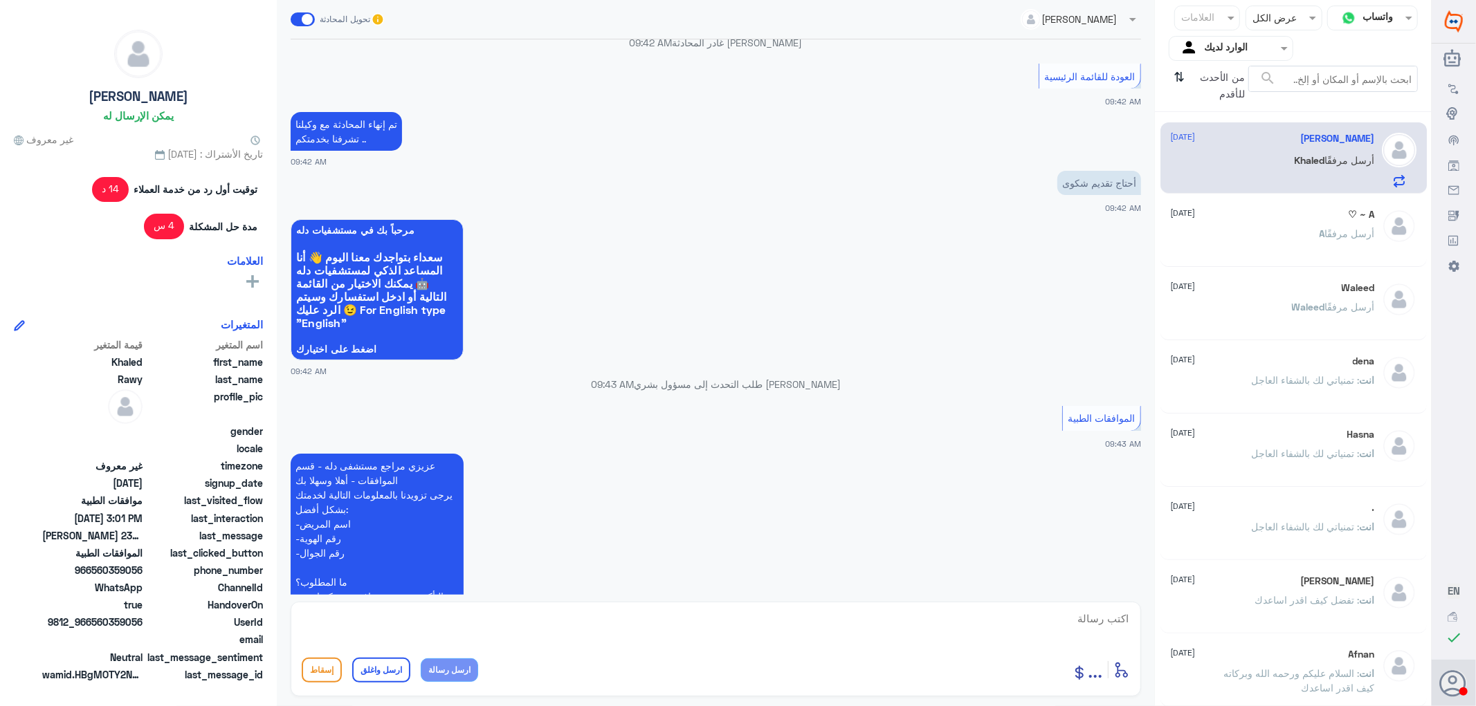
scroll to position [1278, 0]
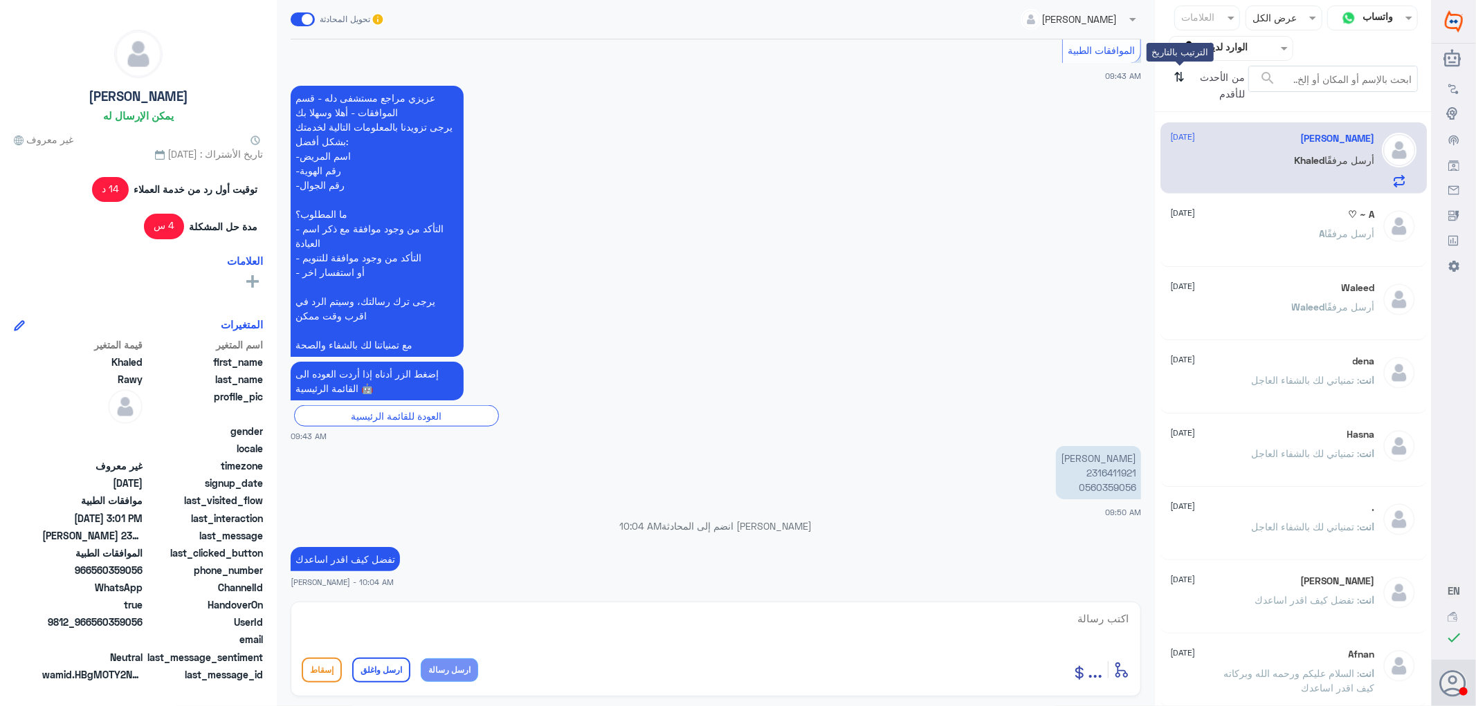
click at [1177, 80] on icon "⇅" at bounding box center [1179, 83] width 11 height 35
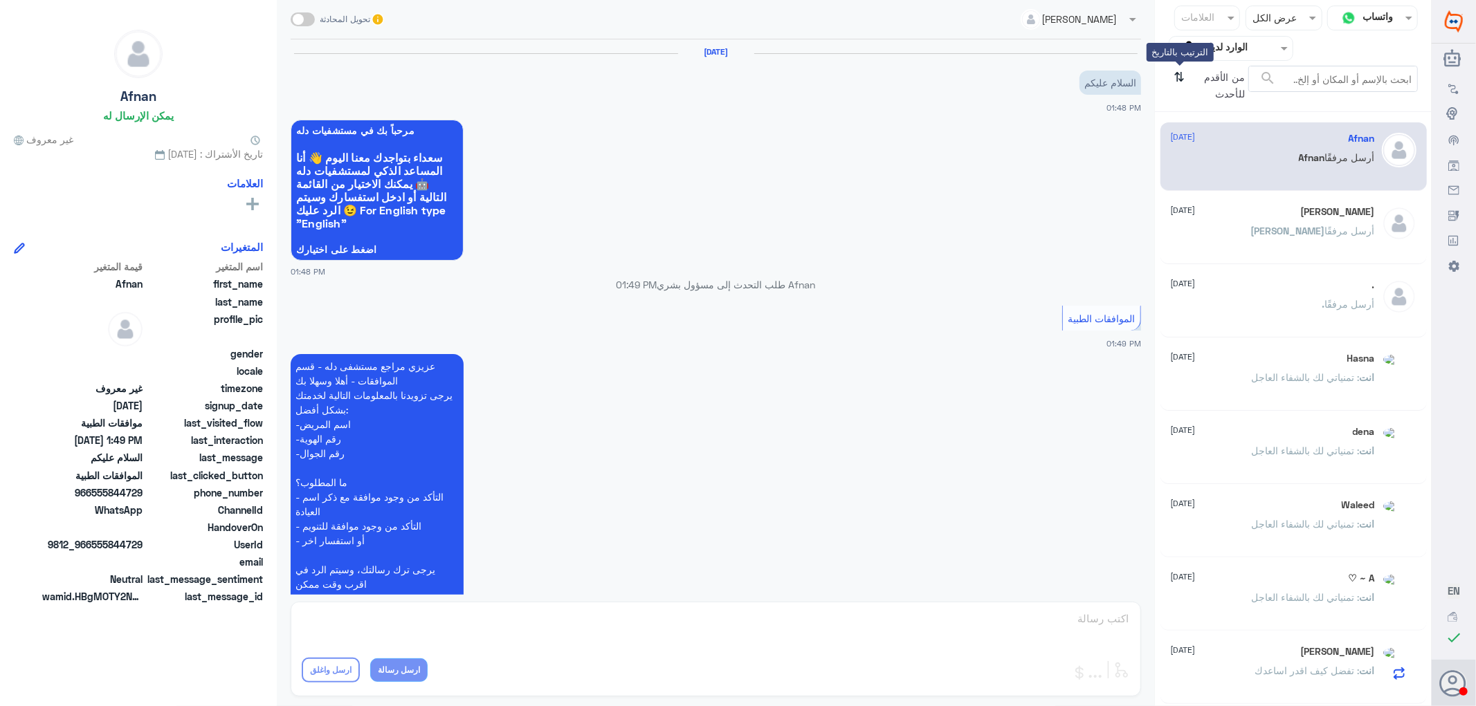
scroll to position [182, 0]
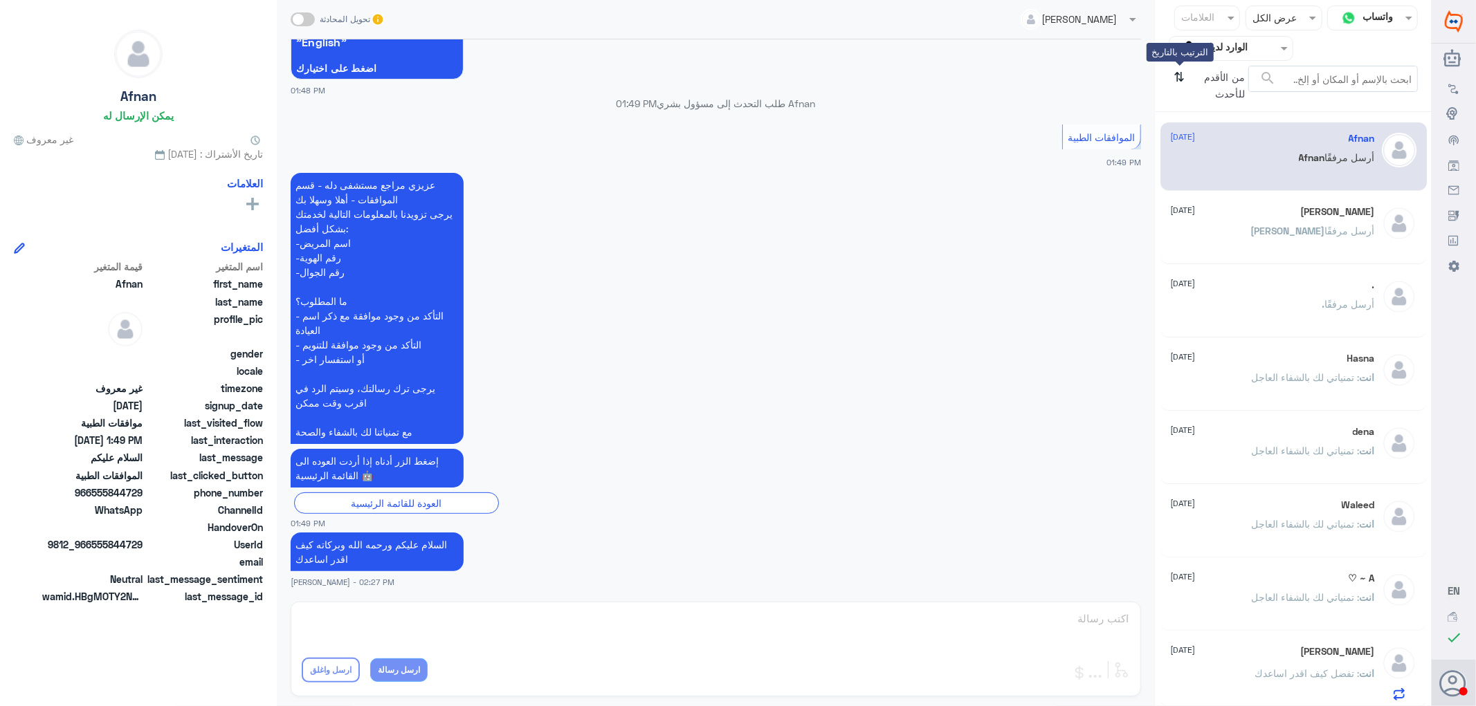
click at [1177, 80] on icon "⇅" at bounding box center [1179, 83] width 11 height 35
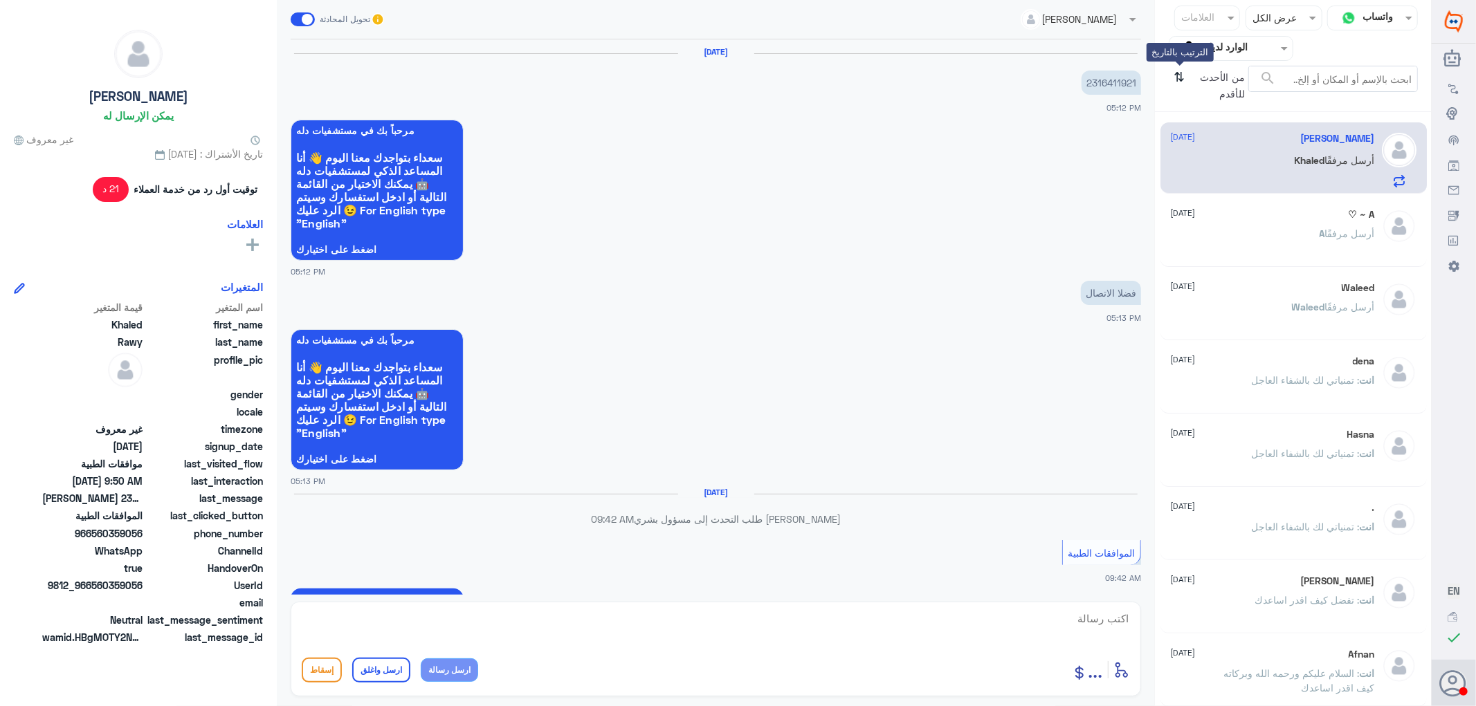
scroll to position [1278, 0]
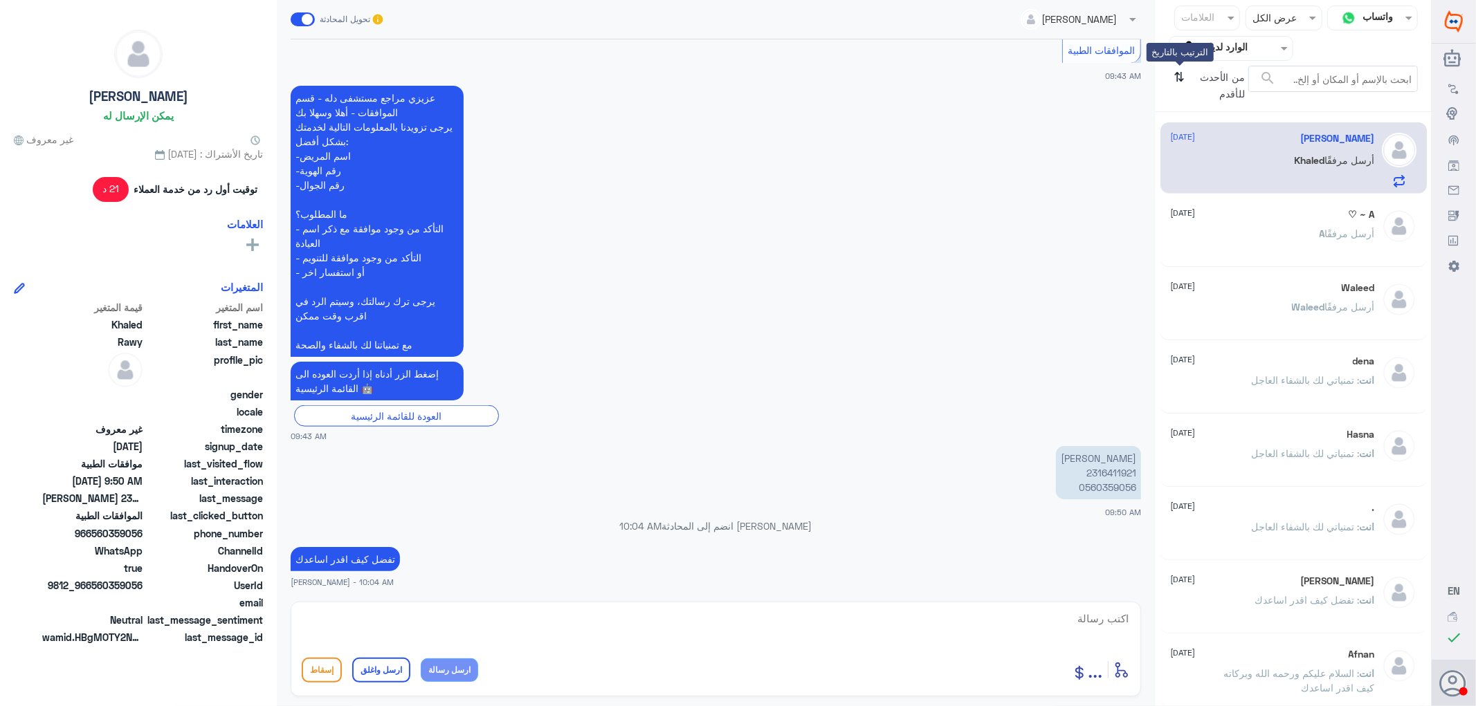
click at [1182, 77] on icon "⇅" at bounding box center [1179, 83] width 11 height 35
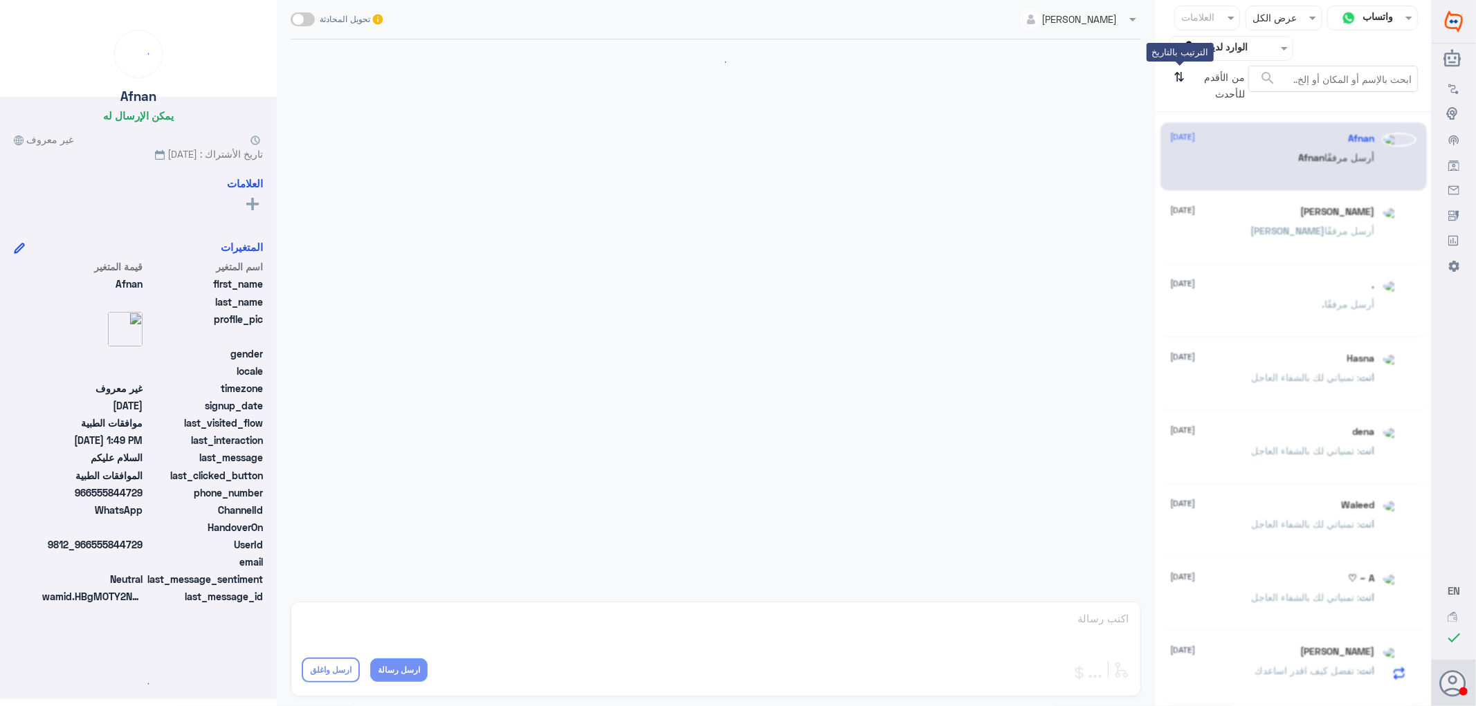
scroll to position [182, 0]
click at [1182, 77] on icon "⇅" at bounding box center [1179, 83] width 11 height 35
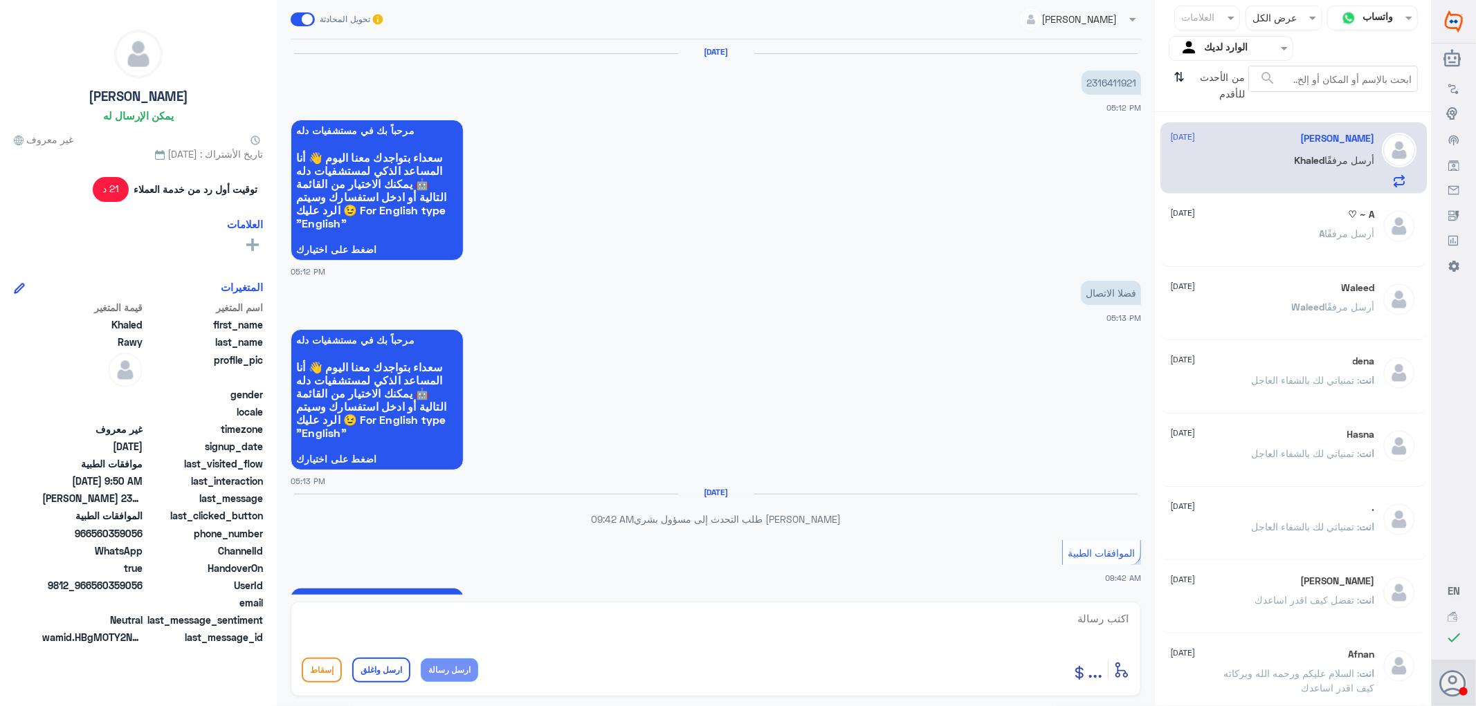
scroll to position [1278, 0]
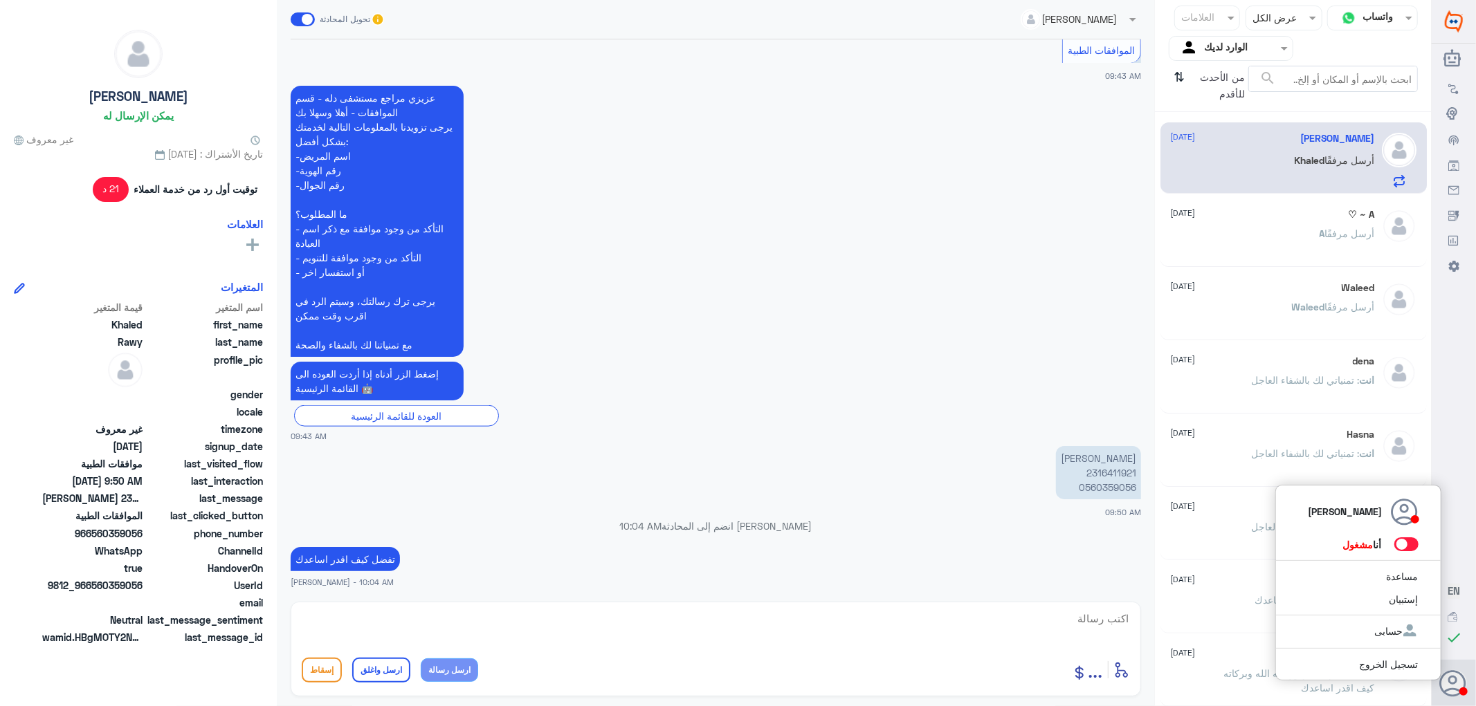
click at [1453, 681] on icon at bounding box center [1453, 684] width 28 height 28
click at [1370, 666] on link "تسجيل الخروج" at bounding box center [1388, 665] width 59 height 12
